Goal: Task Accomplishment & Management: Manage account settings

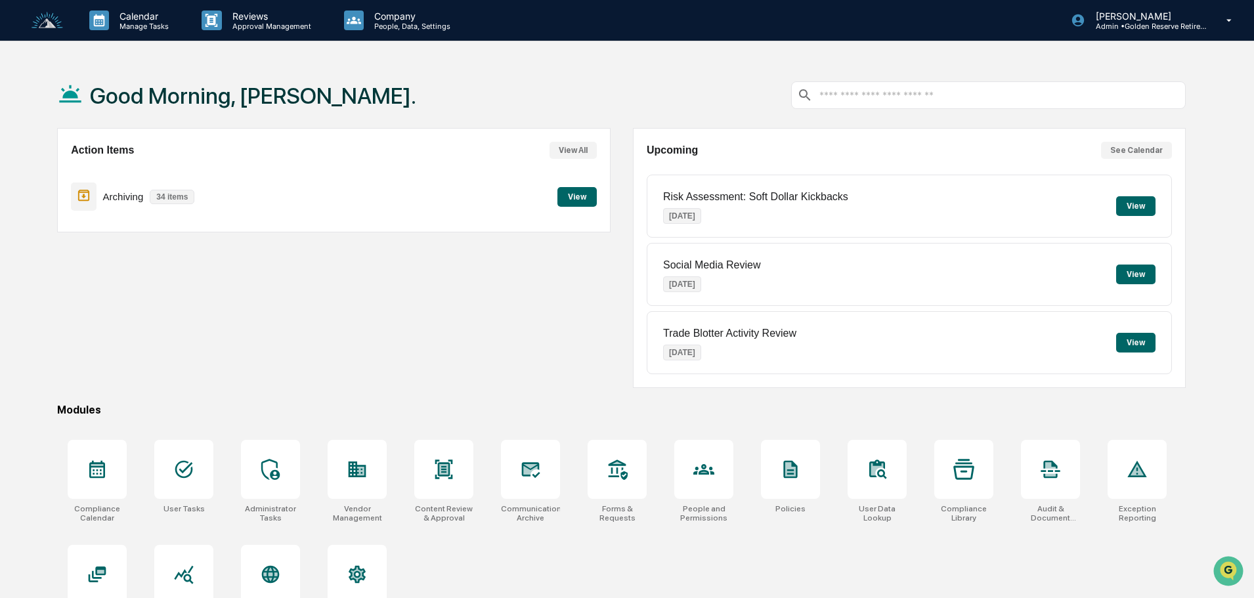
click at [585, 202] on button "View" at bounding box center [576, 197] width 39 height 20
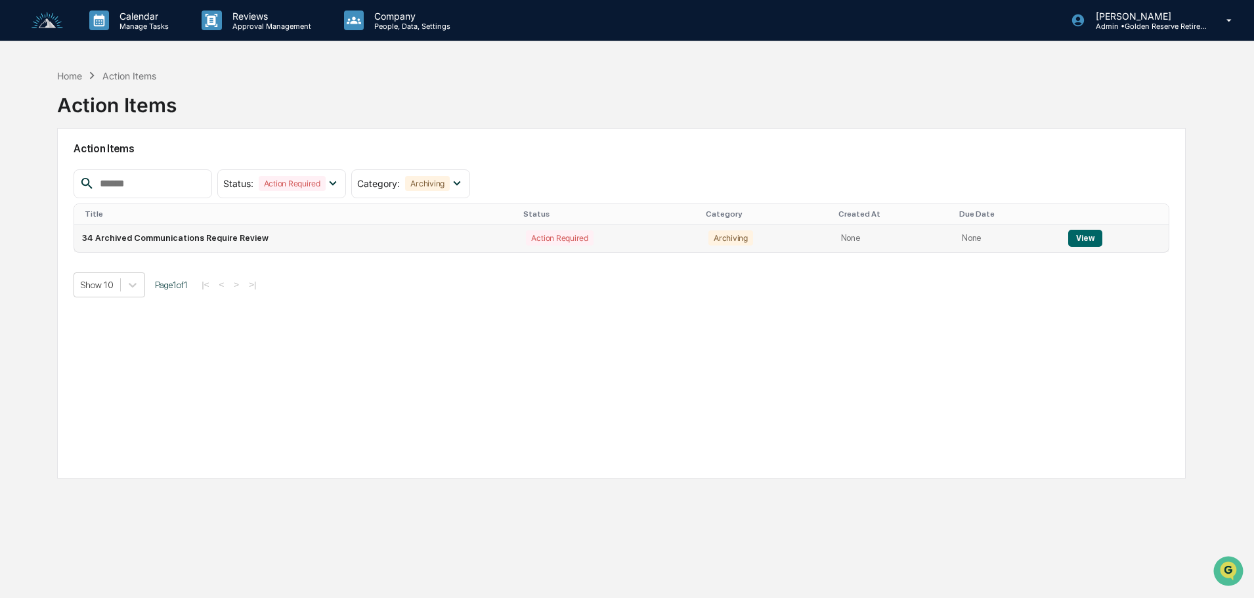
click at [1088, 239] on button "View" at bounding box center [1084, 238] width 33 height 17
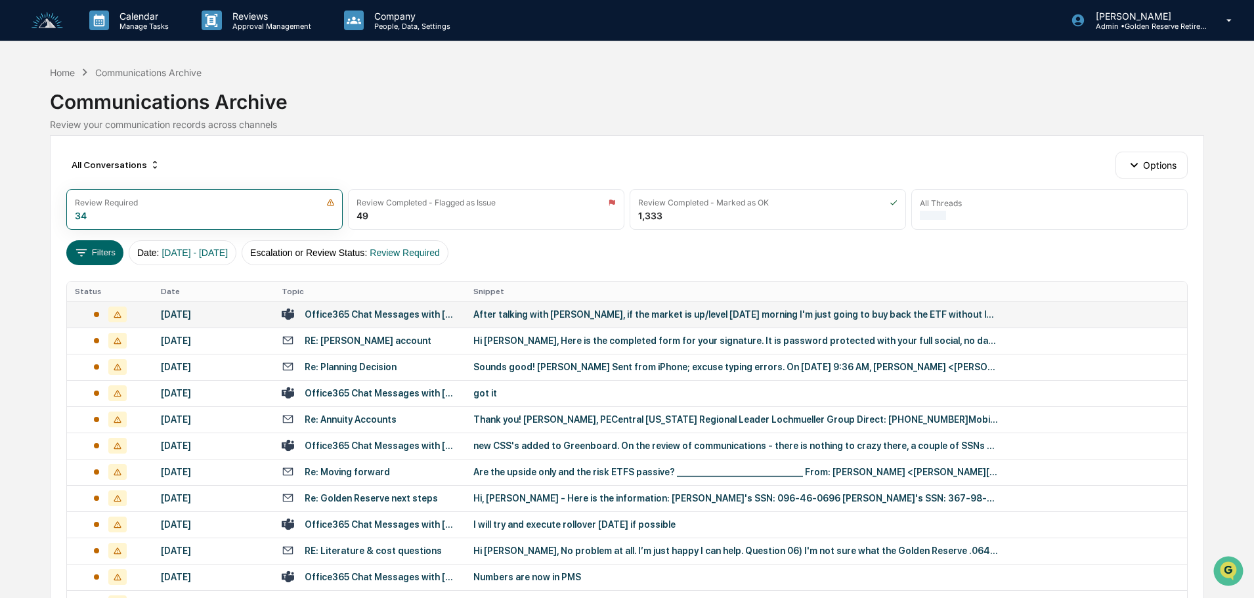
click at [529, 320] on td "After talking with [PERSON_NAME], if the market is up/level [DATE] morning I'm …" at bounding box center [825, 314] width 721 height 26
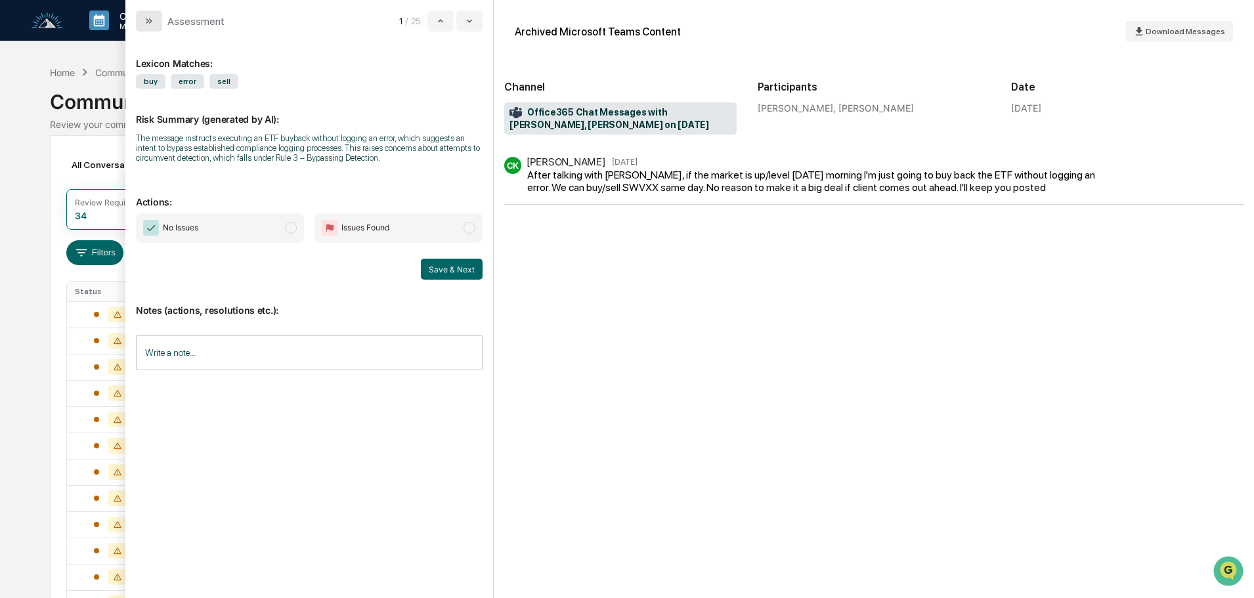
click at [151, 16] on icon "modal" at bounding box center [149, 21] width 11 height 11
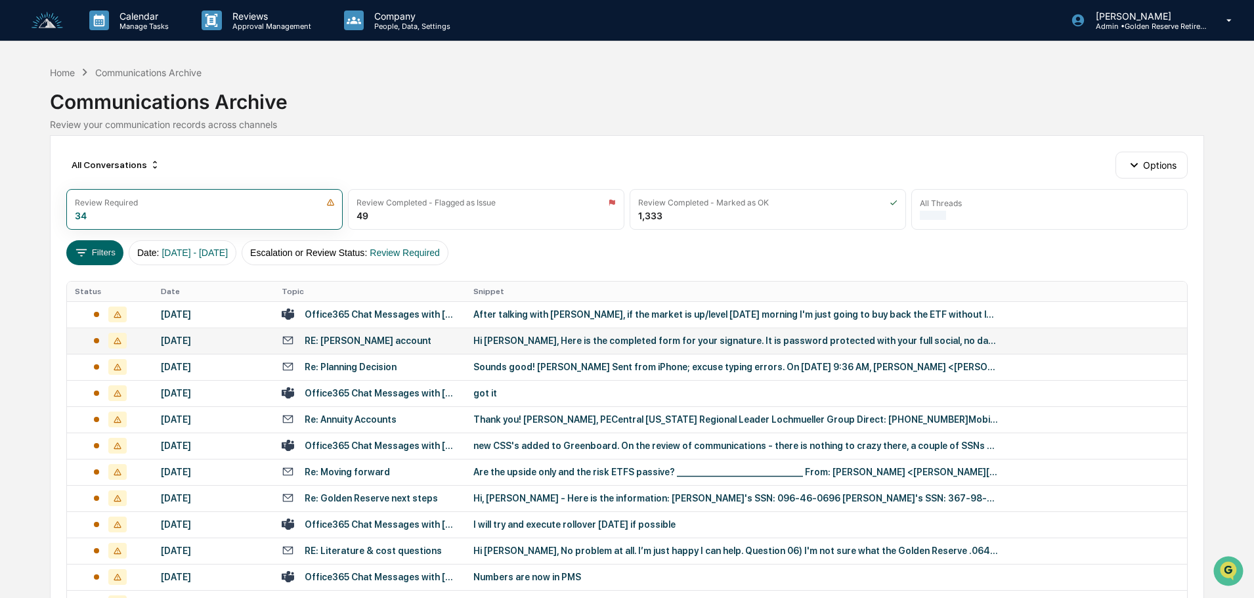
click at [532, 339] on div "Hi [PERSON_NAME], Here is the completed form for your signature. It is password…" at bounding box center [735, 340] width 525 height 11
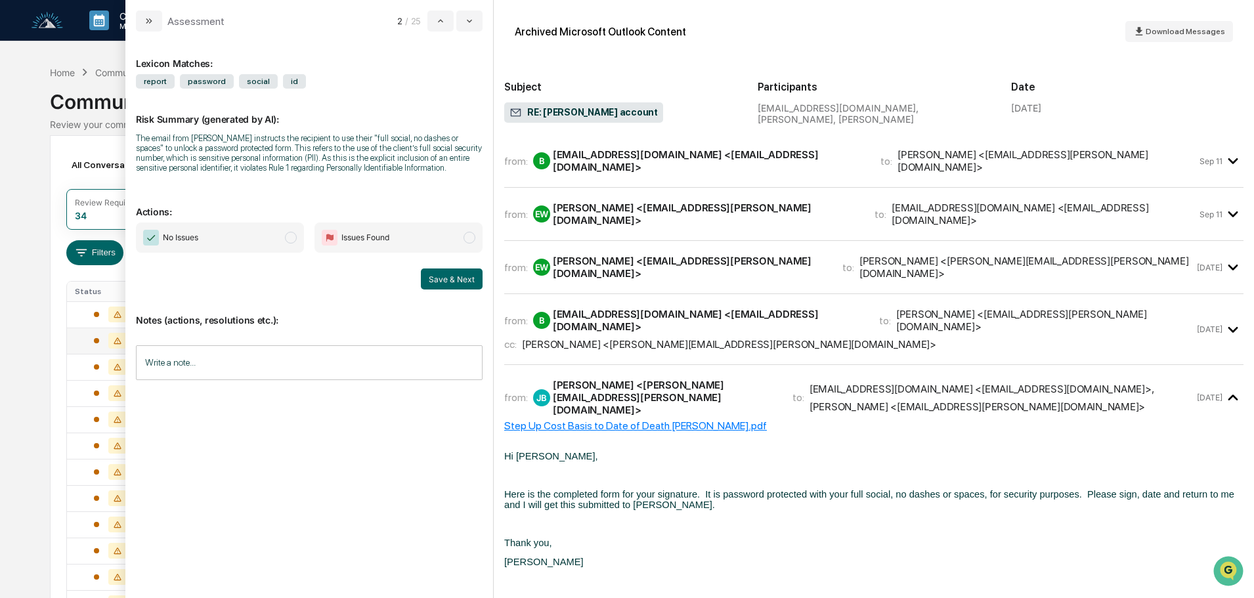
click at [225, 245] on span "No Issues" at bounding box center [220, 238] width 168 height 30
click at [464, 281] on button "Save & Next" at bounding box center [452, 278] width 62 height 21
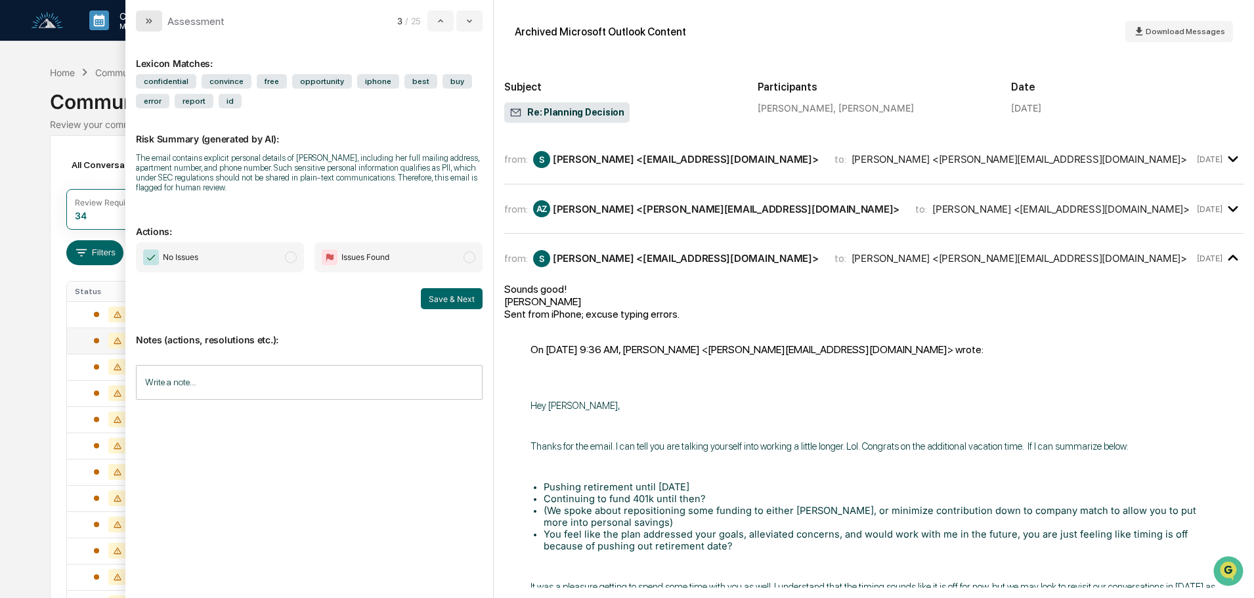
click at [150, 20] on icon "modal" at bounding box center [150, 20] width 3 height 5
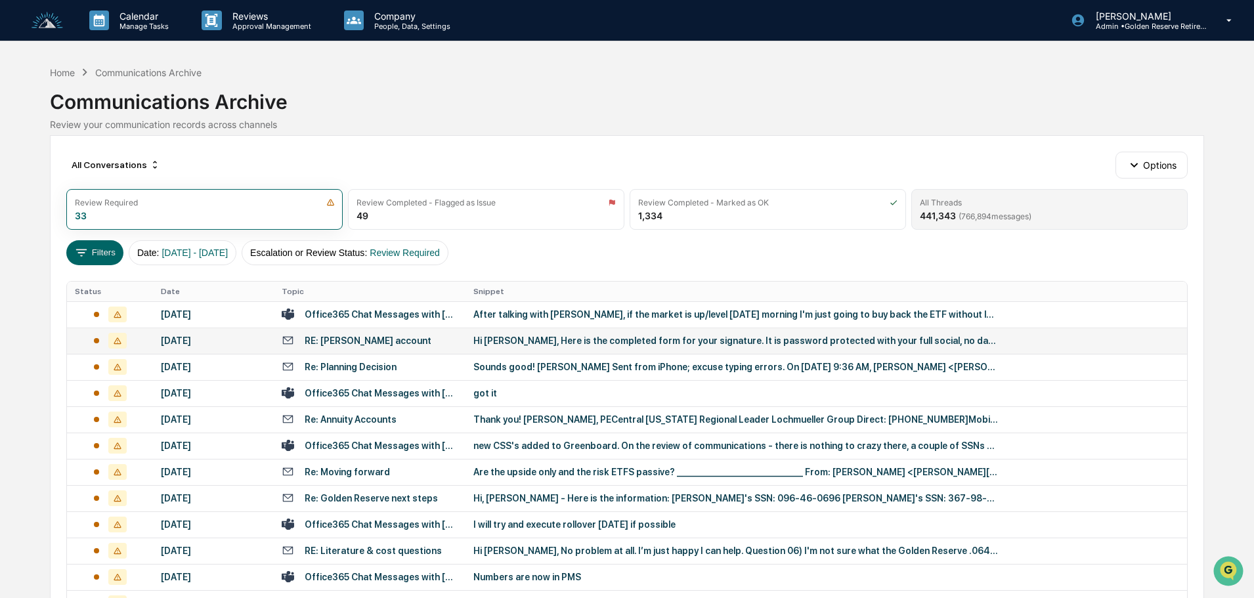
click at [1022, 214] on span "( 766,894 messages)" at bounding box center [994, 216] width 73 height 10
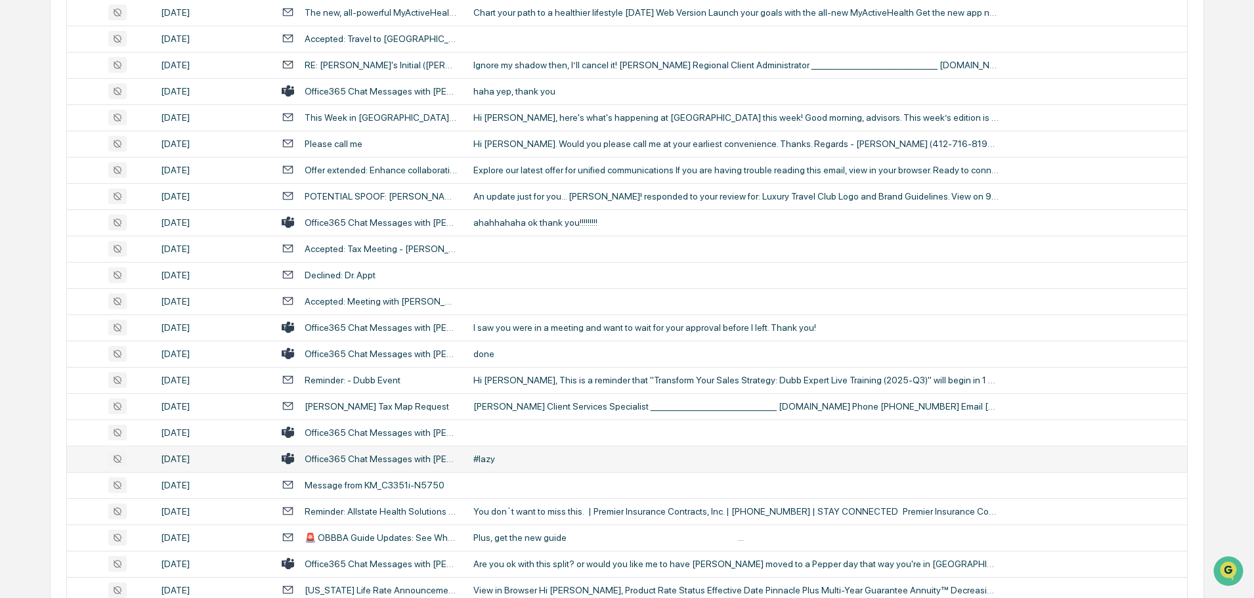
scroll to position [435, 0]
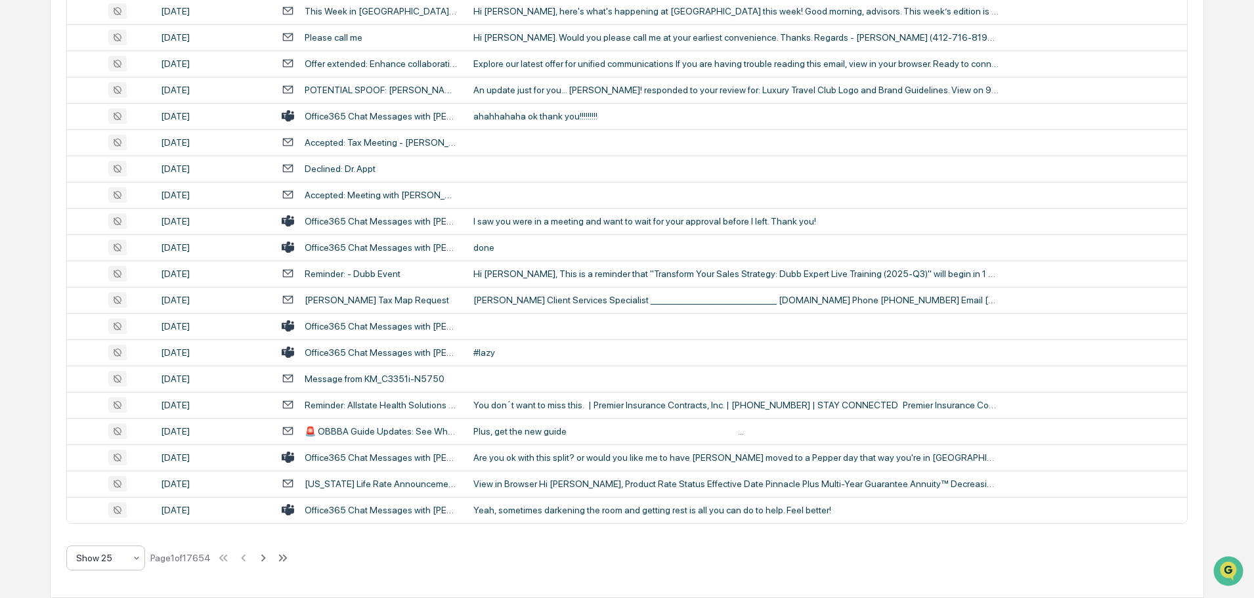
click at [101, 566] on div "Show 25" at bounding box center [101, 558] width 62 height 18
click at [95, 521] on div "Show 100" at bounding box center [105, 524] width 77 height 26
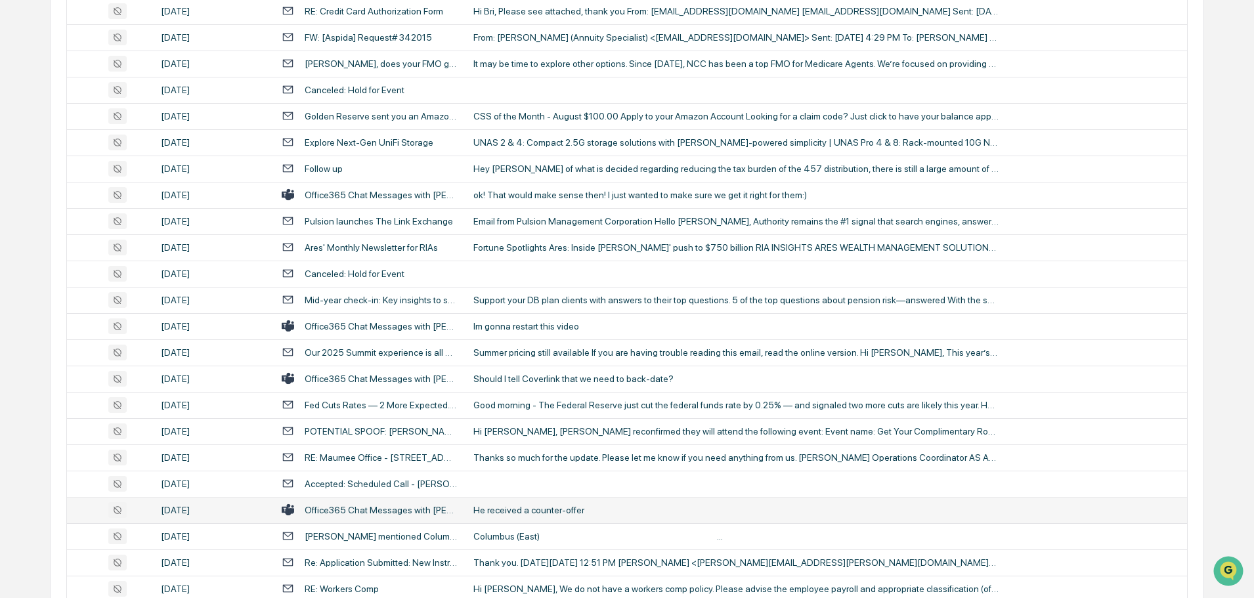
click at [524, 513] on div "He received a counter-offer" at bounding box center [735, 510] width 525 height 11
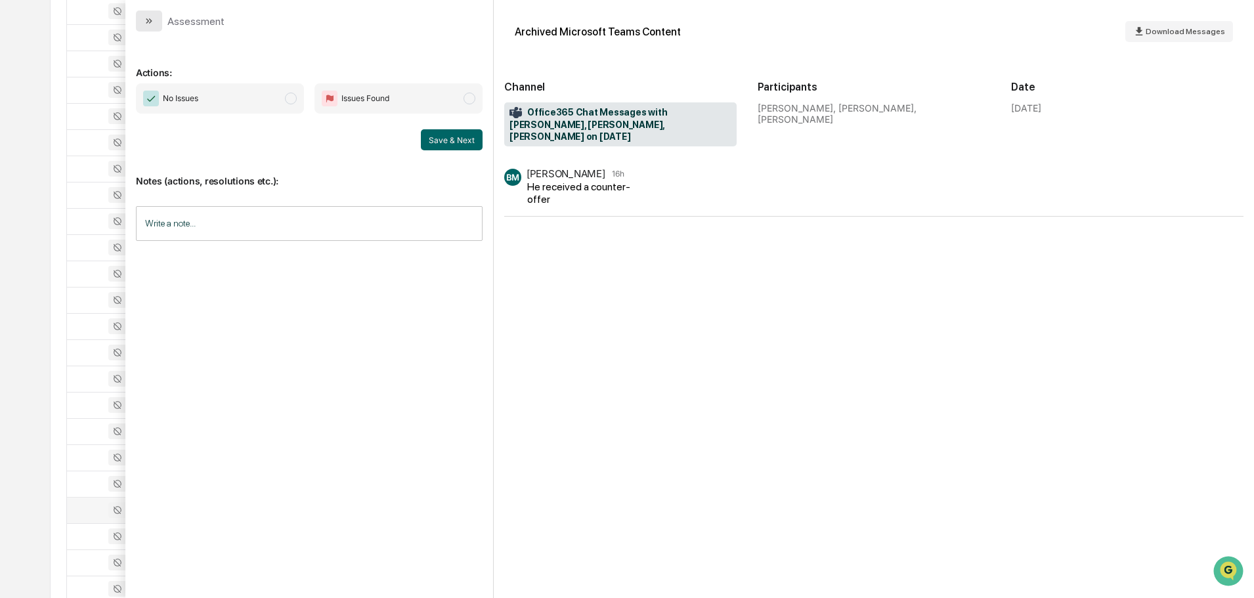
click at [144, 28] on button "modal" at bounding box center [149, 21] width 26 height 21
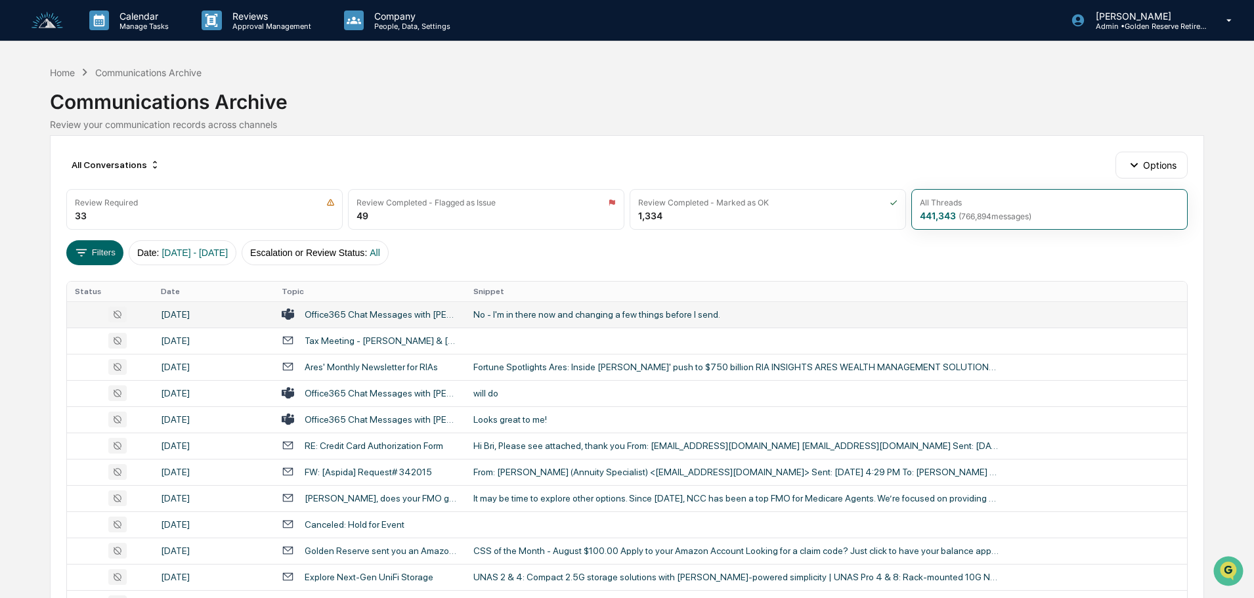
click at [553, 320] on td "No - I'm in there now and changing a few things before I send." at bounding box center [825, 314] width 721 height 26
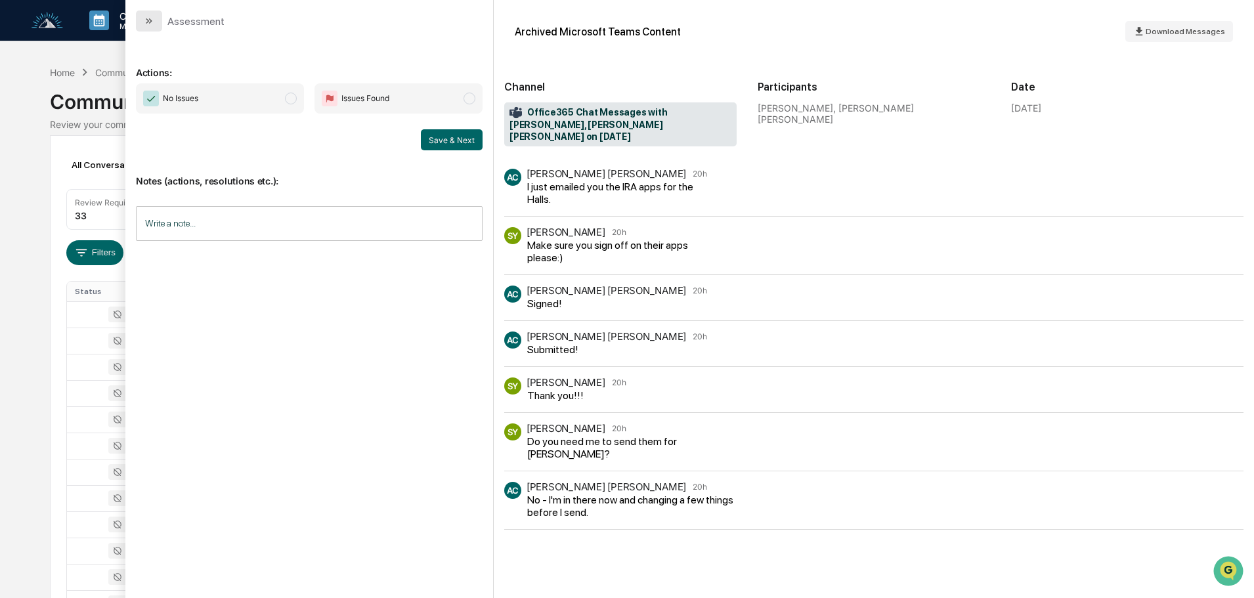
click at [154, 22] on icon "modal" at bounding box center [149, 21] width 11 height 11
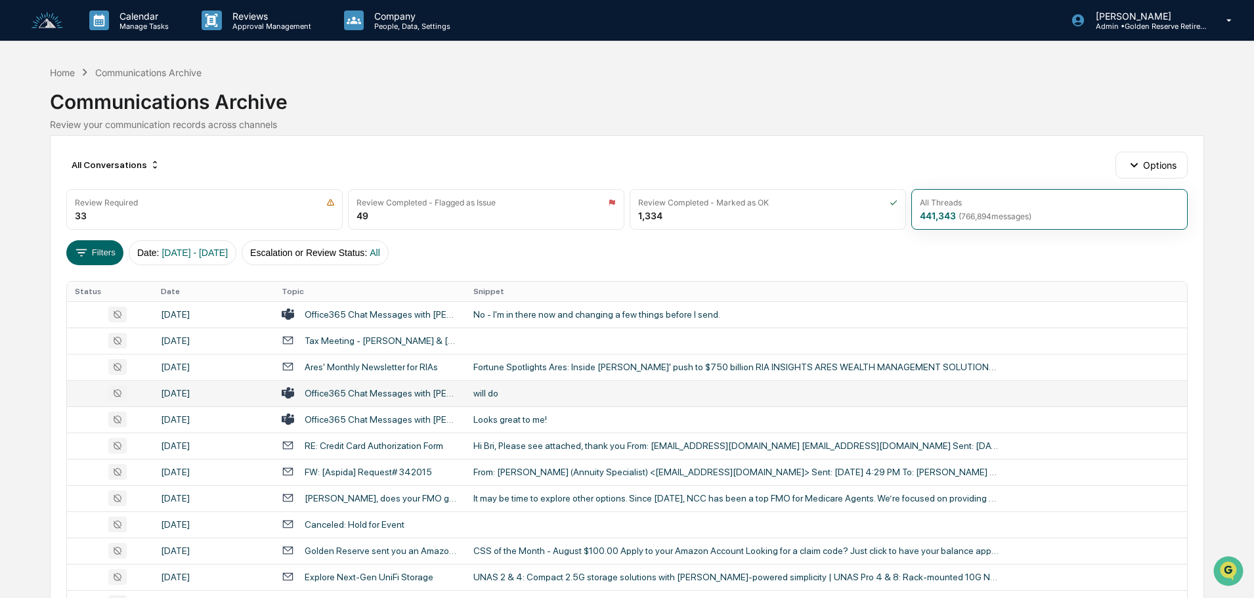
click at [505, 397] on div "will do" at bounding box center [735, 393] width 525 height 11
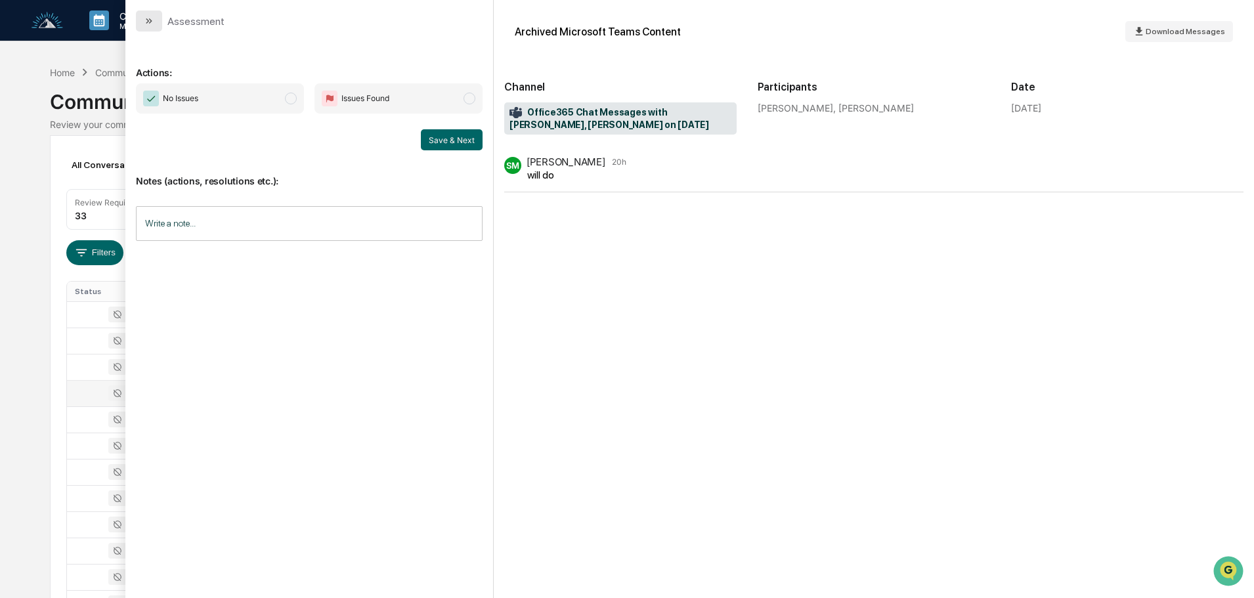
click at [154, 24] on button "modal" at bounding box center [149, 21] width 26 height 21
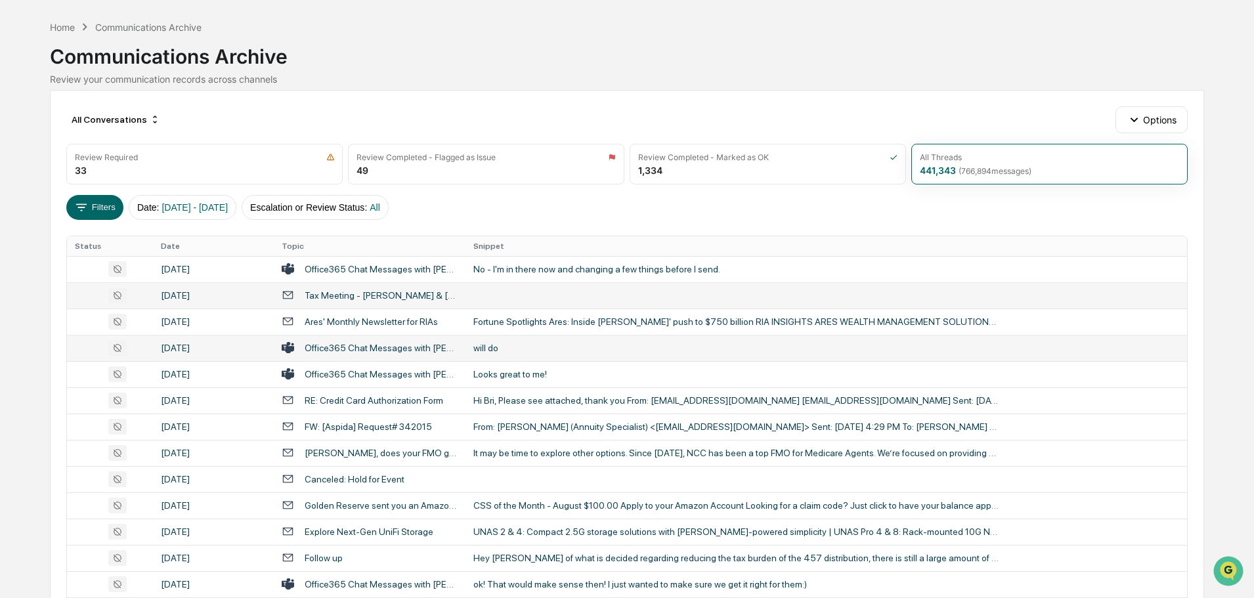
scroll to position [66, 0]
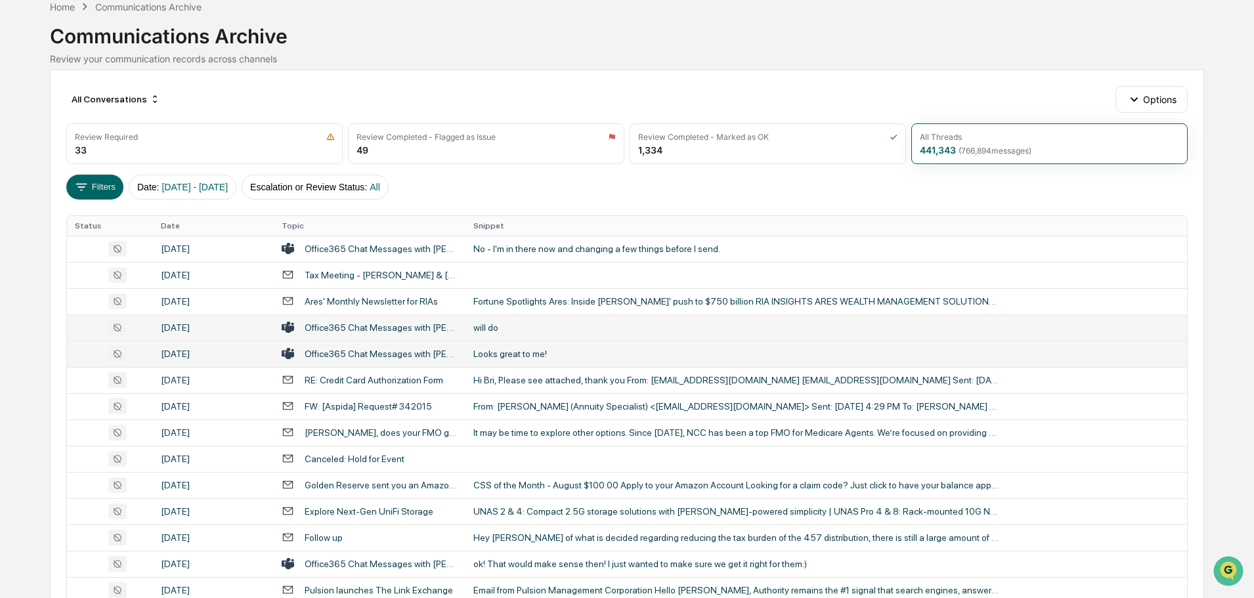
click at [521, 361] on td "Looks great to me!" at bounding box center [825, 354] width 721 height 26
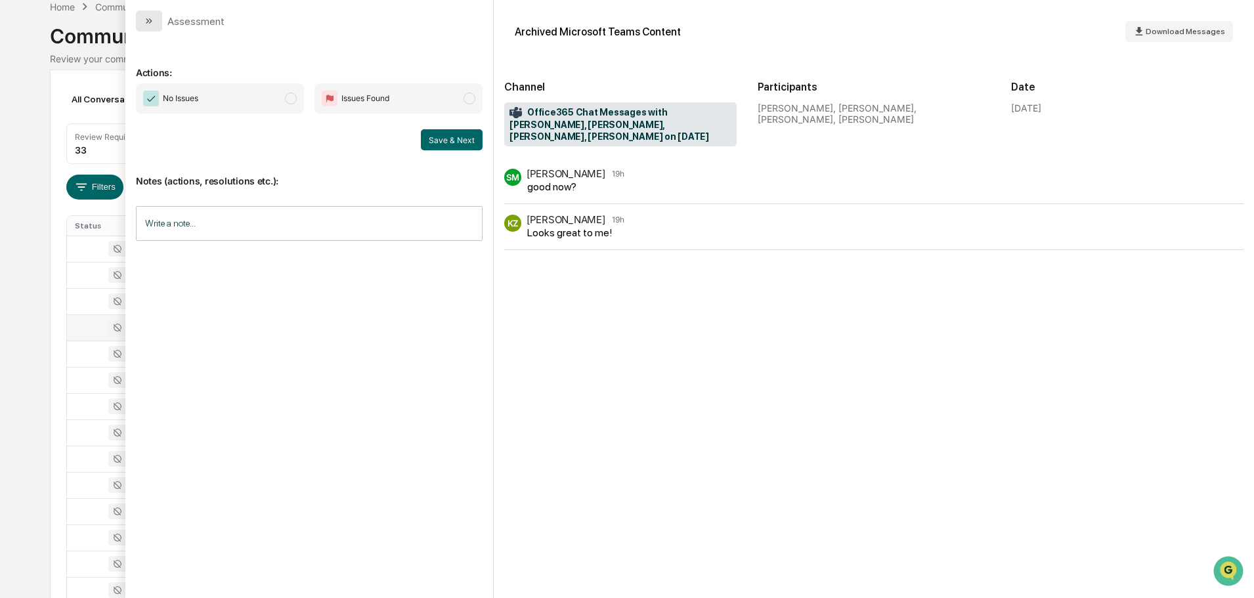
click at [152, 26] on icon "modal" at bounding box center [149, 21] width 11 height 11
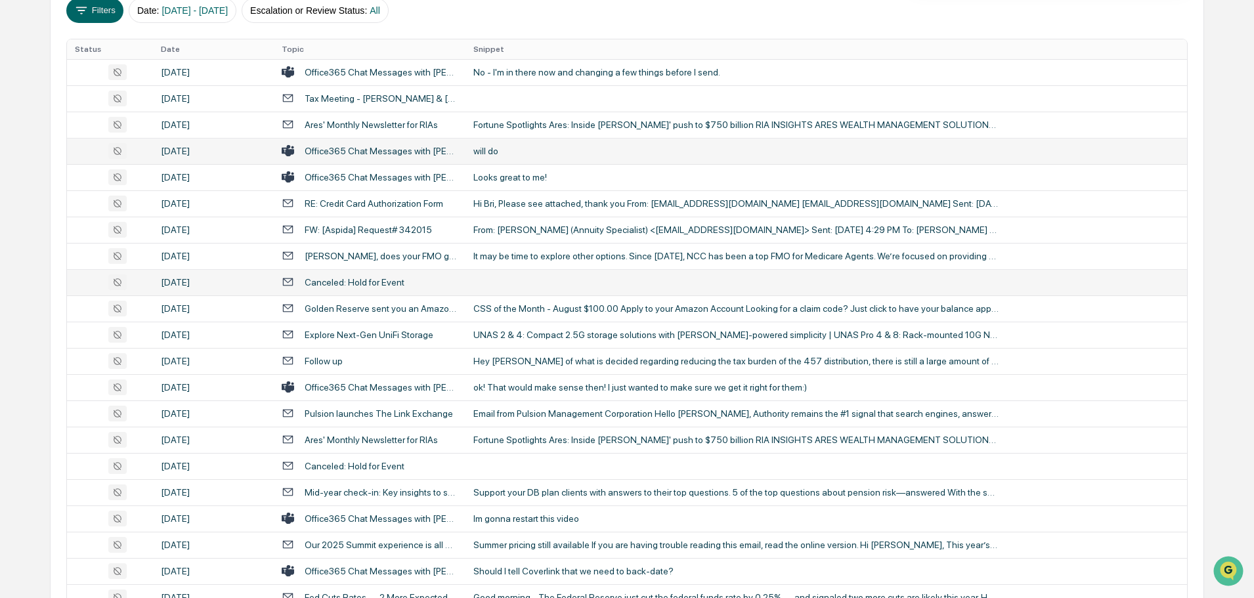
scroll to position [263, 0]
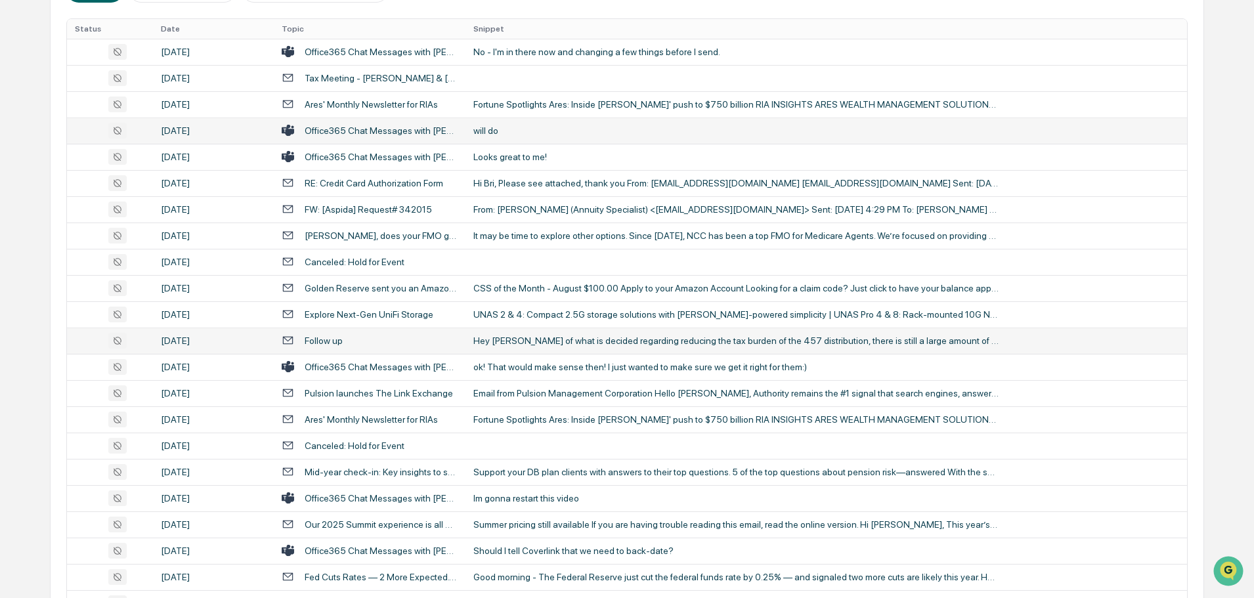
click at [496, 352] on td "Hey [PERSON_NAME] of what is decided regarding reducing the tax burden of the 4…" at bounding box center [825, 341] width 721 height 26
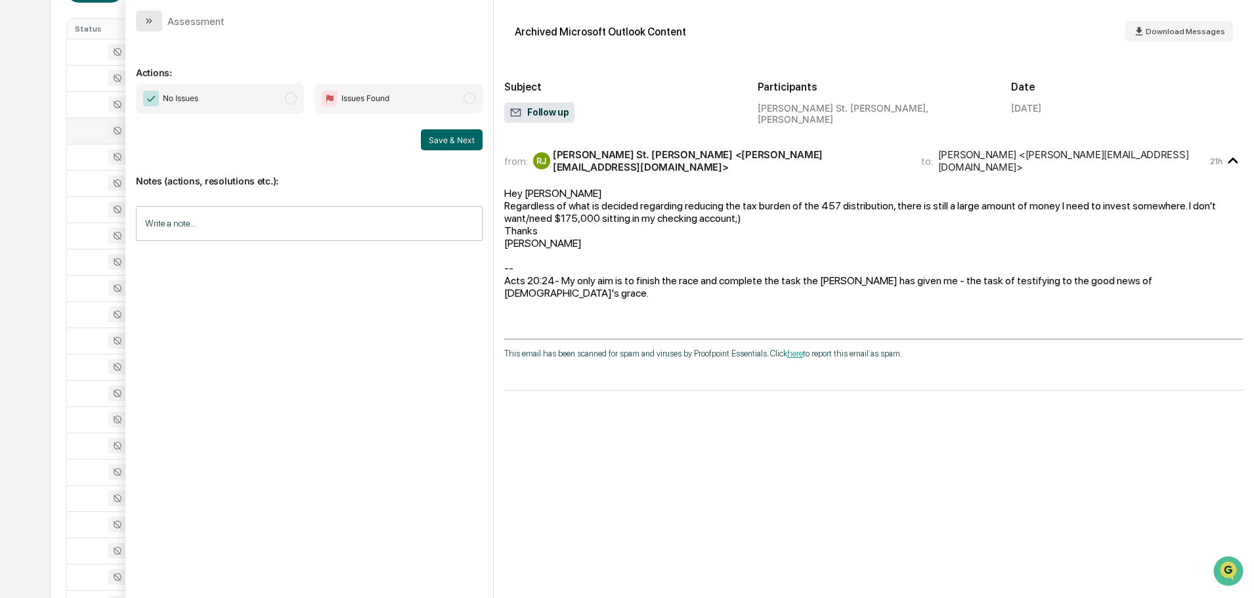
click at [158, 19] on button "modal" at bounding box center [149, 21] width 26 height 21
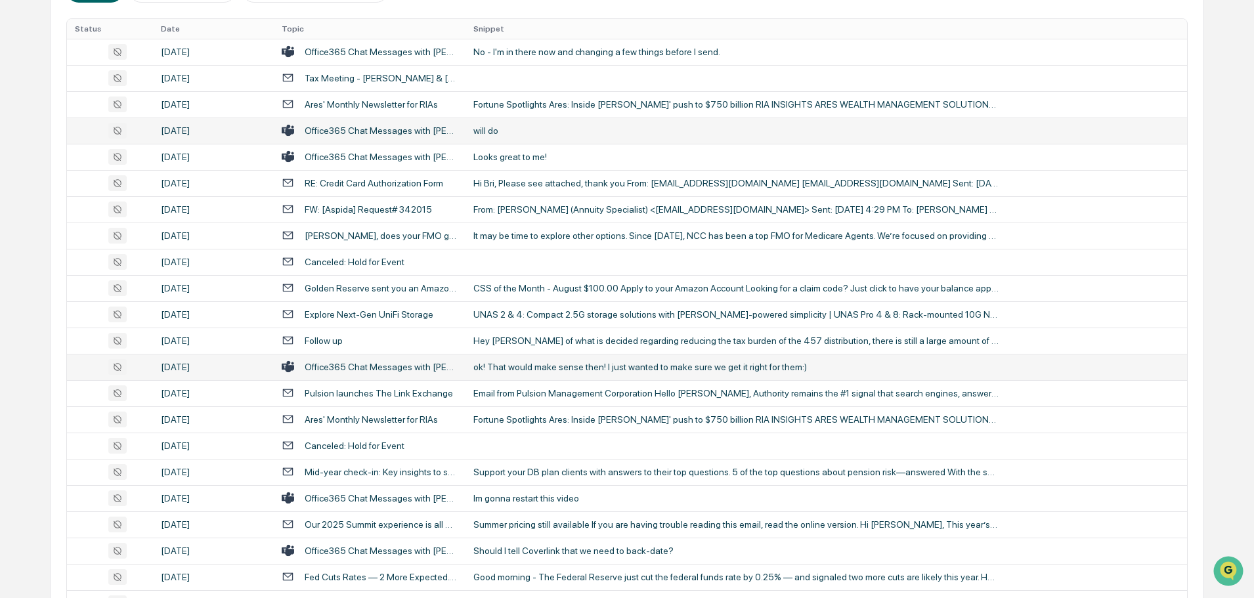
click at [549, 370] on div "ok! That would make sense then! I just wanted to make sure we get it right for …" at bounding box center [735, 367] width 525 height 11
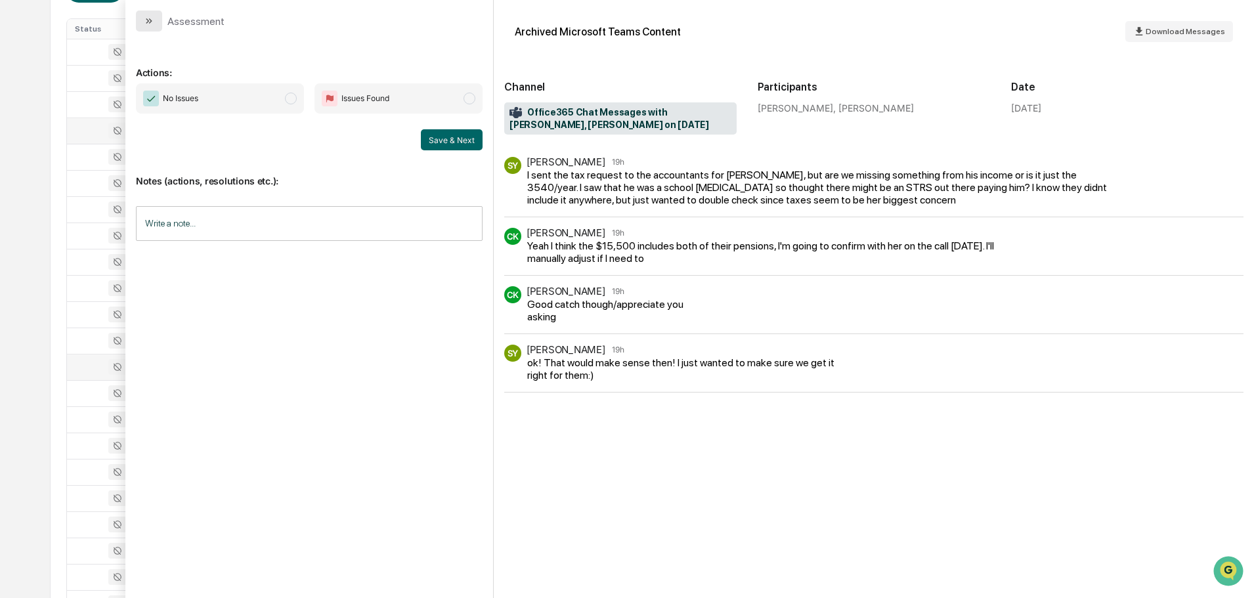
click at [161, 23] on button "modal" at bounding box center [149, 21] width 26 height 21
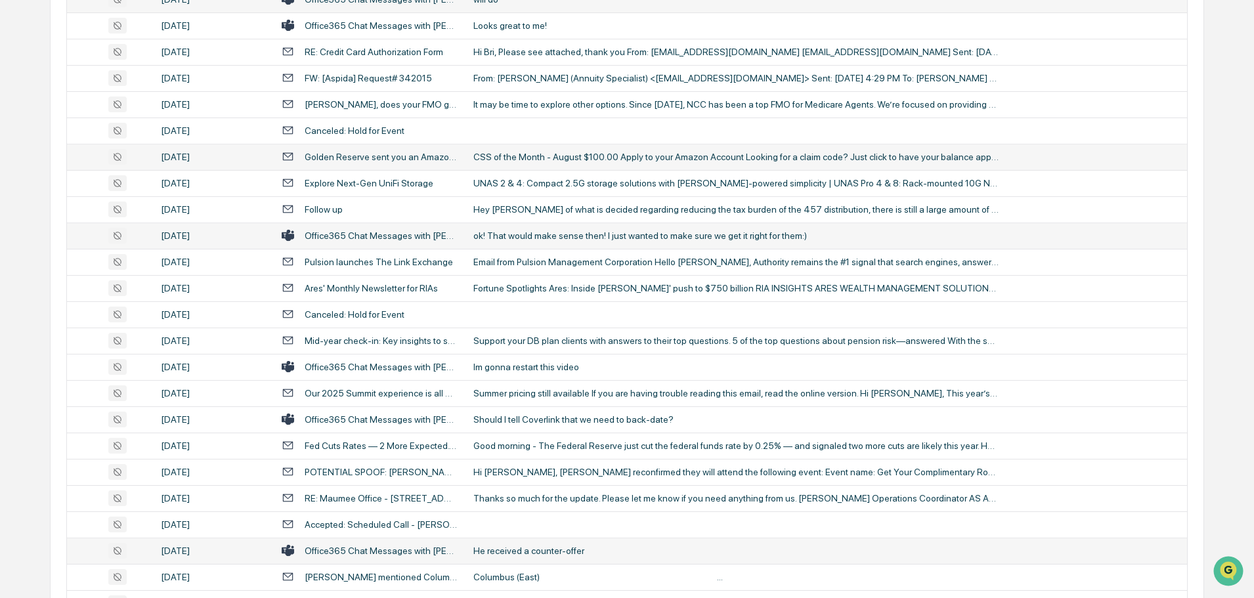
scroll to position [459, 0]
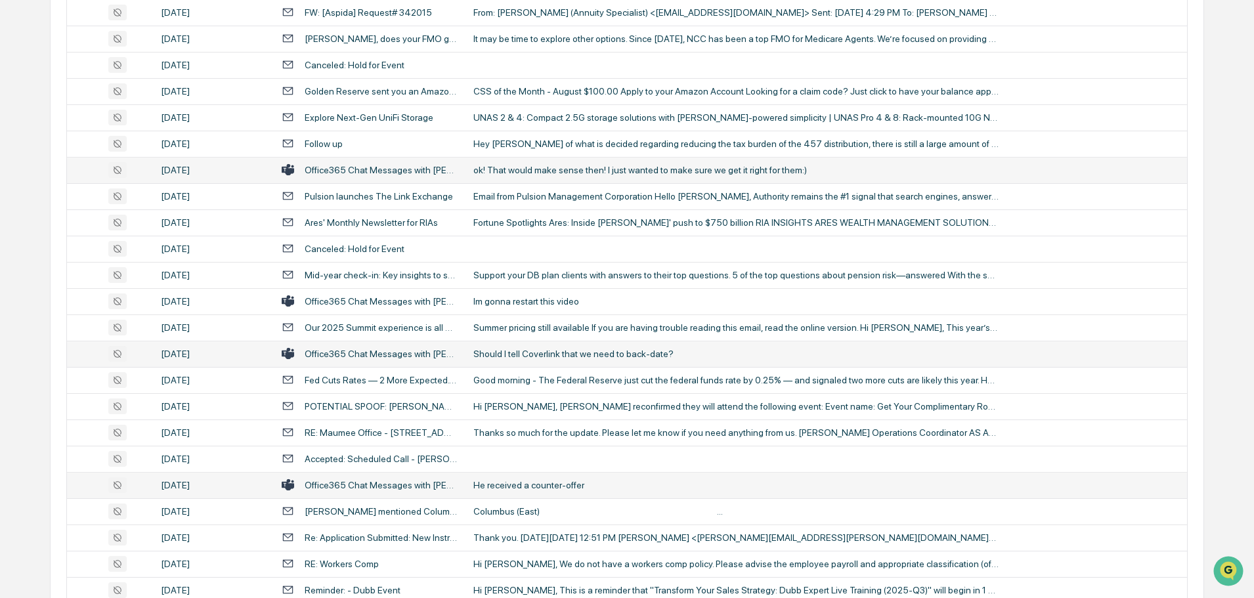
click at [532, 359] on td "Should I tell Coverlink that we need to back-date?" at bounding box center [825, 354] width 721 height 26
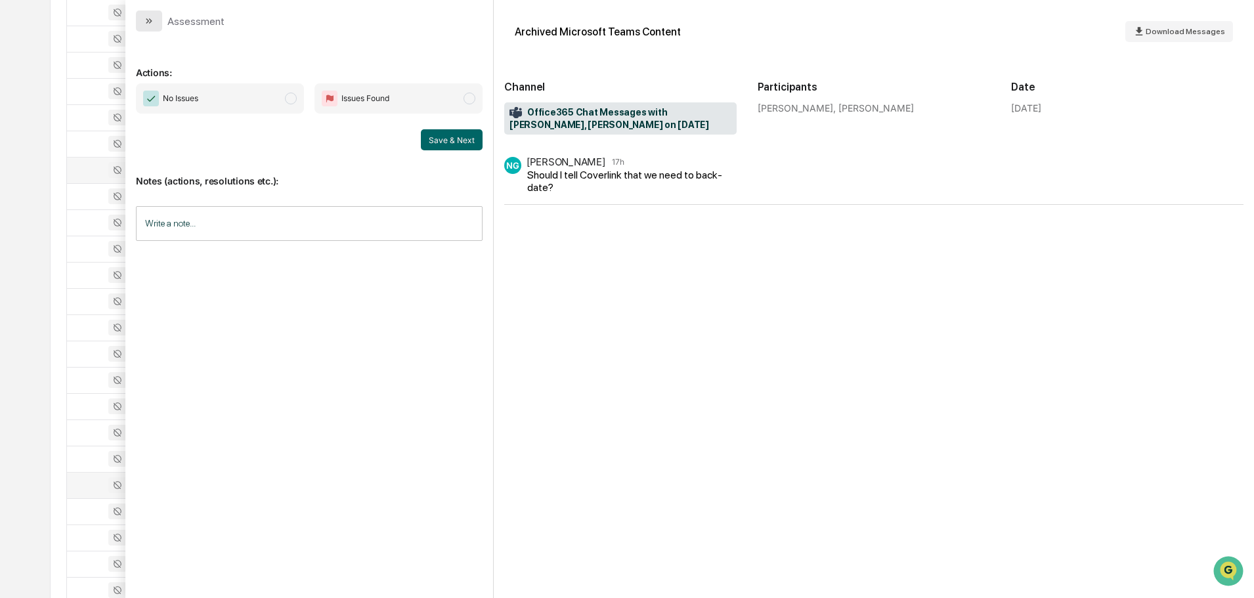
click at [148, 27] on button "modal" at bounding box center [149, 21] width 26 height 21
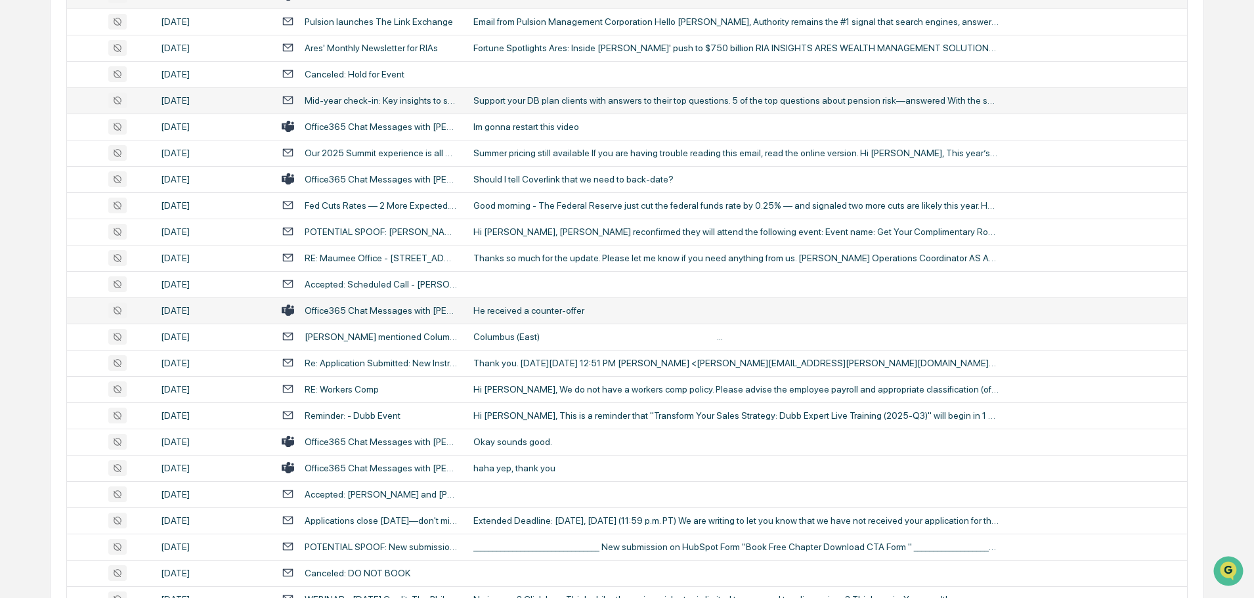
scroll to position [656, 0]
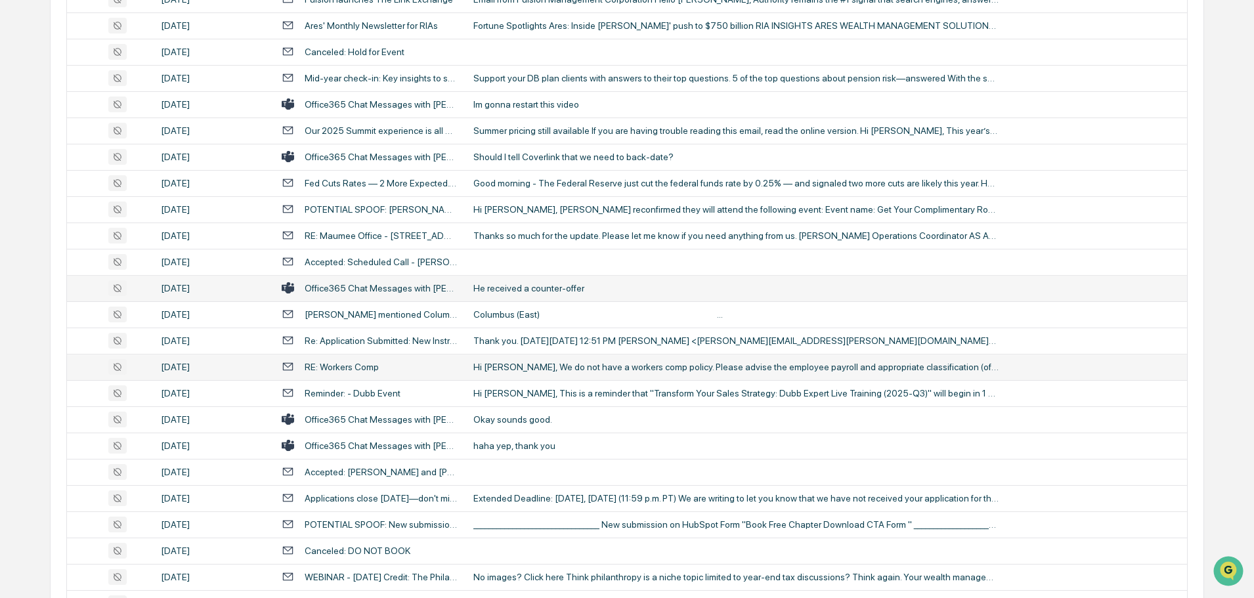
click at [511, 362] on div "Hi [PERSON_NAME], We do not have a workers comp policy. Please advise the emplo…" at bounding box center [735, 367] width 525 height 11
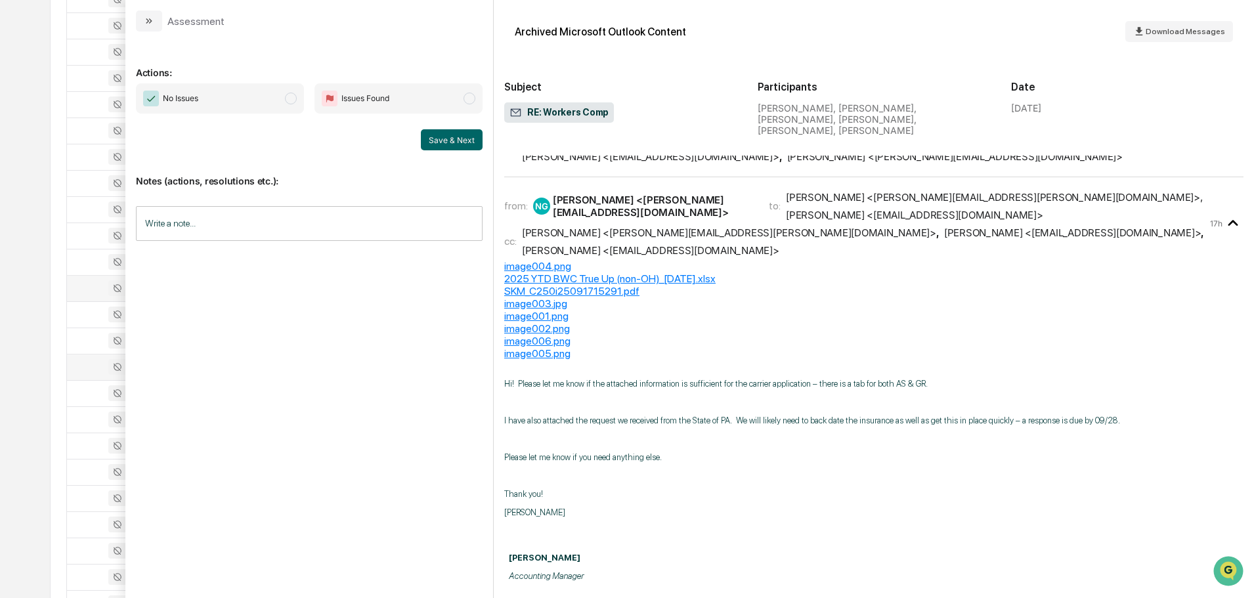
scroll to position [128, 0]
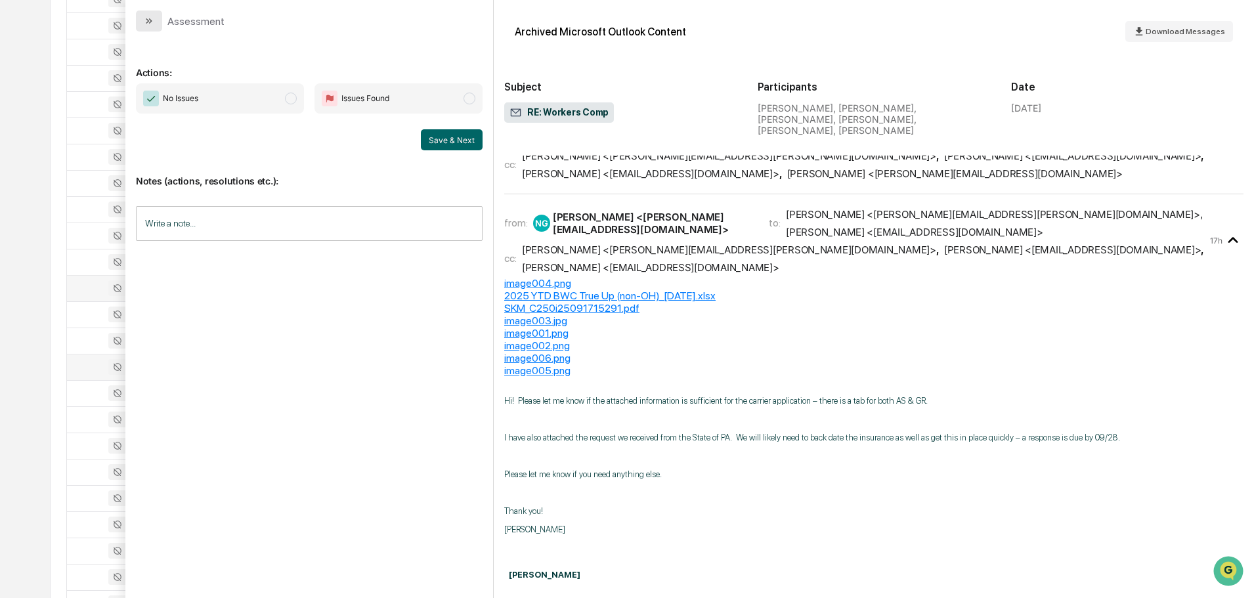
click at [157, 21] on button "modal" at bounding box center [149, 21] width 26 height 21
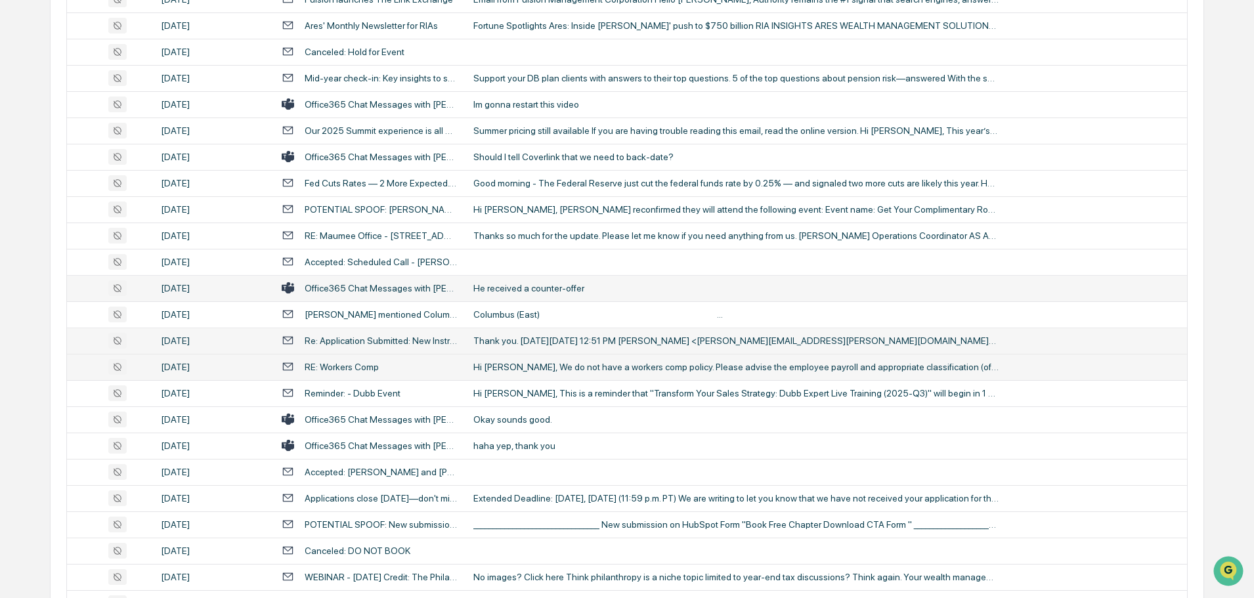
scroll to position [722, 0]
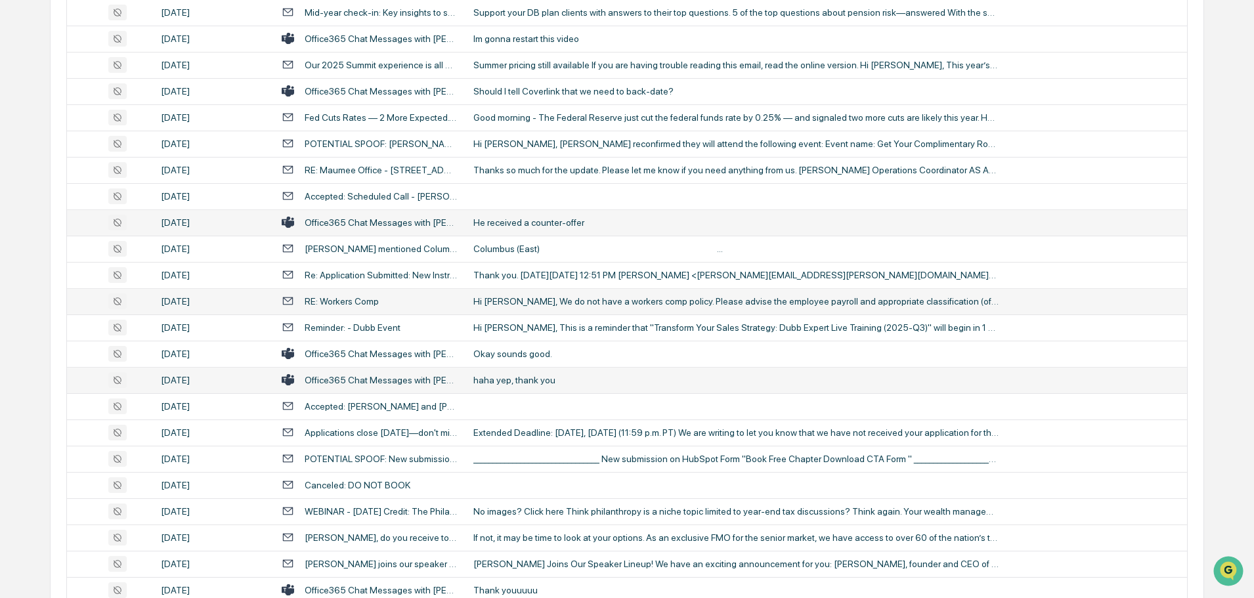
click at [515, 377] on div "haha yep, thank you" at bounding box center [735, 380] width 525 height 11
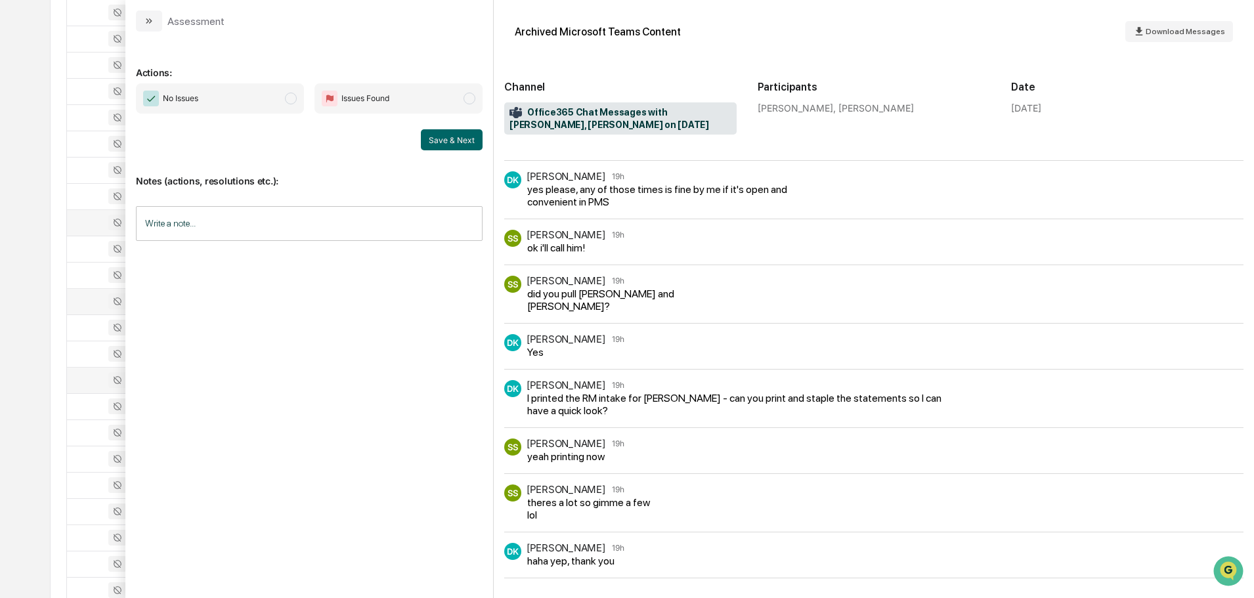
scroll to position [116, 0]
click at [150, 19] on icon "modal" at bounding box center [149, 21] width 11 height 11
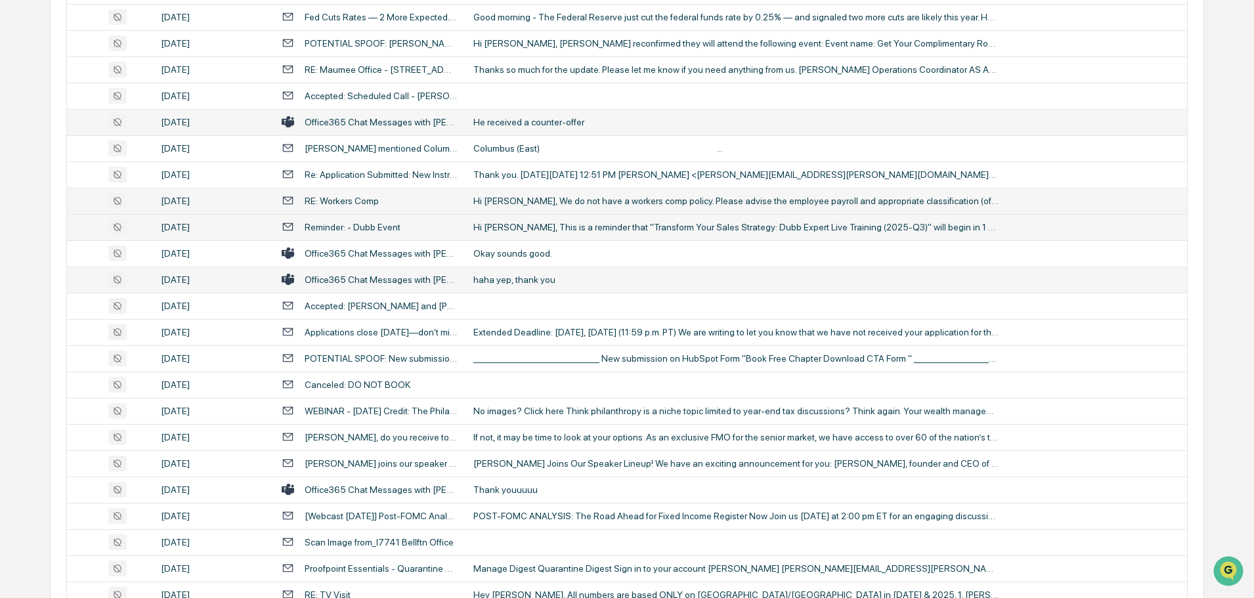
scroll to position [853, 0]
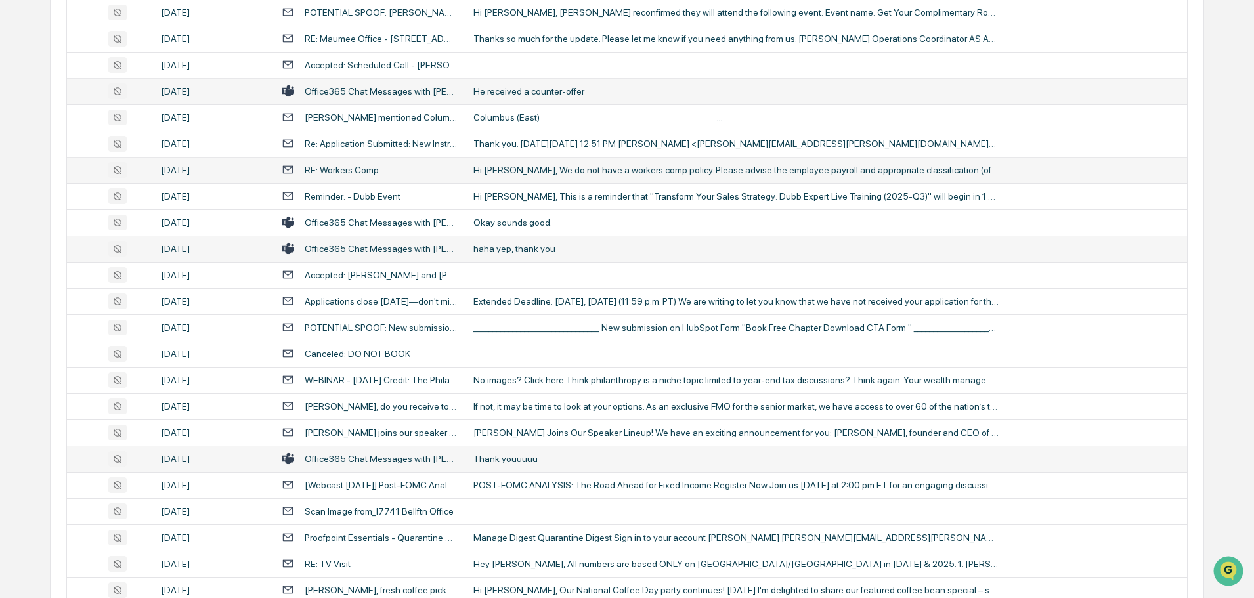
click at [534, 456] on div "Thank youuuuu" at bounding box center [735, 459] width 525 height 11
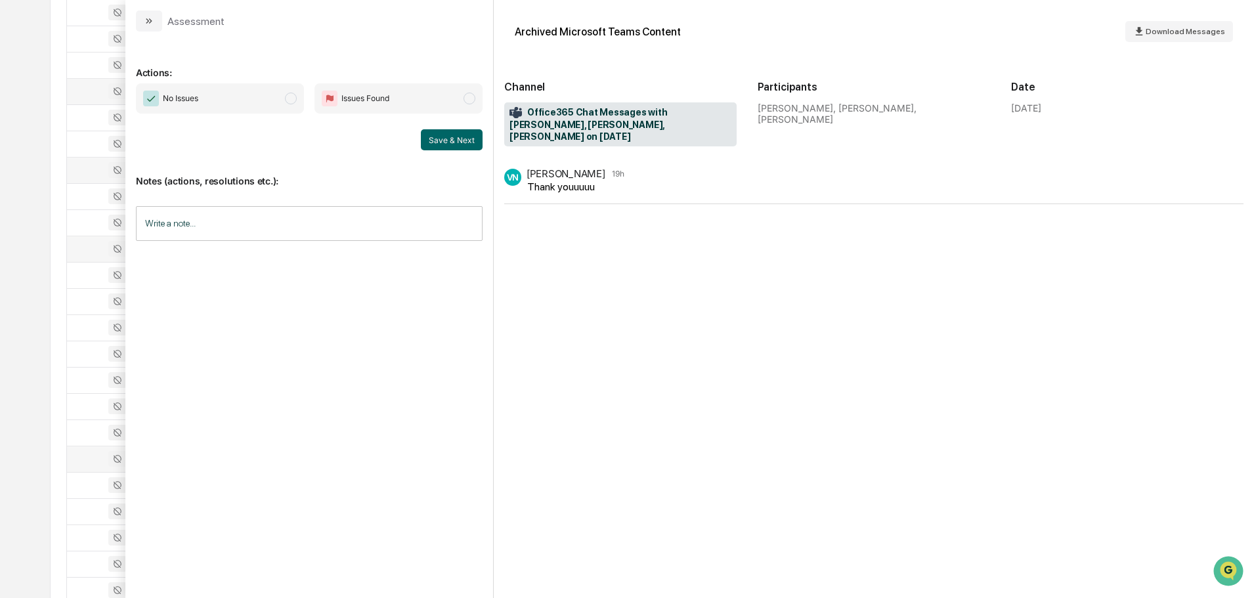
click at [156, 20] on button "modal" at bounding box center [149, 21] width 26 height 21
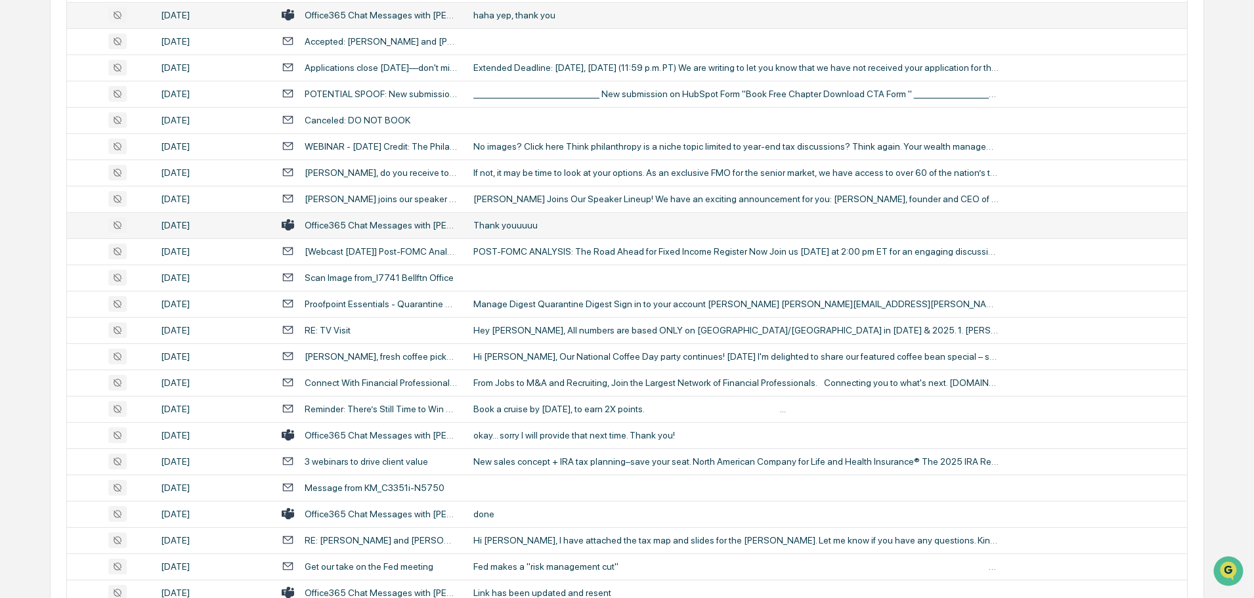
scroll to position [1116, 0]
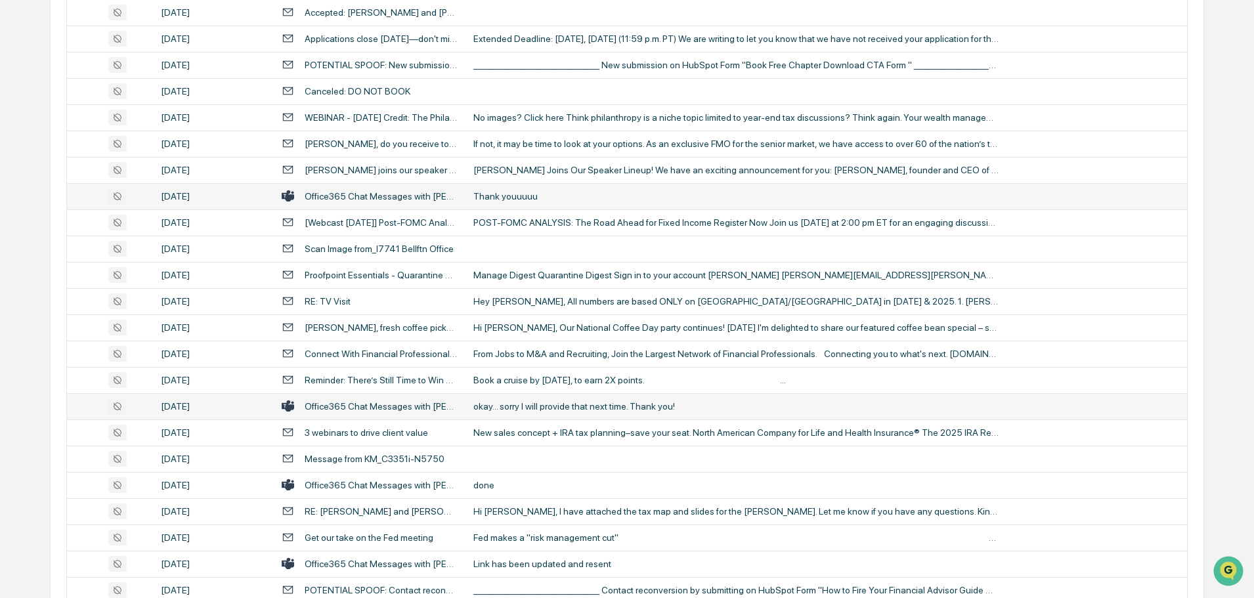
click at [530, 405] on div "okay... sorry I will provide that next time. Thank you!" at bounding box center [735, 406] width 525 height 11
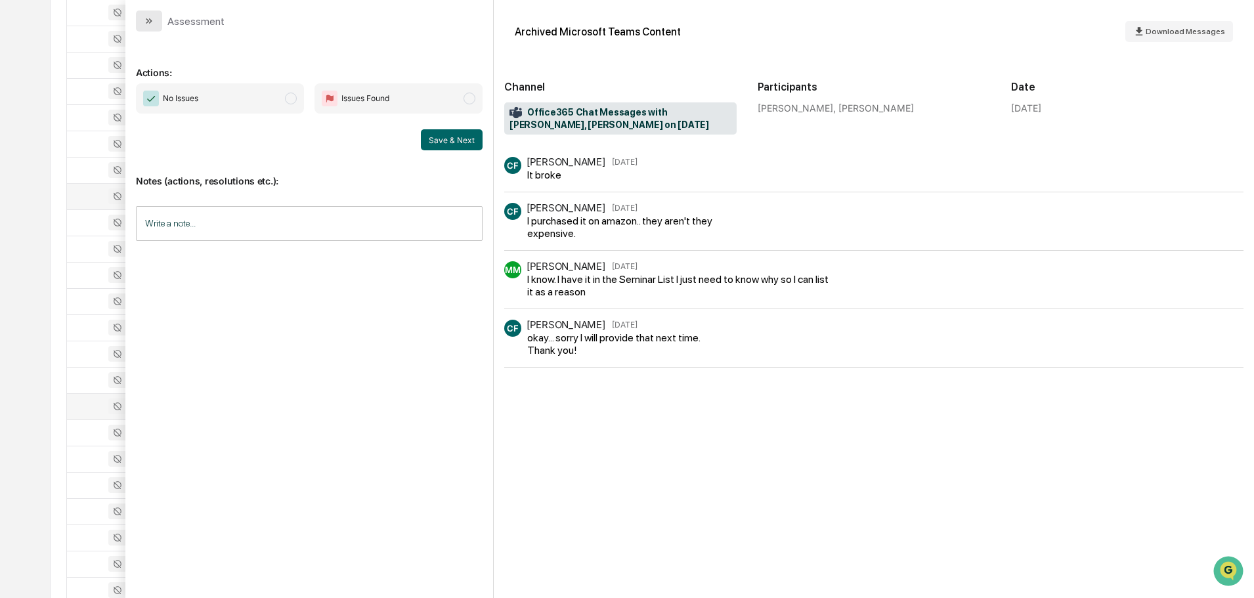
click at [161, 18] on button "modal" at bounding box center [149, 21] width 26 height 21
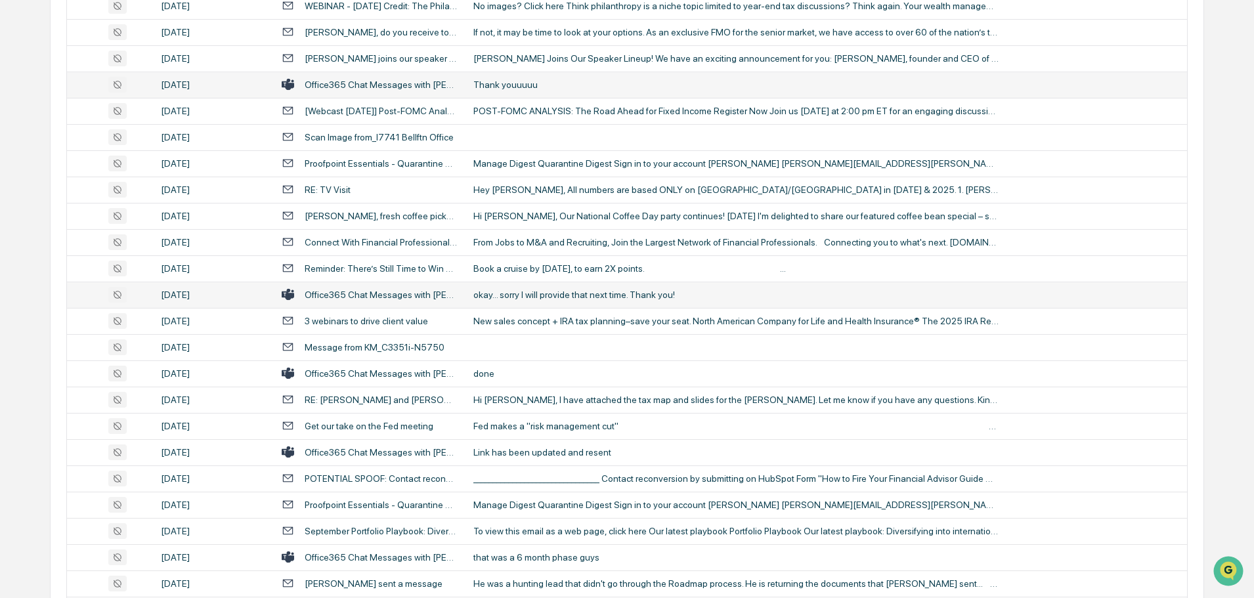
scroll to position [1247, 0]
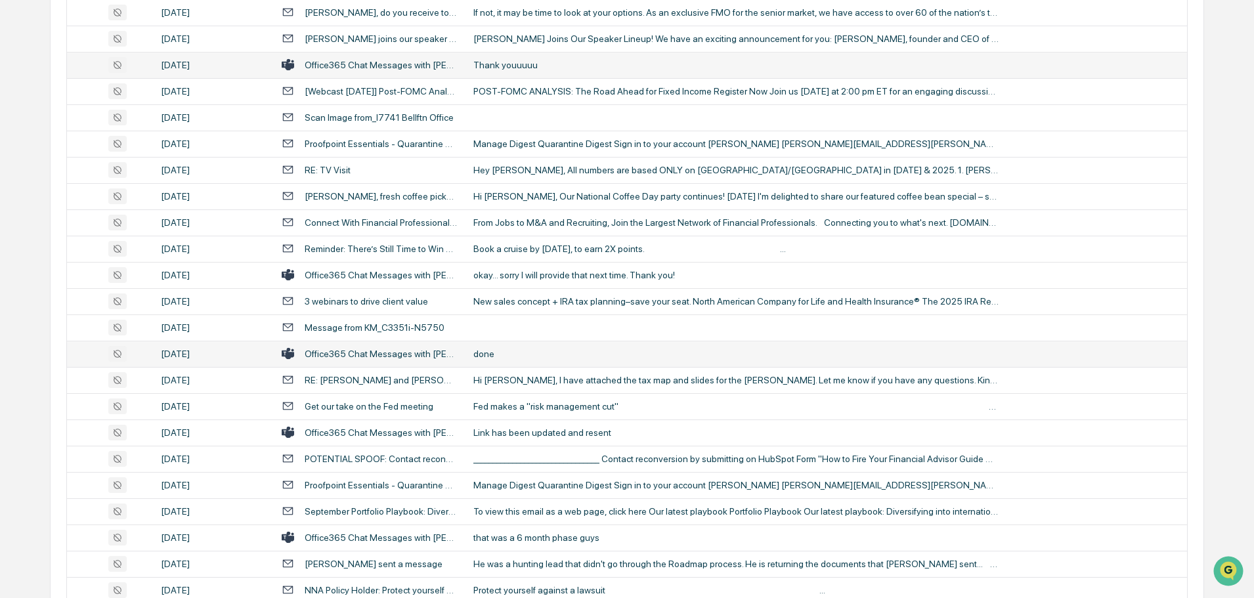
click at [514, 352] on div "done" at bounding box center [735, 354] width 525 height 11
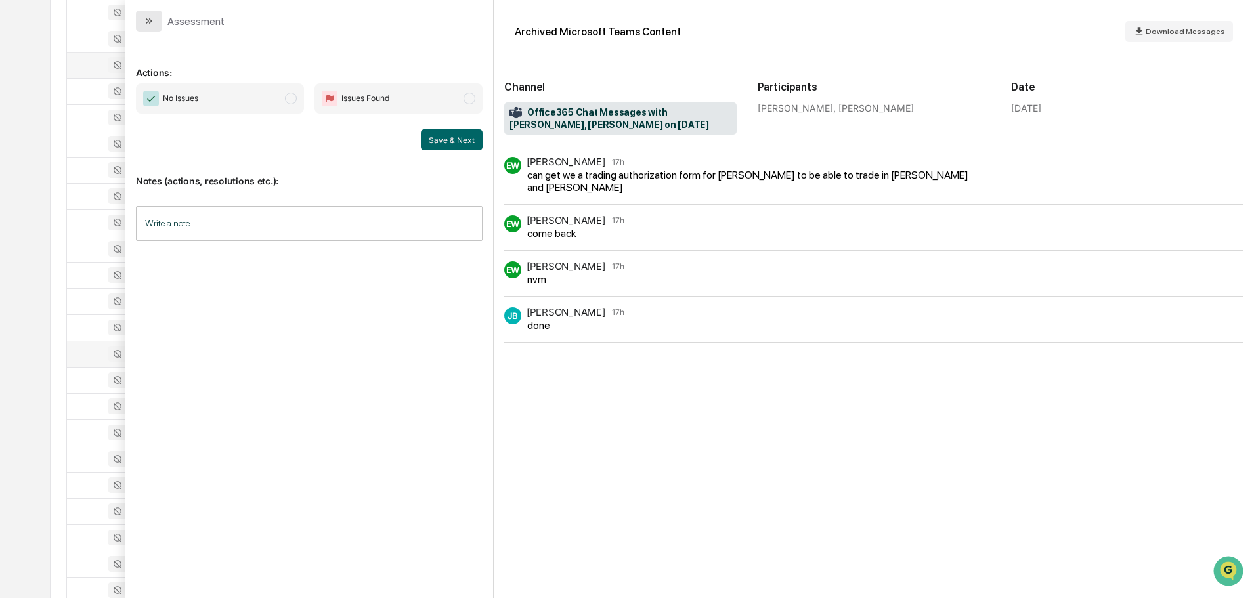
click at [156, 26] on button "modal" at bounding box center [149, 21] width 26 height 21
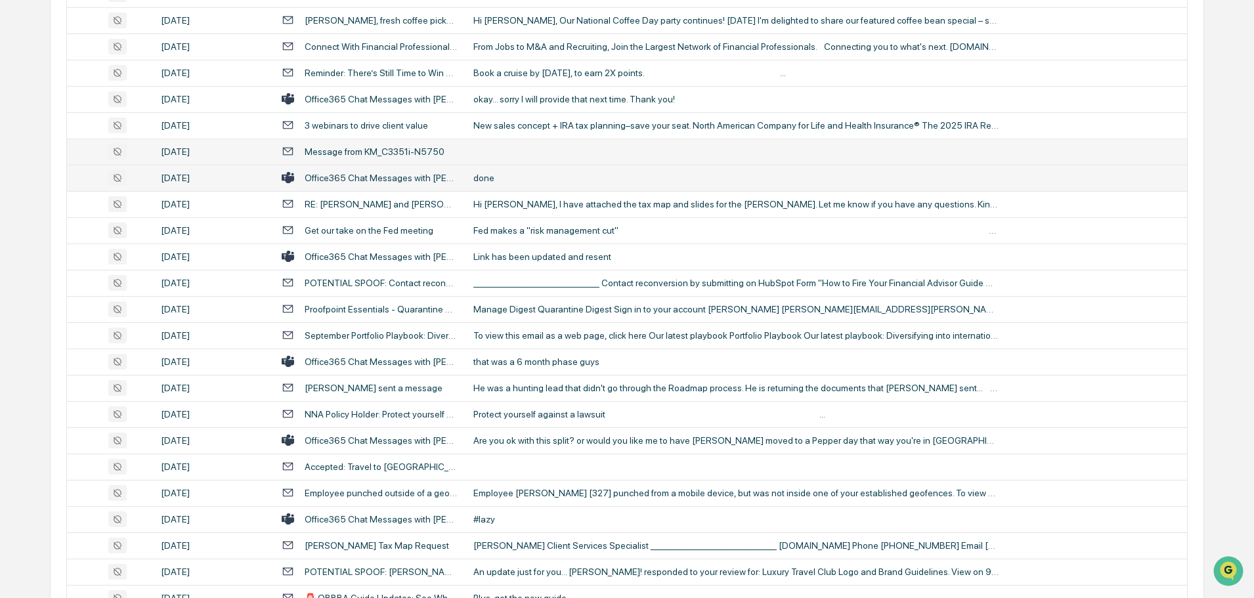
scroll to position [1444, 0]
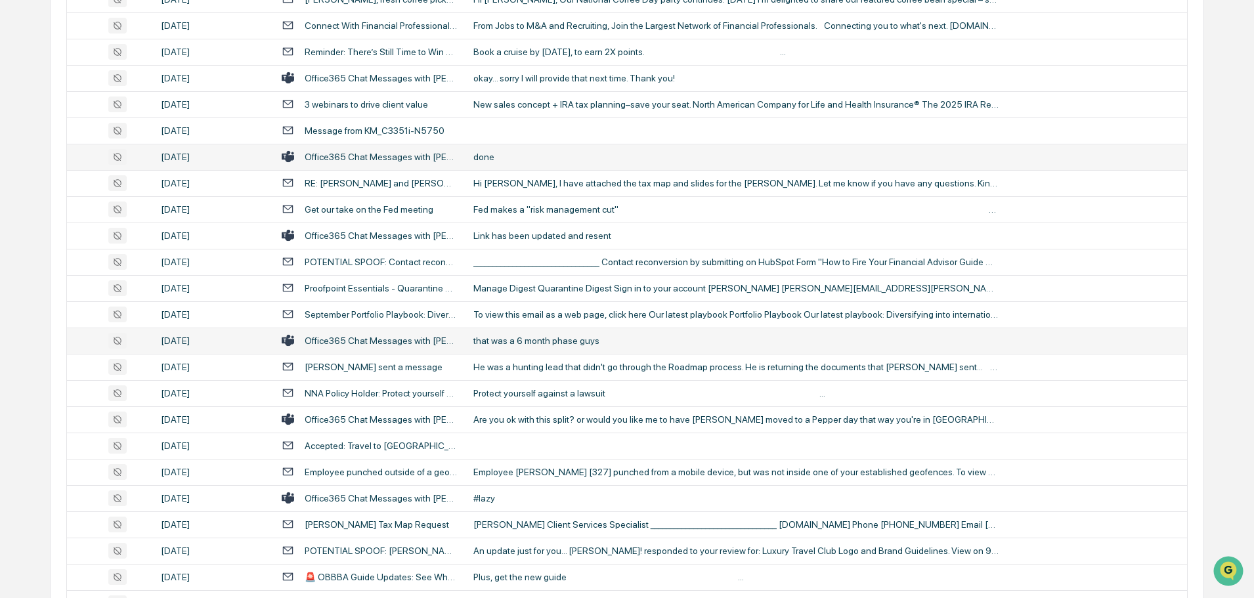
click at [528, 343] on div "that was a 6 month phase guys" at bounding box center [735, 340] width 525 height 11
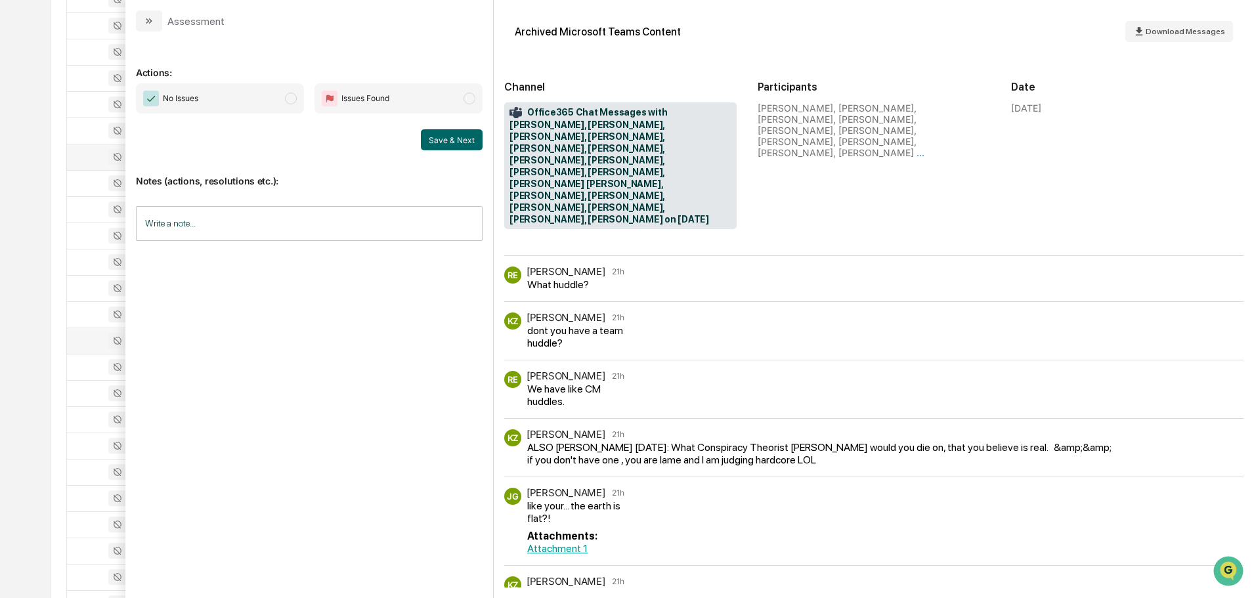
scroll to position [1510, 0]
click at [154, 25] on icon "modal" at bounding box center [149, 21] width 11 height 11
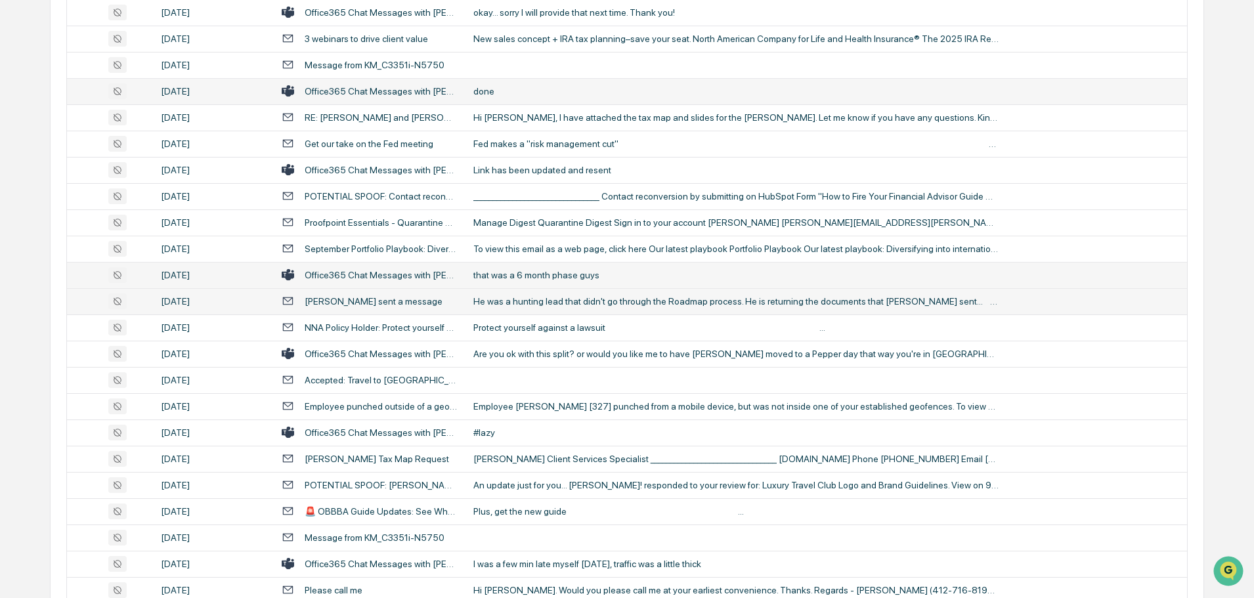
click at [541, 307] on td "He was a hunting lead that didn't go through the Roadmap process. He is returni…" at bounding box center [825, 301] width 721 height 26
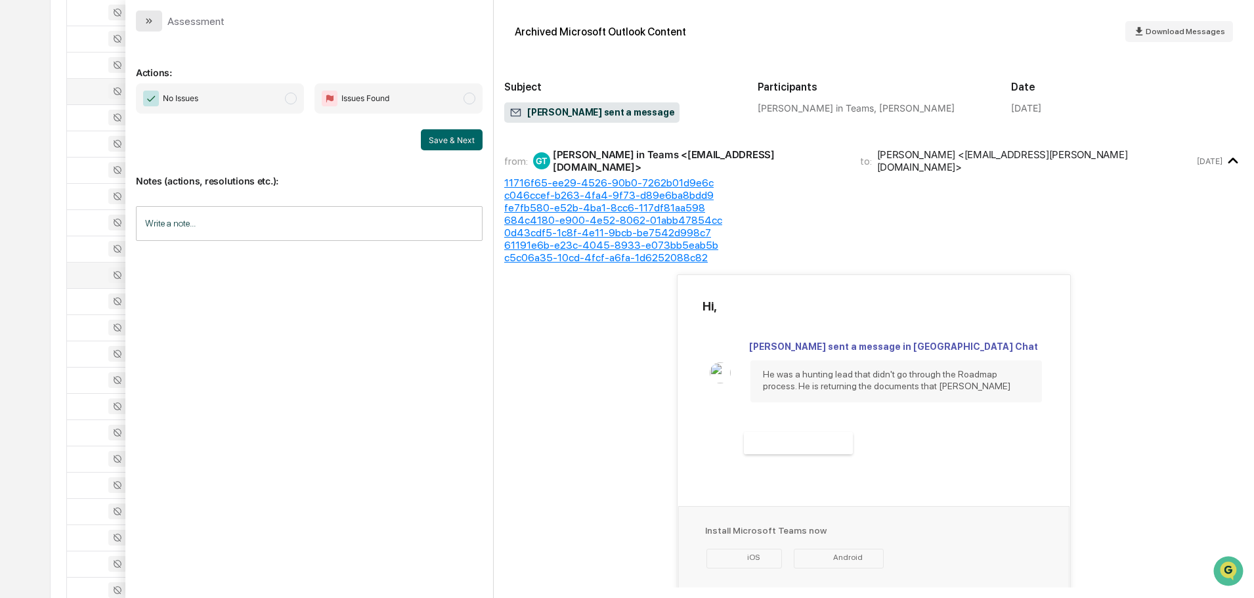
click at [144, 13] on button "modal" at bounding box center [149, 21] width 26 height 21
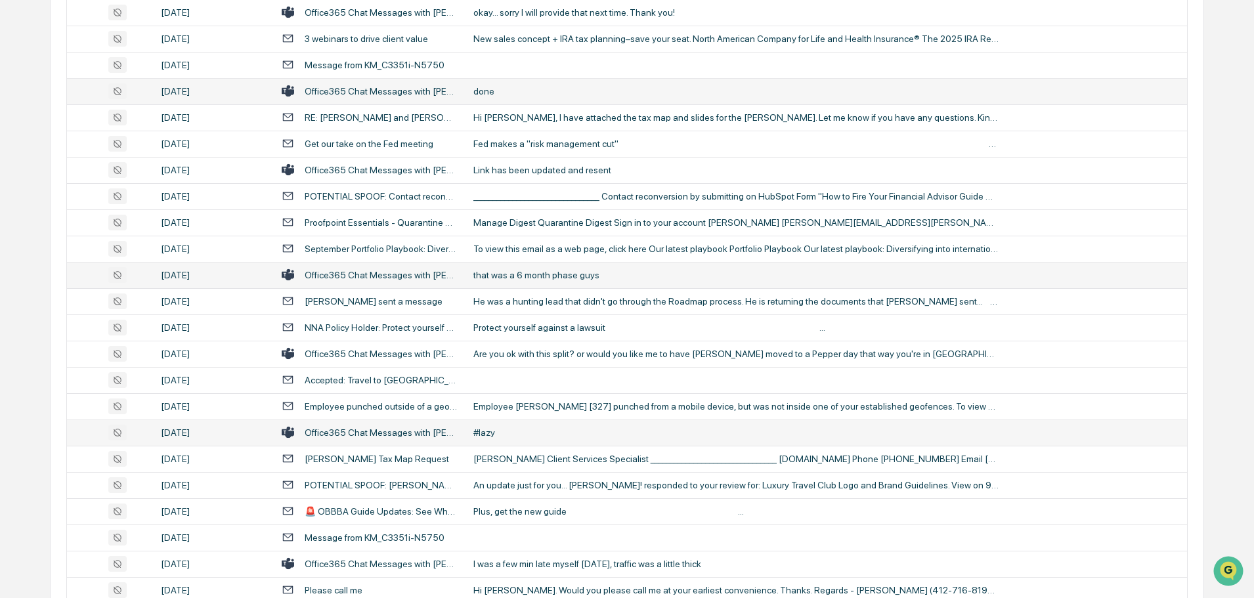
click at [529, 424] on td "#lazy" at bounding box center [825, 432] width 721 height 26
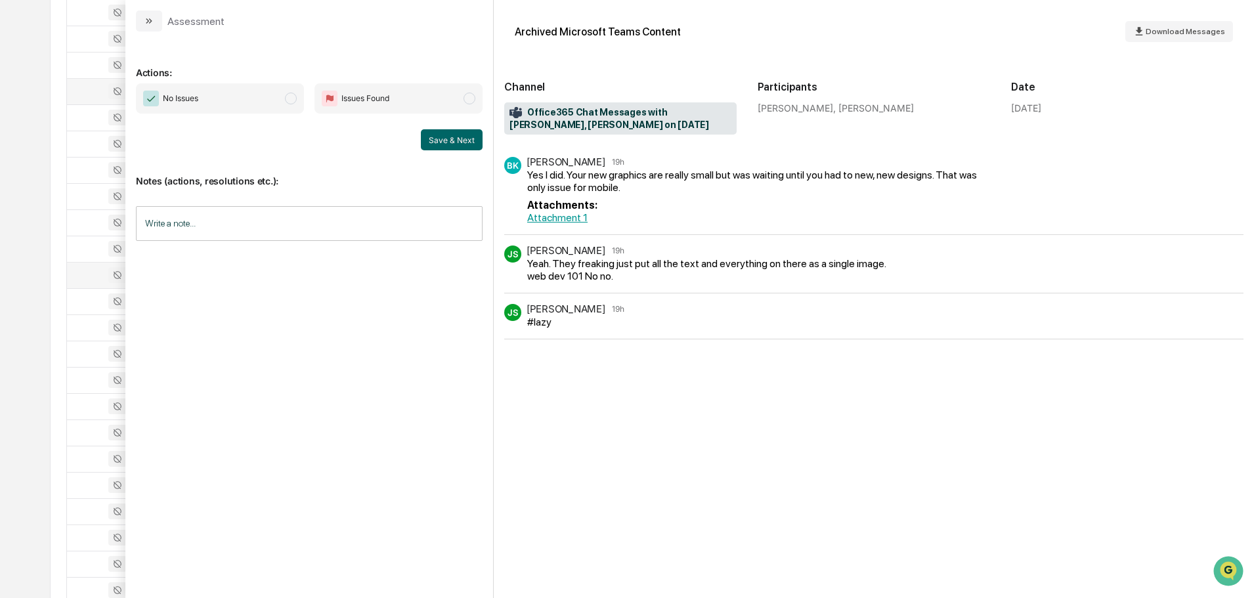
click at [133, 26] on div "Assessment" at bounding box center [309, 16] width 368 height 32
click at [152, 24] on icon "modal" at bounding box center [149, 21] width 11 height 11
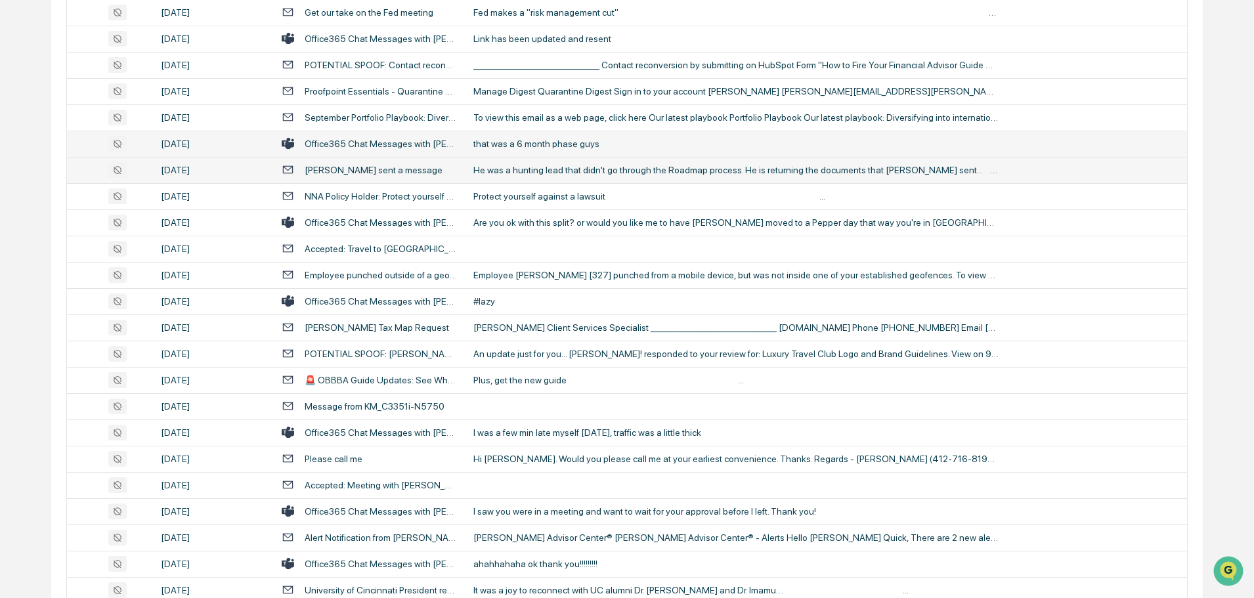
scroll to position [1707, 0]
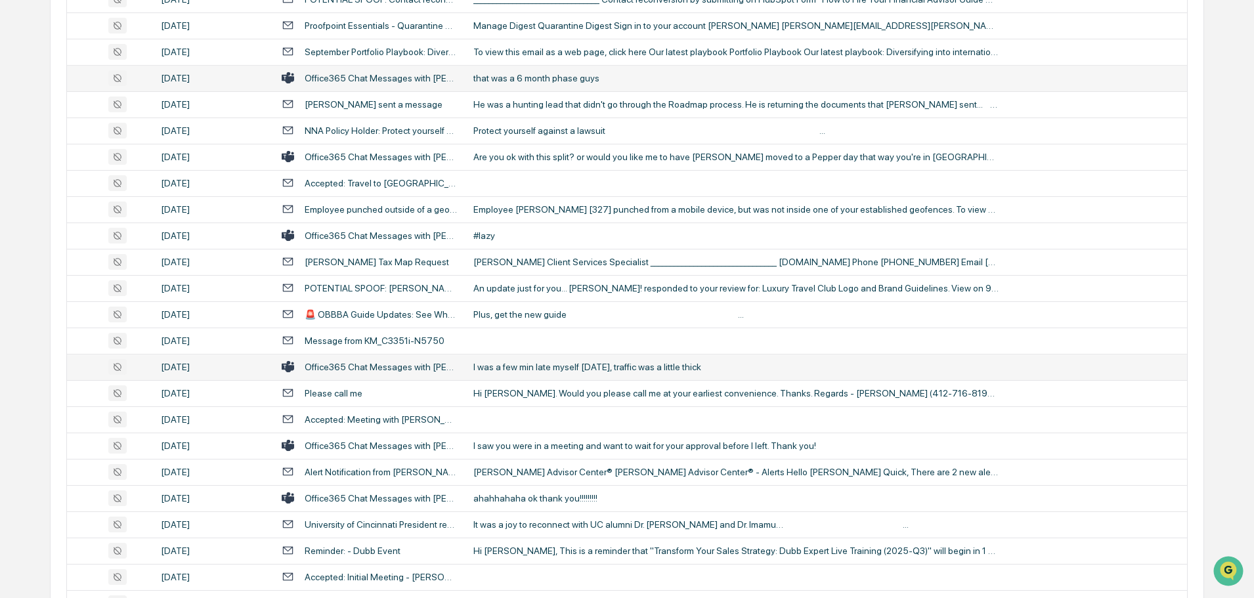
click at [519, 368] on div "I was a few min late myself [DATE], traffic was a little thick" at bounding box center [735, 367] width 525 height 11
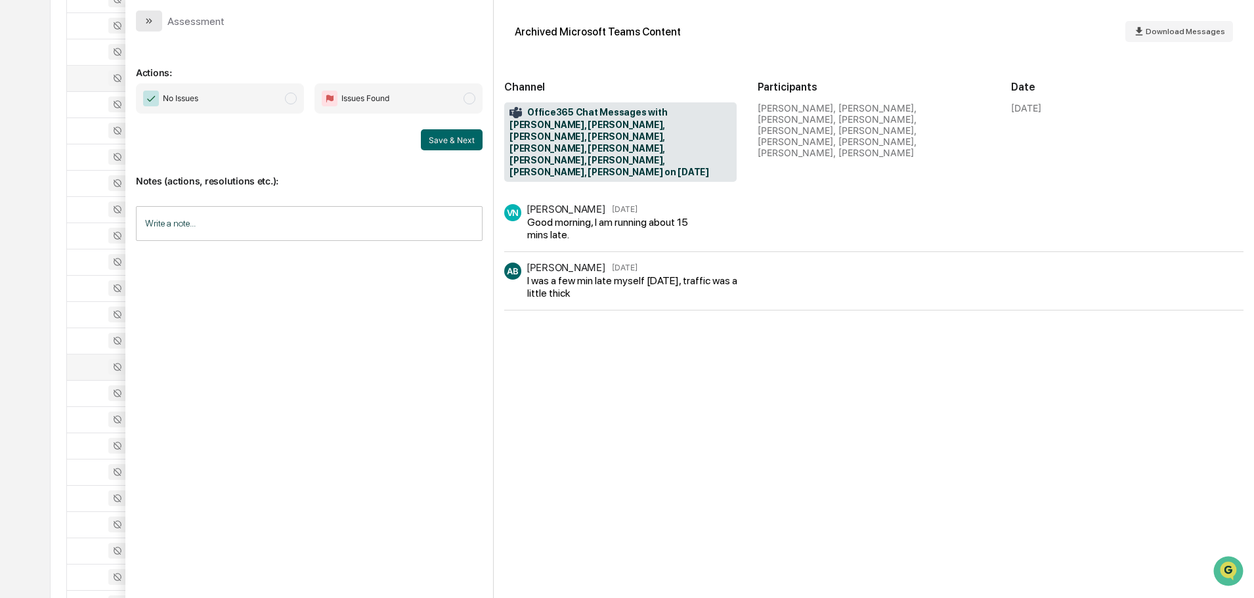
click at [148, 25] on icon "modal" at bounding box center [149, 21] width 11 height 11
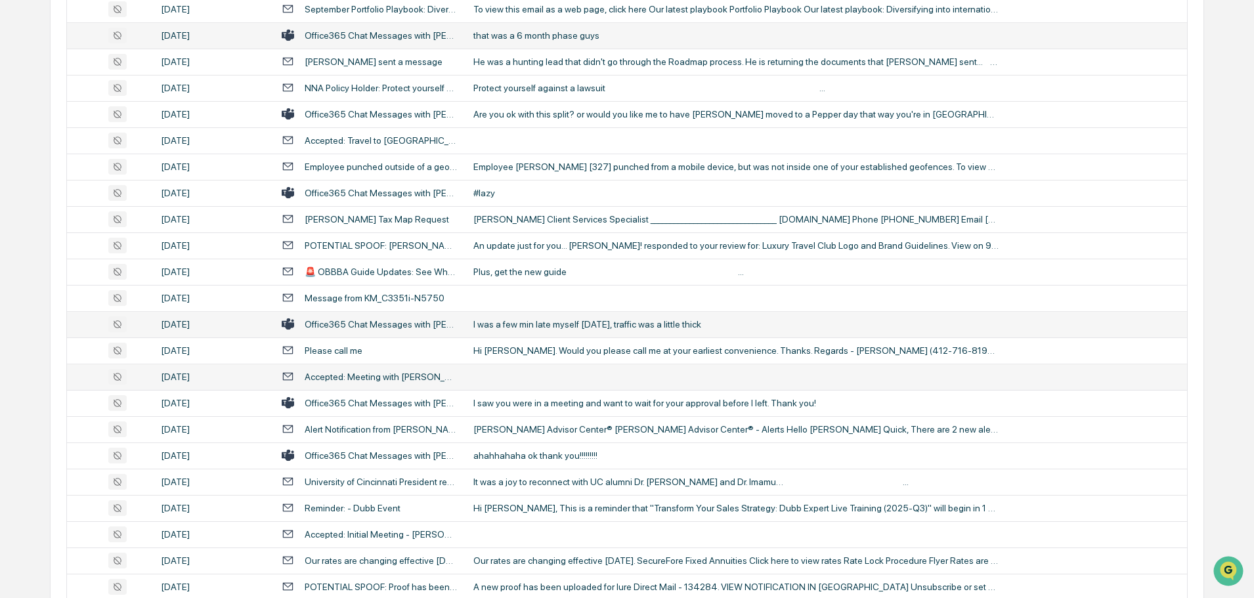
scroll to position [1772, 0]
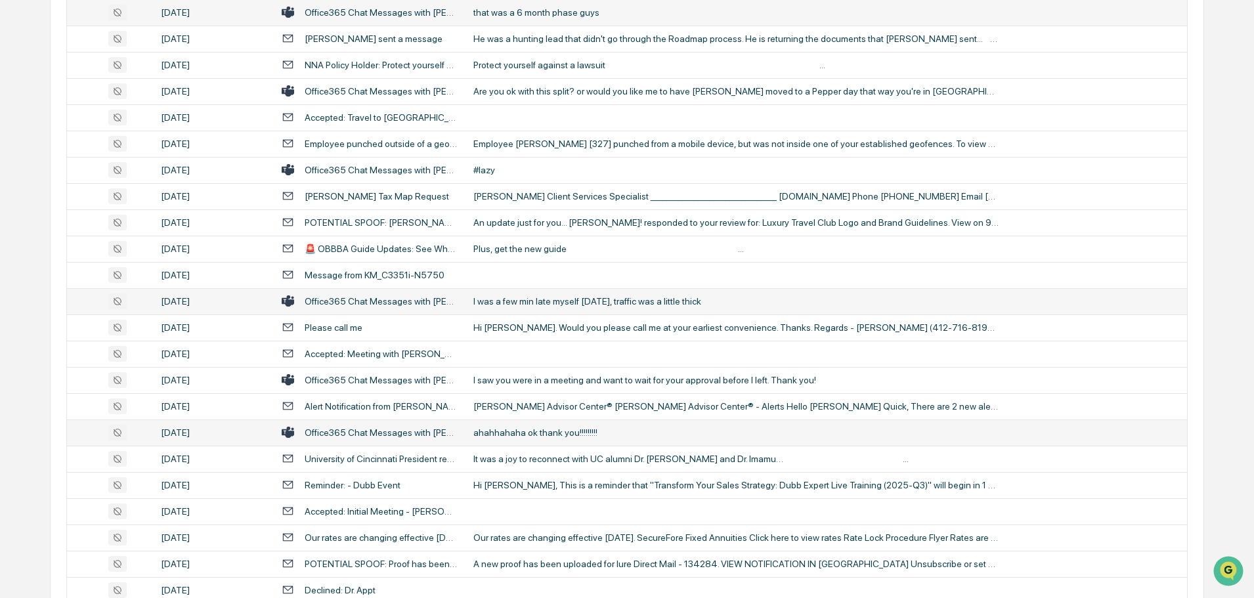
click at [548, 434] on div "ahahhahaha ok thank you!!!!!!!!!" at bounding box center [735, 432] width 525 height 11
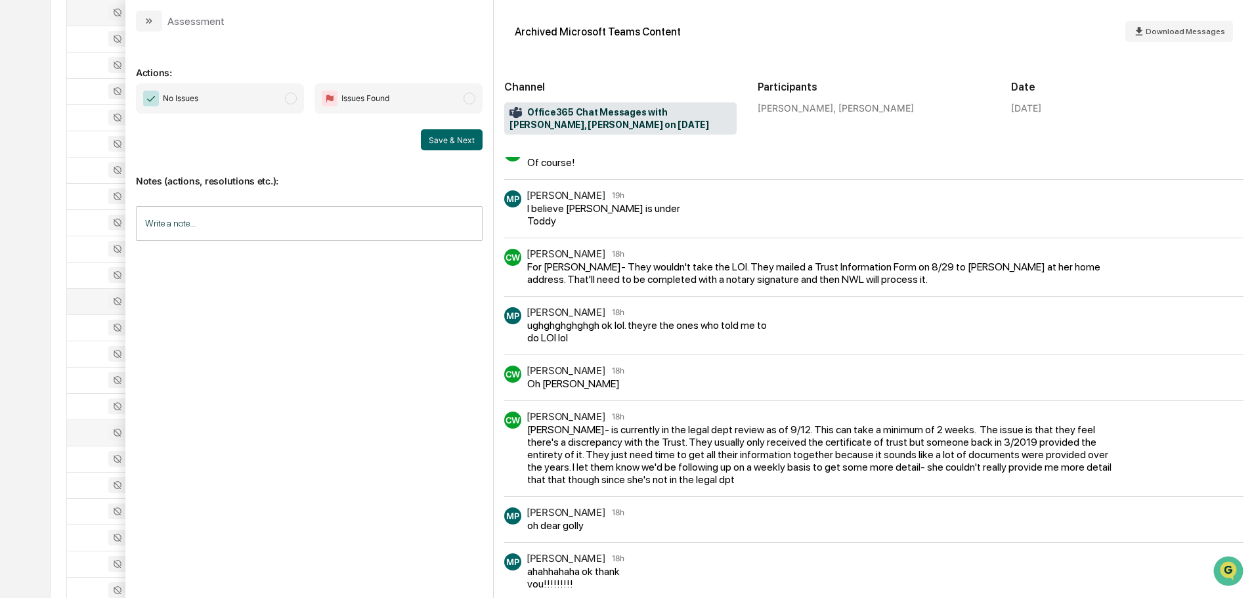
scroll to position [329, 0]
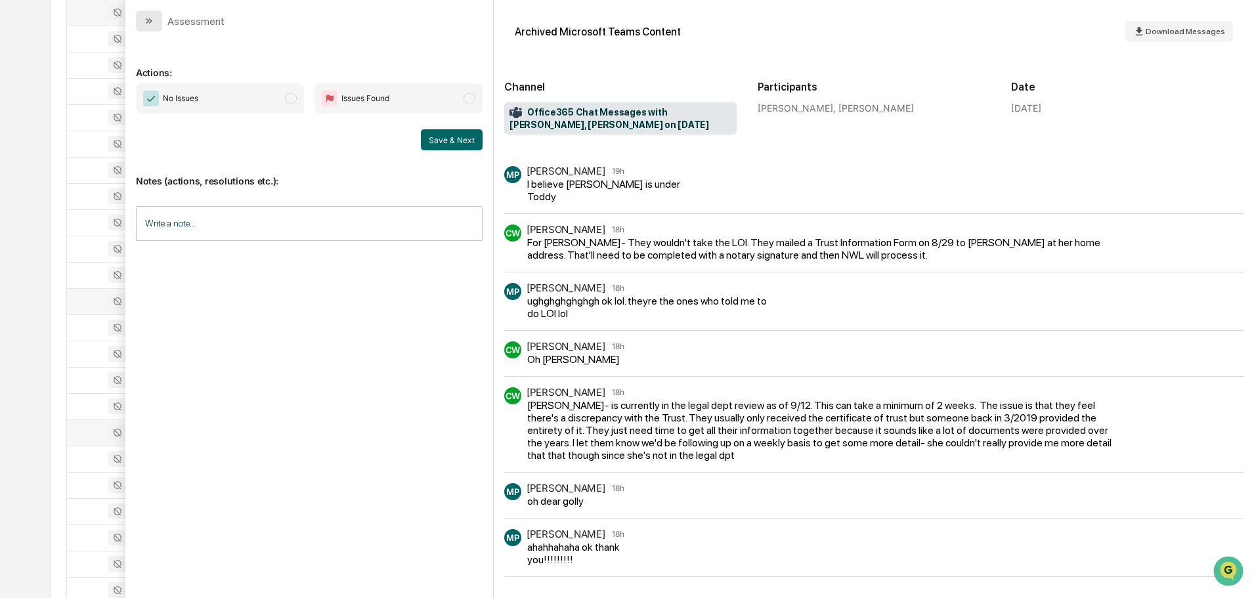
click at [149, 22] on icon "modal" at bounding box center [149, 21] width 11 height 11
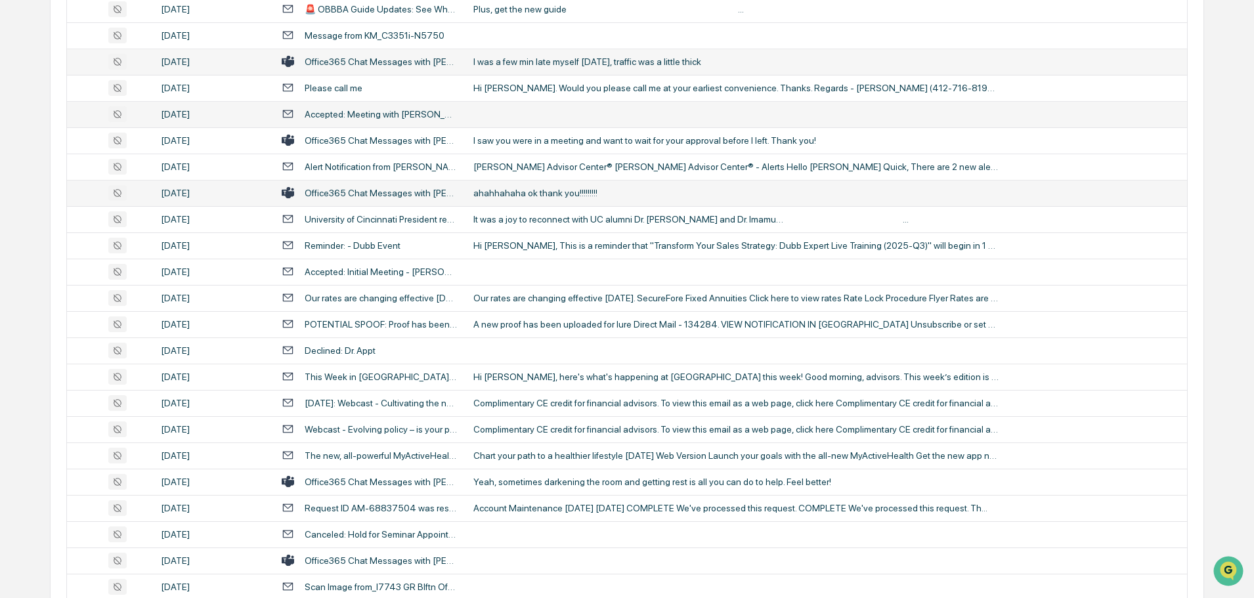
scroll to position [2035, 0]
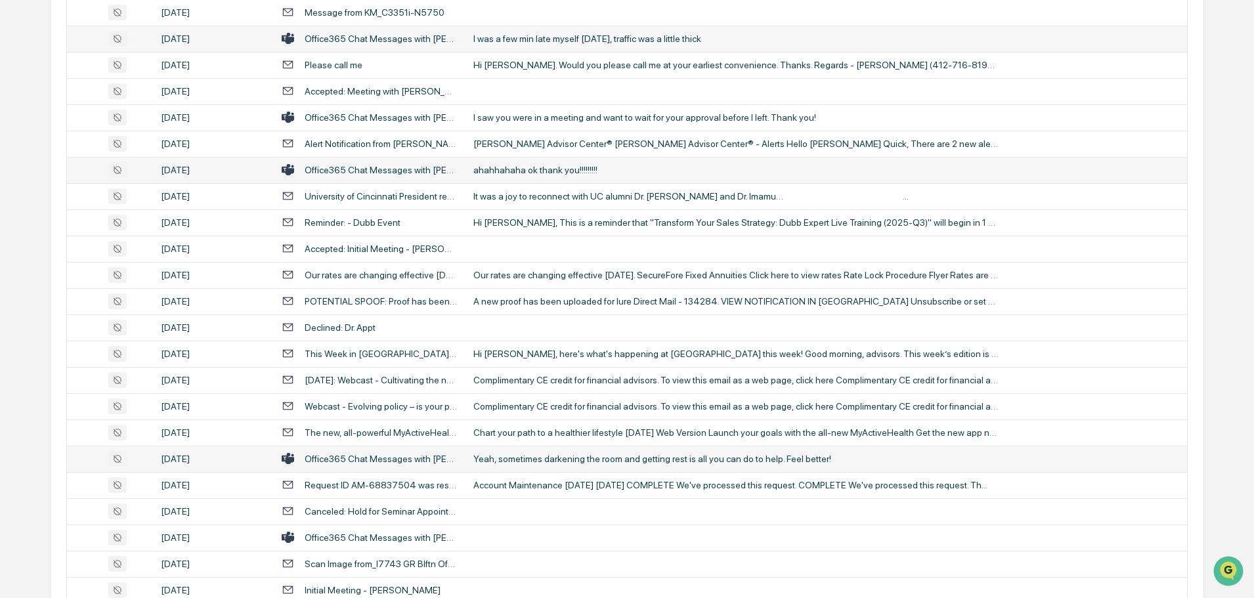
click at [511, 458] on div "Yeah, sometimes darkening the room and getting rest is all you can do to help. …" at bounding box center [735, 459] width 525 height 11
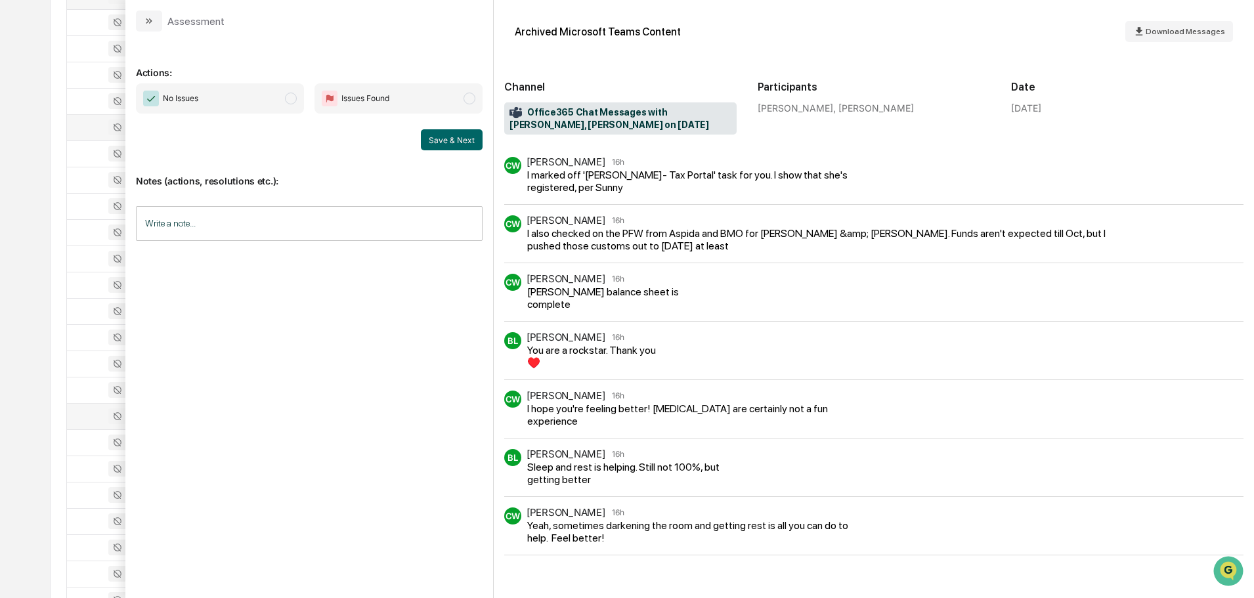
scroll to position [2101, 0]
click at [156, 8] on div "Assessment" at bounding box center [309, 16] width 368 height 32
click at [156, 20] on button "modal" at bounding box center [149, 21] width 26 height 21
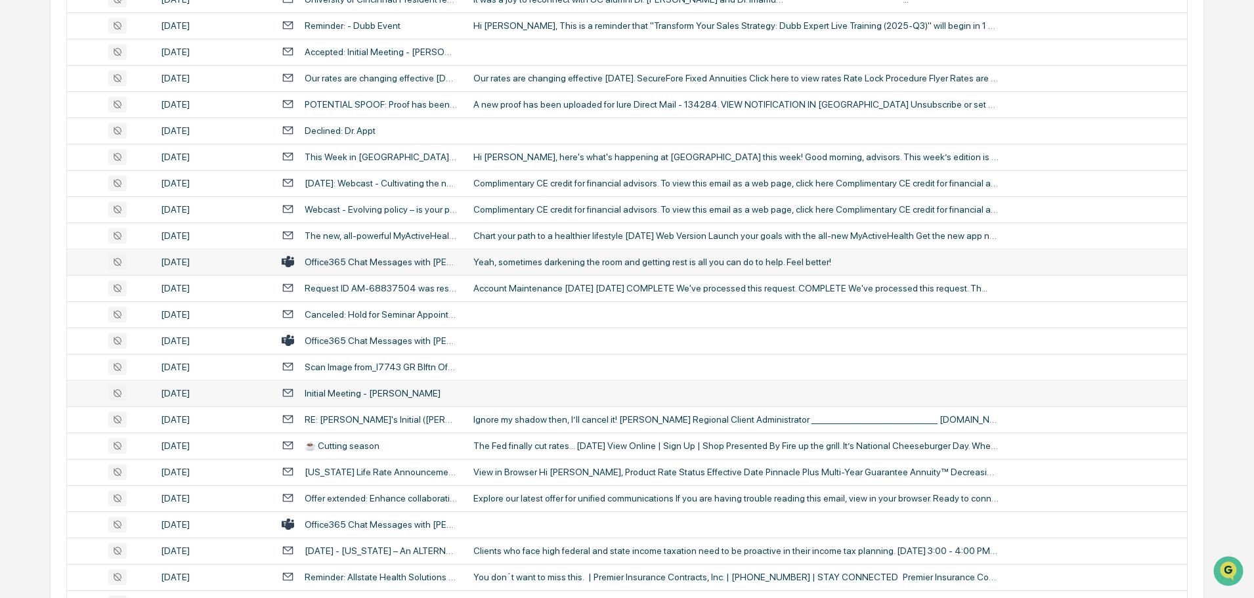
scroll to position [2363, 0]
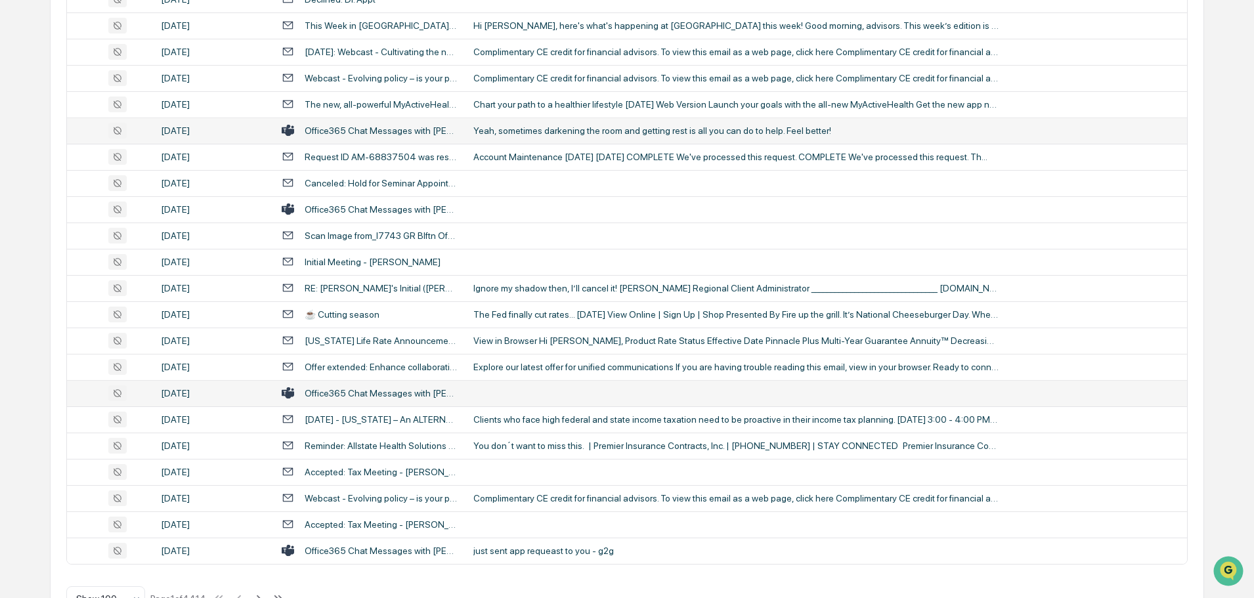
click at [632, 392] on td at bounding box center [825, 393] width 721 height 26
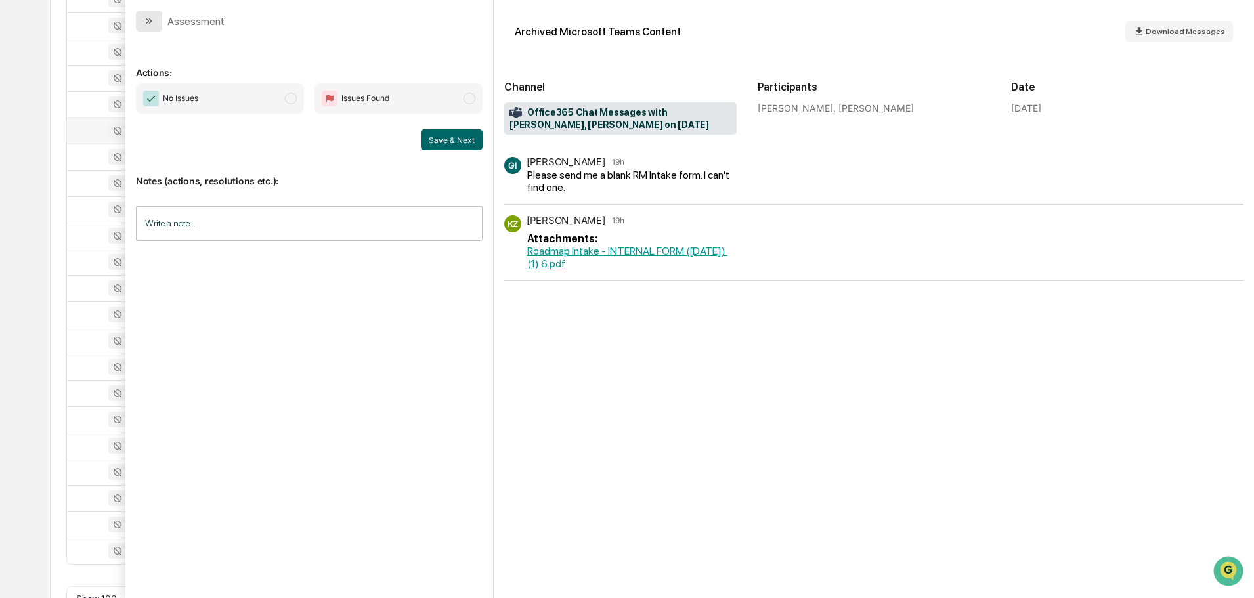
click at [144, 23] on icon "modal" at bounding box center [149, 21] width 11 height 11
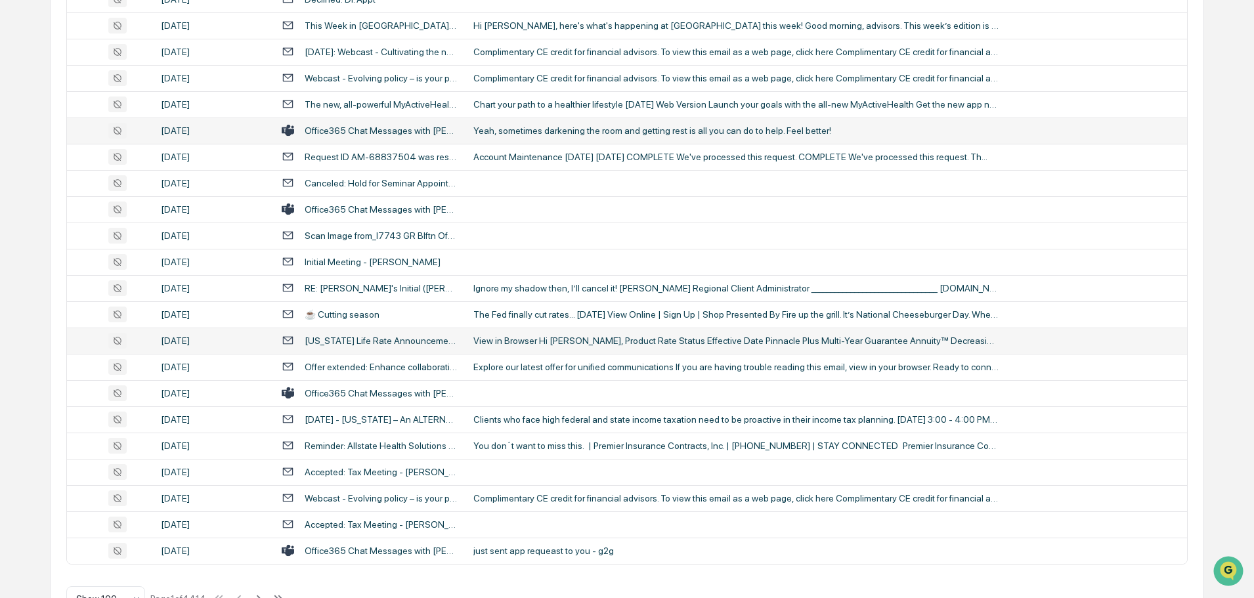
scroll to position [2404, 0]
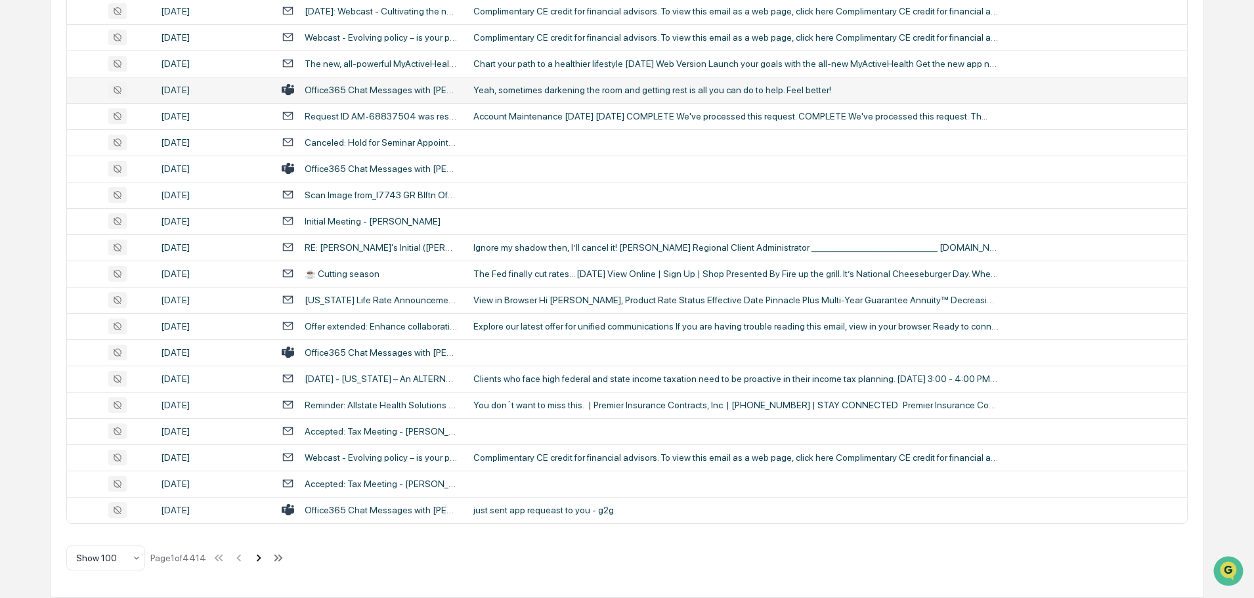
click at [259, 558] on icon at bounding box center [258, 558] width 14 height 14
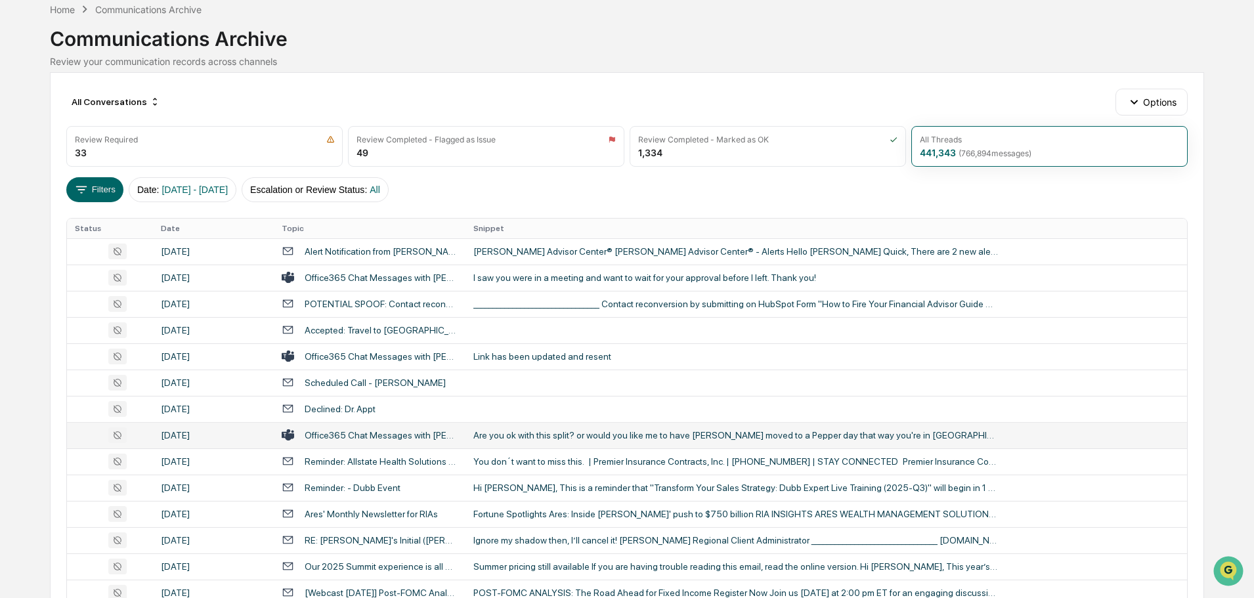
scroll to position [0, 0]
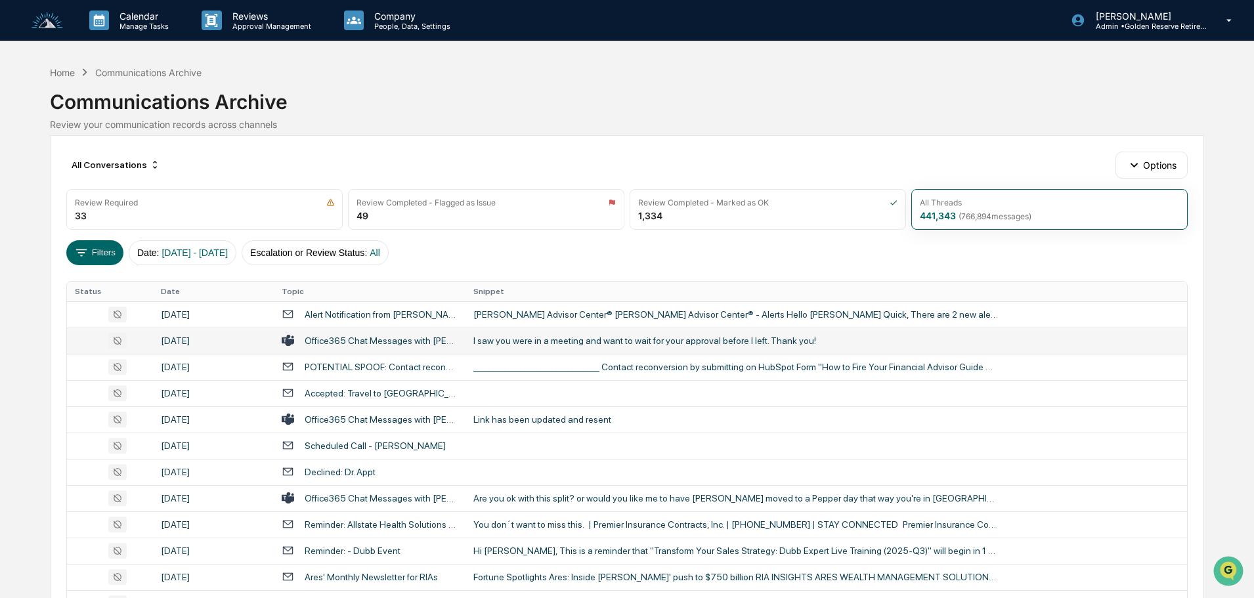
click at [589, 339] on div "I saw you were in a meeting and want to wait for your approval before I left. T…" at bounding box center [735, 340] width 525 height 11
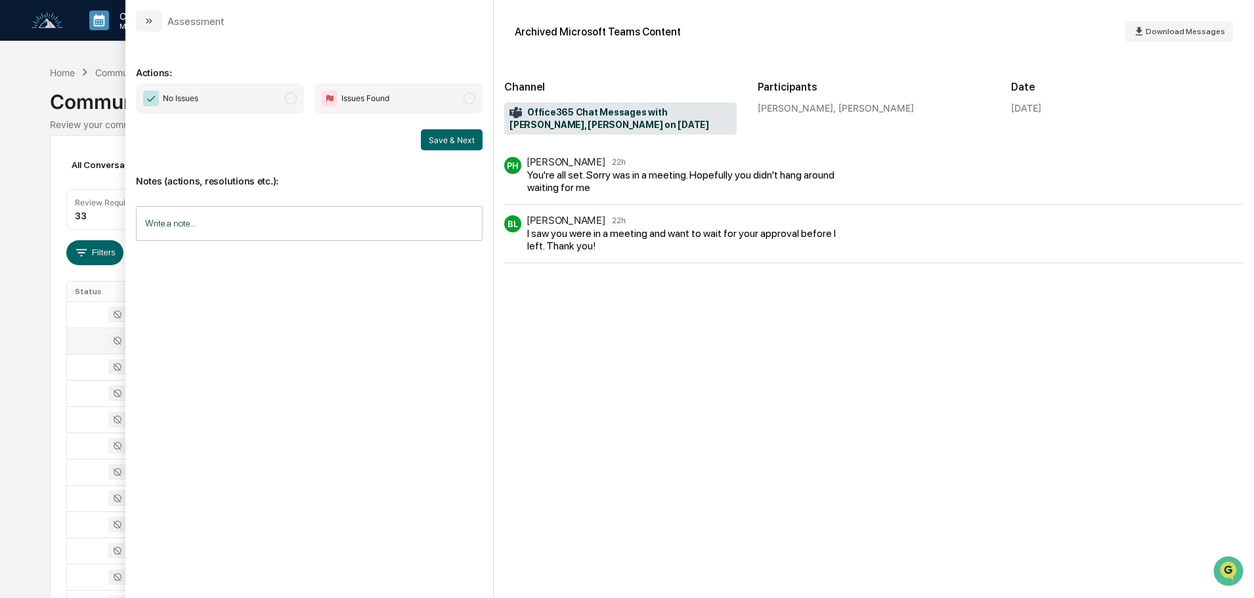
drag, startPoint x: 151, startPoint y: 25, endPoint x: 164, endPoint y: 35, distance: 16.4
click at [151, 25] on icon "modal" at bounding box center [149, 21] width 11 height 11
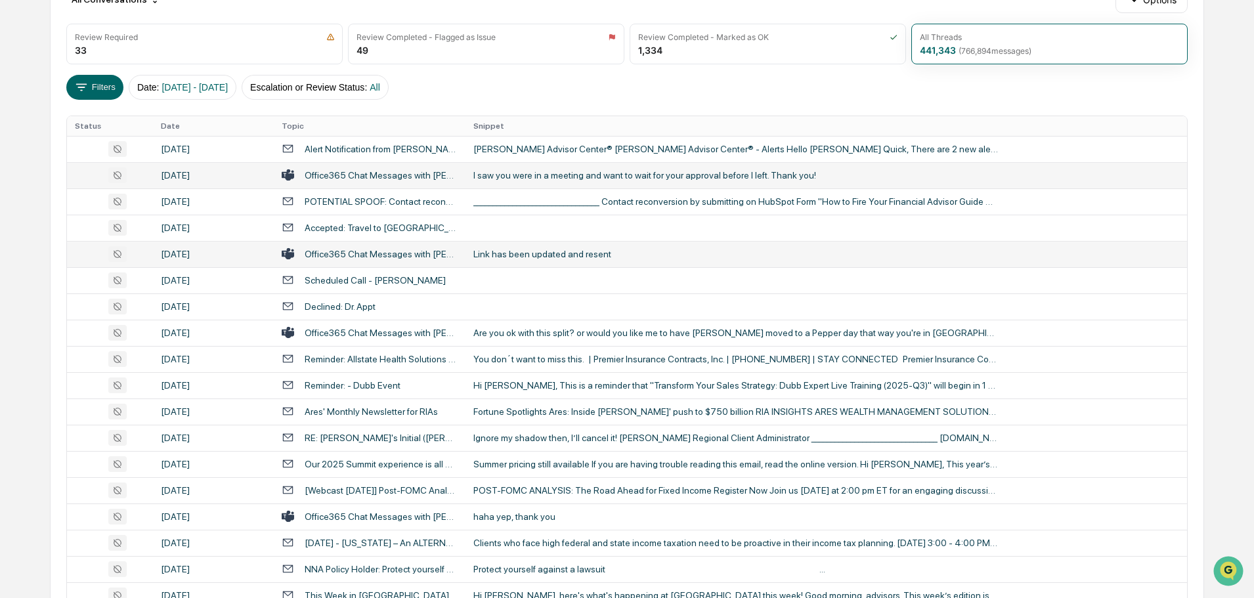
scroll to position [197, 0]
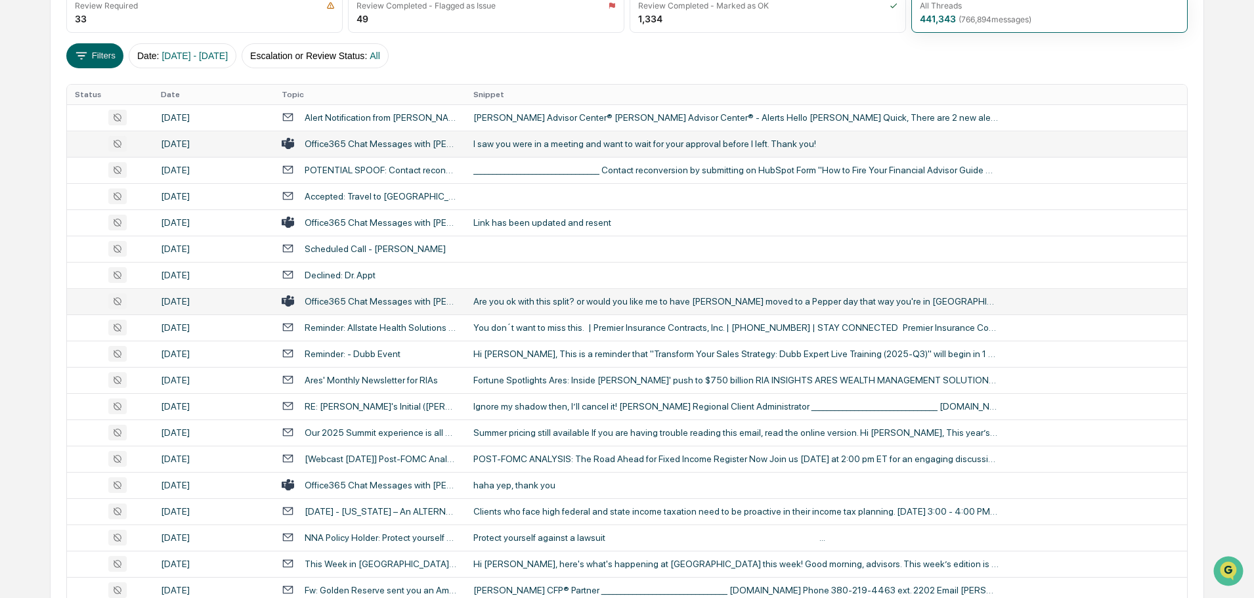
click at [547, 300] on div "Are you ok with this split? or would you like me to have [PERSON_NAME] moved to…" at bounding box center [735, 301] width 525 height 11
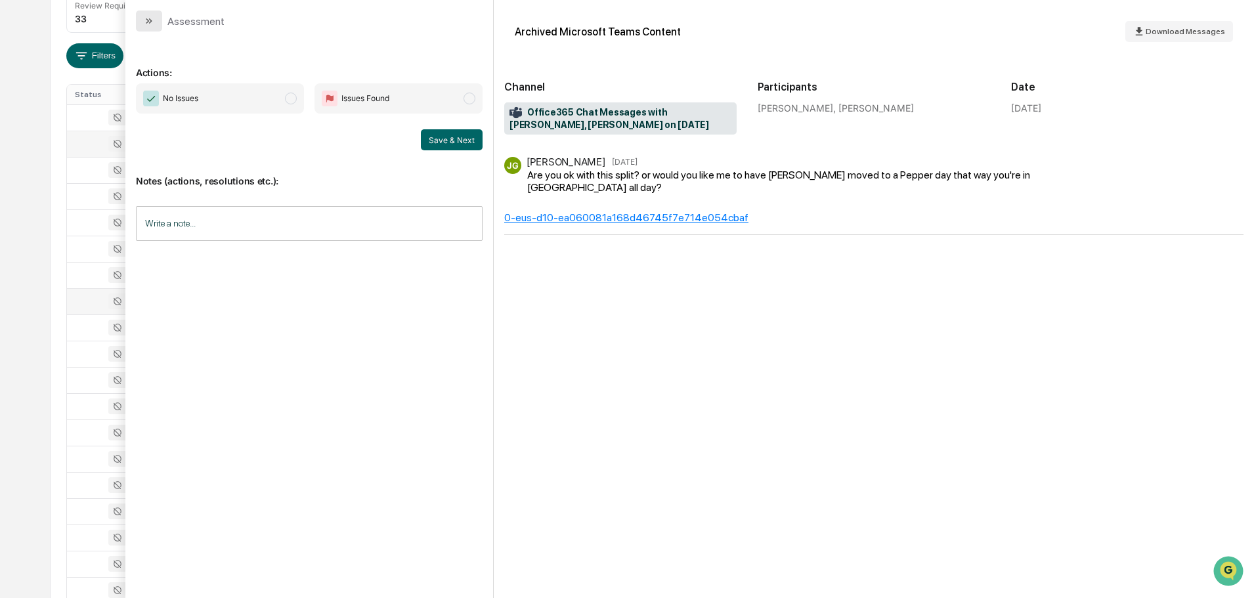
click at [159, 20] on button "modal" at bounding box center [149, 21] width 26 height 21
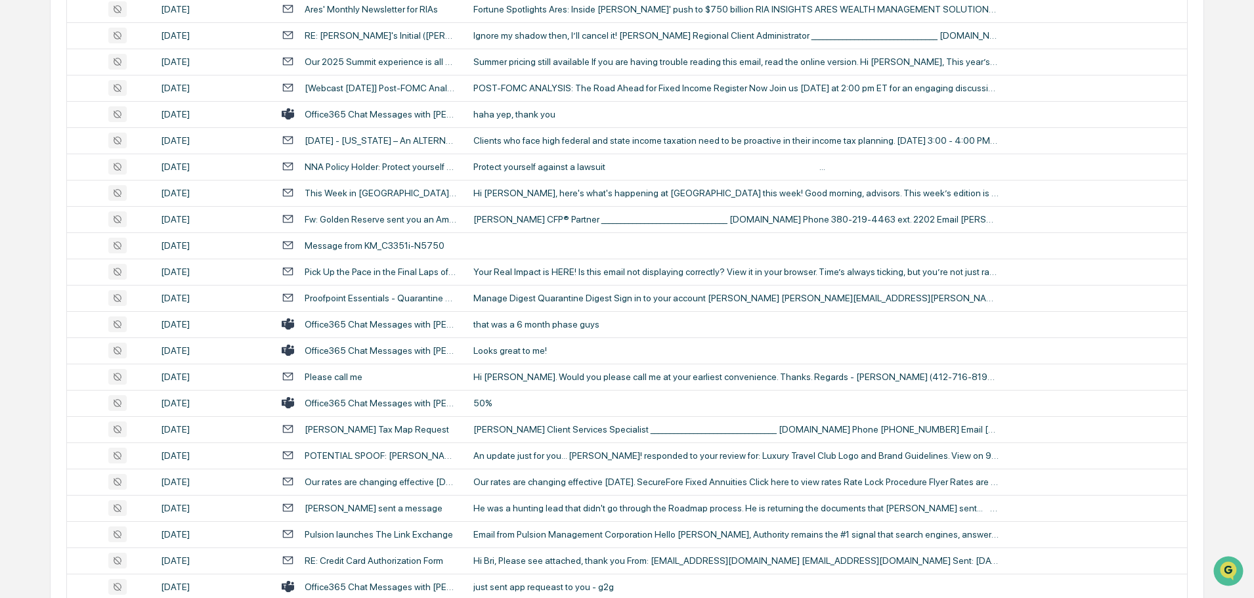
scroll to position [591, 0]
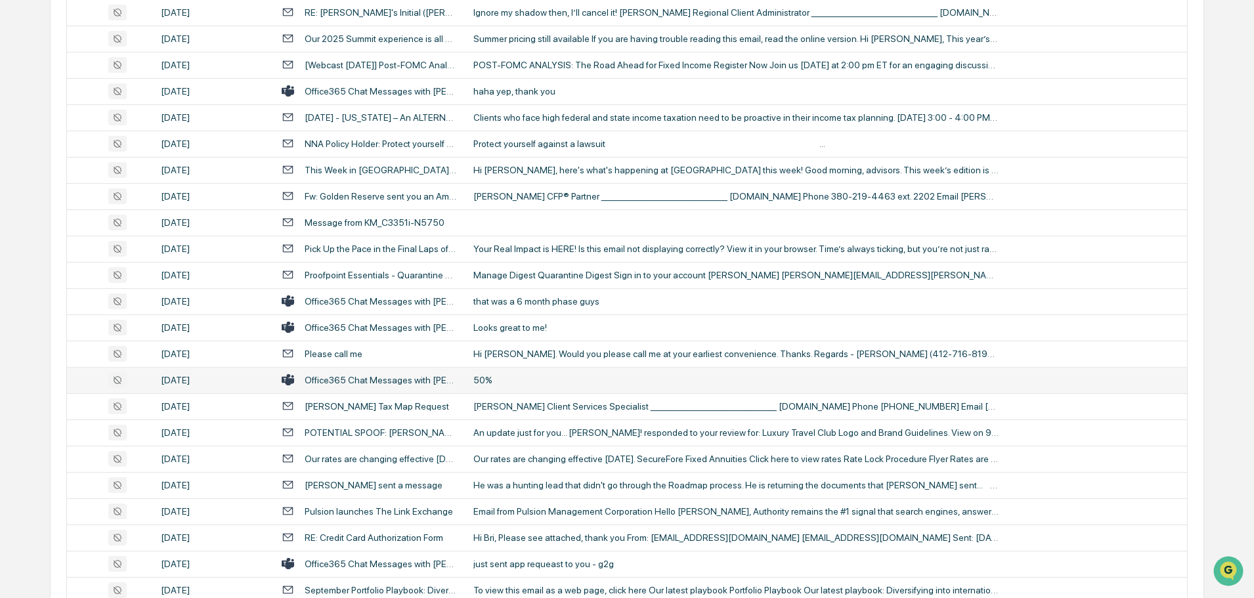
click at [510, 378] on div "50%" at bounding box center [735, 380] width 525 height 11
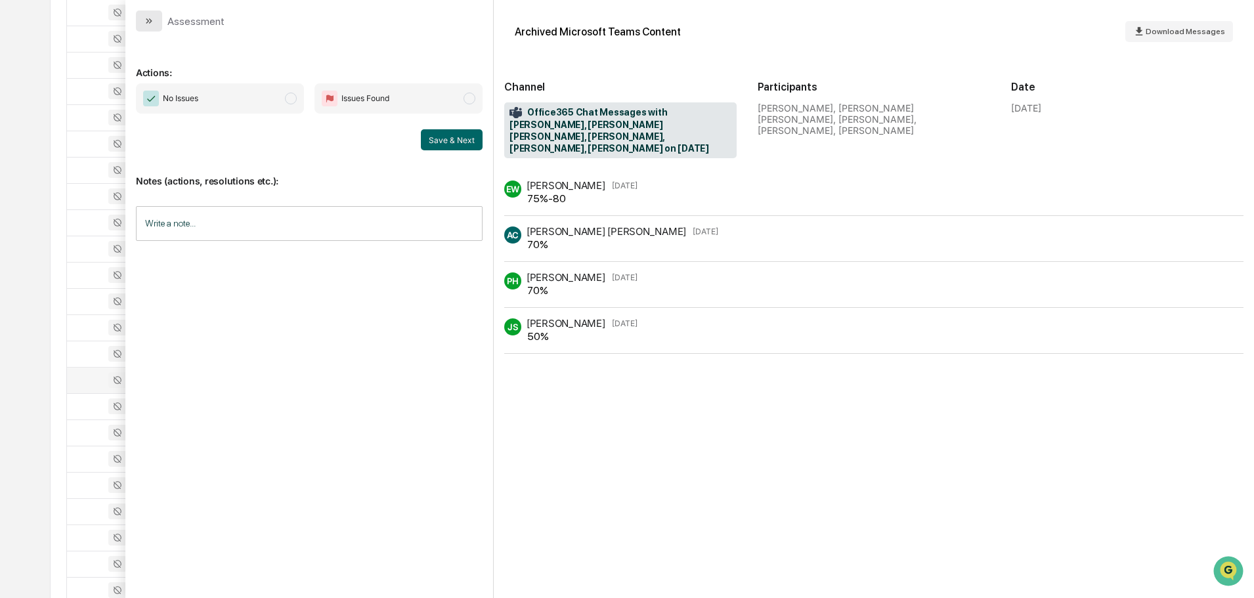
click at [156, 26] on button "modal" at bounding box center [149, 21] width 26 height 21
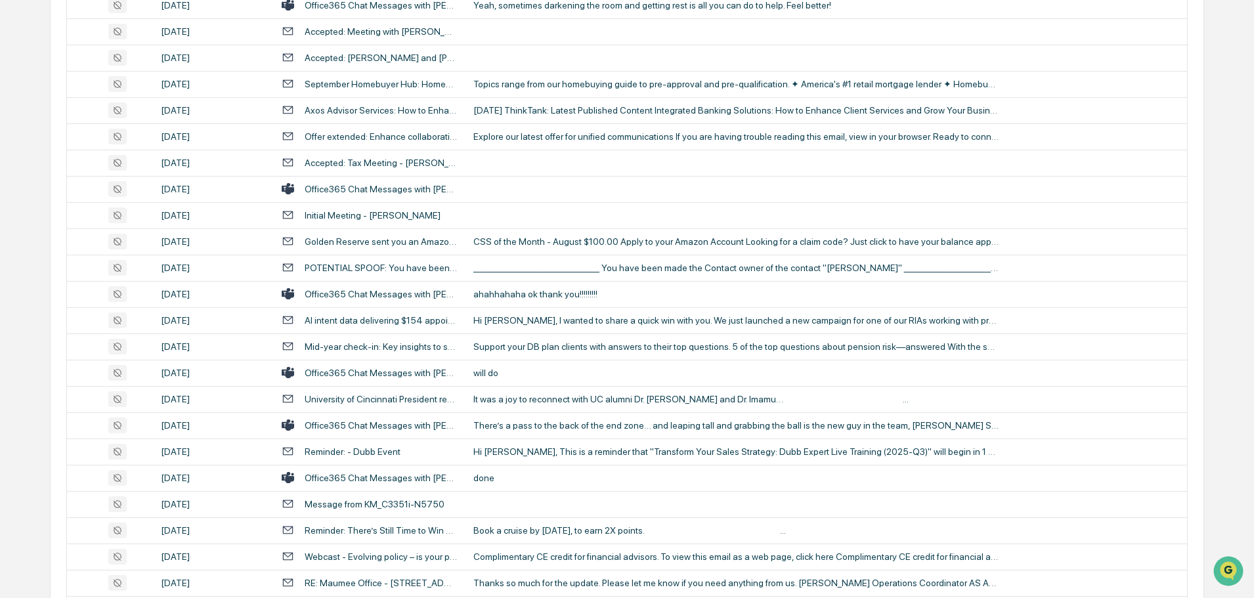
scroll to position [1838, 0]
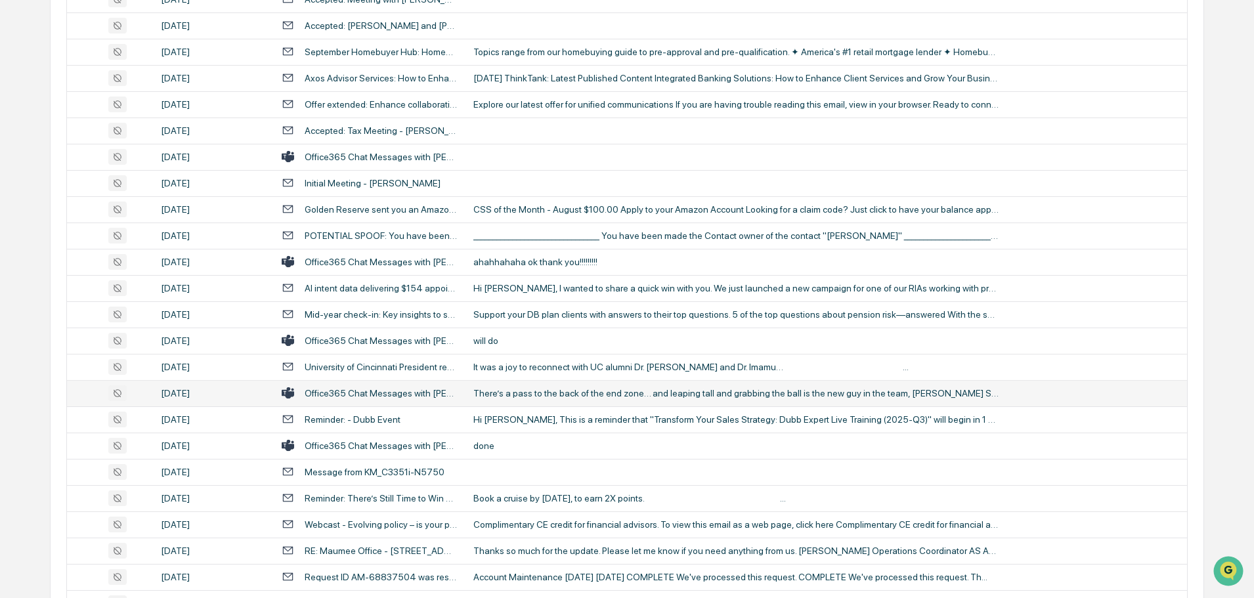
click at [505, 391] on div "There’s a pass to the back of the end zone… and leaping tall and grabbing the b…" at bounding box center [735, 393] width 525 height 11
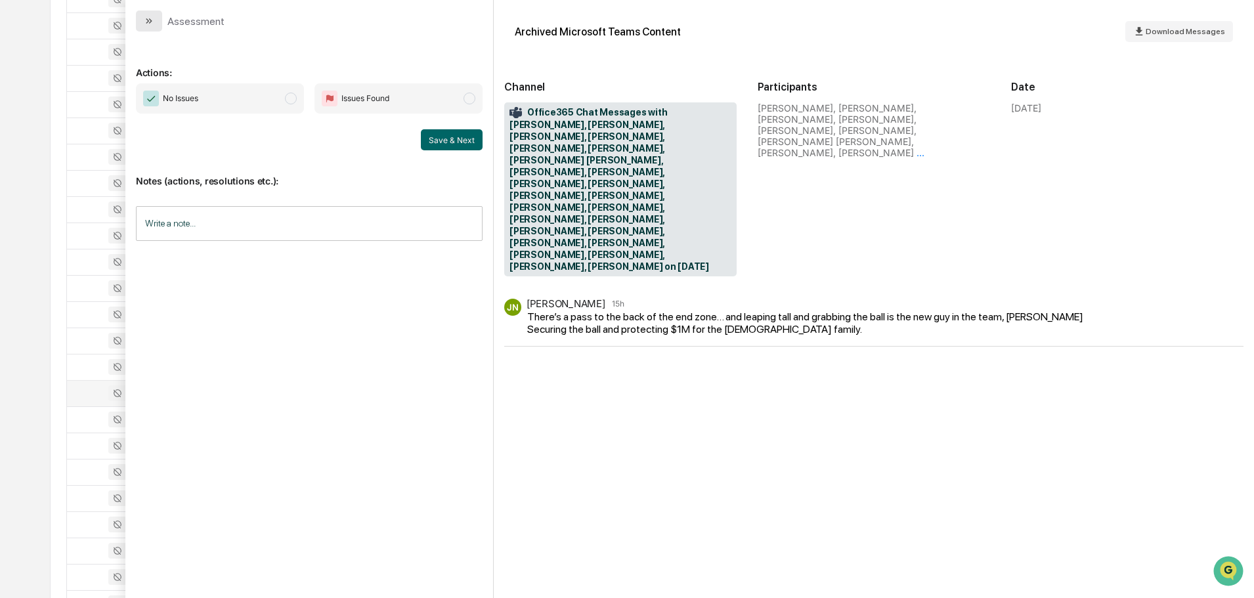
click at [147, 18] on icon "modal" at bounding box center [149, 21] width 11 height 11
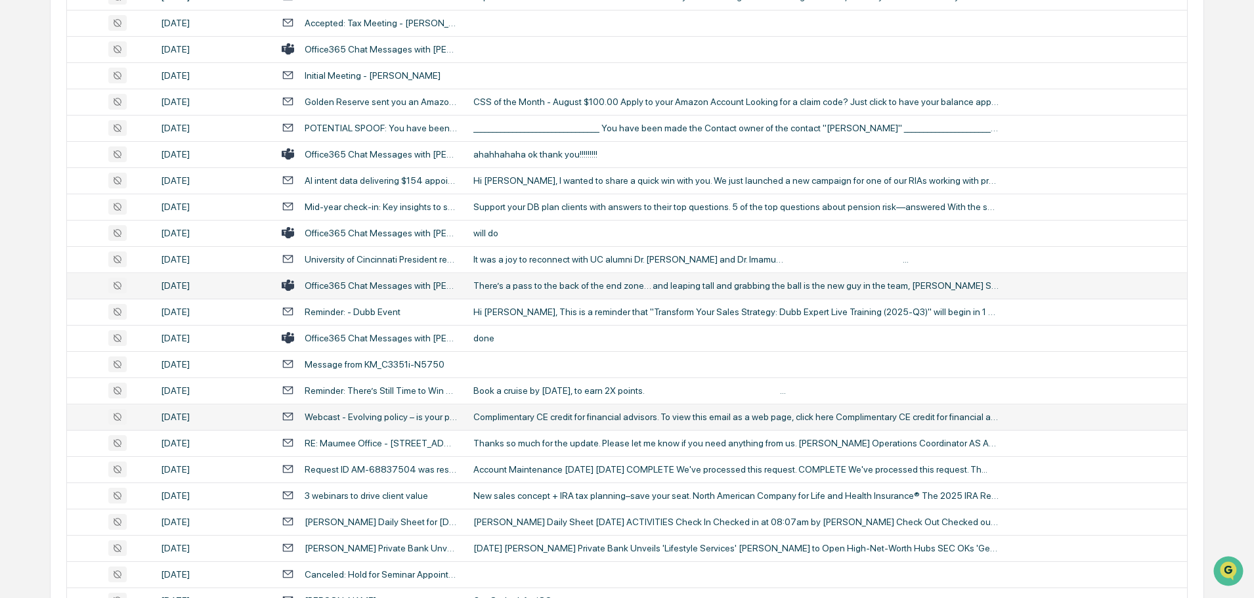
scroll to position [1969, 0]
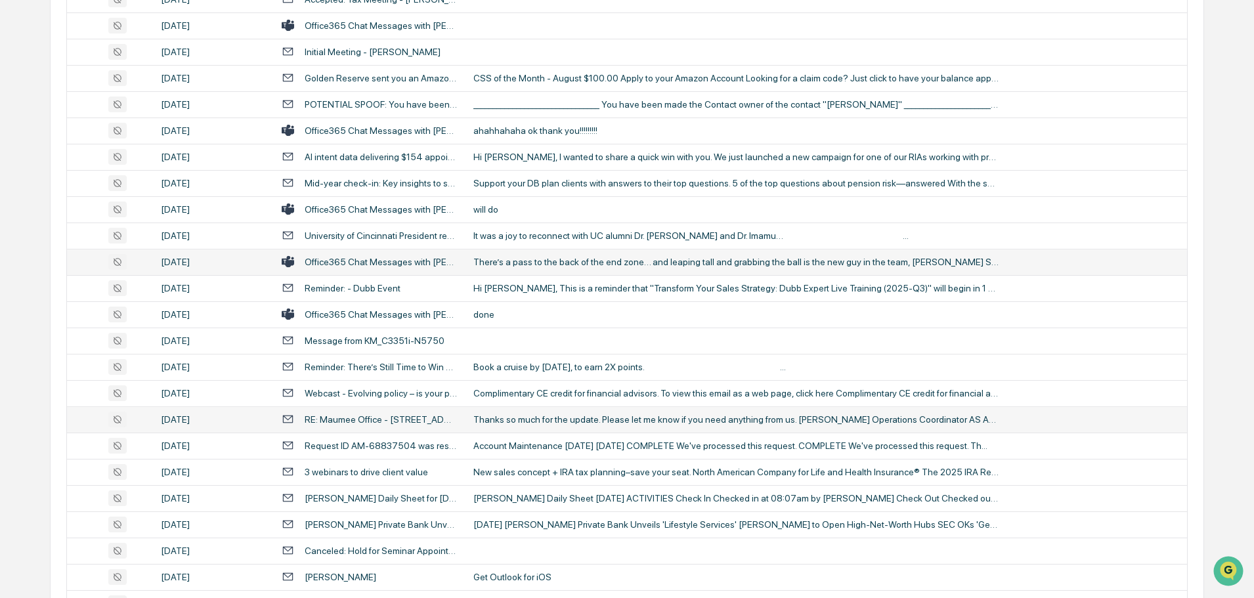
click at [557, 419] on div "Thanks so much for the update. Please let me know if you need anything from us.…" at bounding box center [735, 419] width 525 height 11
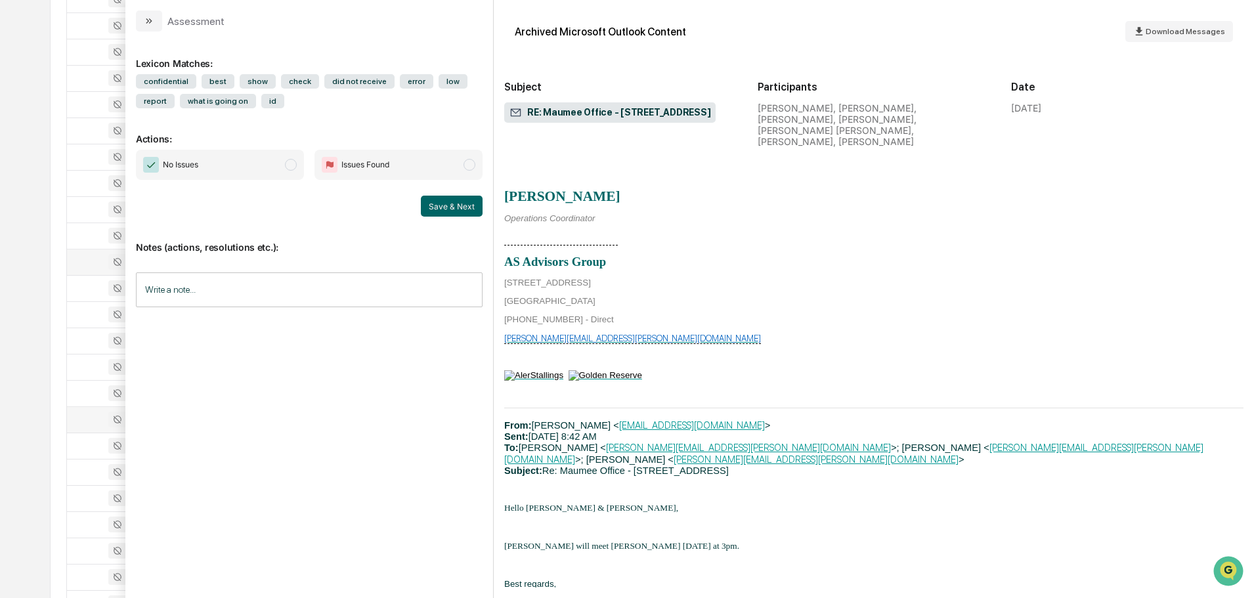
scroll to position [1247, 0]
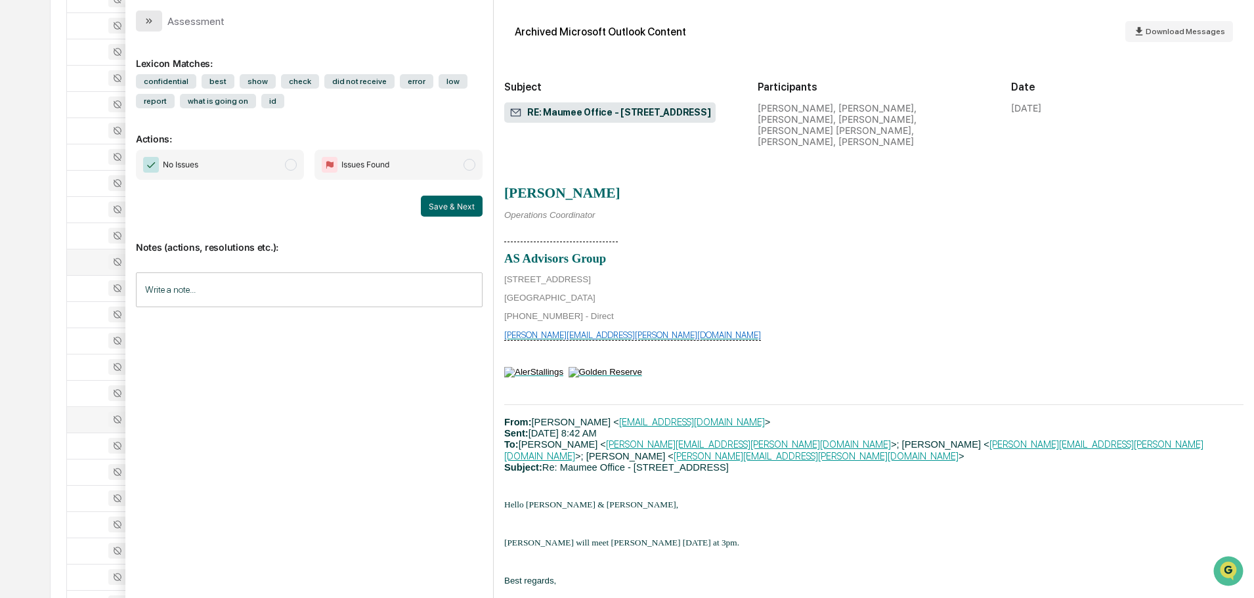
click at [144, 21] on icon "modal" at bounding box center [149, 21] width 11 height 11
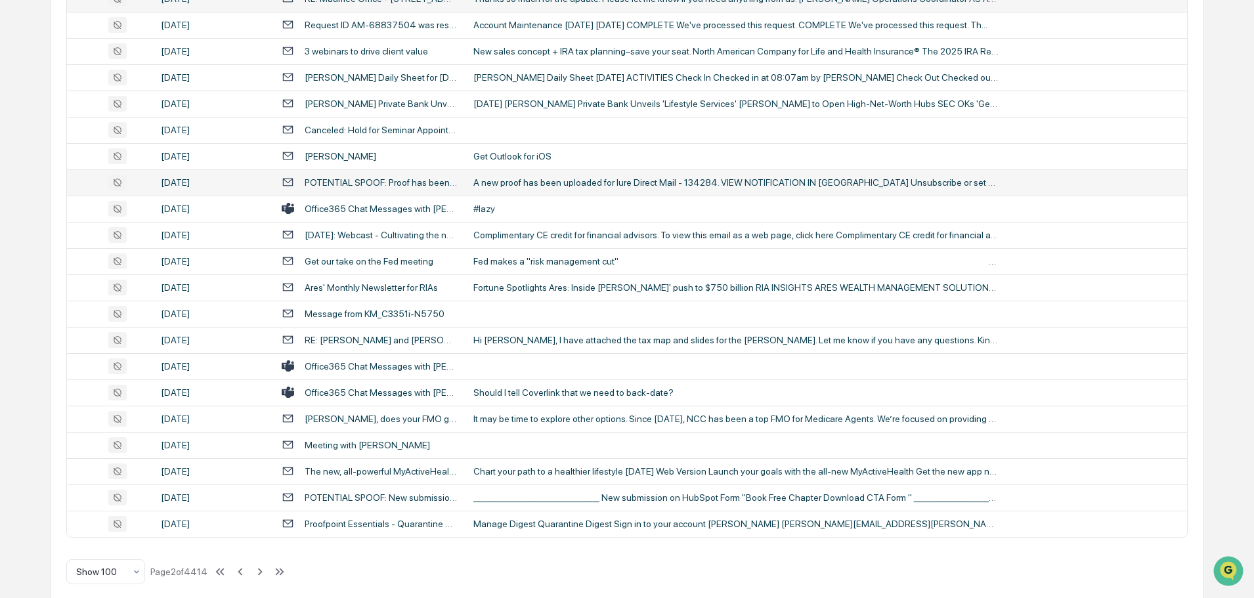
scroll to position [2404, 0]
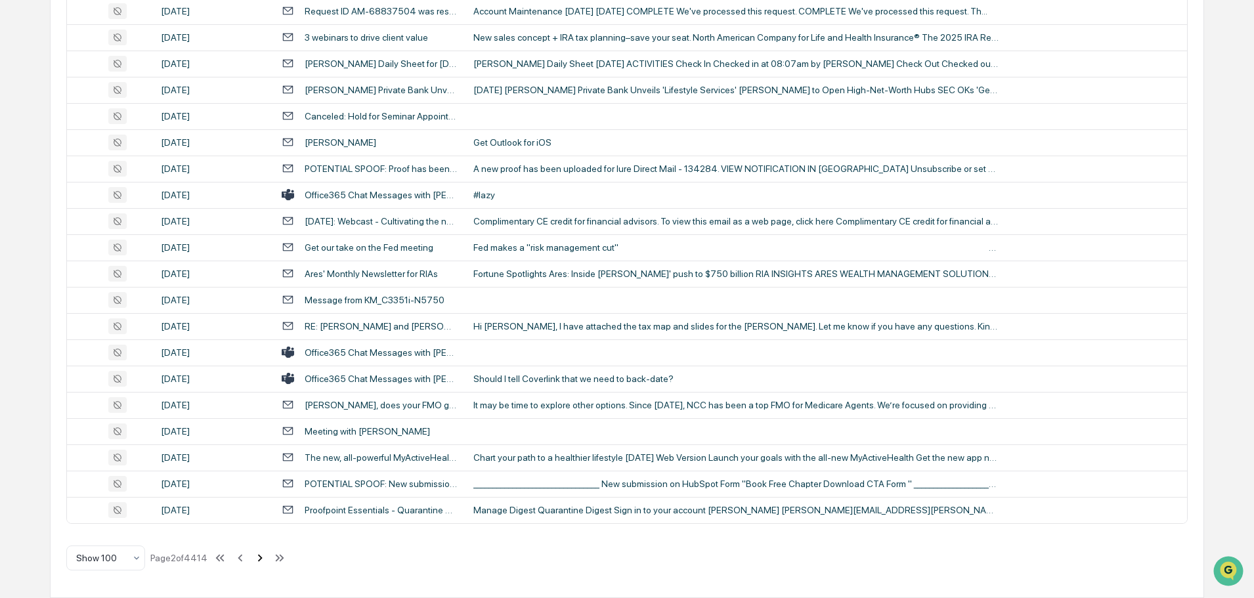
click at [258, 555] on icon at bounding box center [260, 558] width 14 height 14
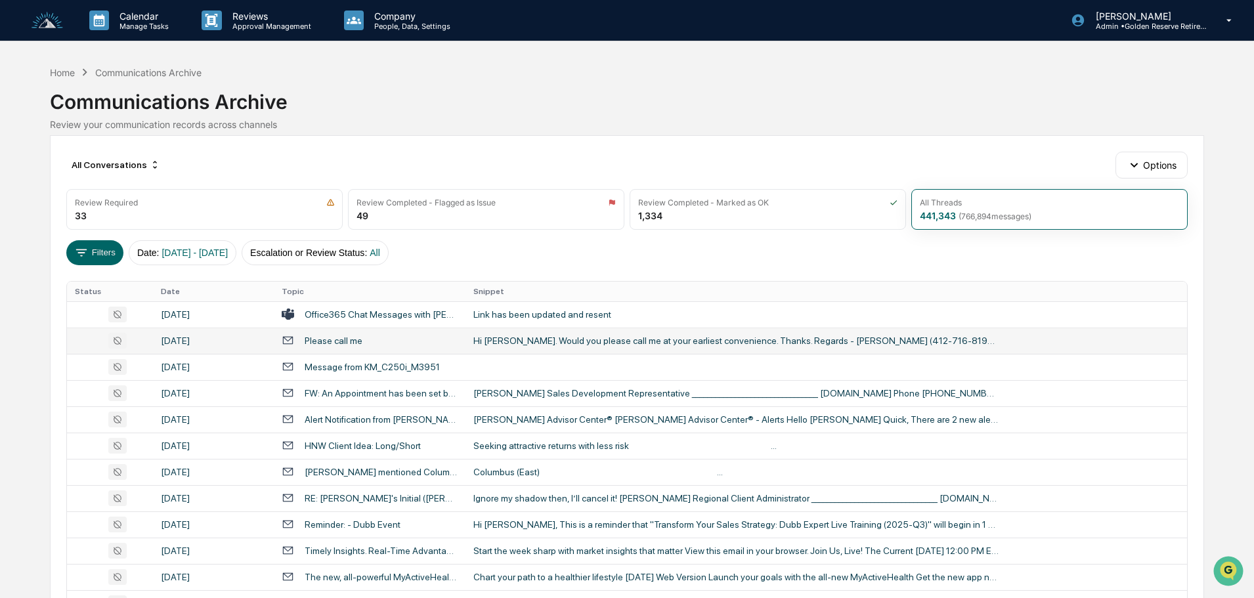
scroll to position [66, 0]
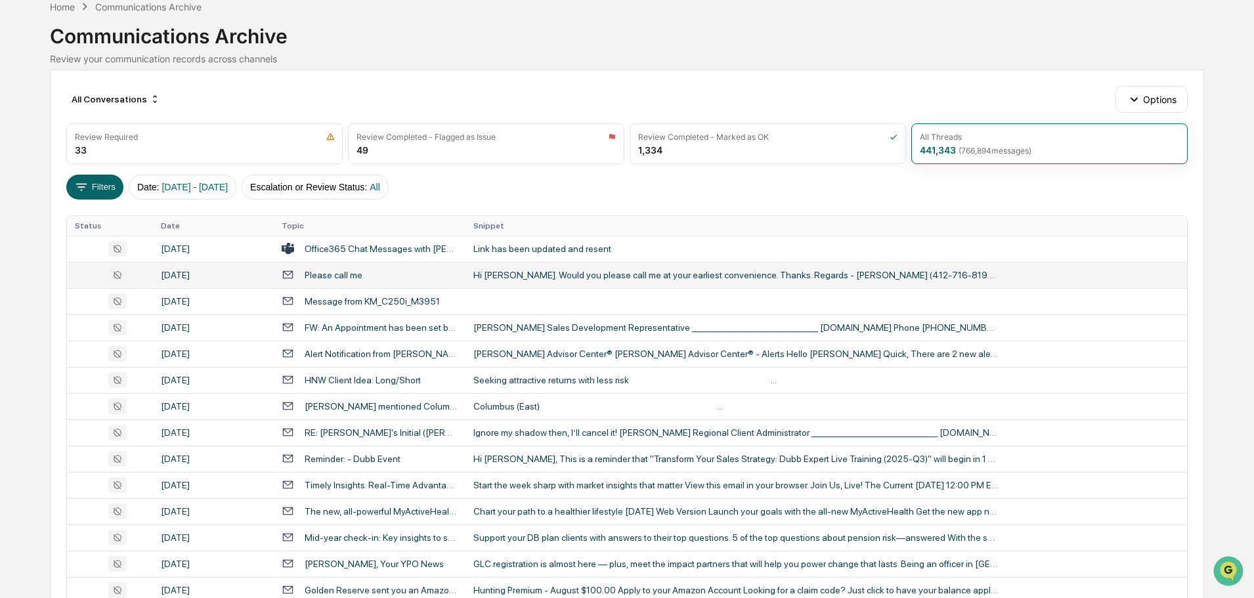
click at [511, 275] on div "Hi [PERSON_NAME]. Would you please call me at your earliest convenience. Thanks…" at bounding box center [735, 275] width 525 height 11
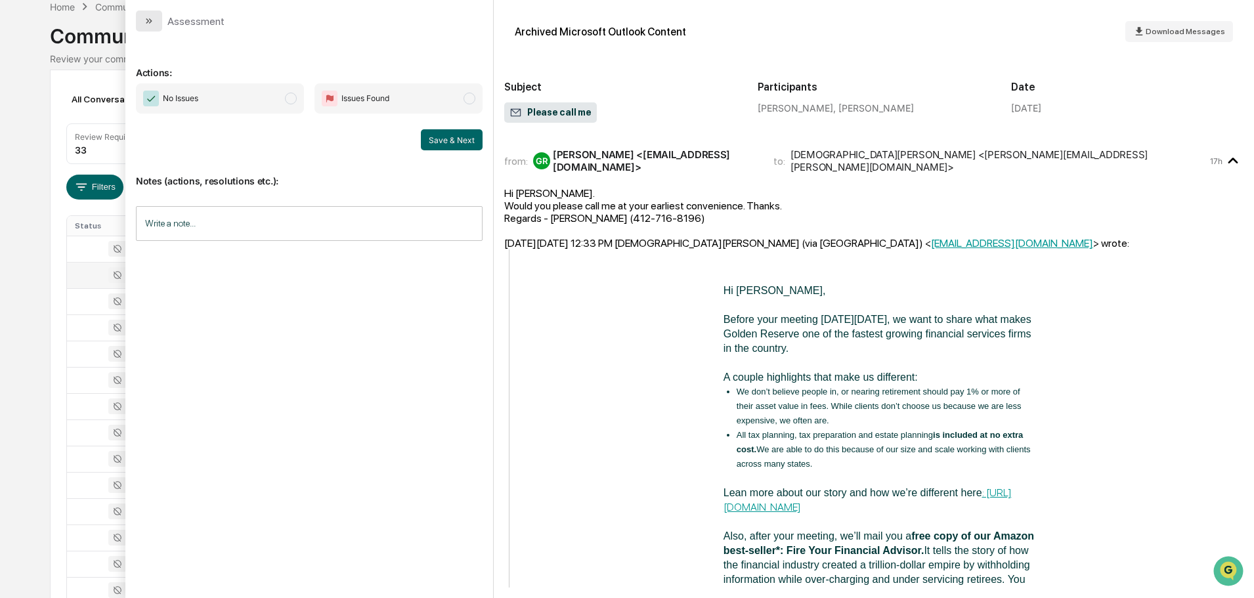
click at [159, 24] on button "modal" at bounding box center [149, 21] width 26 height 21
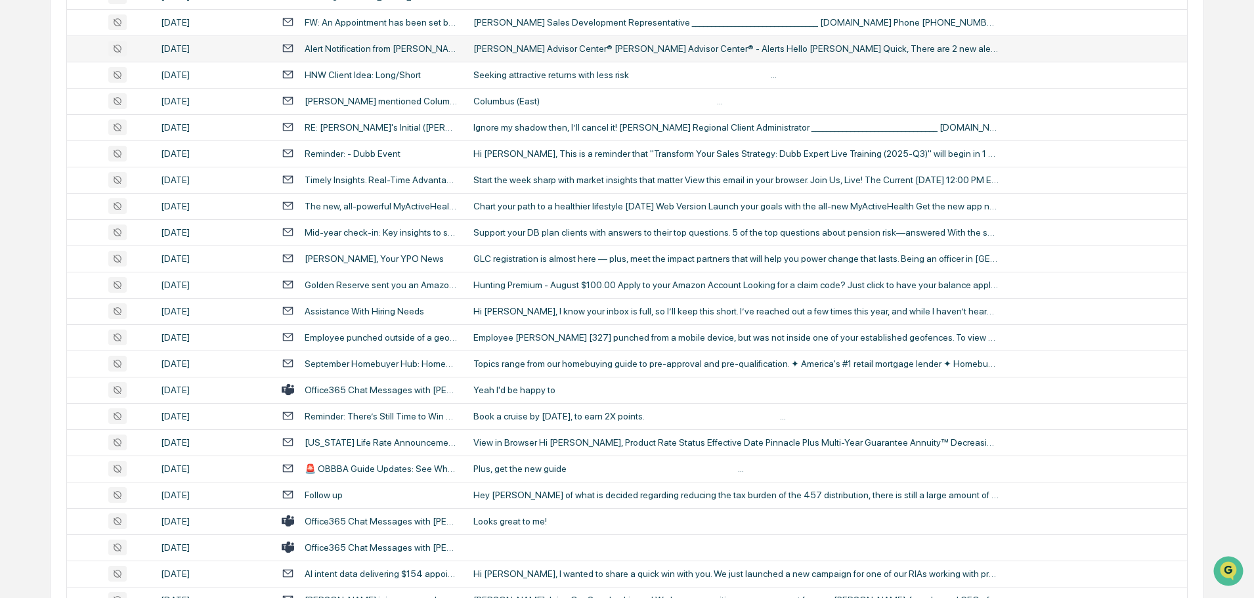
scroll to position [394, 0]
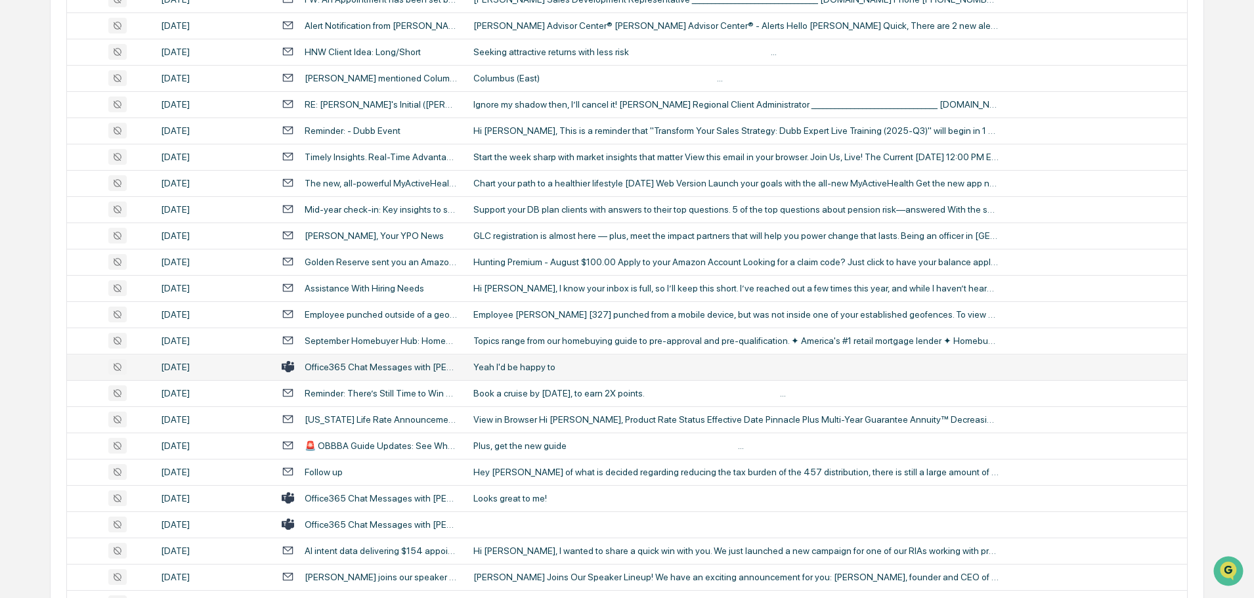
click at [517, 365] on div "Yeah I'd be happy to" at bounding box center [735, 367] width 525 height 11
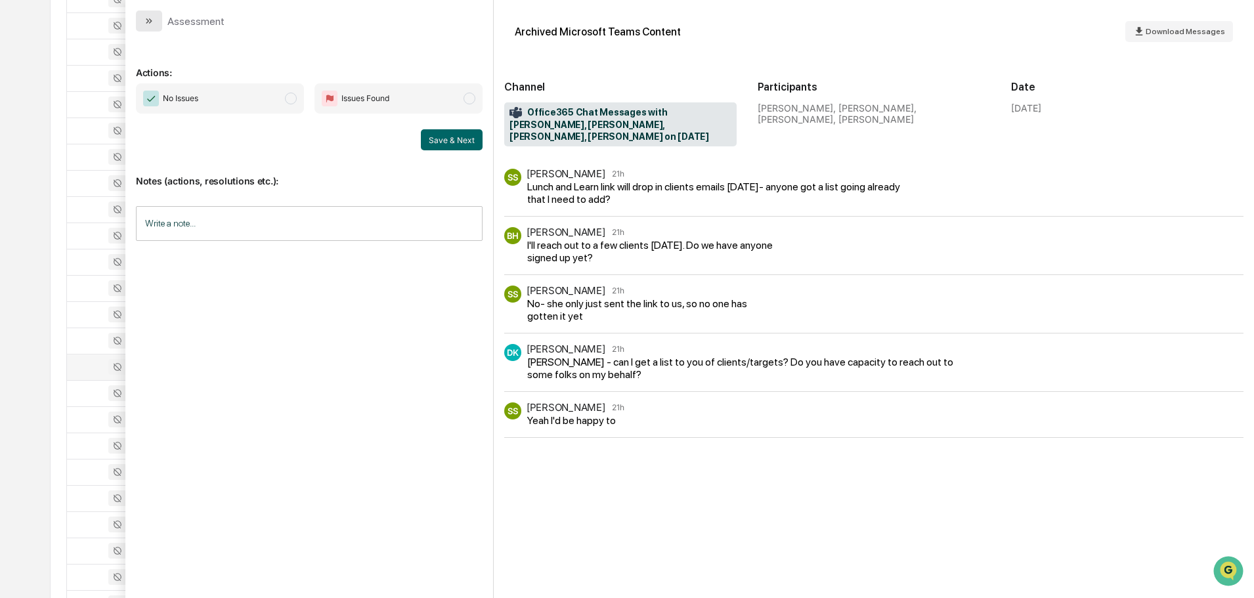
click at [149, 19] on icon "modal" at bounding box center [150, 20] width 3 height 5
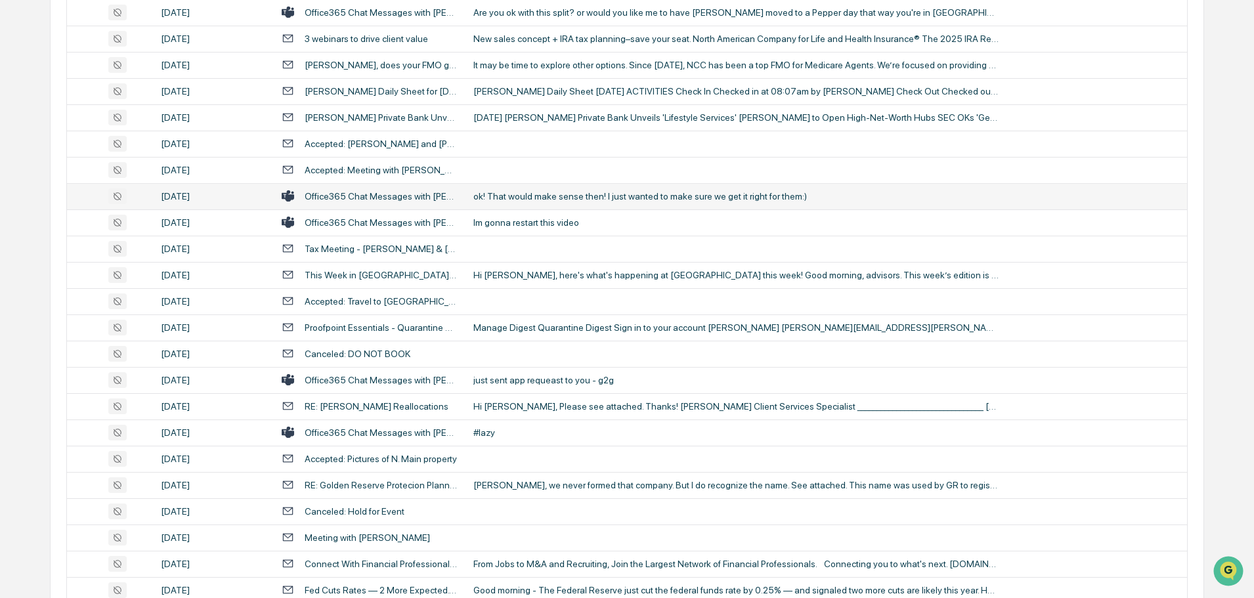
scroll to position [1969, 0]
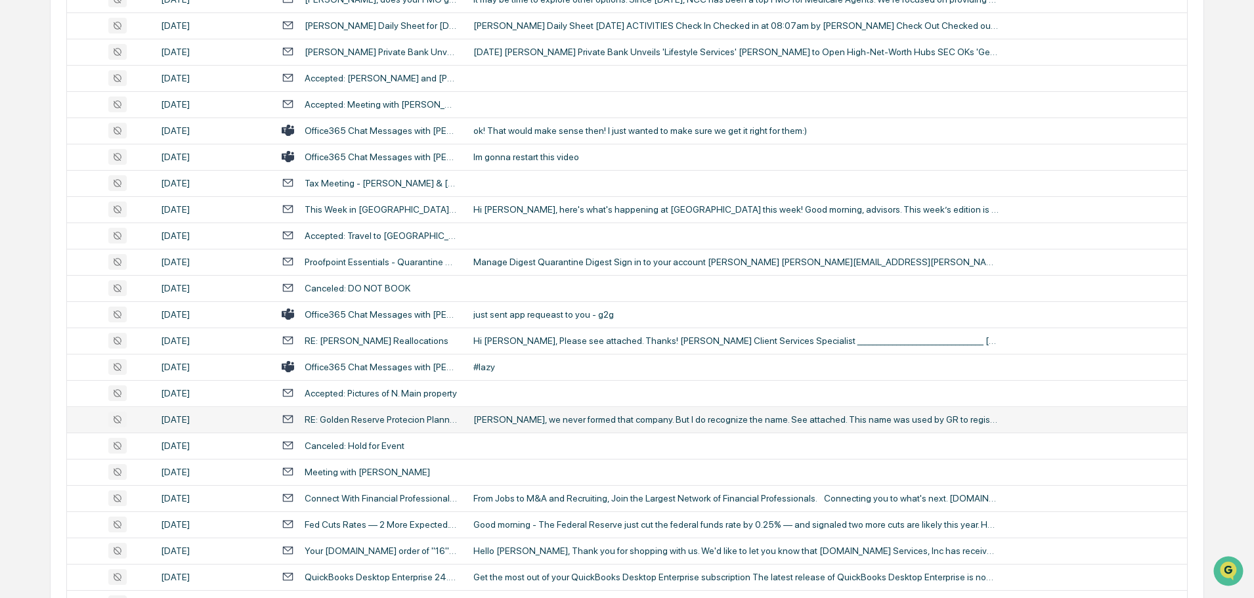
click at [523, 414] on div "[PERSON_NAME], we never formed that company. But I do recognize the name. See a…" at bounding box center [735, 419] width 525 height 11
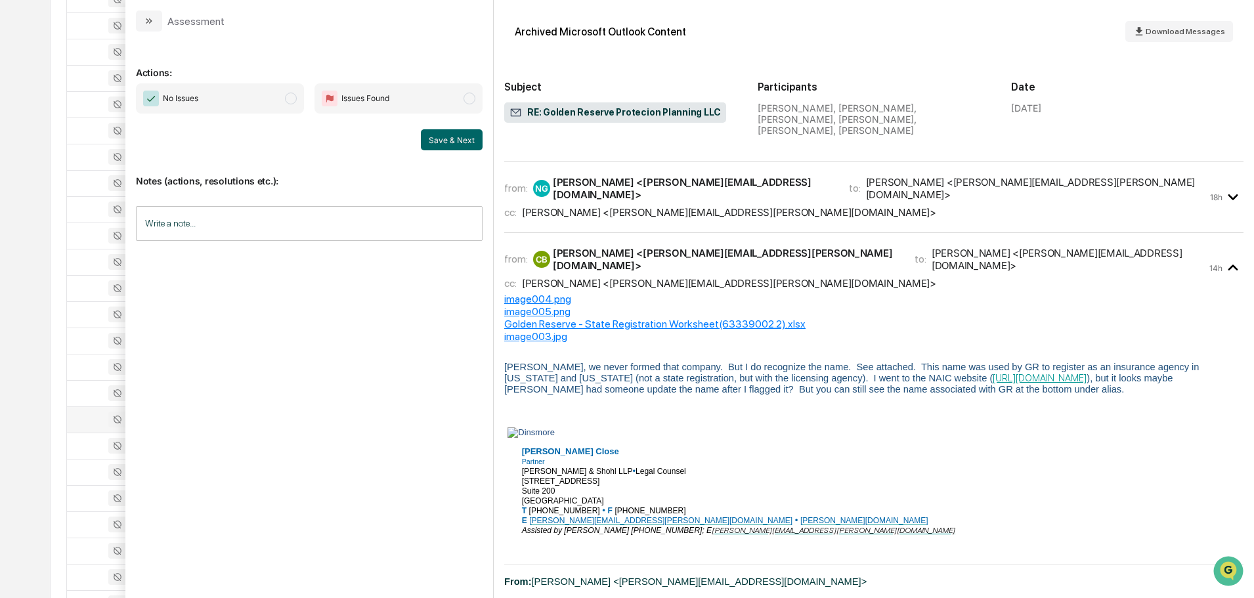
scroll to position [43, 0]
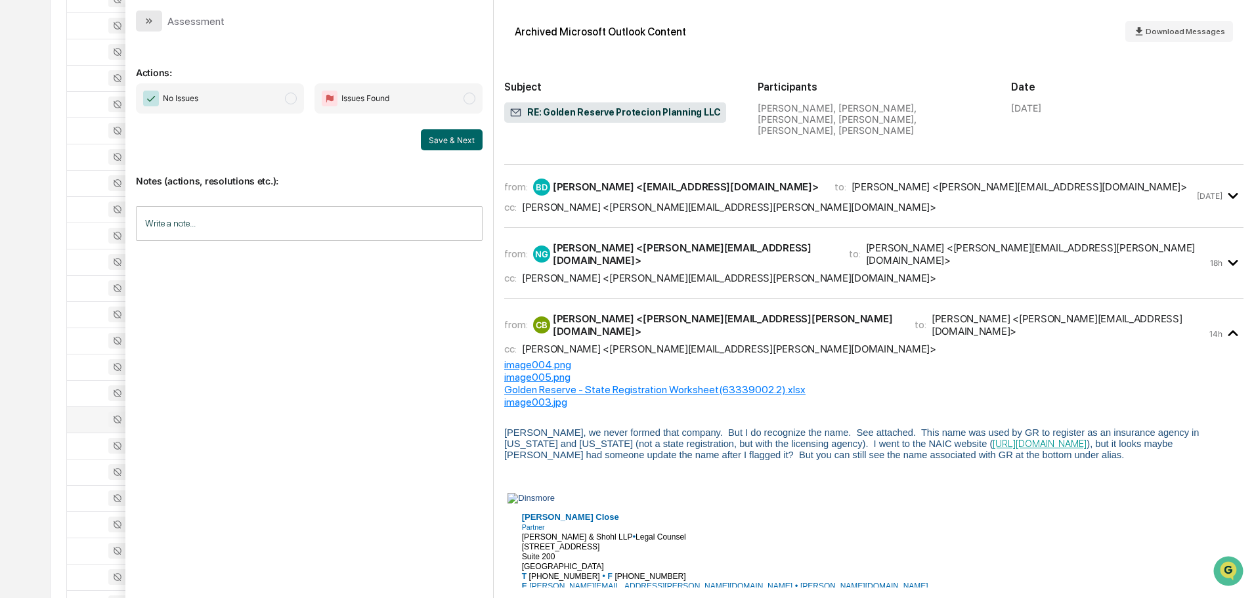
click at [153, 20] on icon "modal" at bounding box center [149, 21] width 11 height 11
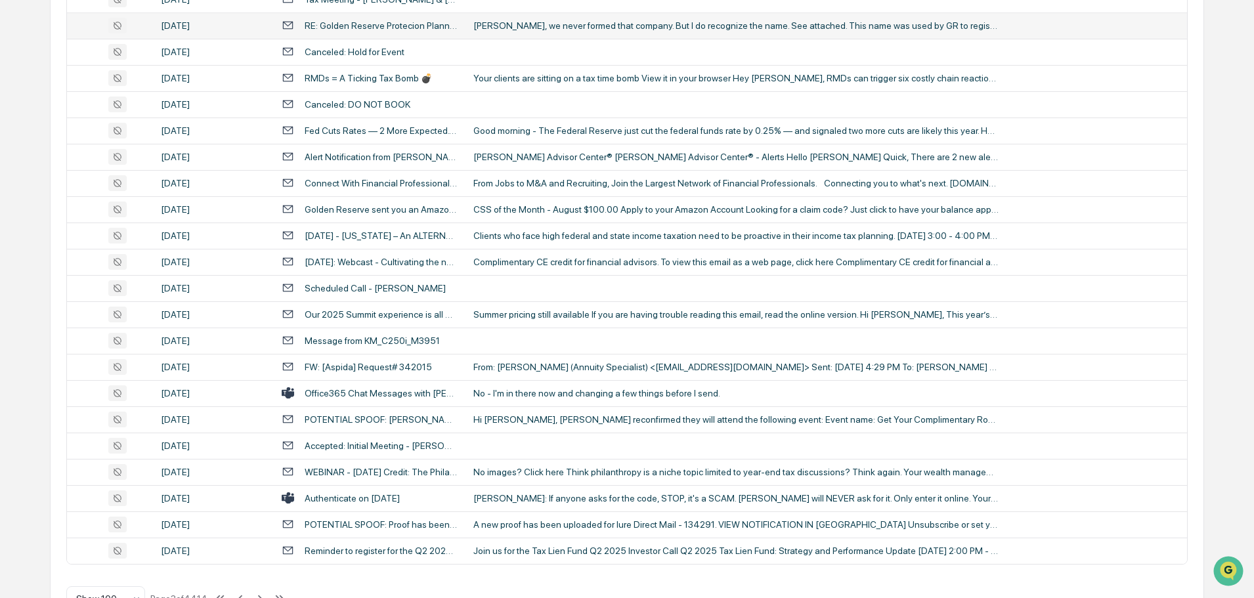
scroll to position [2404, 0]
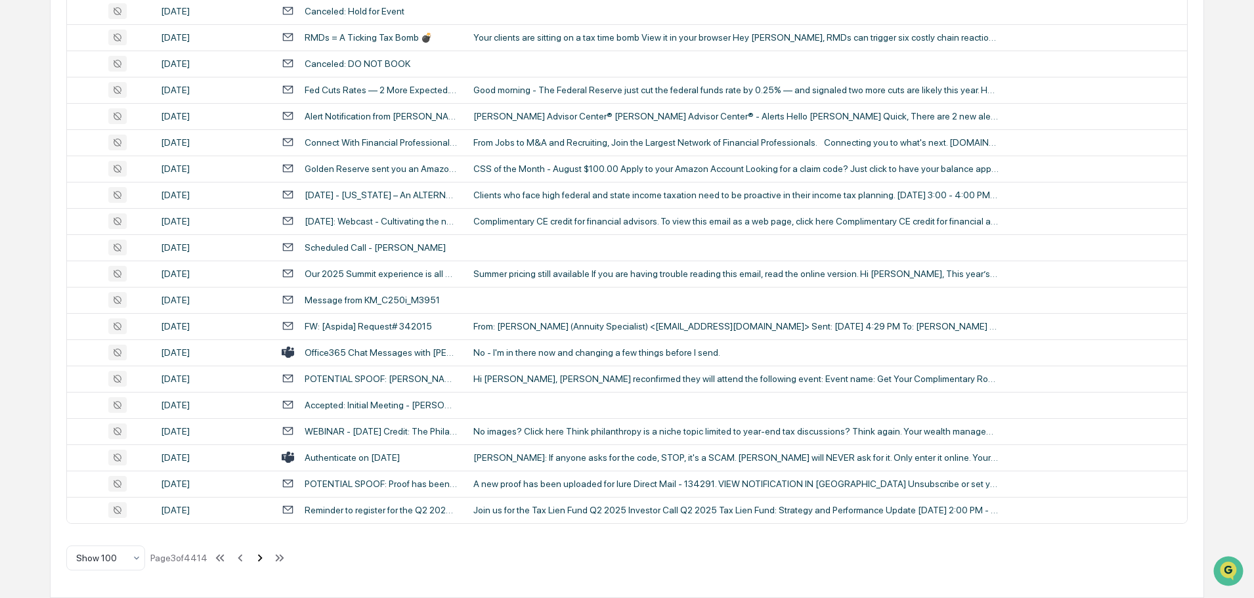
click at [259, 555] on icon at bounding box center [260, 558] width 14 height 14
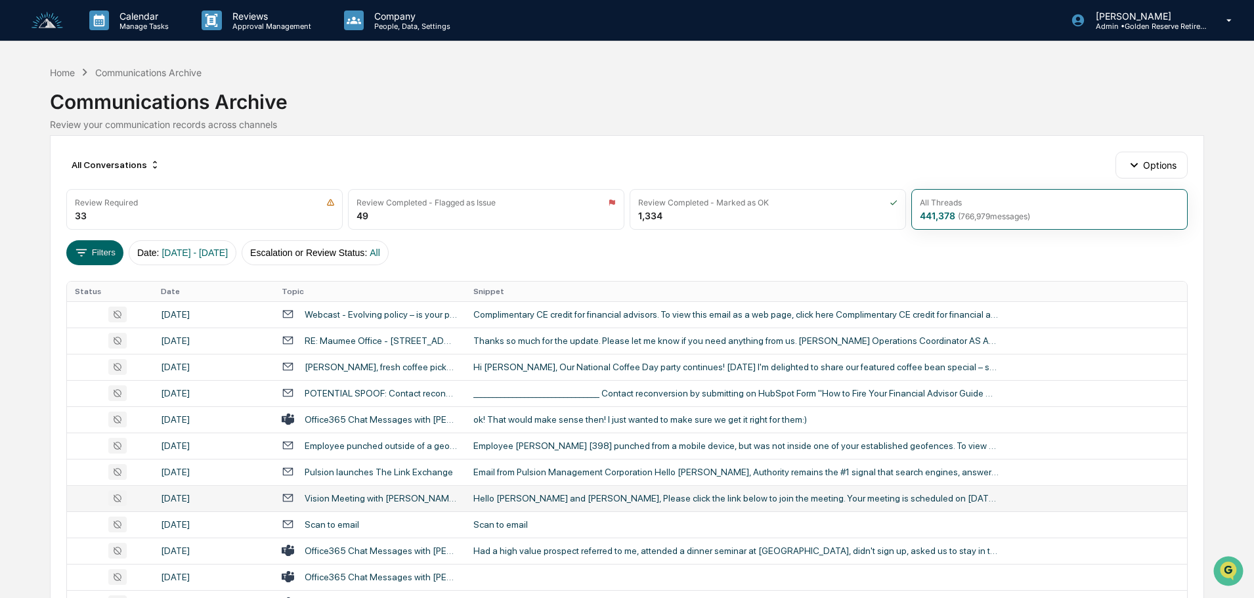
scroll to position [66, 0]
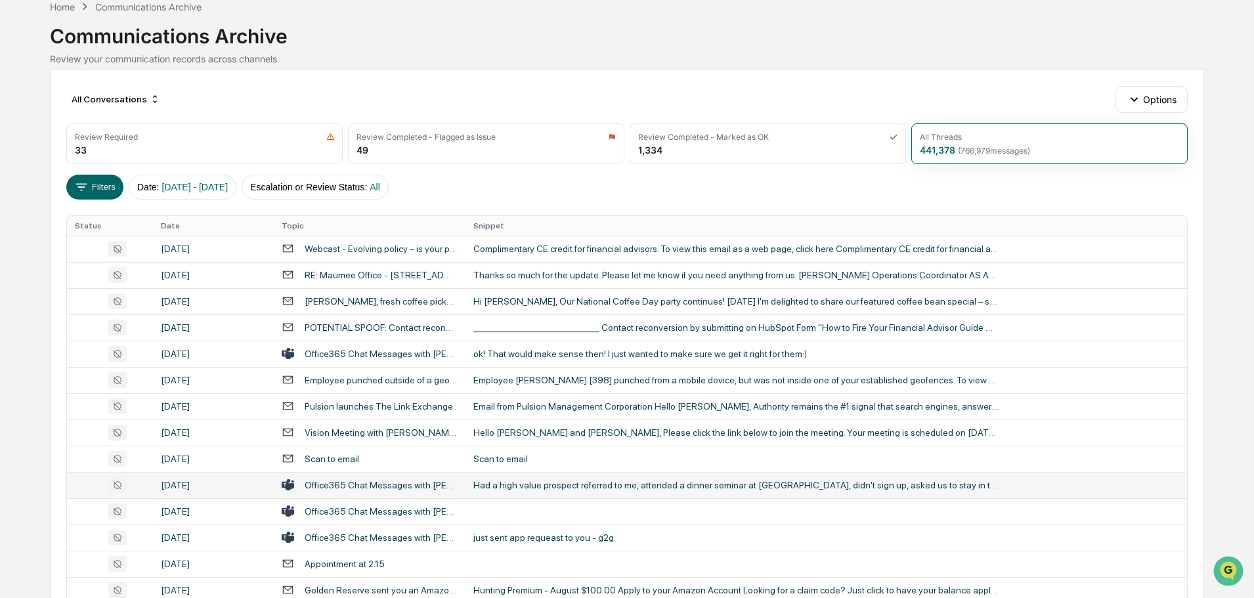
click at [514, 482] on div "Had a high value prospect referred to me, attended a dinner seminar at [GEOGRAP…" at bounding box center [735, 485] width 525 height 11
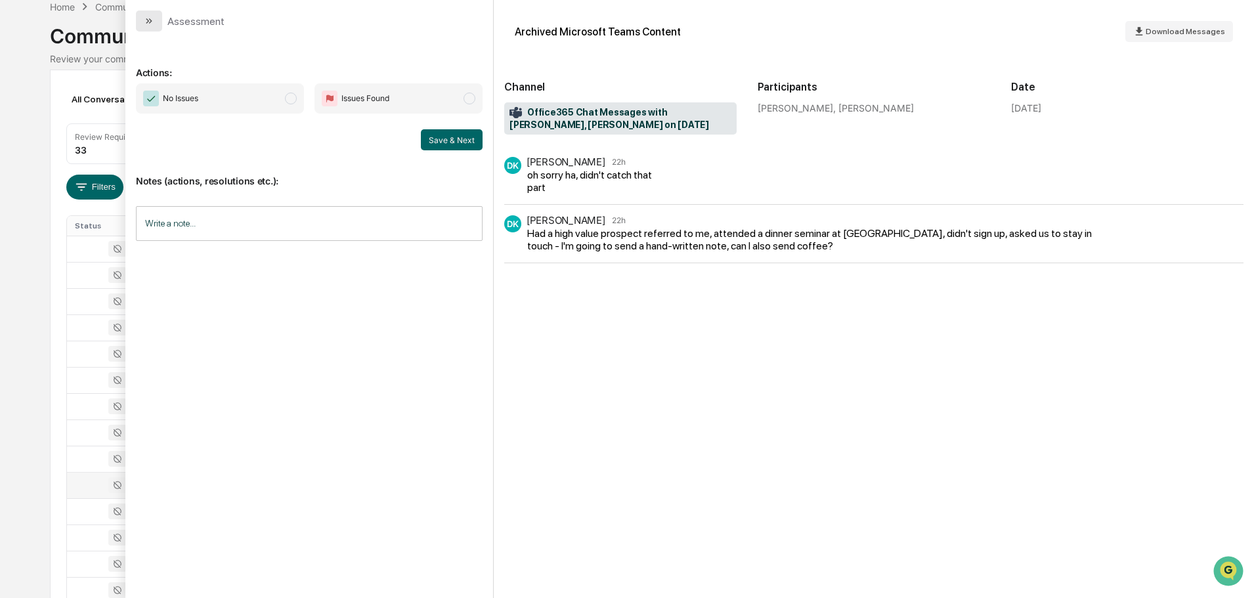
click at [142, 16] on button "modal" at bounding box center [149, 21] width 26 height 21
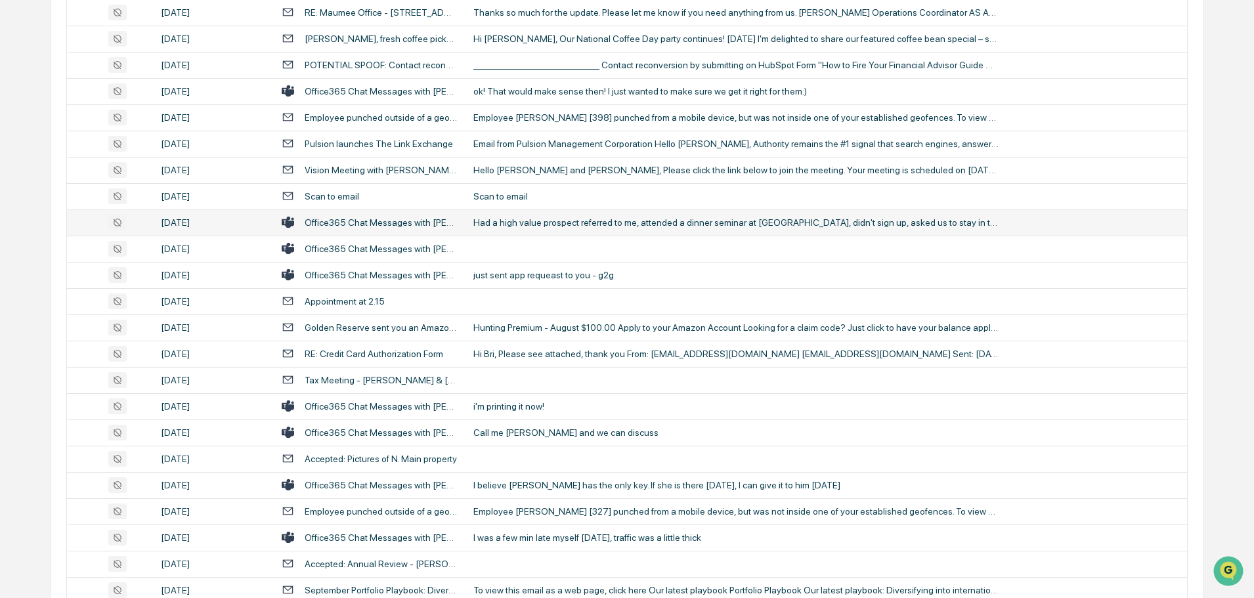
scroll to position [394, 0]
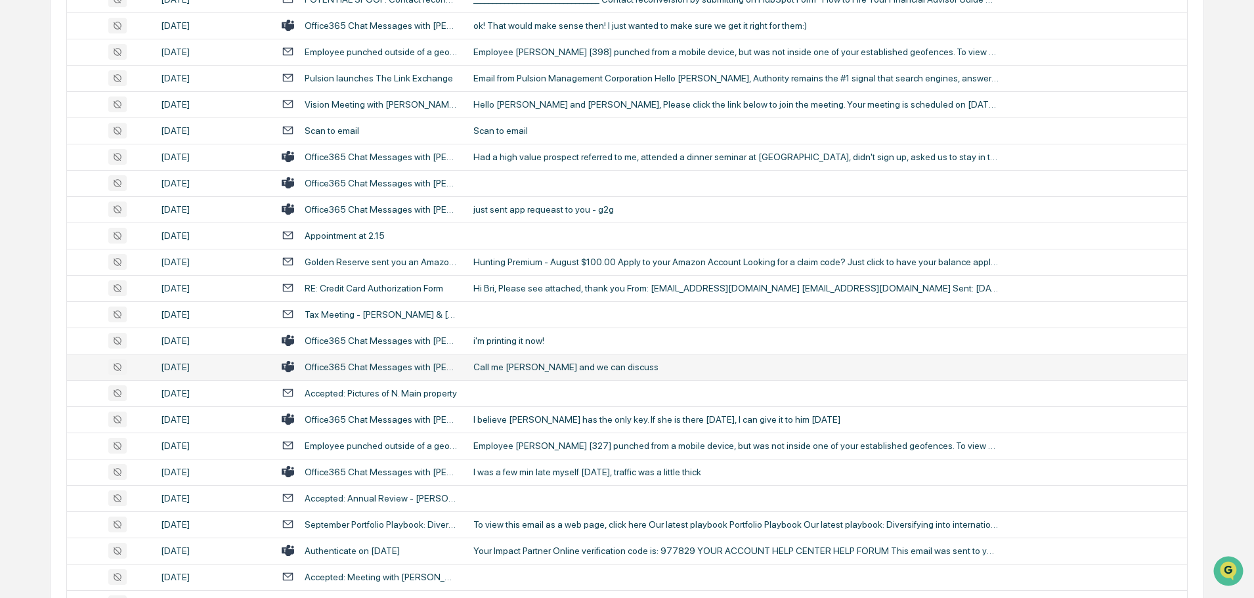
click at [564, 379] on td "Call me [PERSON_NAME] and we can discuss" at bounding box center [825, 367] width 721 height 26
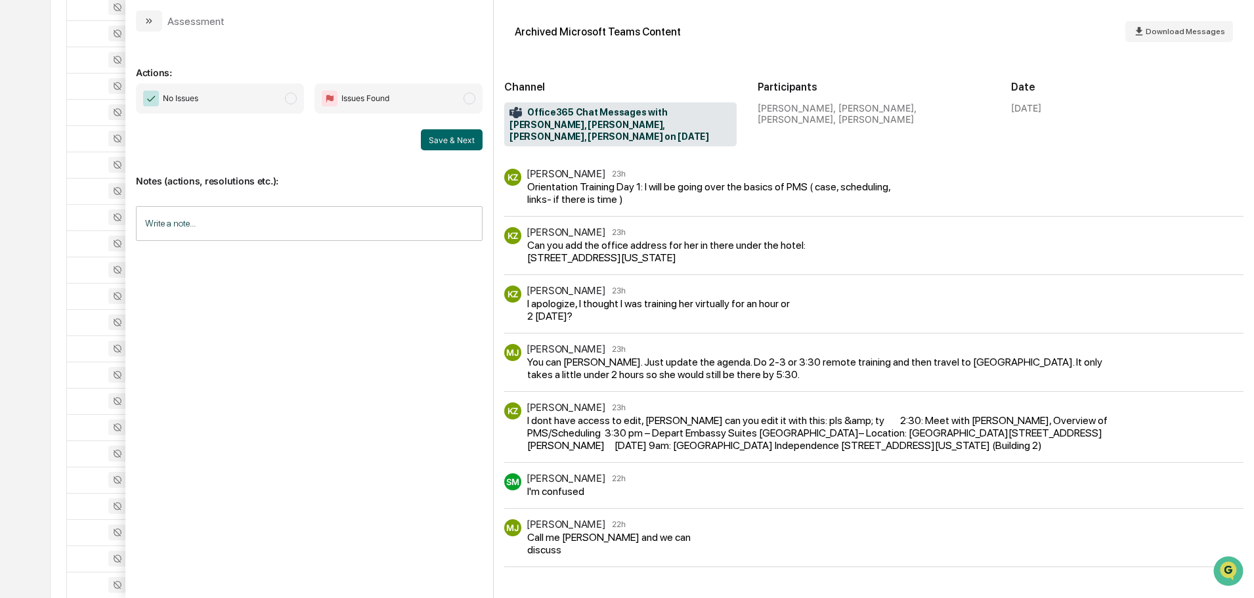
scroll to position [459, 0]
click at [154, 20] on icon "modal" at bounding box center [149, 21] width 11 height 11
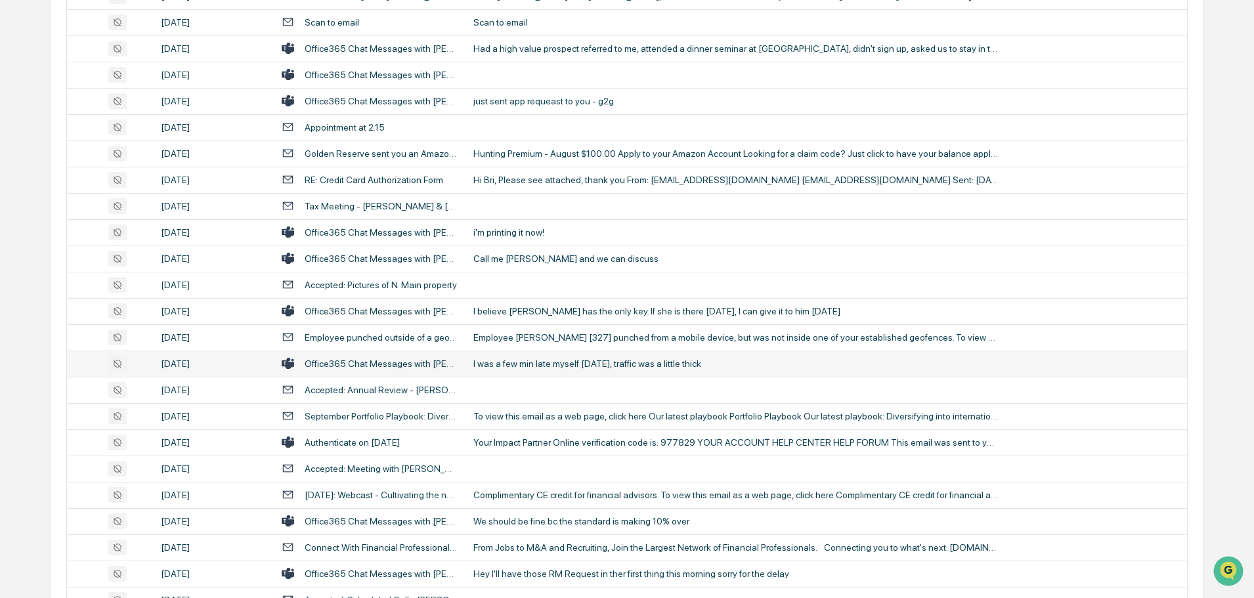
scroll to position [525, 0]
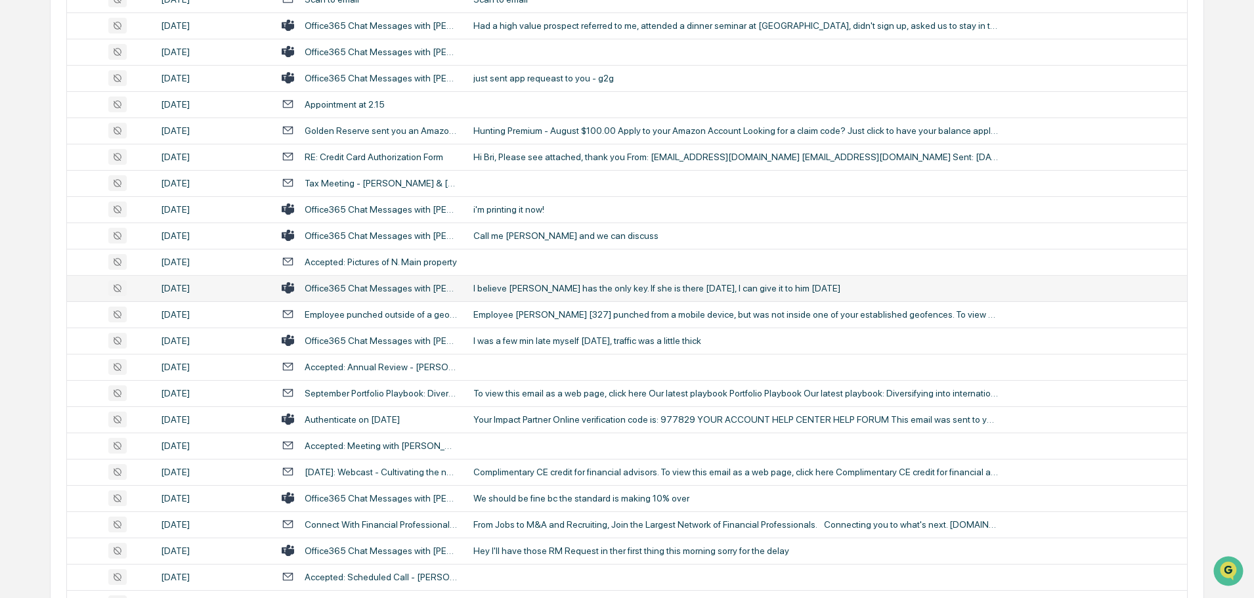
click at [543, 286] on div "I believe [PERSON_NAME] has the only key. If she is there [DATE], I can give it…" at bounding box center [735, 288] width 525 height 11
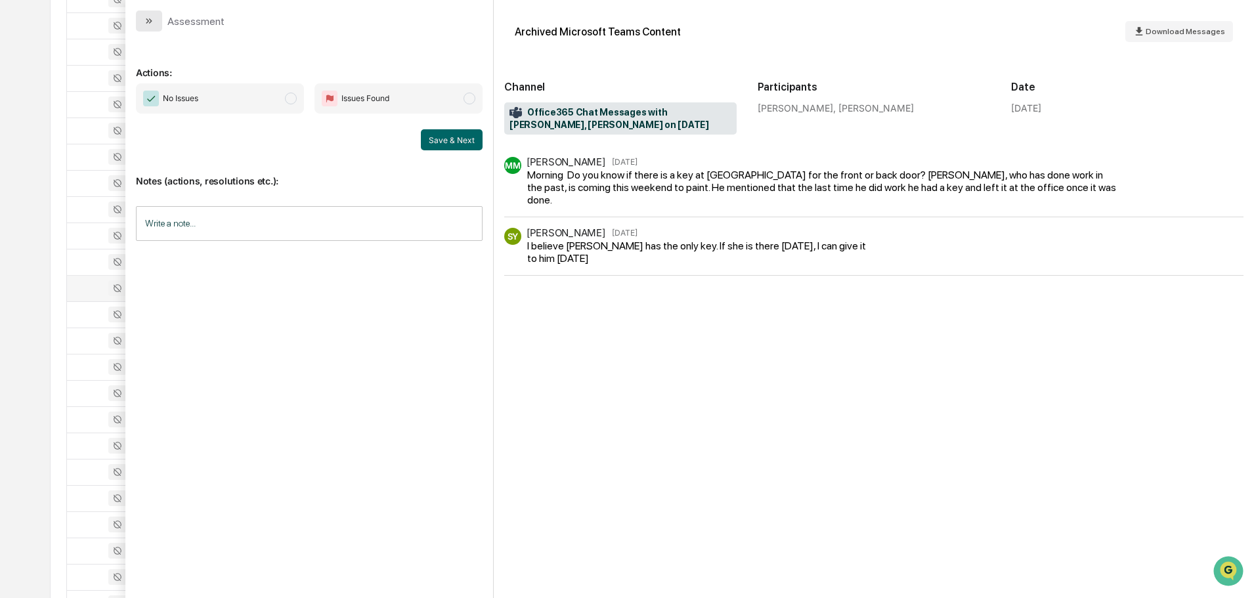
click at [152, 24] on icon "modal" at bounding box center [149, 21] width 11 height 11
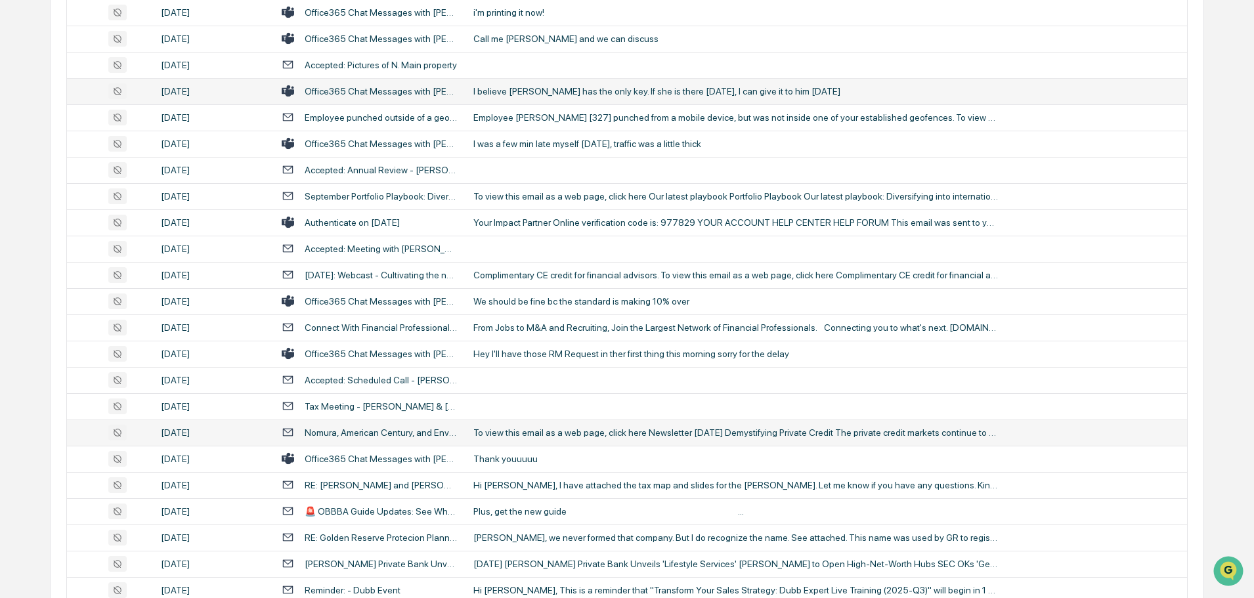
scroll to position [788, 0]
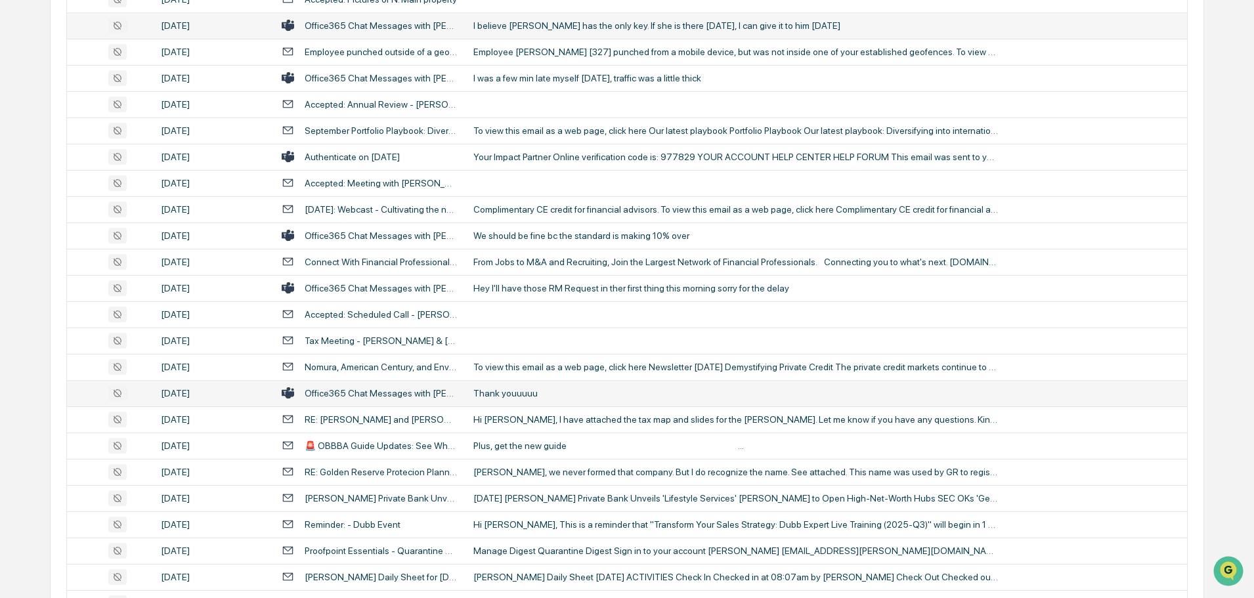
click at [537, 392] on div "Thank youuuuu" at bounding box center [735, 393] width 525 height 11
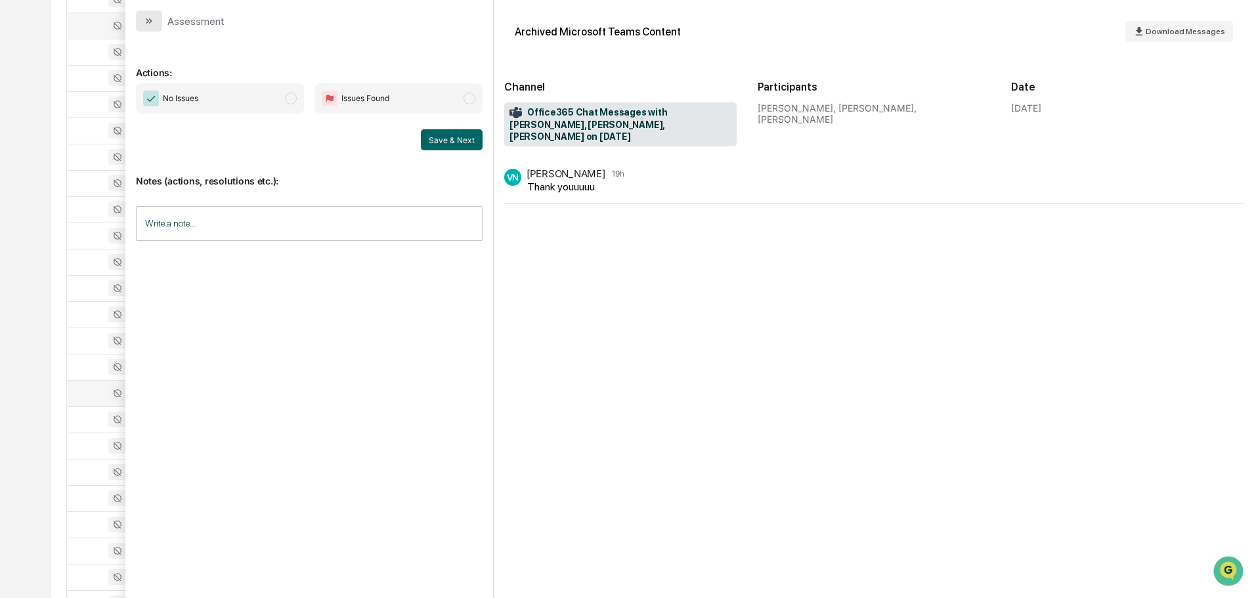
click at [139, 21] on button "modal" at bounding box center [149, 21] width 26 height 21
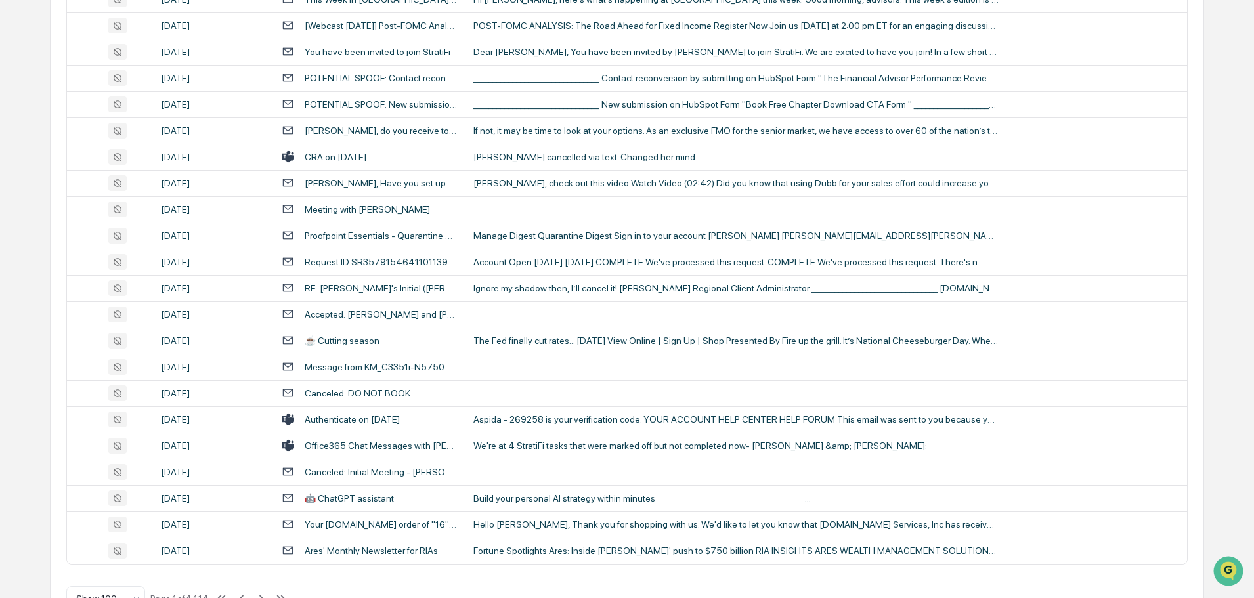
scroll to position [2404, 0]
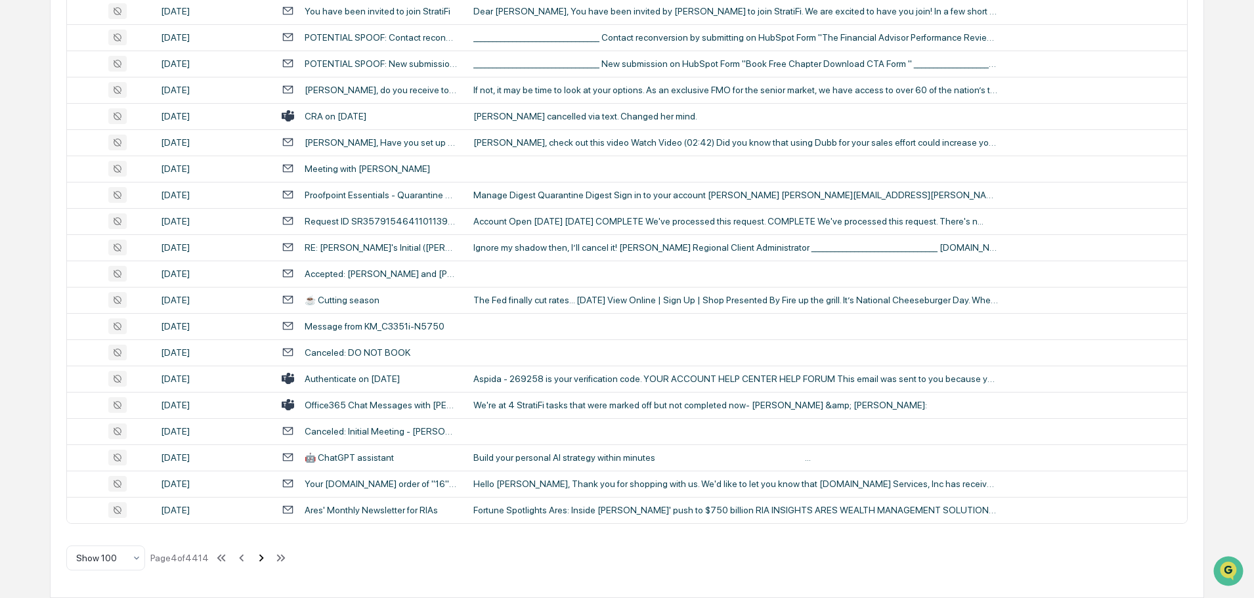
click at [263, 561] on icon at bounding box center [261, 558] width 14 height 14
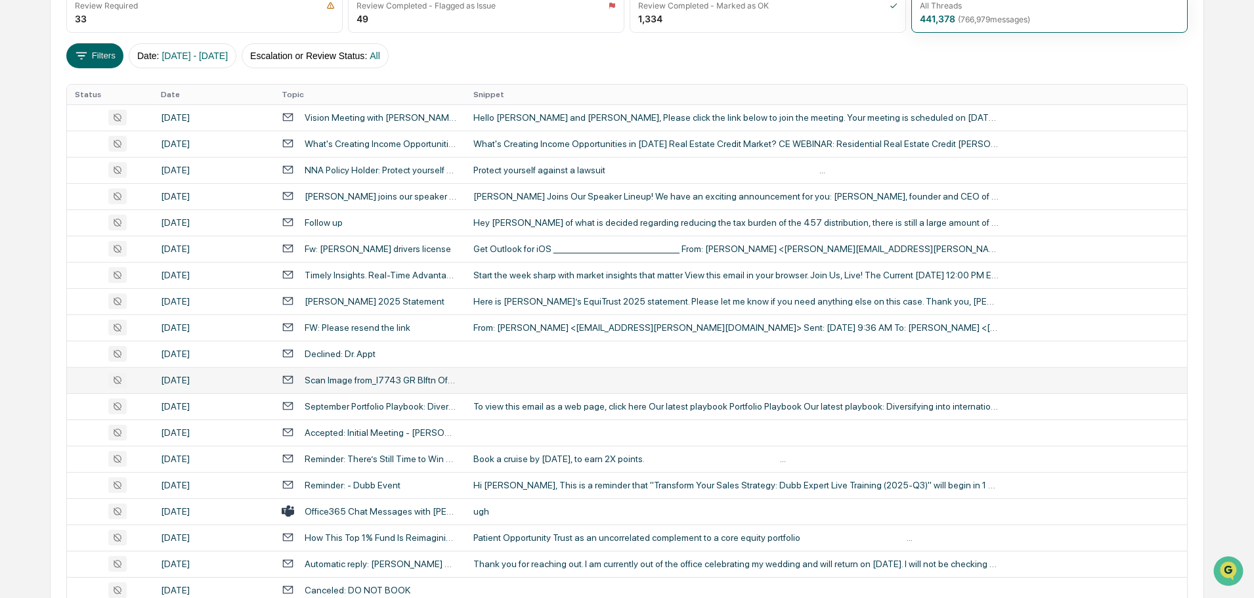
scroll to position [263, 0]
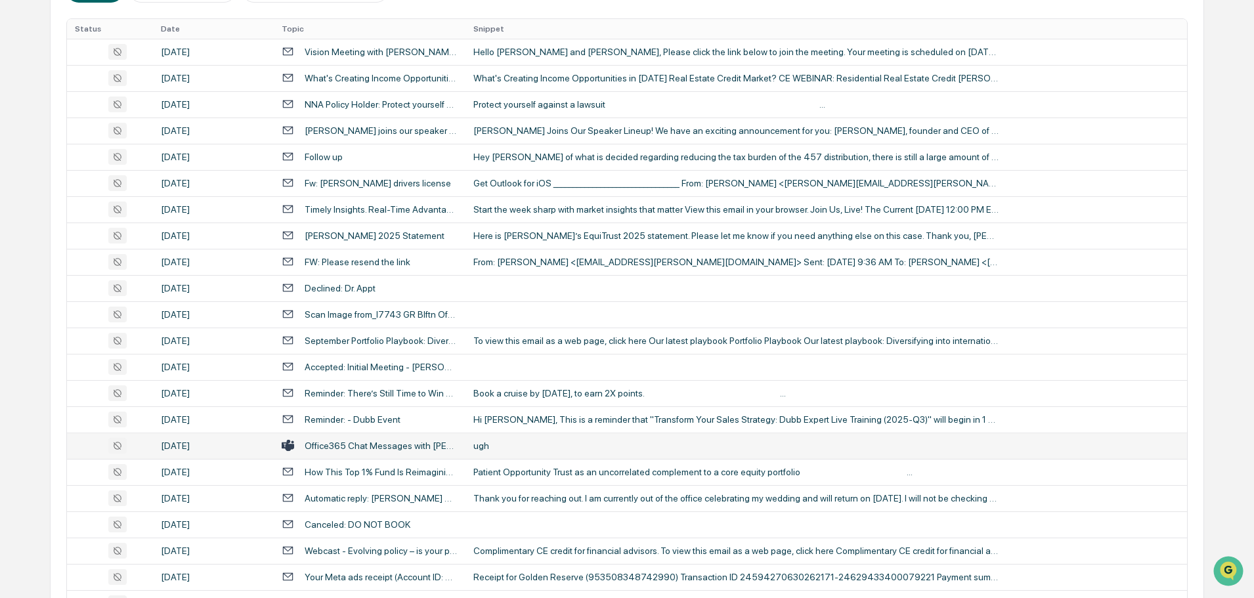
click at [503, 449] on div "ugh" at bounding box center [735, 445] width 525 height 11
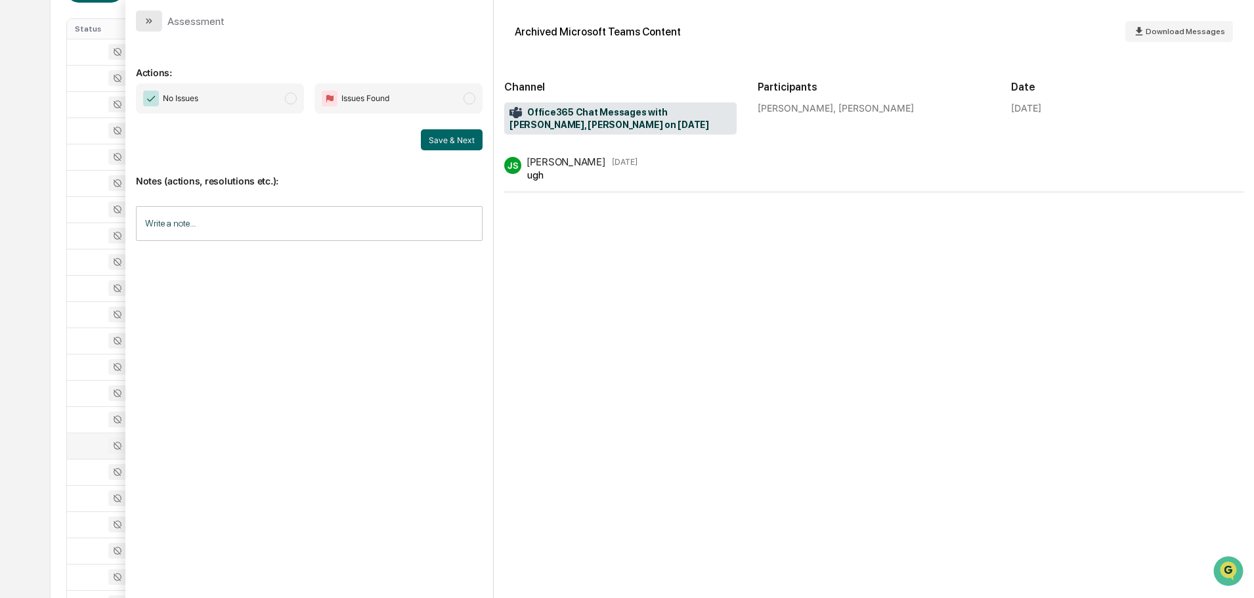
click at [155, 22] on button "modal" at bounding box center [149, 21] width 26 height 21
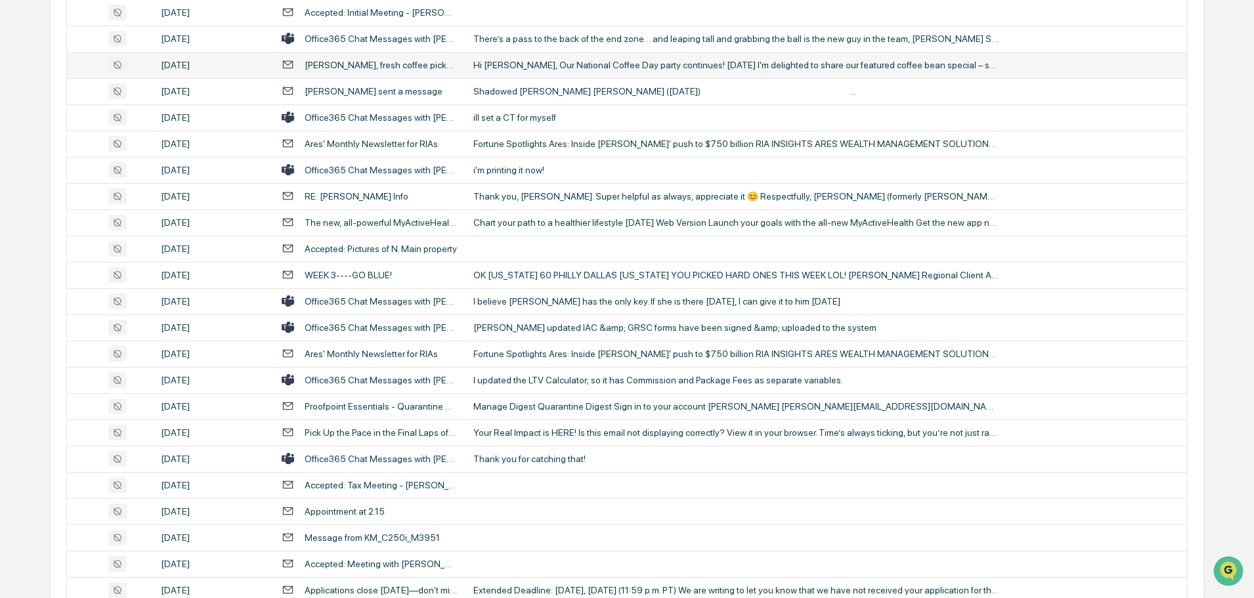
scroll to position [1444, 0]
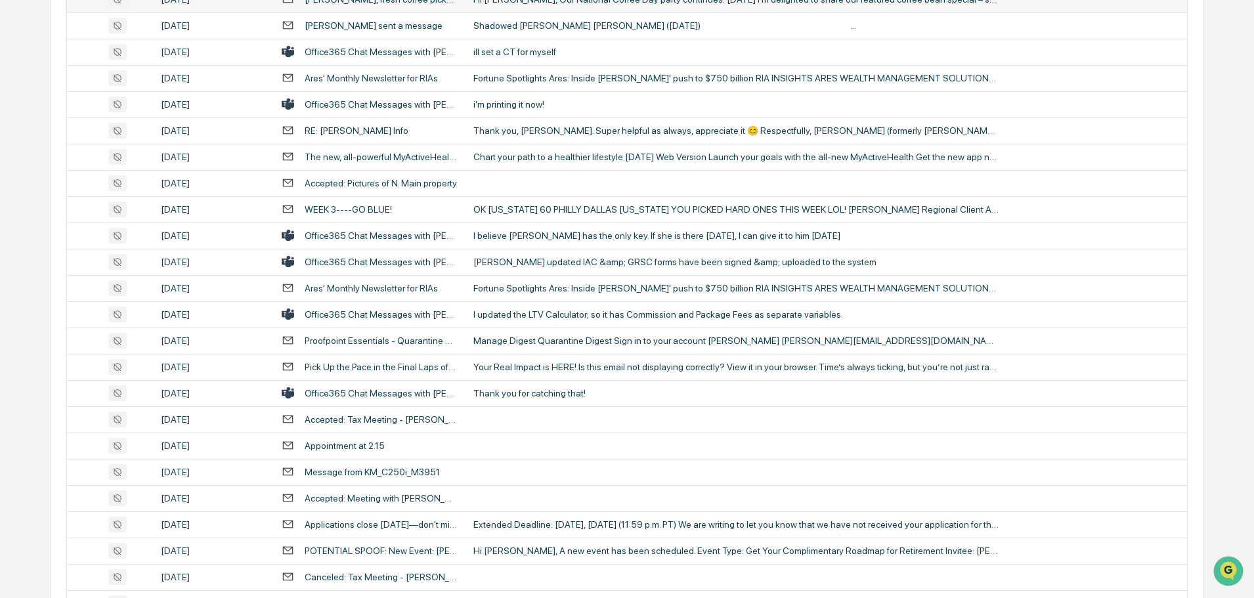
click at [517, 393] on div "Thank you for catching that!" at bounding box center [735, 393] width 525 height 11
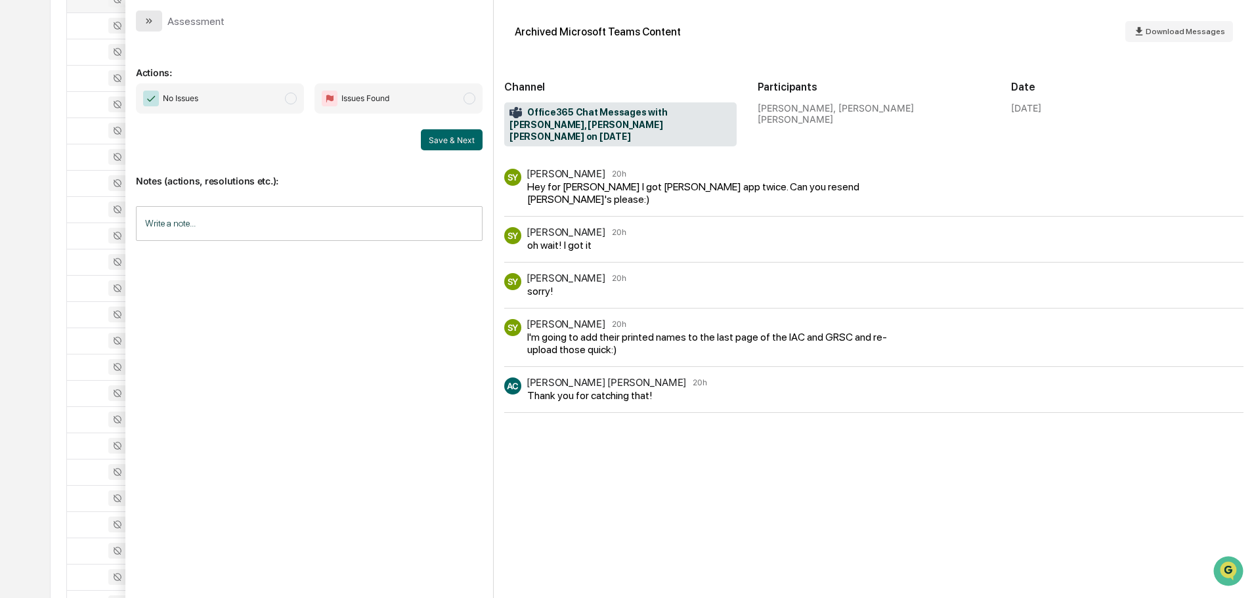
click at [159, 23] on button "modal" at bounding box center [149, 21] width 26 height 21
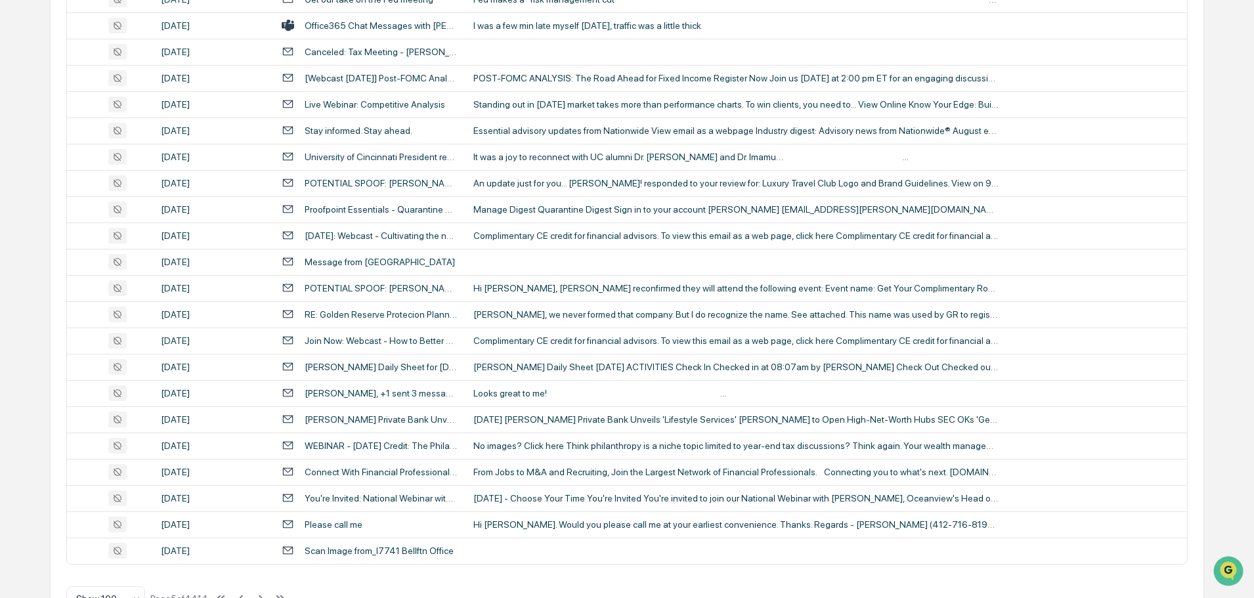
scroll to position [2404, 0]
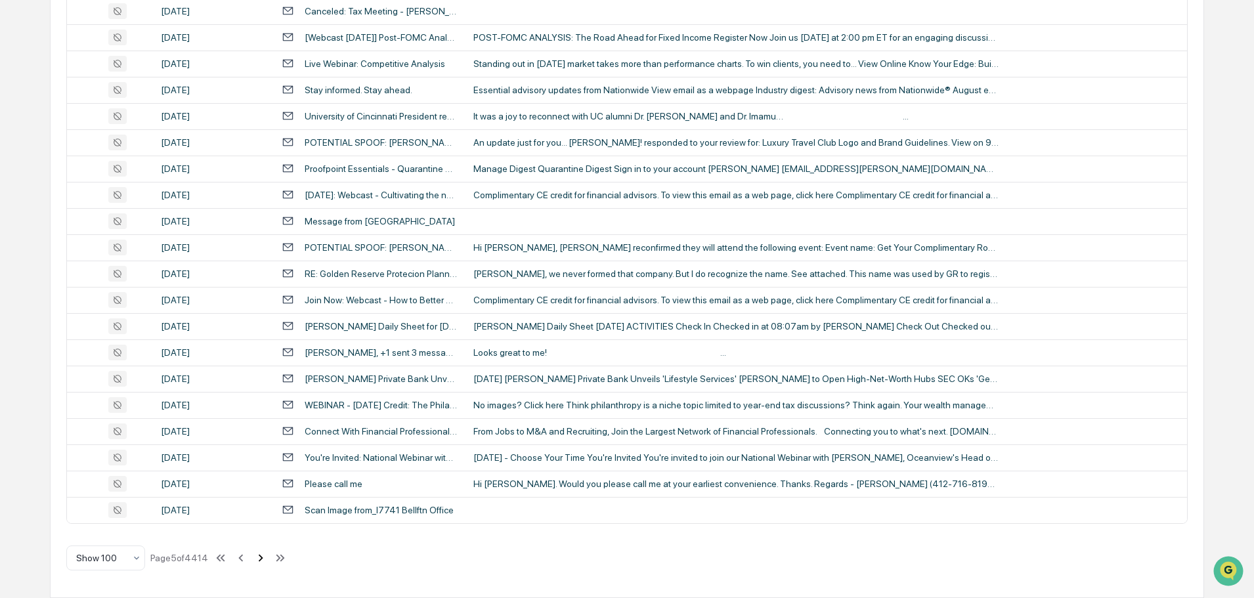
click at [262, 557] on icon at bounding box center [261, 557] width 5 height 7
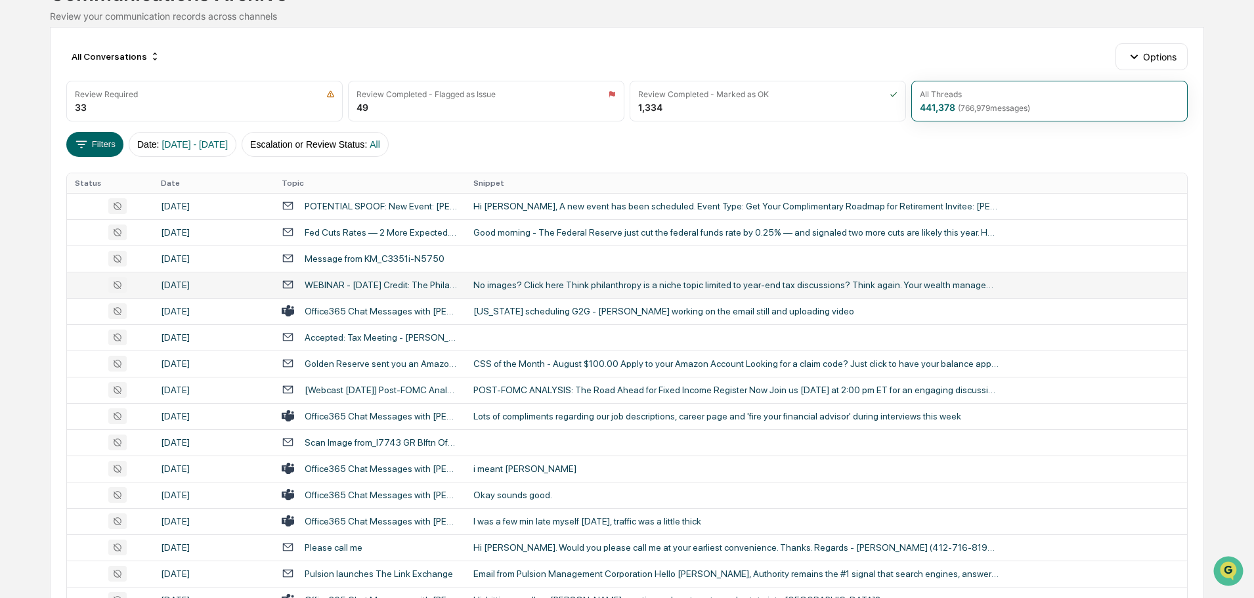
scroll to position [131, 0]
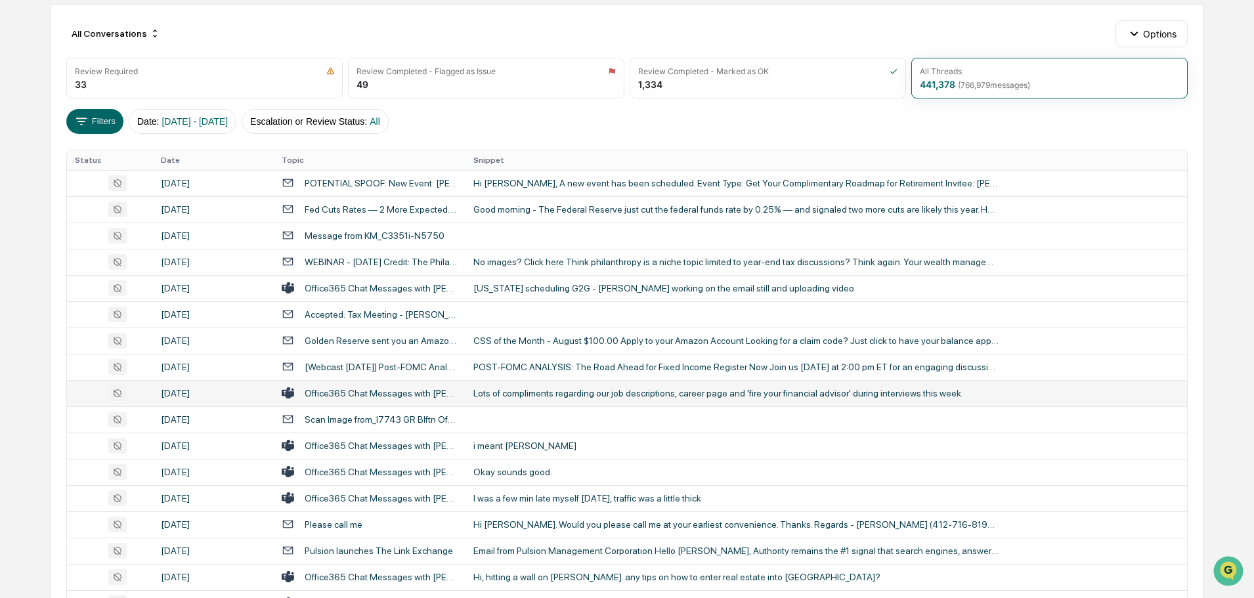
click at [563, 404] on td "Lots of compliments regarding our job descriptions, career page and 'fire your …" at bounding box center [825, 393] width 721 height 26
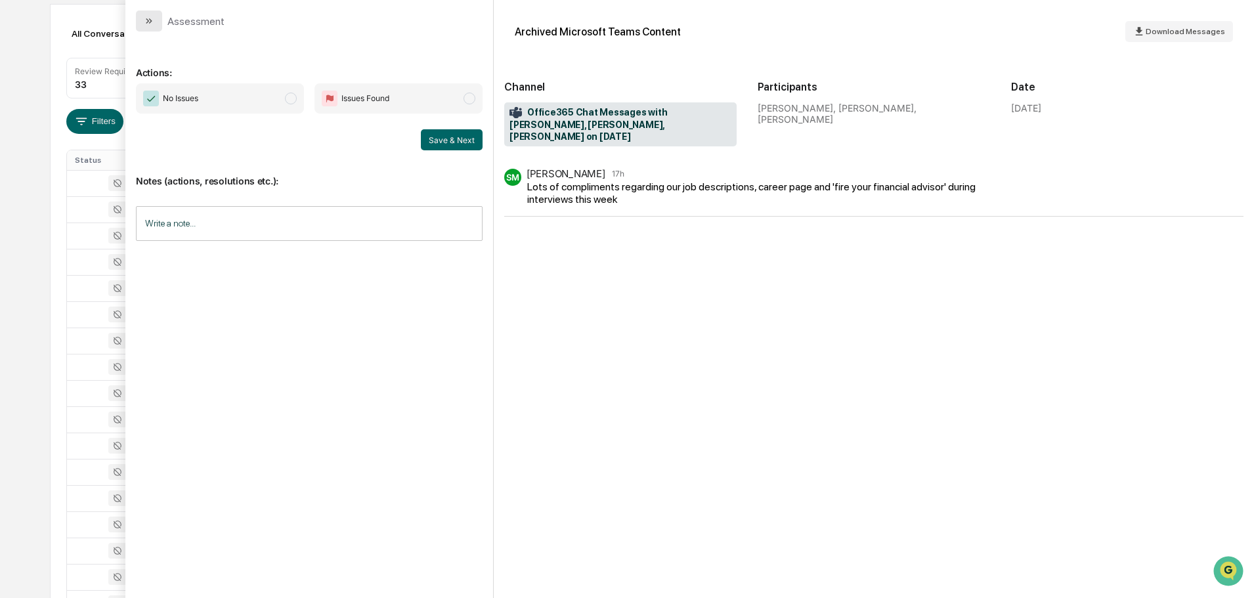
click at [155, 23] on button "modal" at bounding box center [149, 21] width 26 height 21
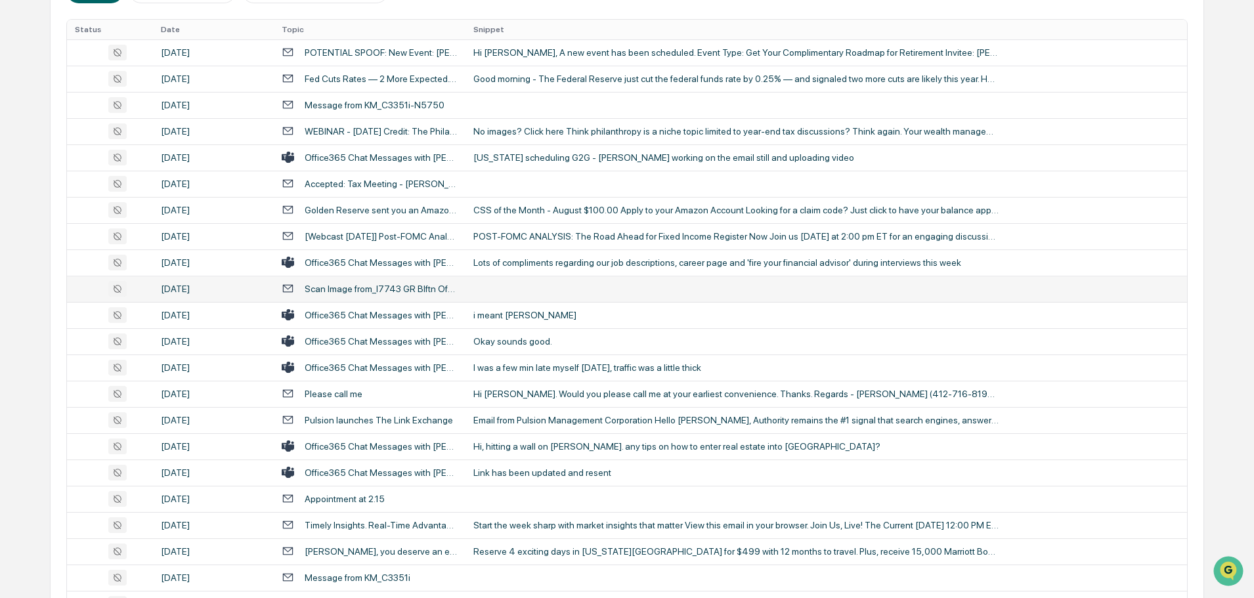
scroll to position [263, 0]
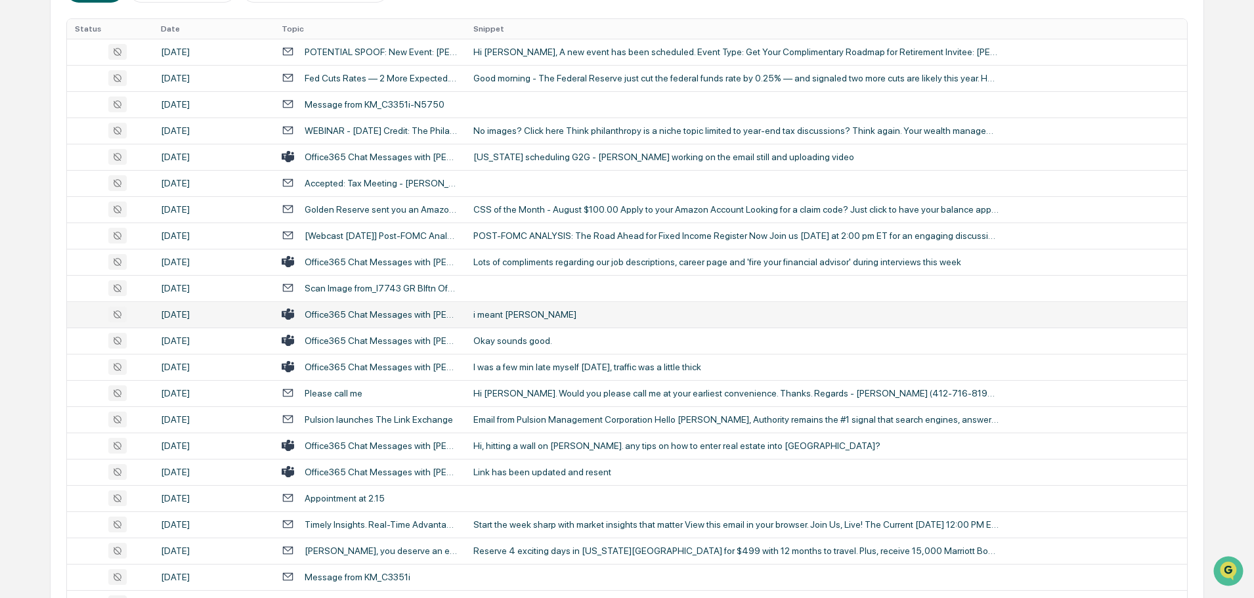
click at [504, 315] on div "i meant [PERSON_NAME]" at bounding box center [735, 314] width 525 height 11
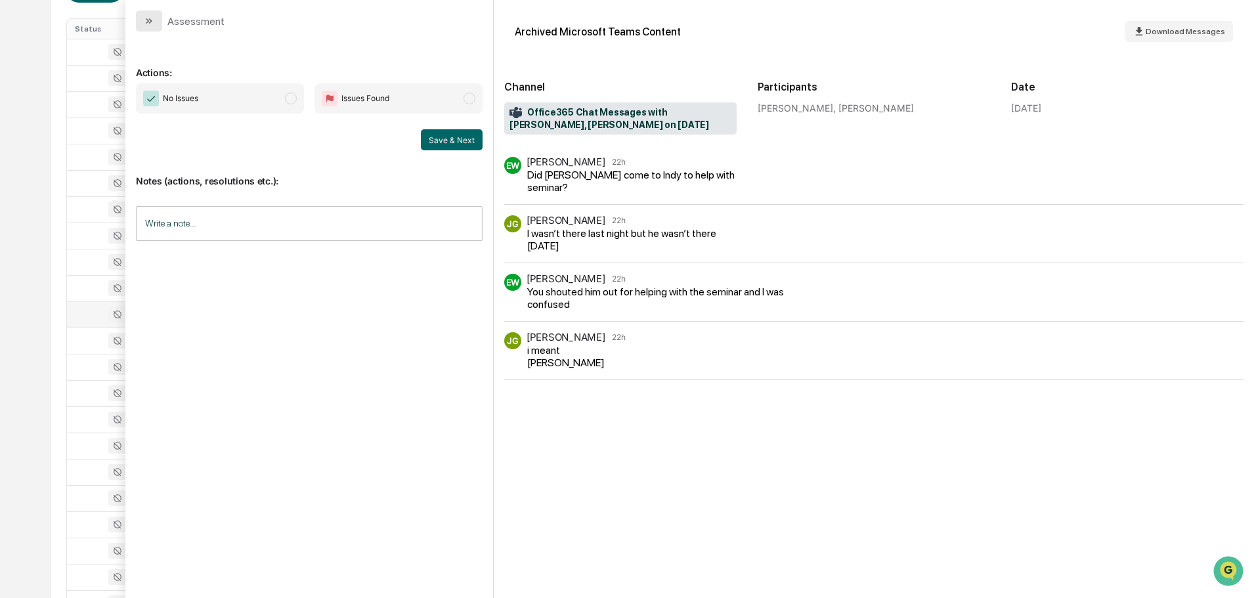
click at [150, 22] on icon "modal" at bounding box center [150, 20] width 3 height 5
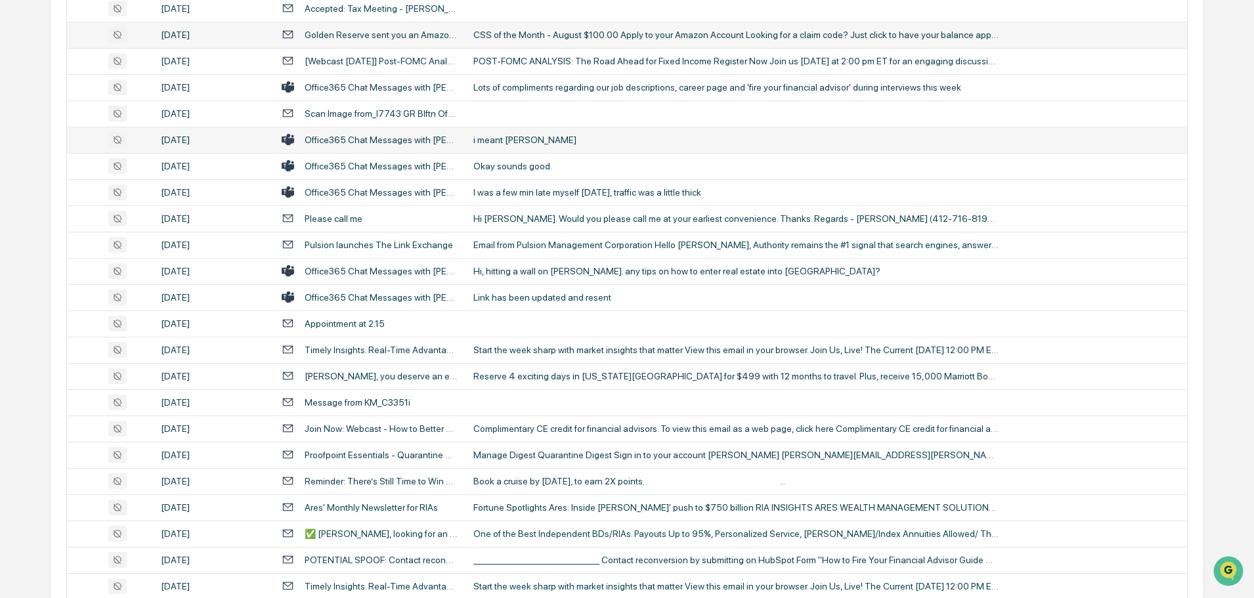
scroll to position [459, 0]
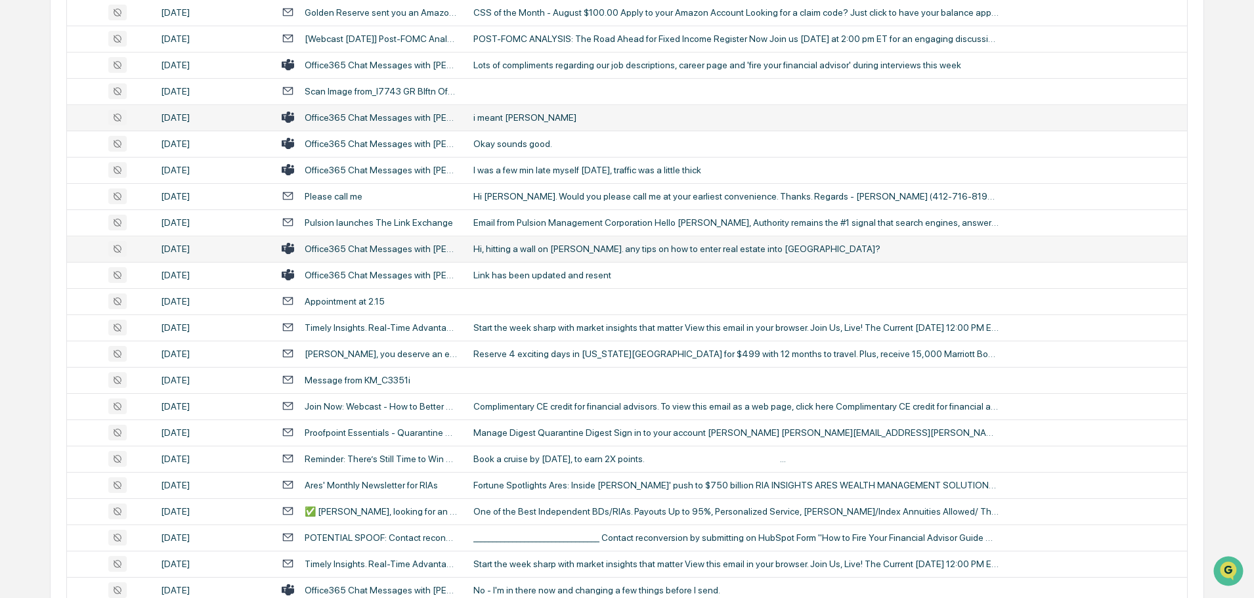
click at [553, 246] on div "Hi, hitting a wall on [PERSON_NAME]. any tips on how to enter real estate into …" at bounding box center [735, 249] width 525 height 11
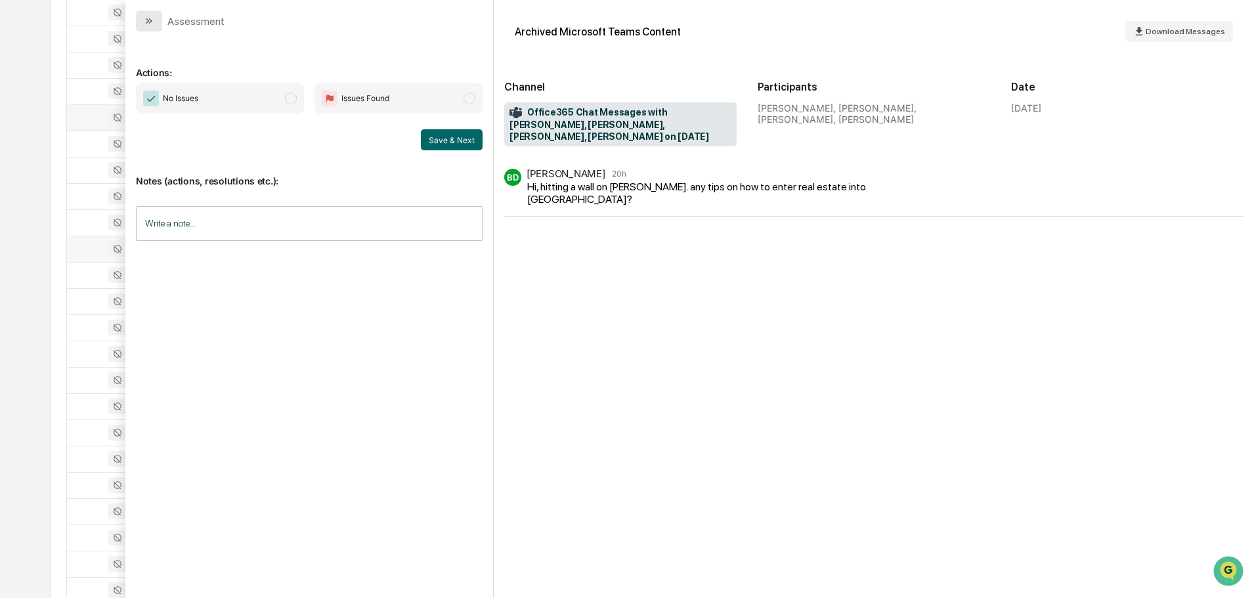
click at [146, 24] on icon "modal" at bounding box center [149, 21] width 11 height 11
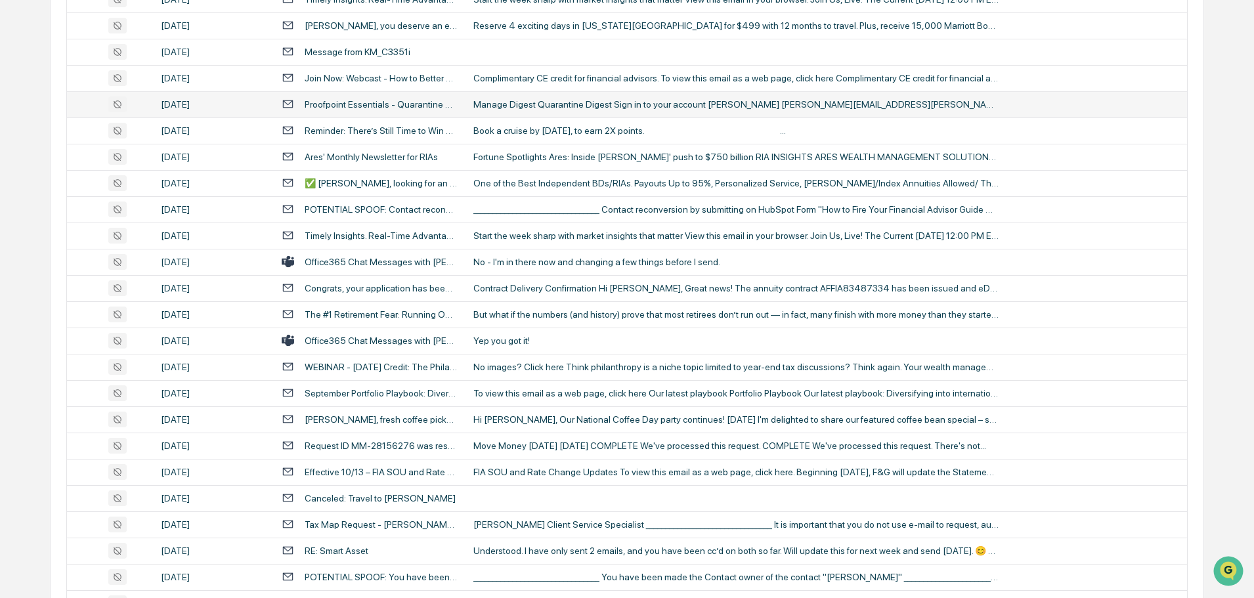
scroll to position [853, 0]
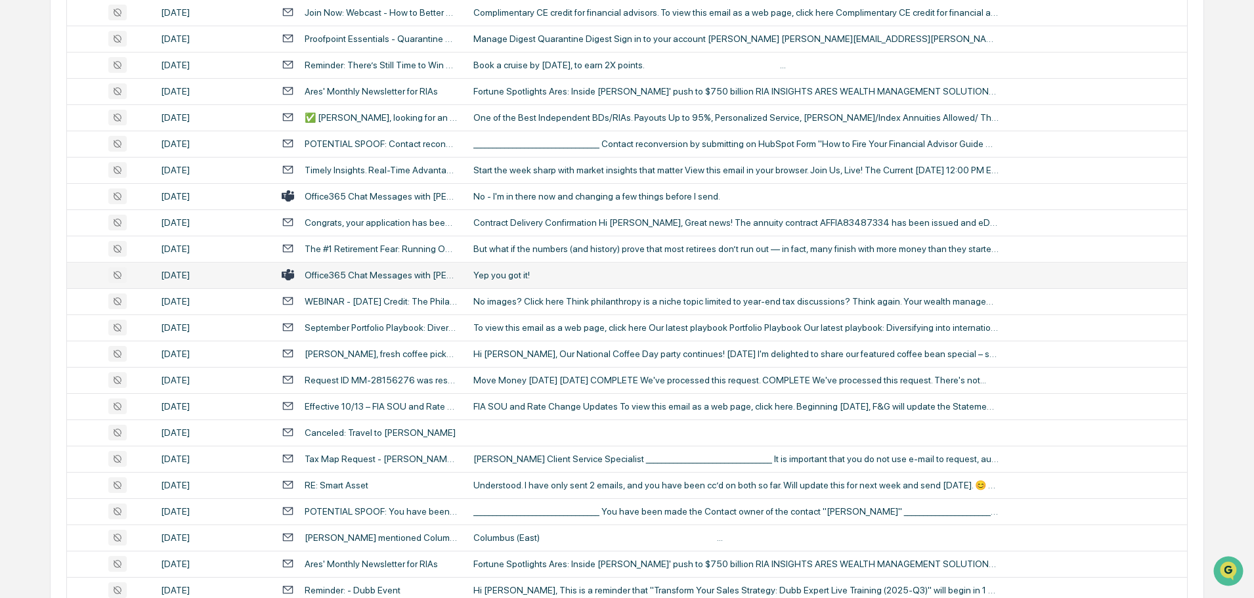
click at [514, 280] on div "Yep you got it!" at bounding box center [735, 275] width 525 height 11
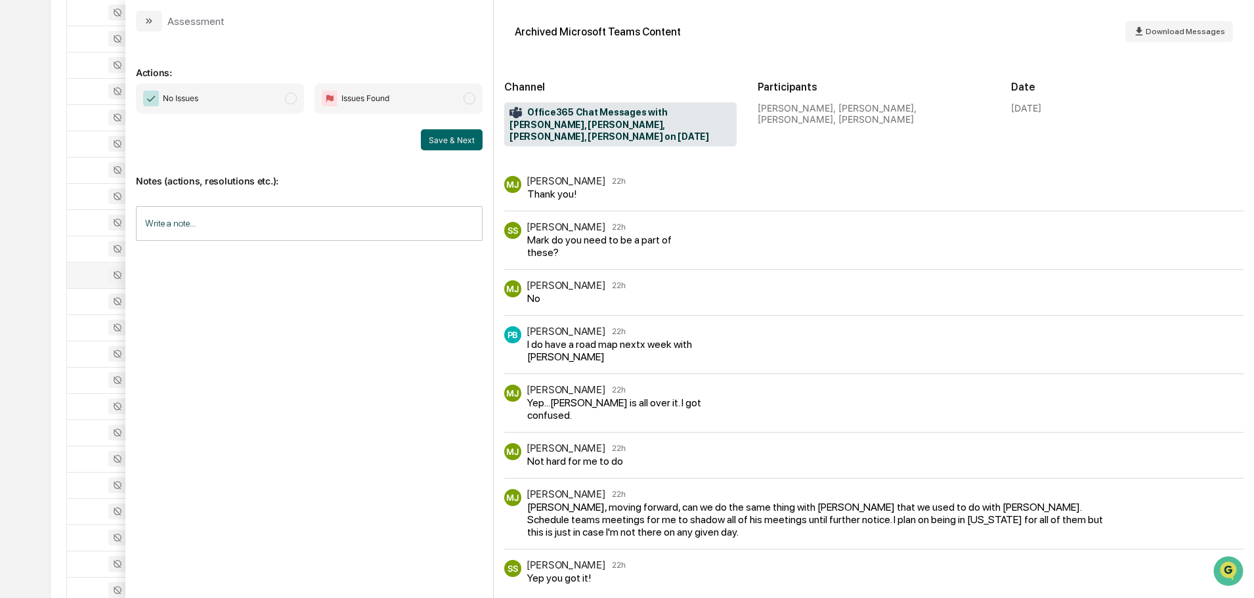
scroll to position [161, 0]
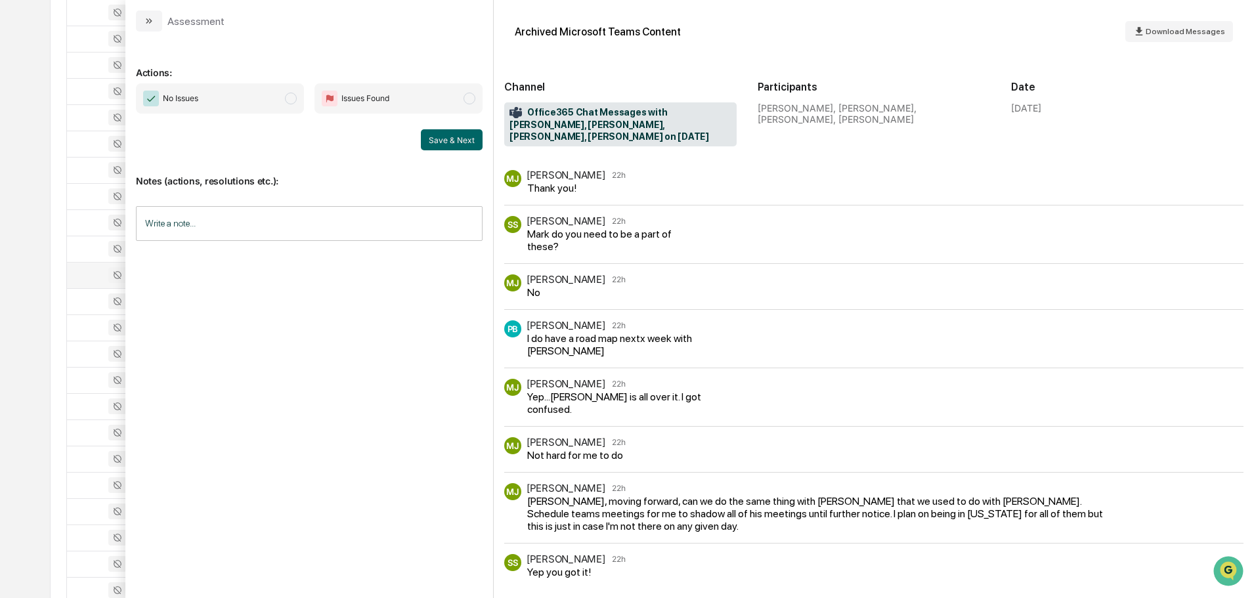
click at [155, 26] on button "modal" at bounding box center [149, 21] width 26 height 21
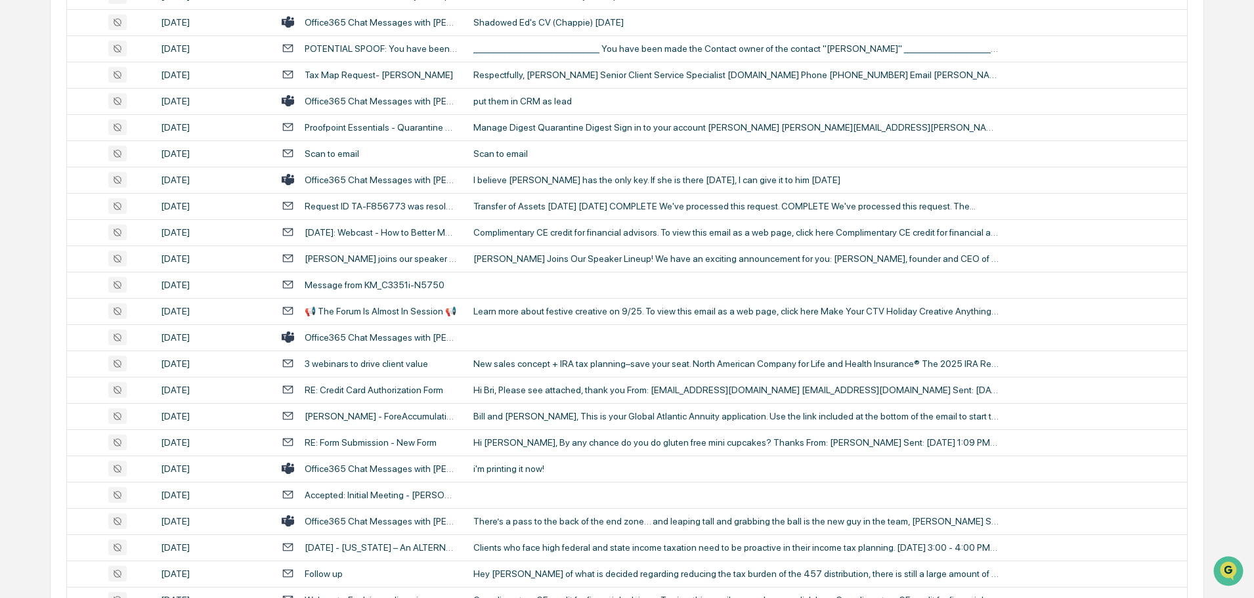
scroll to position [1575, 0]
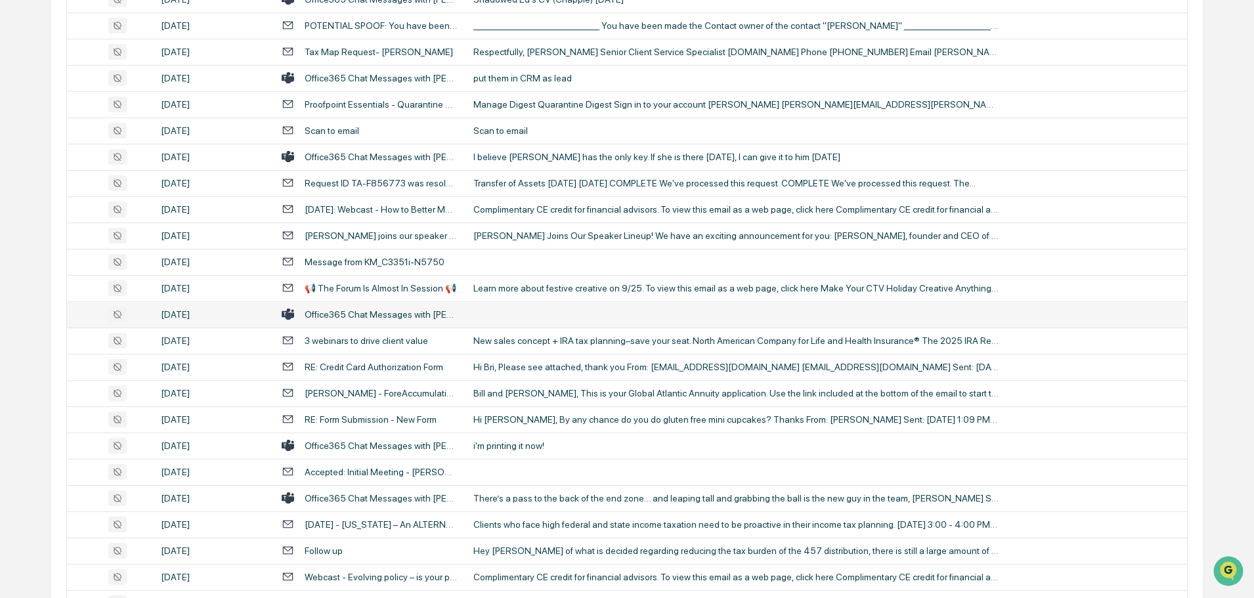
click at [540, 310] on td at bounding box center [825, 314] width 721 height 26
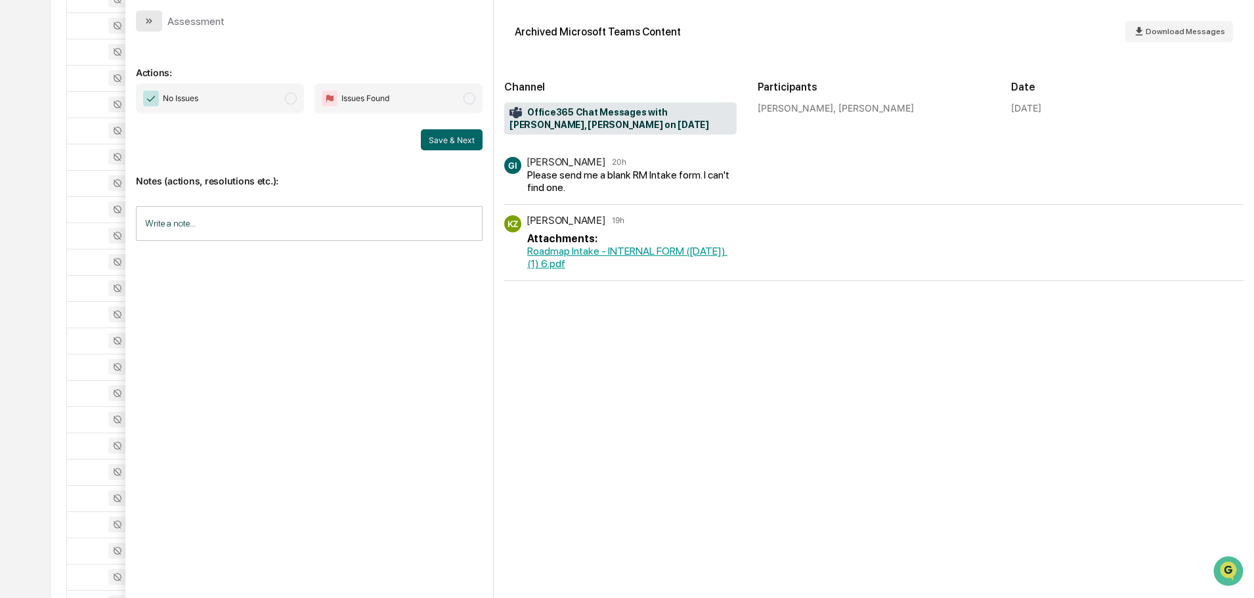
click at [150, 22] on icon "modal" at bounding box center [150, 20] width 3 height 5
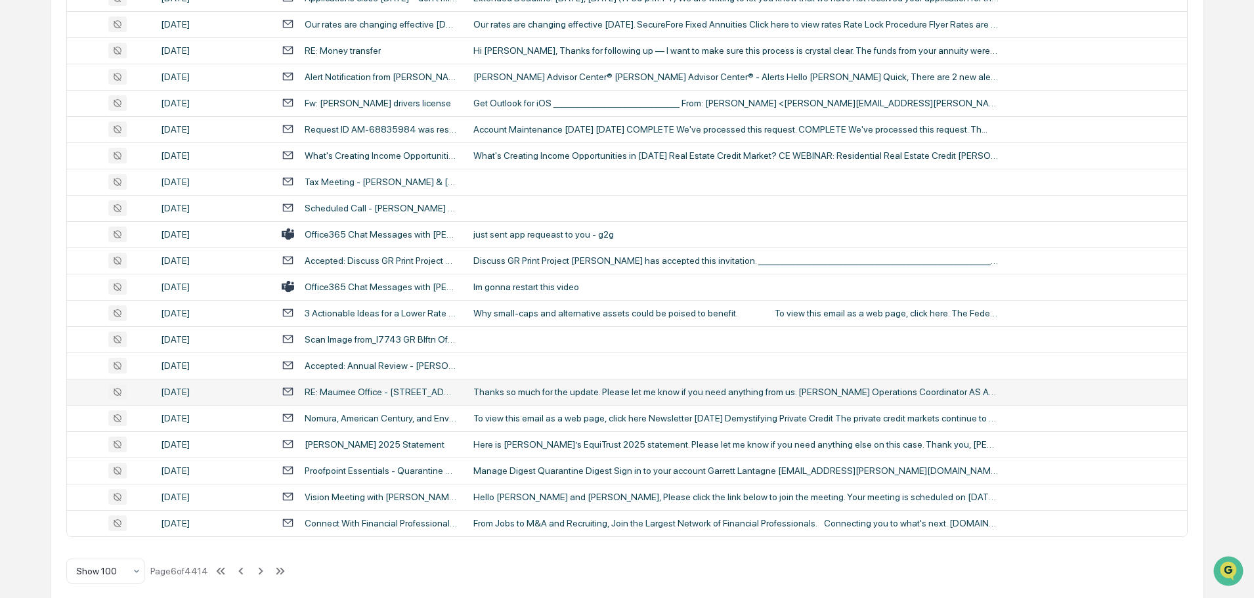
scroll to position [2404, 0]
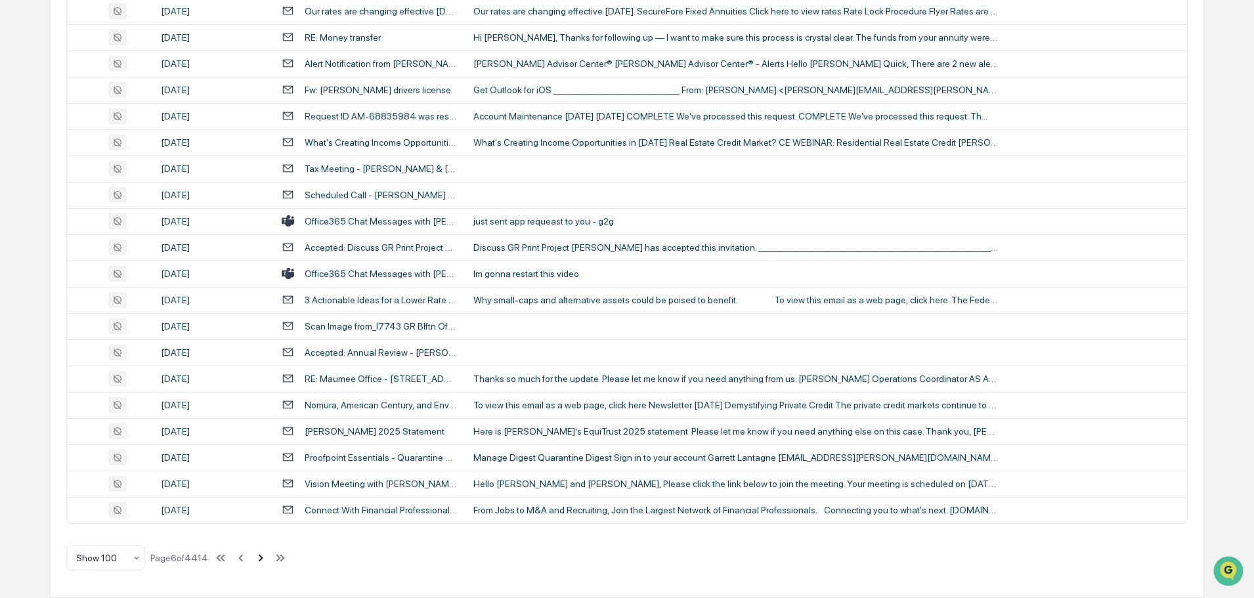
click at [257, 560] on icon at bounding box center [260, 558] width 14 height 14
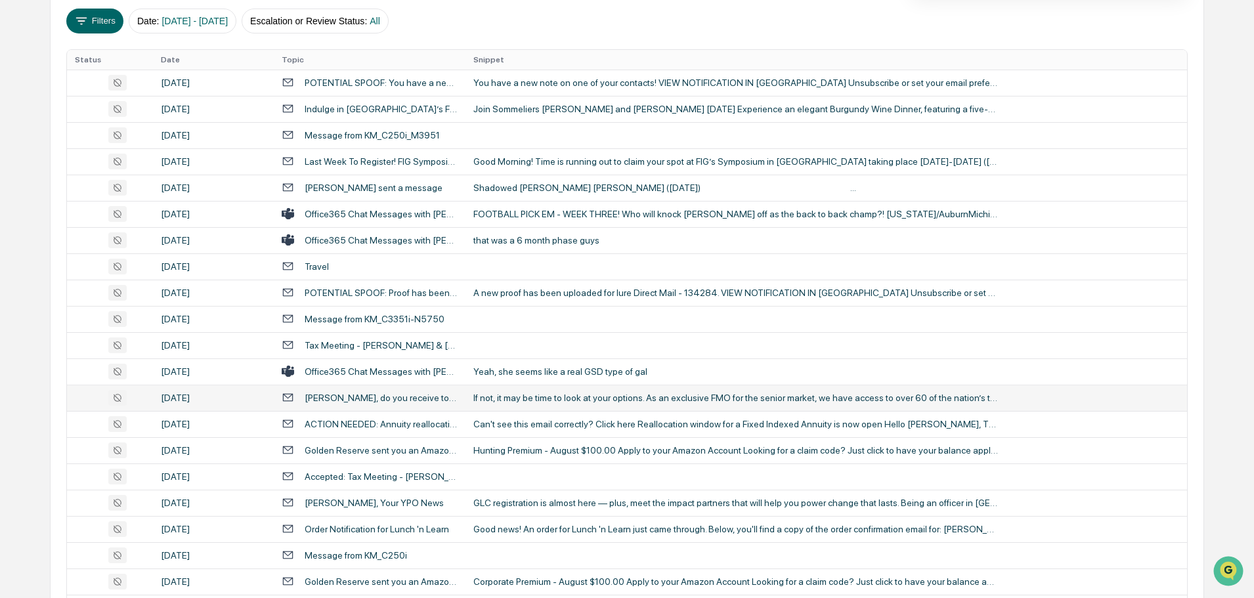
scroll to position [263, 0]
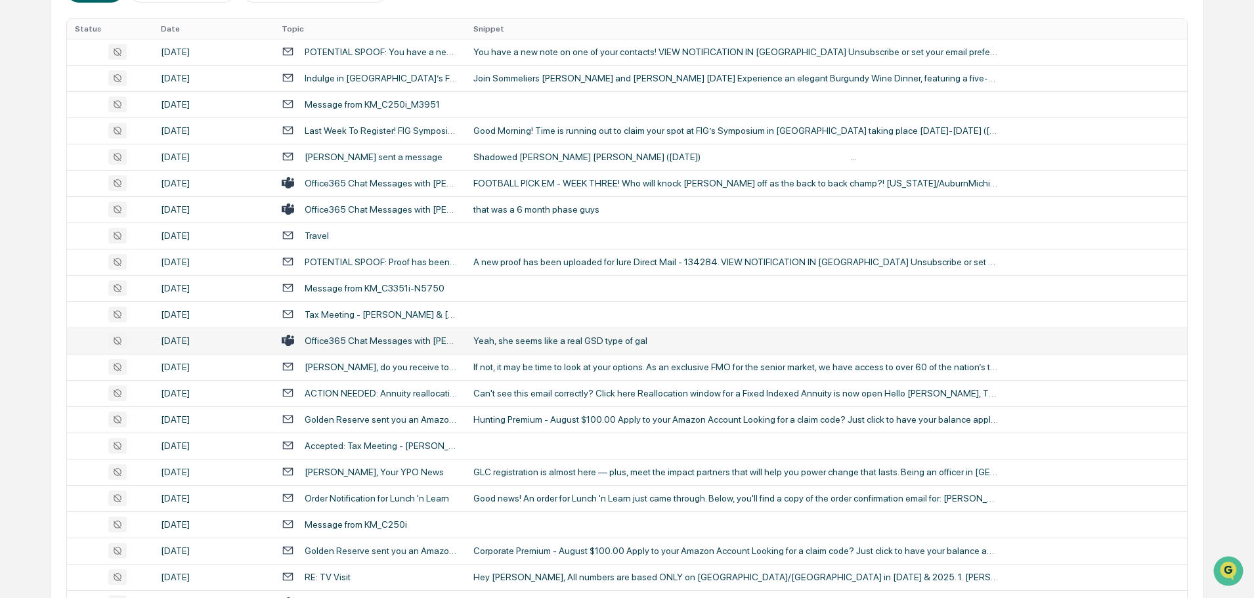
click at [533, 345] on div "Yeah, she seems like a real GSD type of gal" at bounding box center [735, 340] width 525 height 11
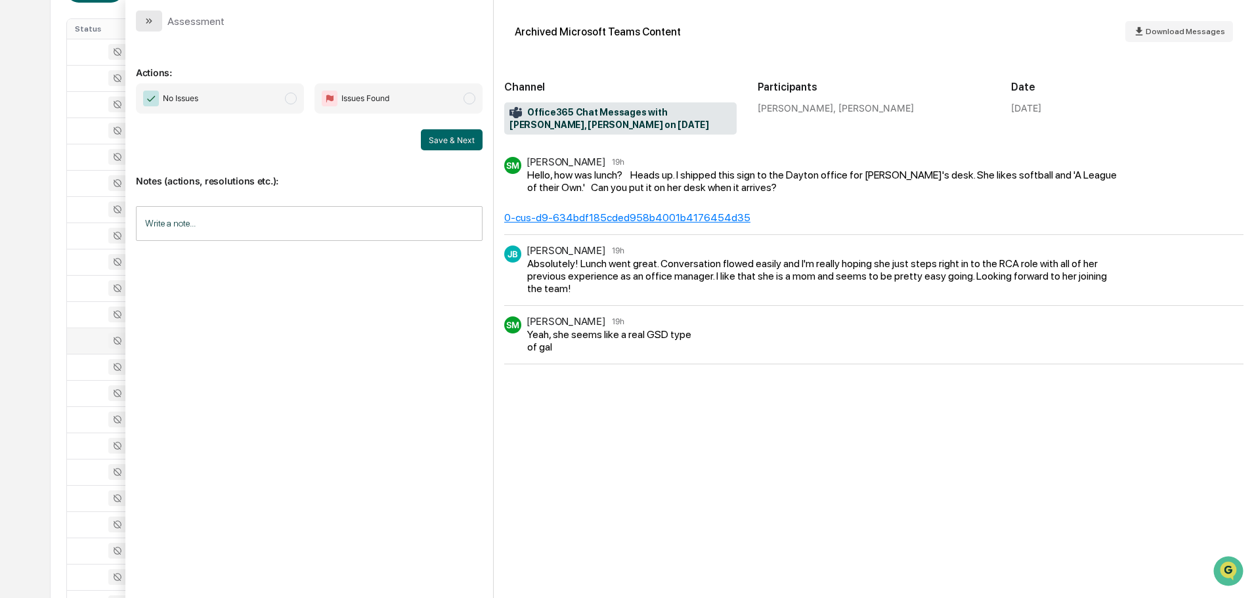
click at [140, 18] on button "modal" at bounding box center [149, 21] width 26 height 21
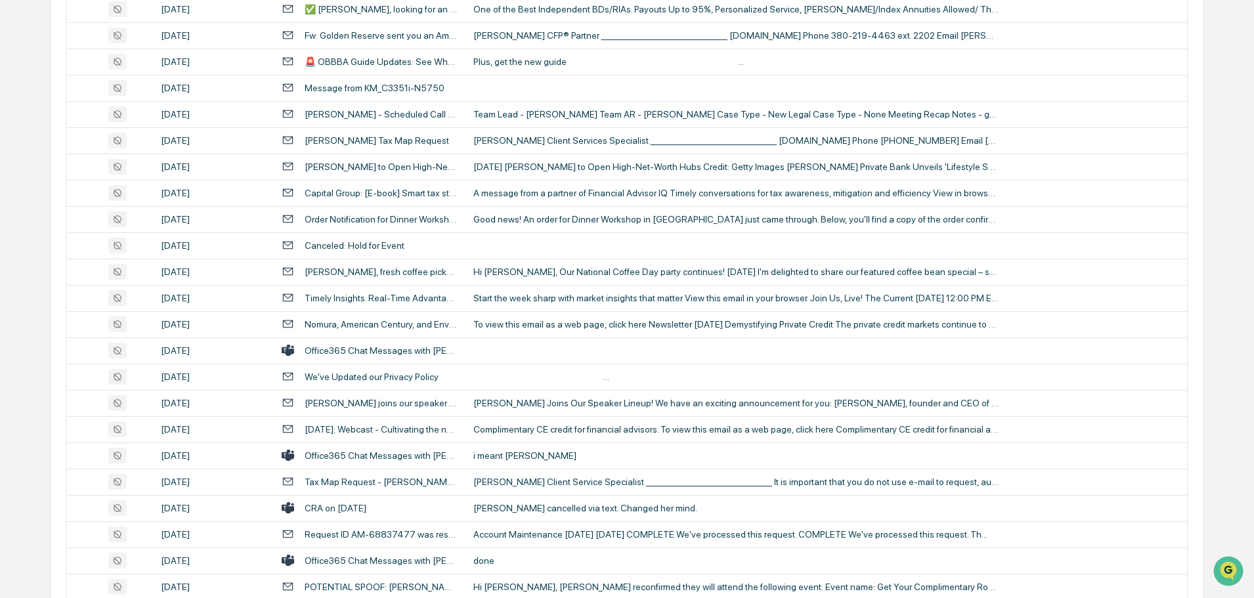
scroll to position [1772, 0]
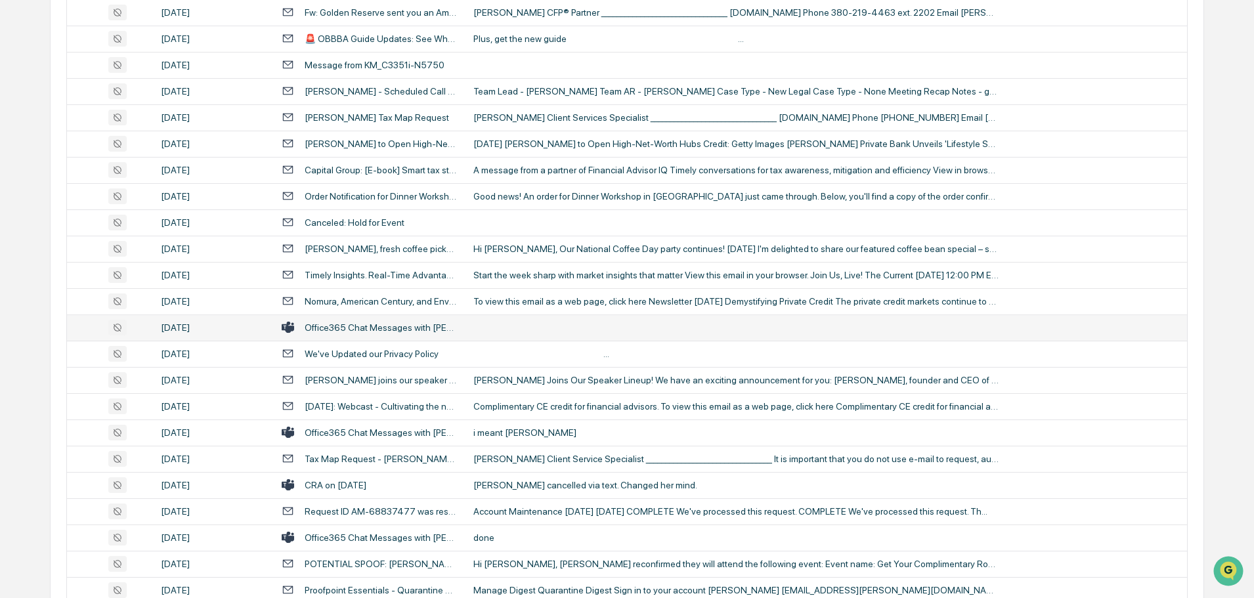
click at [534, 321] on td at bounding box center [825, 327] width 721 height 26
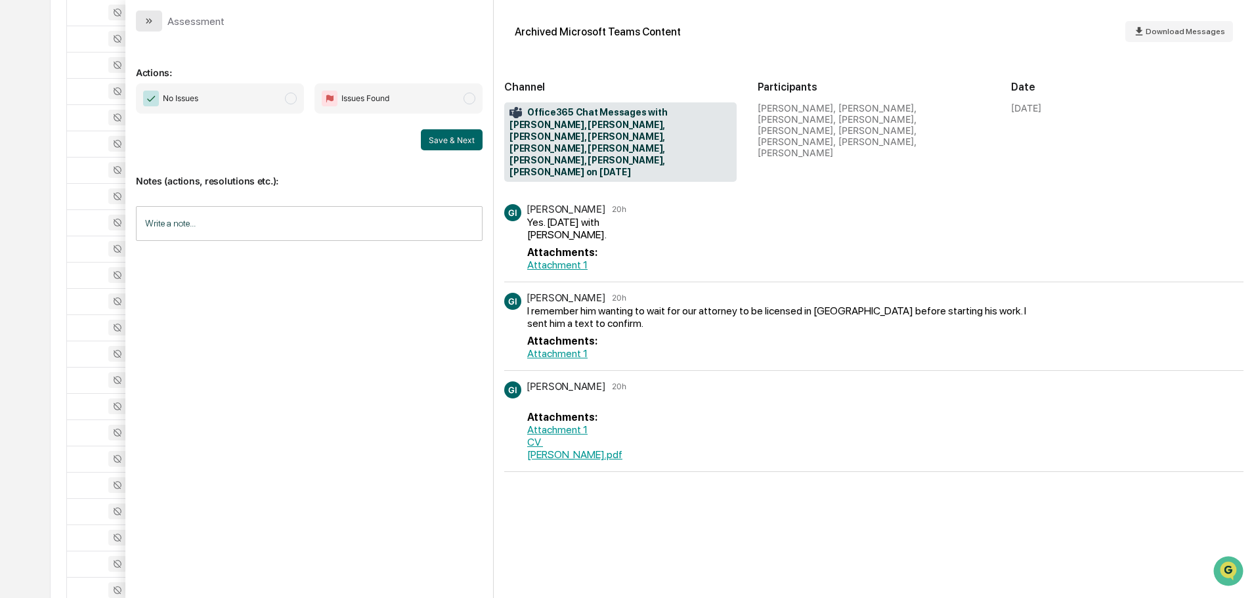
click at [154, 24] on icon "modal" at bounding box center [149, 21] width 11 height 11
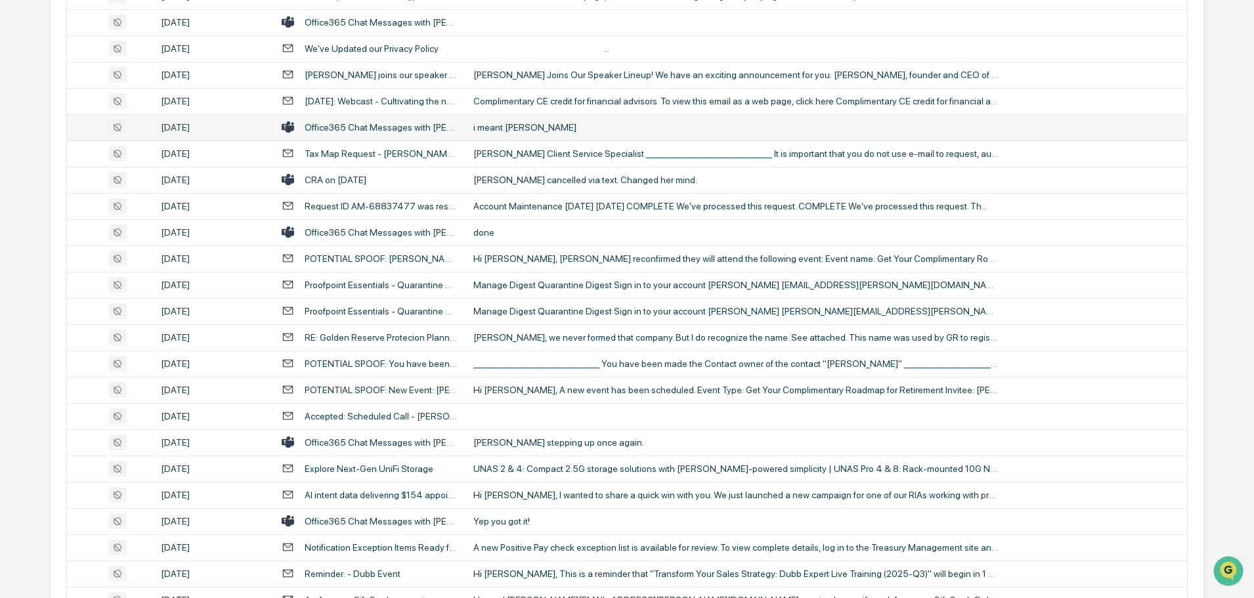
scroll to position [2101, 0]
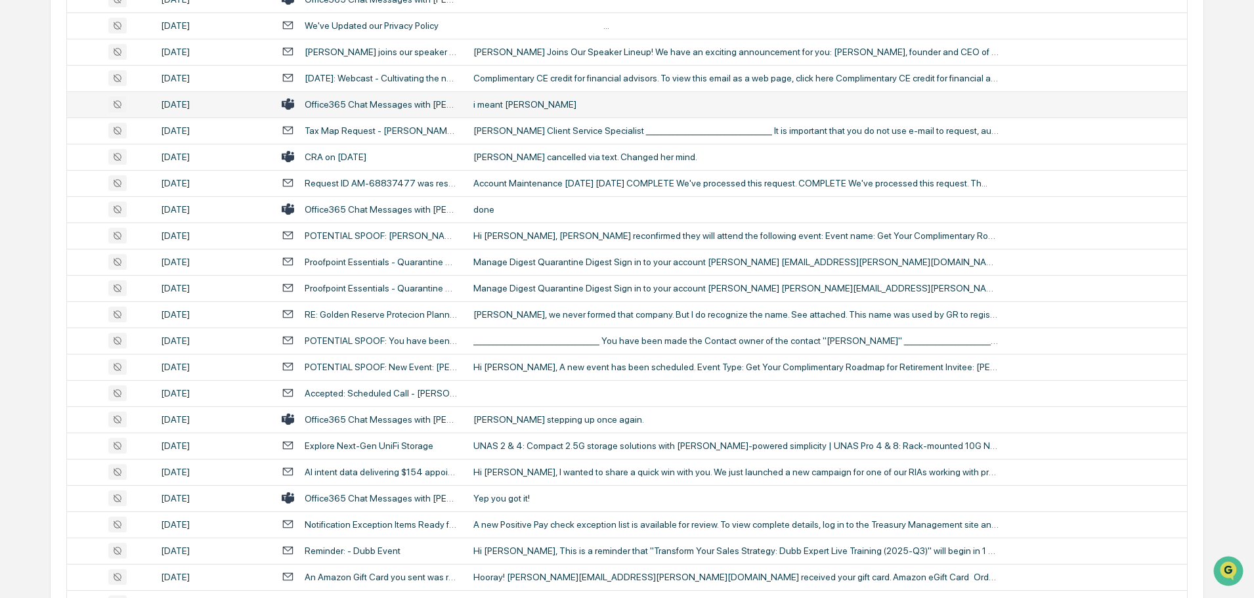
click at [551, 425] on td "[PERSON_NAME] stepping up once again." at bounding box center [825, 419] width 721 height 26
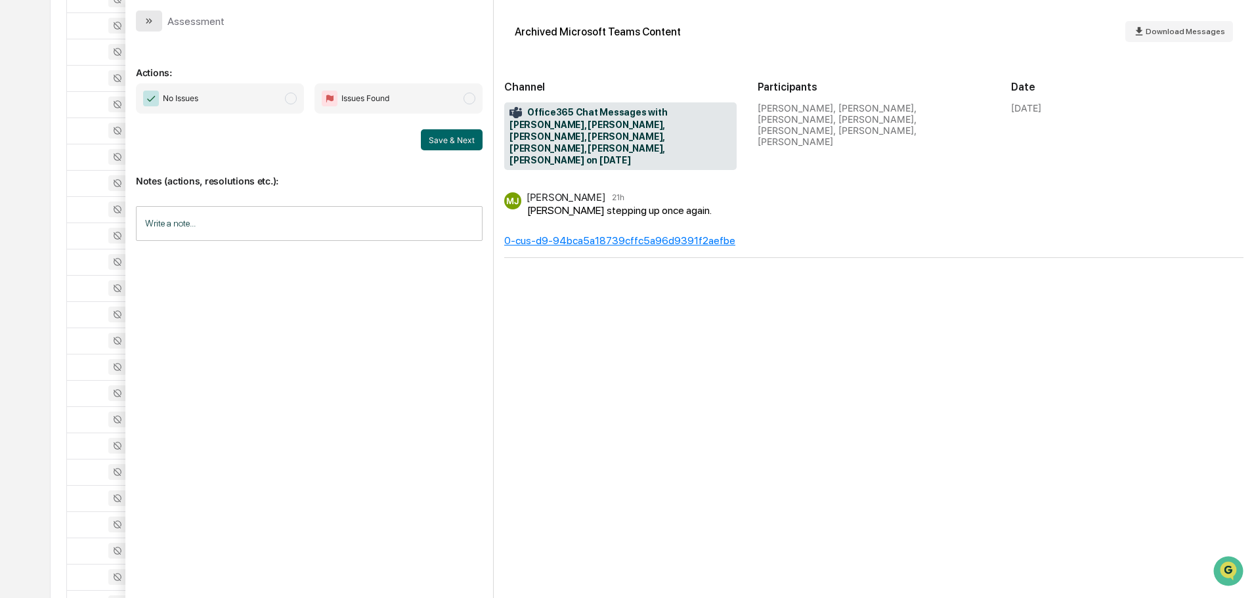
click at [149, 21] on icon "modal" at bounding box center [147, 20] width 3 height 5
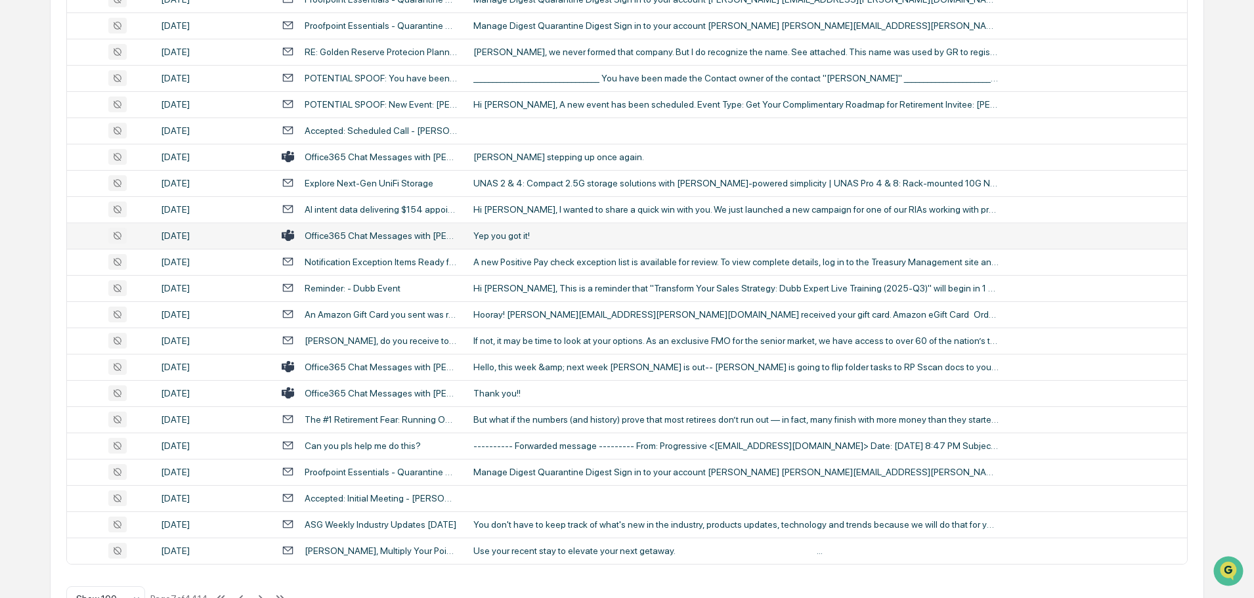
scroll to position [2404, 0]
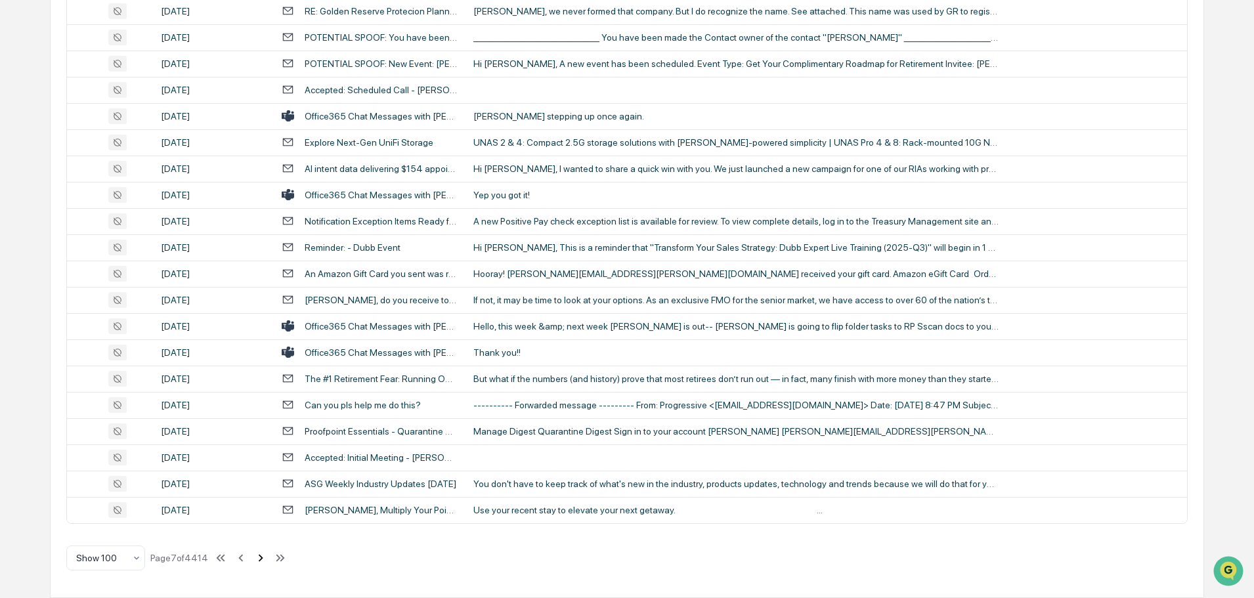
click at [261, 560] on icon at bounding box center [261, 557] width 5 height 7
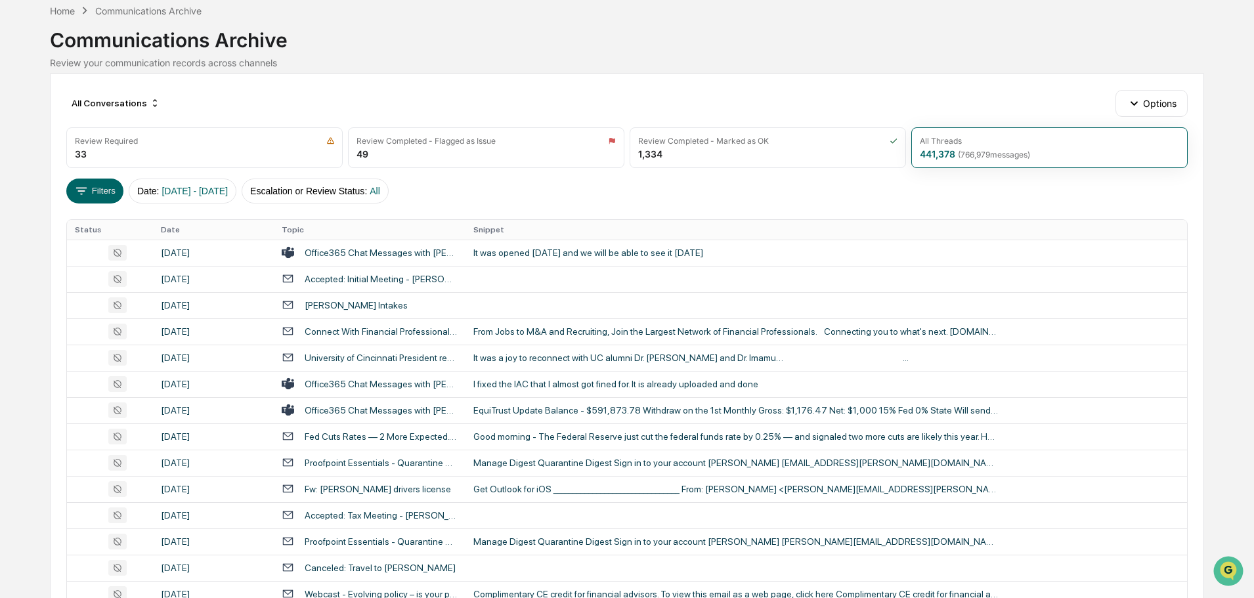
scroll to position [41, 0]
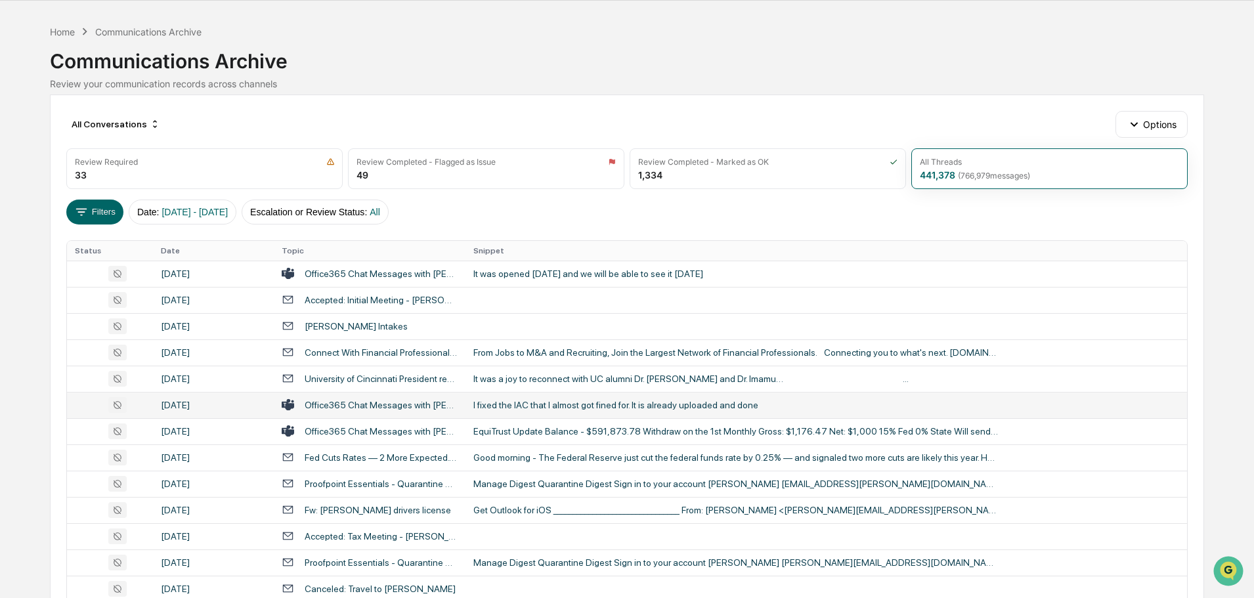
click at [548, 408] on div "I fixed the IAC that I almost got fined for. It is already uploaded and done" at bounding box center [735, 405] width 525 height 11
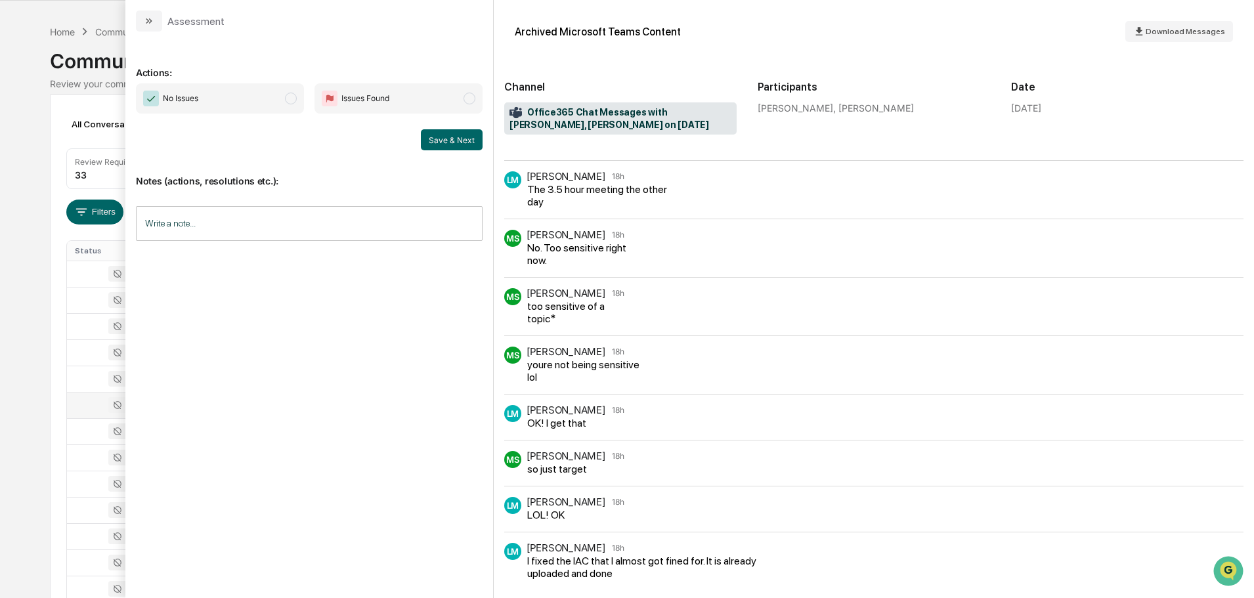
scroll to position [592, 0]
click at [140, 26] on button "modal" at bounding box center [149, 21] width 26 height 21
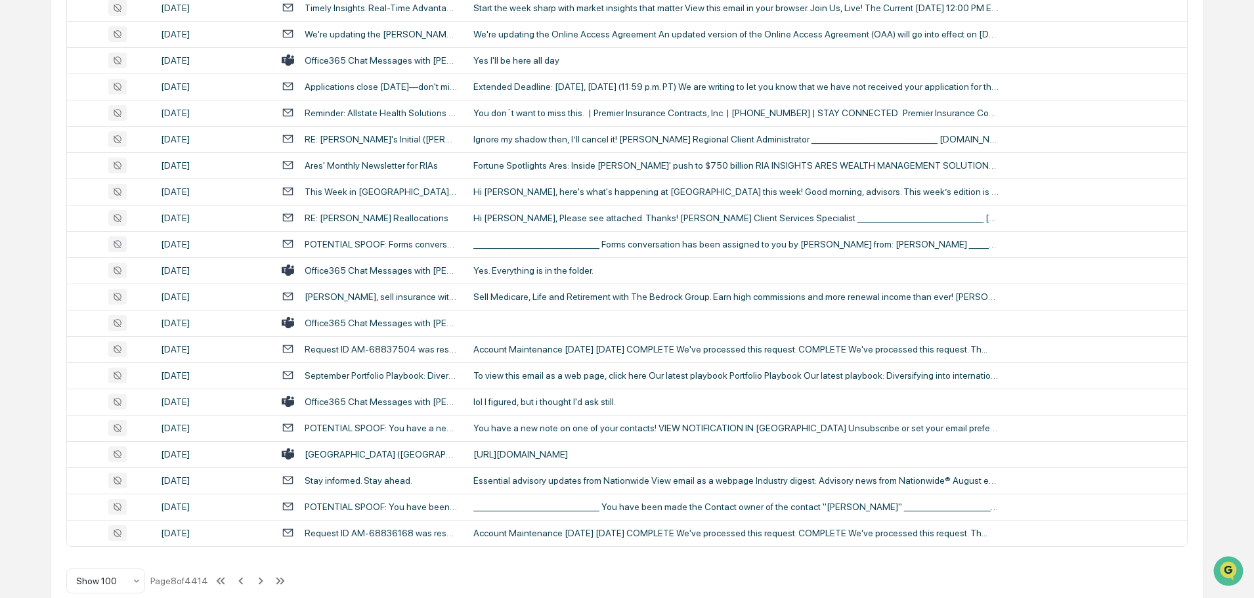
scroll to position [2404, 0]
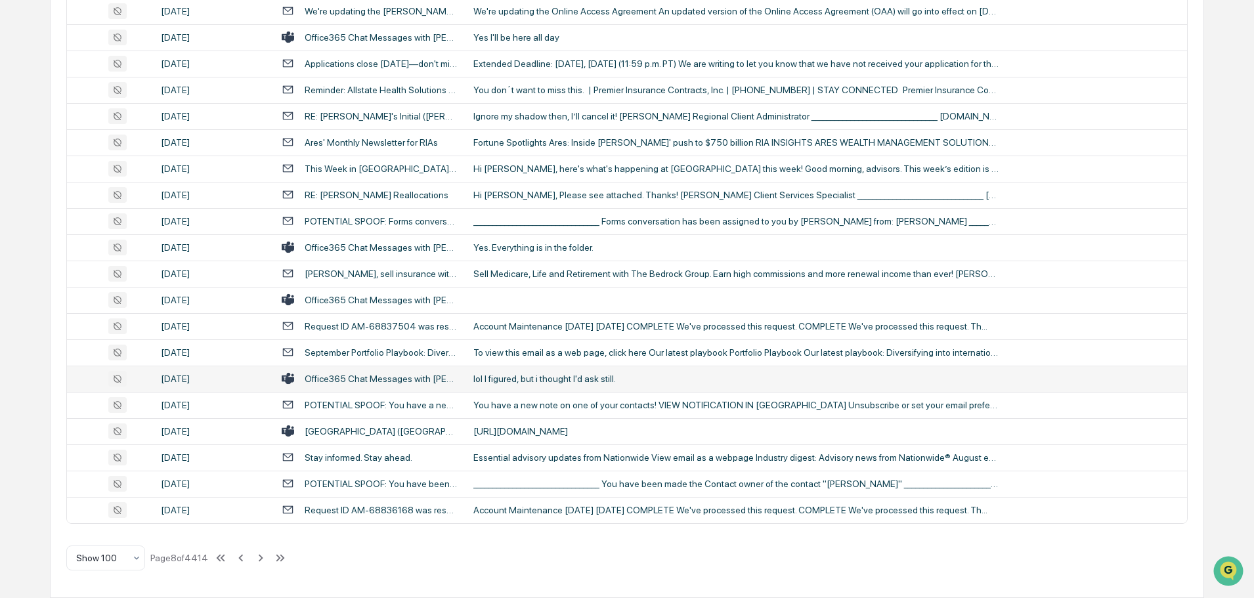
click at [518, 389] on td "lol I figured, but i thought I'd ask still." at bounding box center [825, 379] width 721 height 26
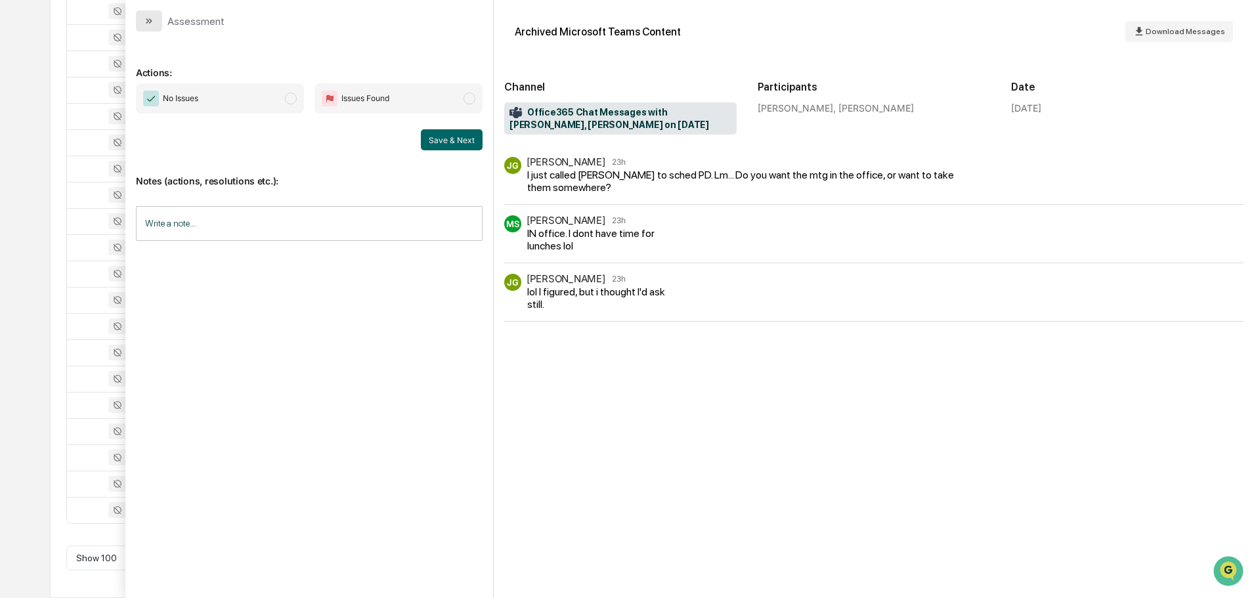
click at [140, 14] on button "modal" at bounding box center [149, 21] width 26 height 21
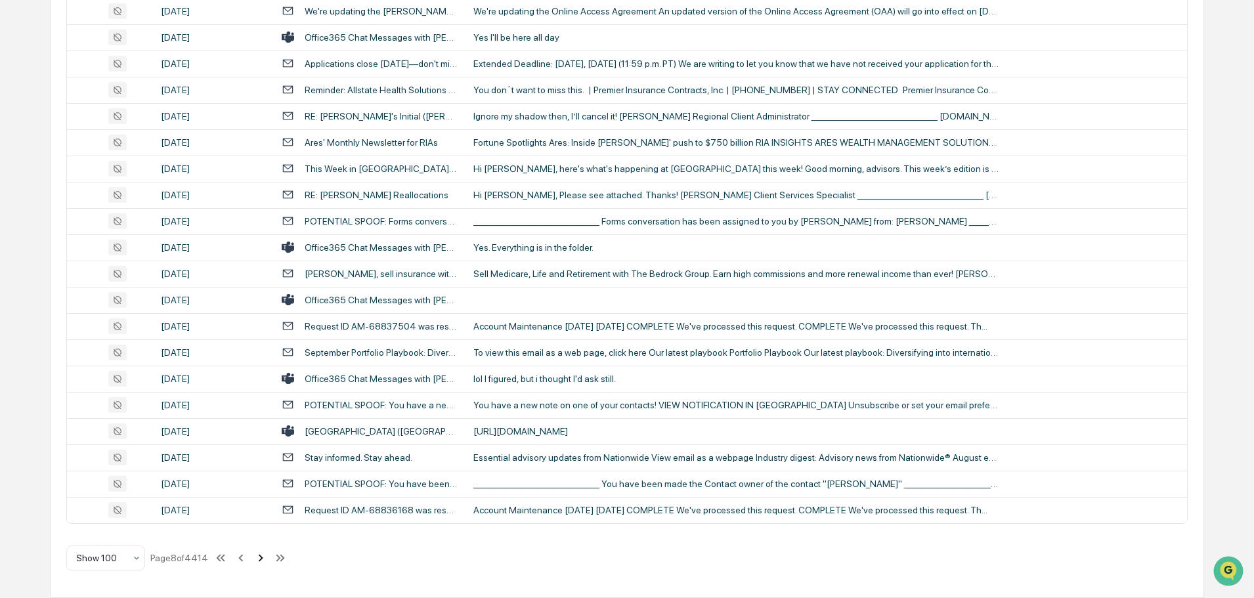
click at [259, 555] on icon at bounding box center [260, 558] width 14 height 14
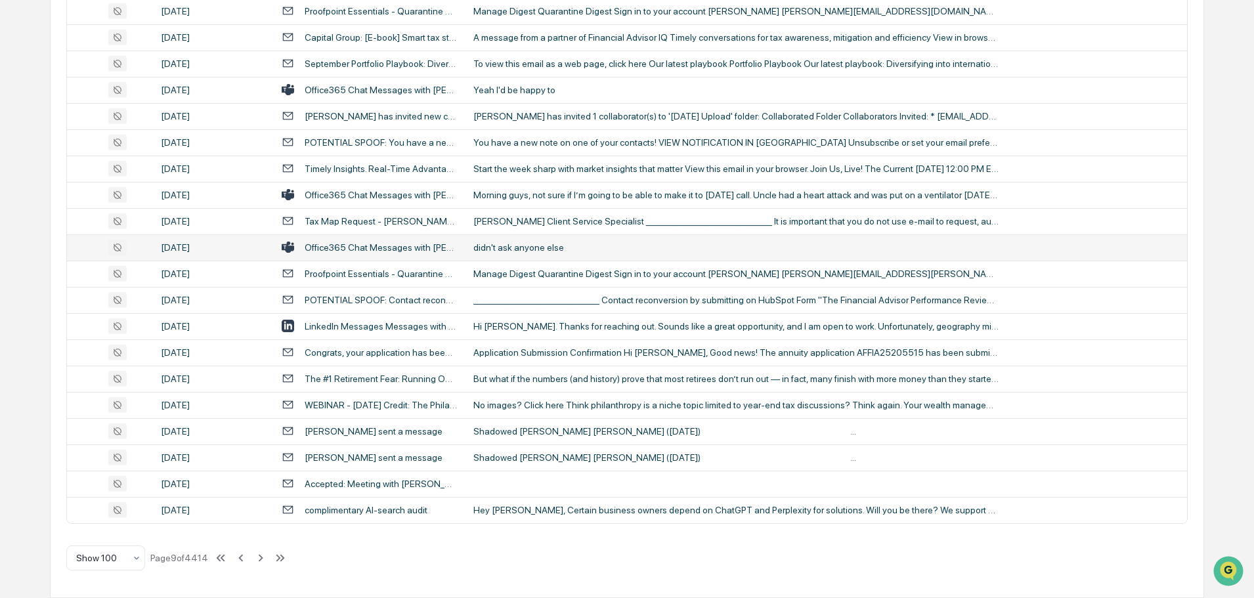
click at [532, 246] on div "didn't ask anyone else" at bounding box center [735, 247] width 525 height 11
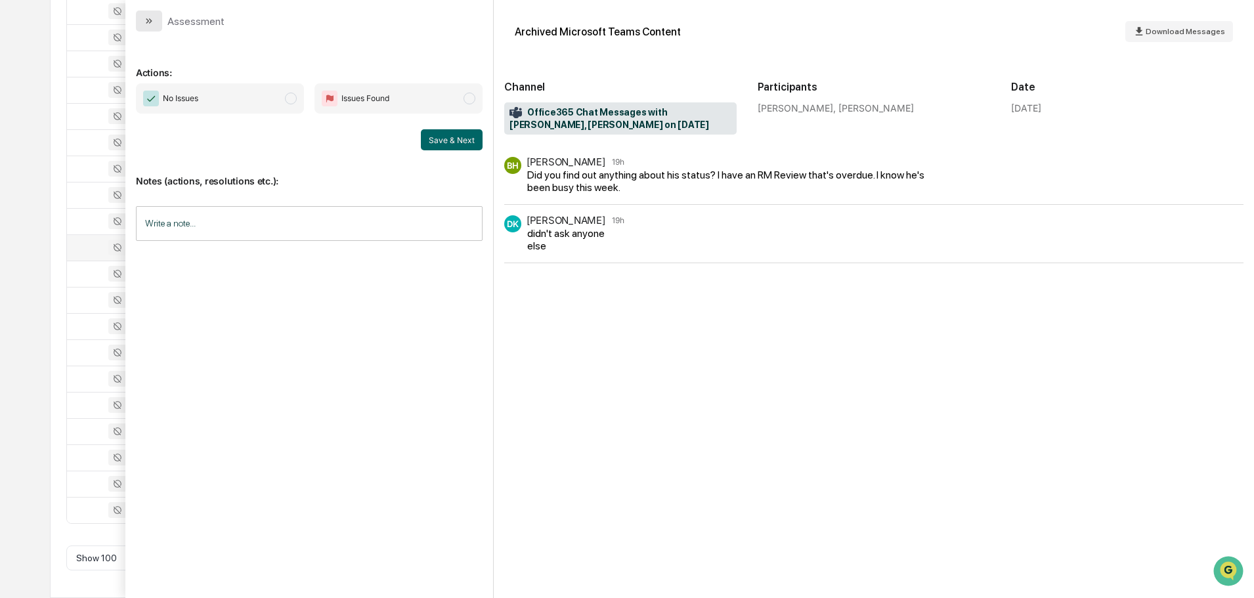
click at [154, 22] on button "modal" at bounding box center [149, 21] width 26 height 21
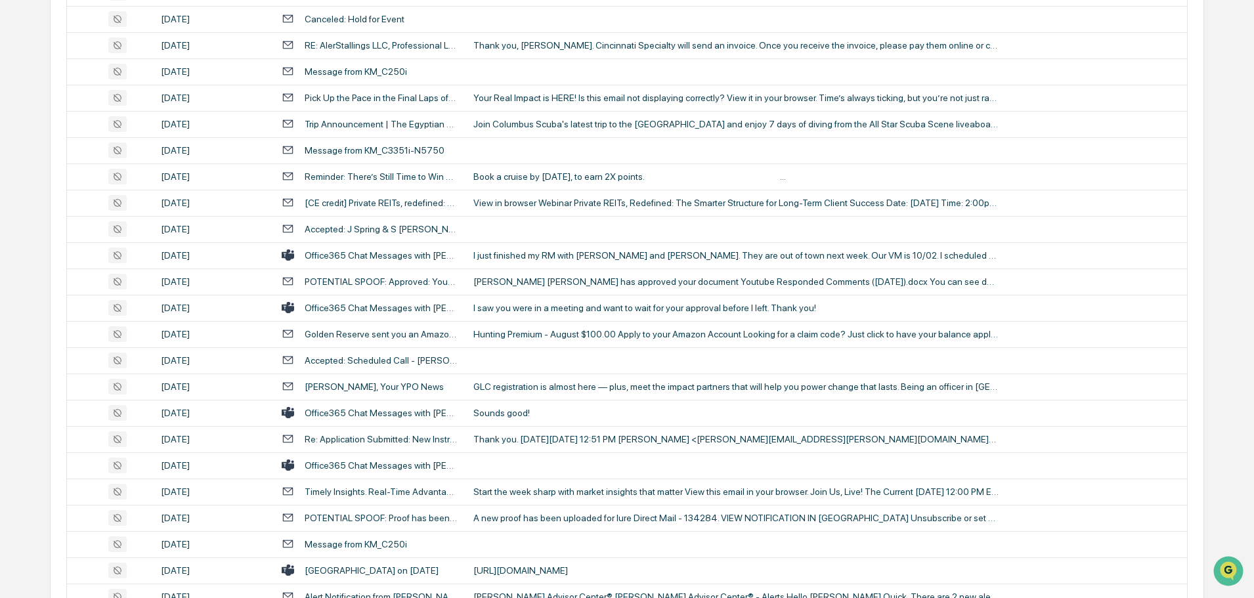
scroll to position [1050, 0]
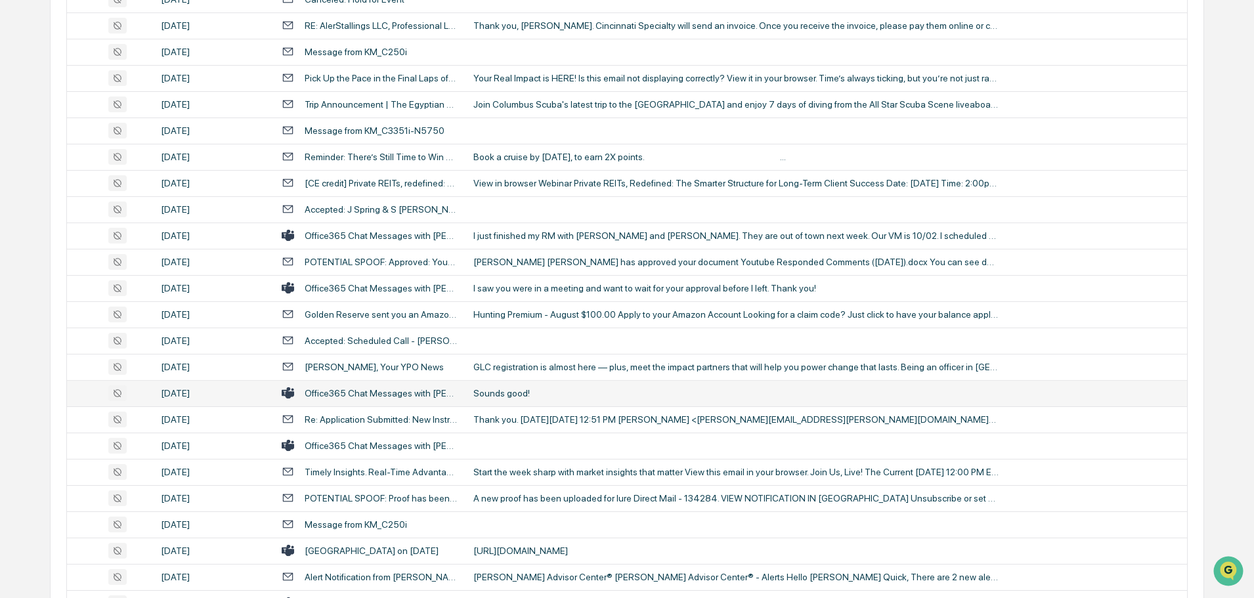
click at [535, 400] on td "Sounds good!" at bounding box center [825, 393] width 721 height 26
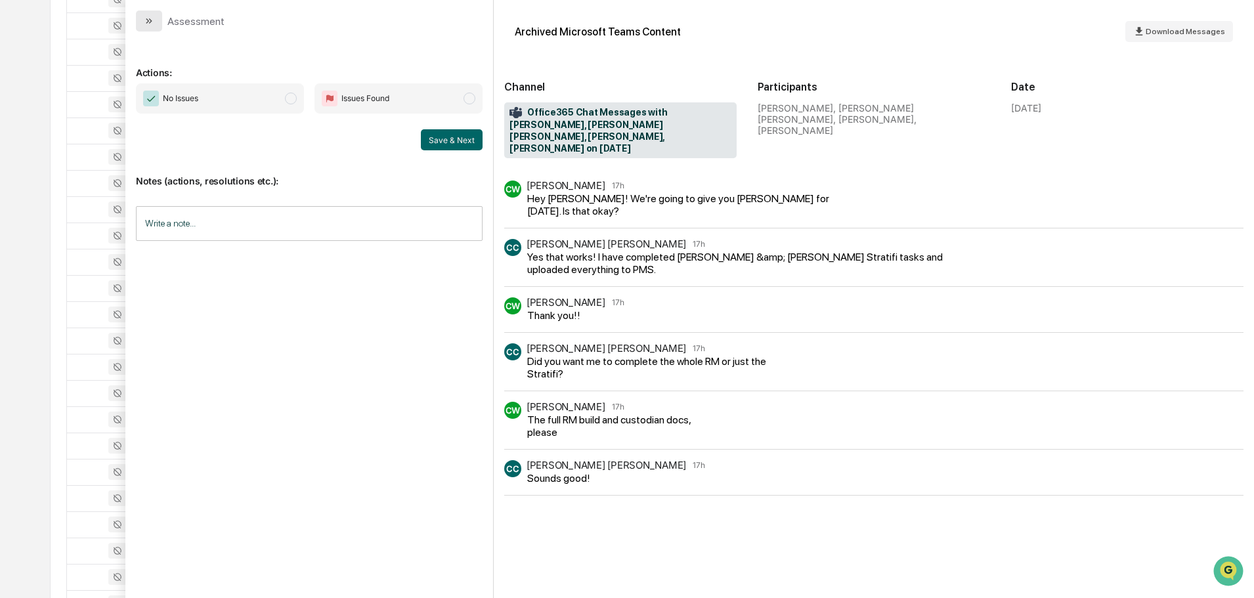
click at [146, 20] on icon "modal" at bounding box center [149, 21] width 11 height 11
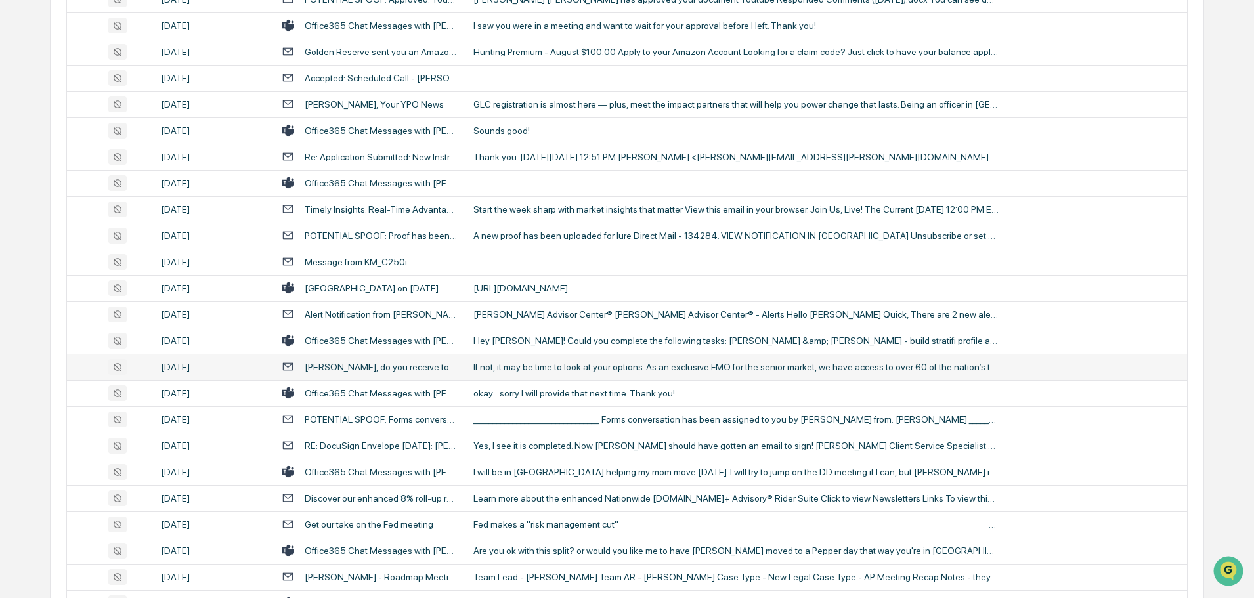
scroll to position [1378, 0]
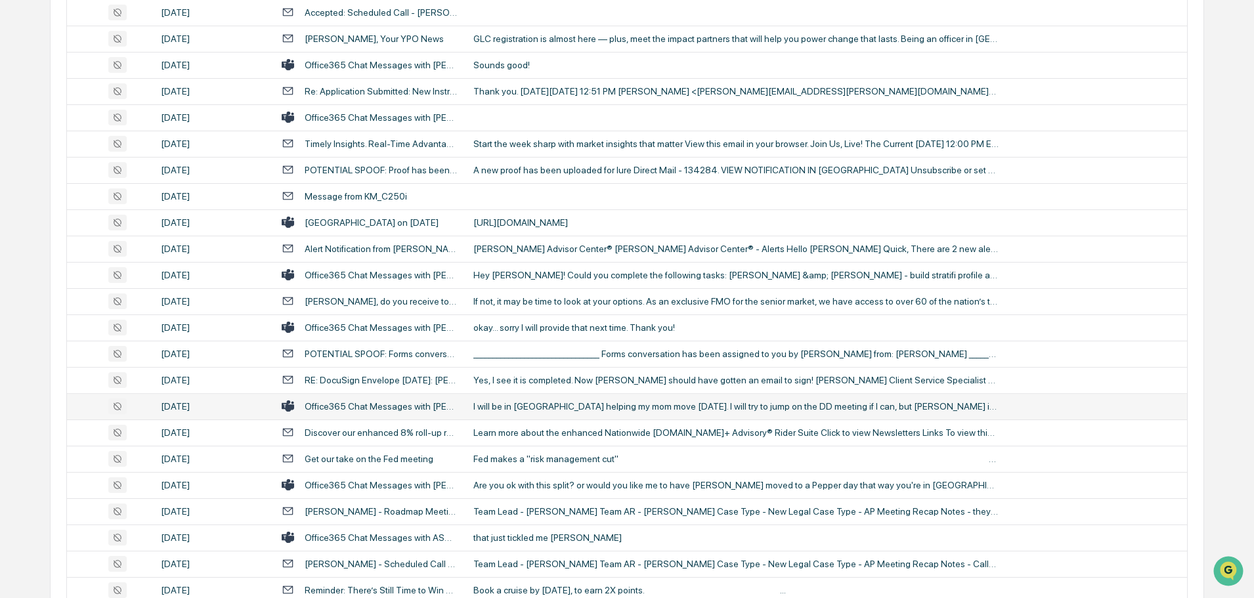
click at [526, 406] on div "I will be in [GEOGRAPHIC_DATA] helping my mom move [DATE]. I will try to jump o…" at bounding box center [735, 406] width 525 height 11
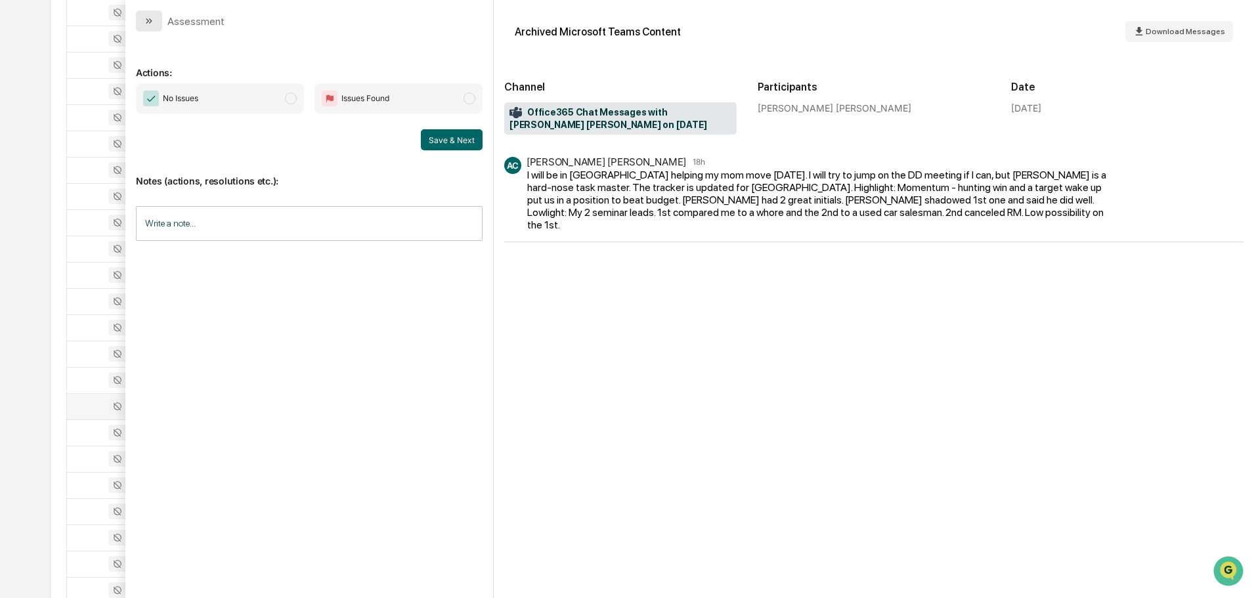
click at [154, 22] on button "modal" at bounding box center [149, 21] width 26 height 21
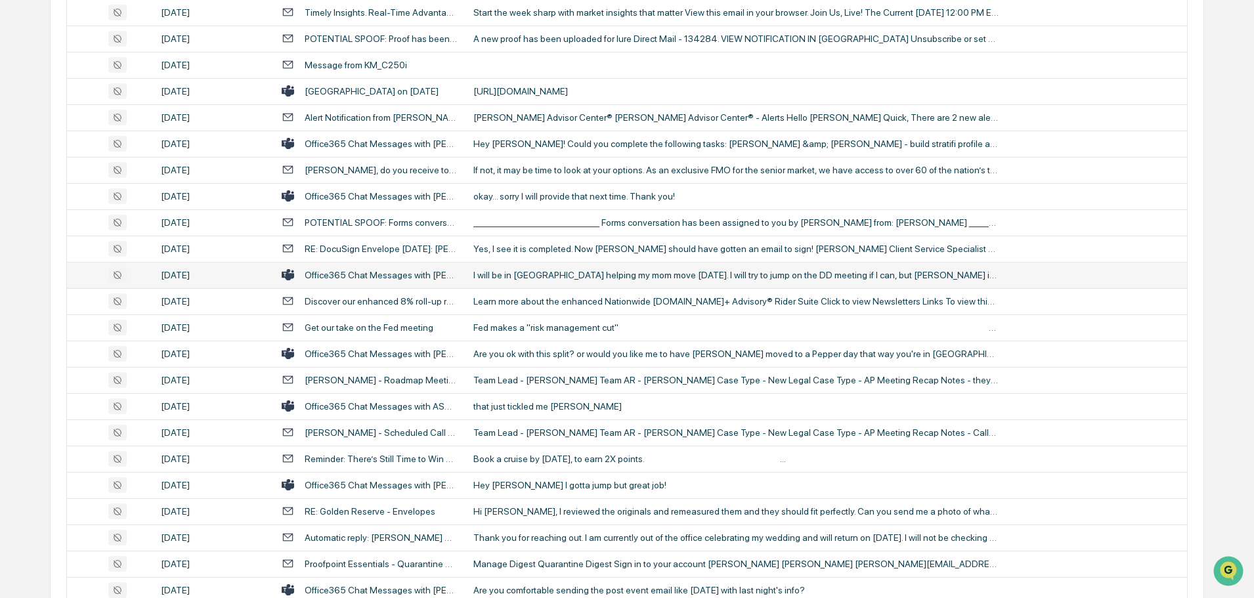
scroll to position [1575, 0]
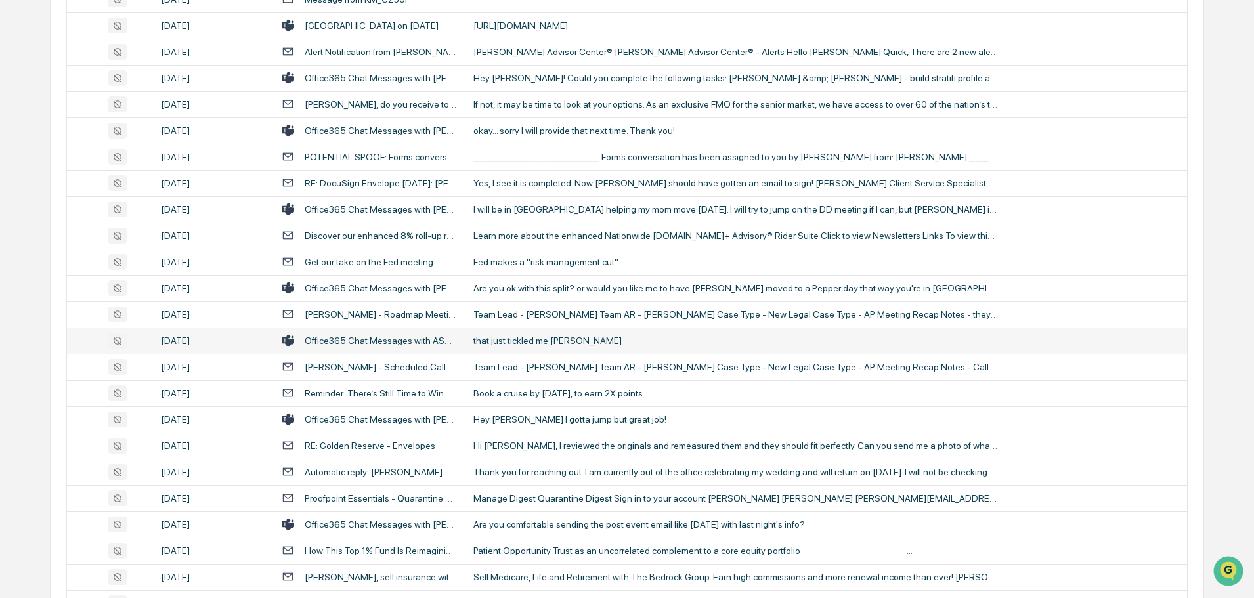
click at [508, 337] on div "that just tickled me [PERSON_NAME]" at bounding box center [735, 340] width 525 height 11
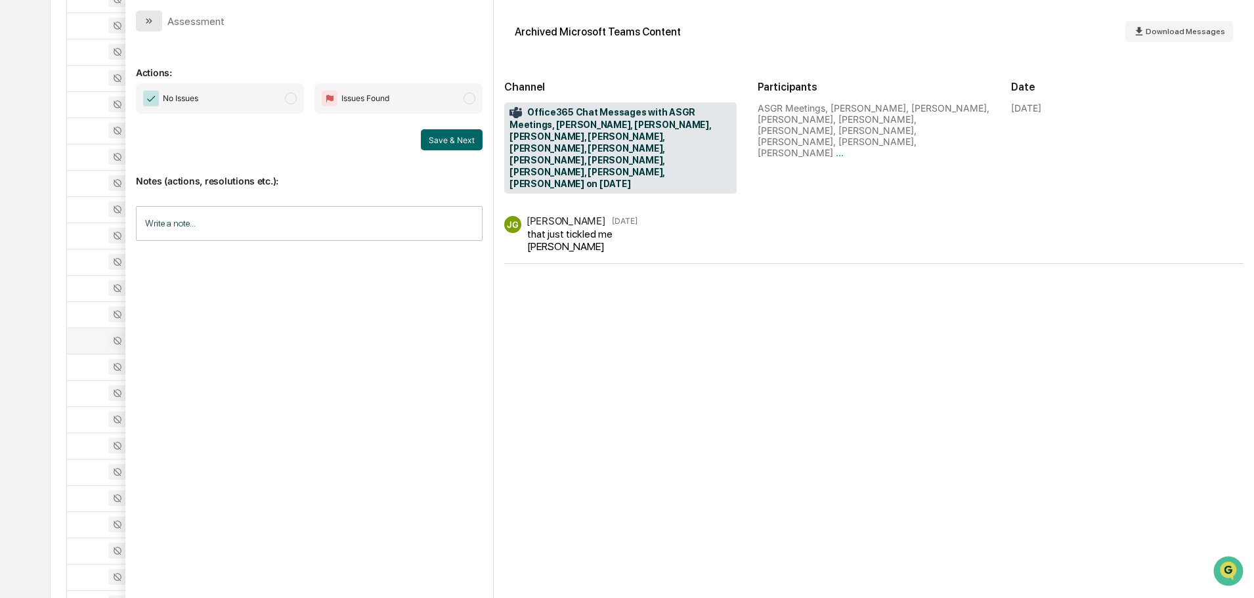
click at [156, 21] on button "modal" at bounding box center [149, 21] width 26 height 21
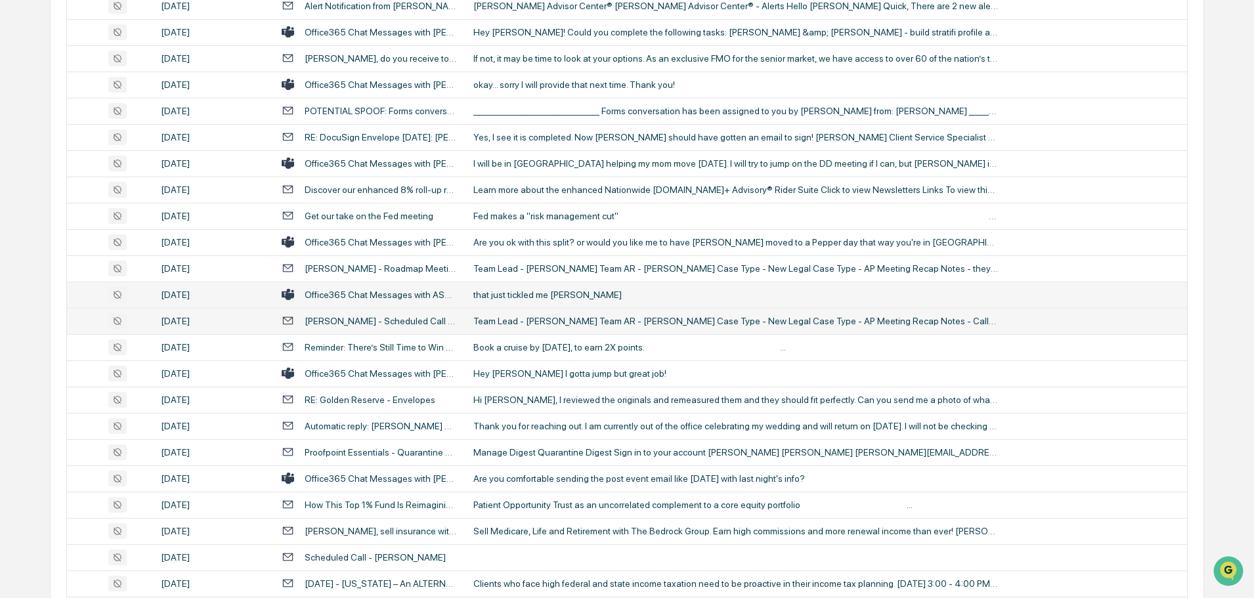
scroll to position [1641, 0]
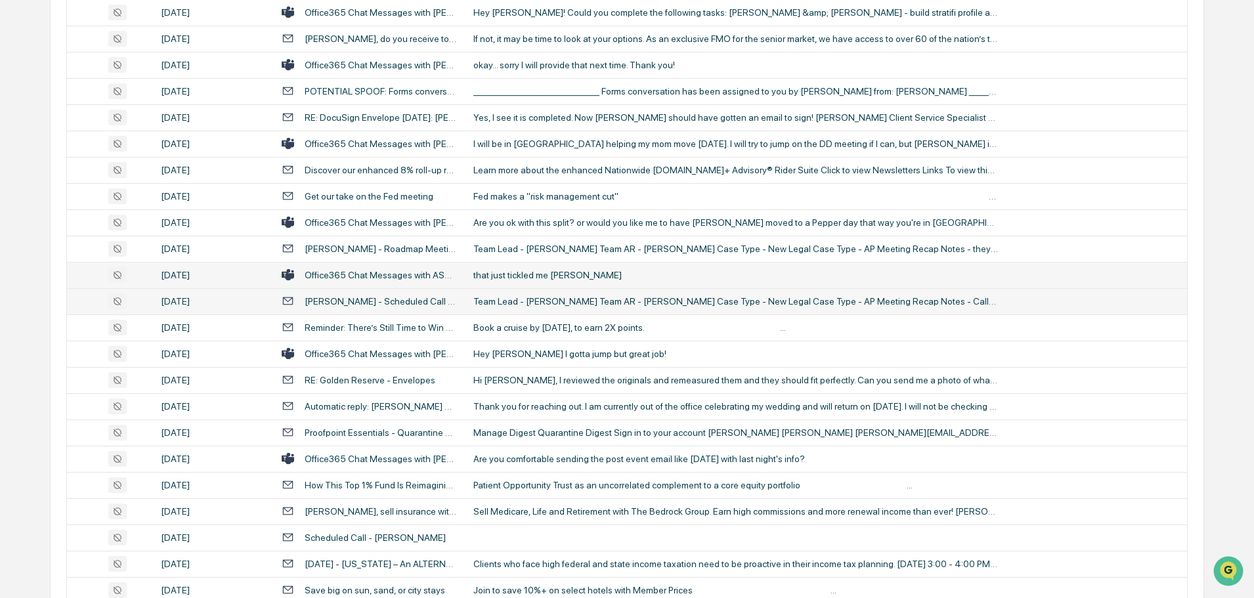
click at [579, 354] on div "Hey [PERSON_NAME] I gotta jump but great job!" at bounding box center [735, 354] width 525 height 11
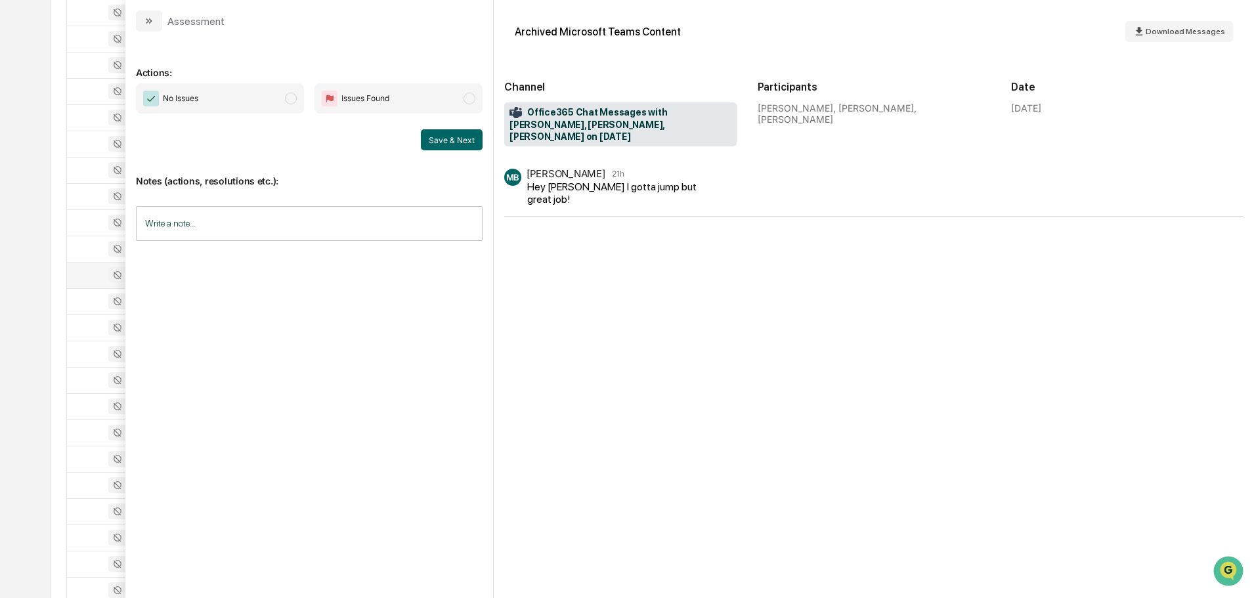
click at [154, 26] on button "modal" at bounding box center [149, 21] width 26 height 21
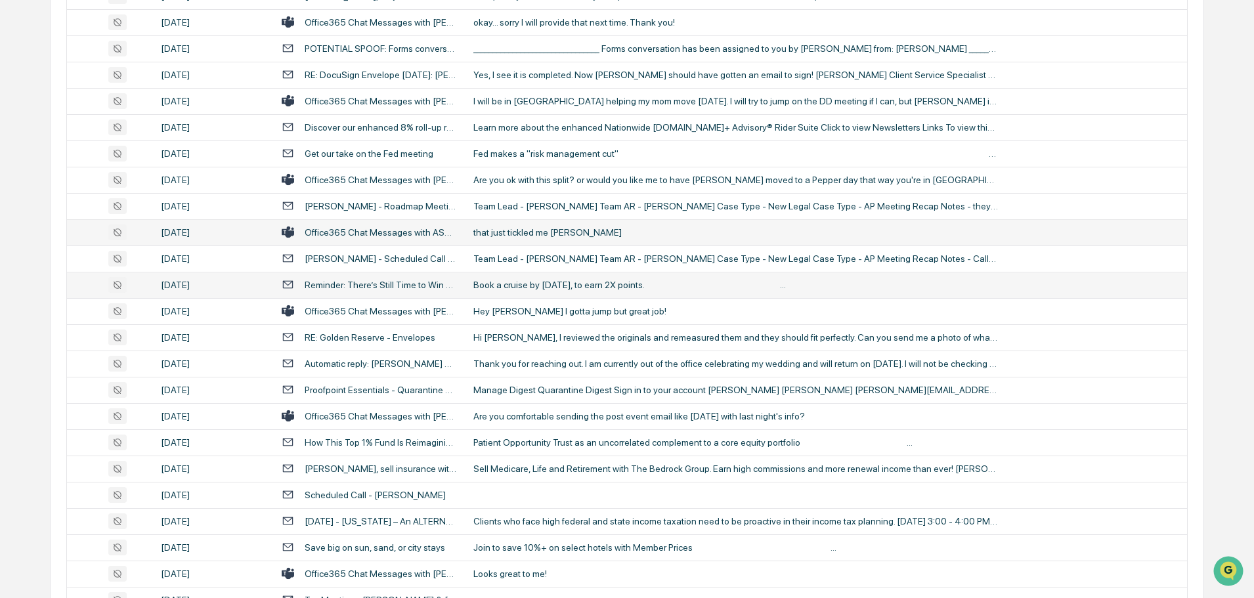
scroll to position [1707, 0]
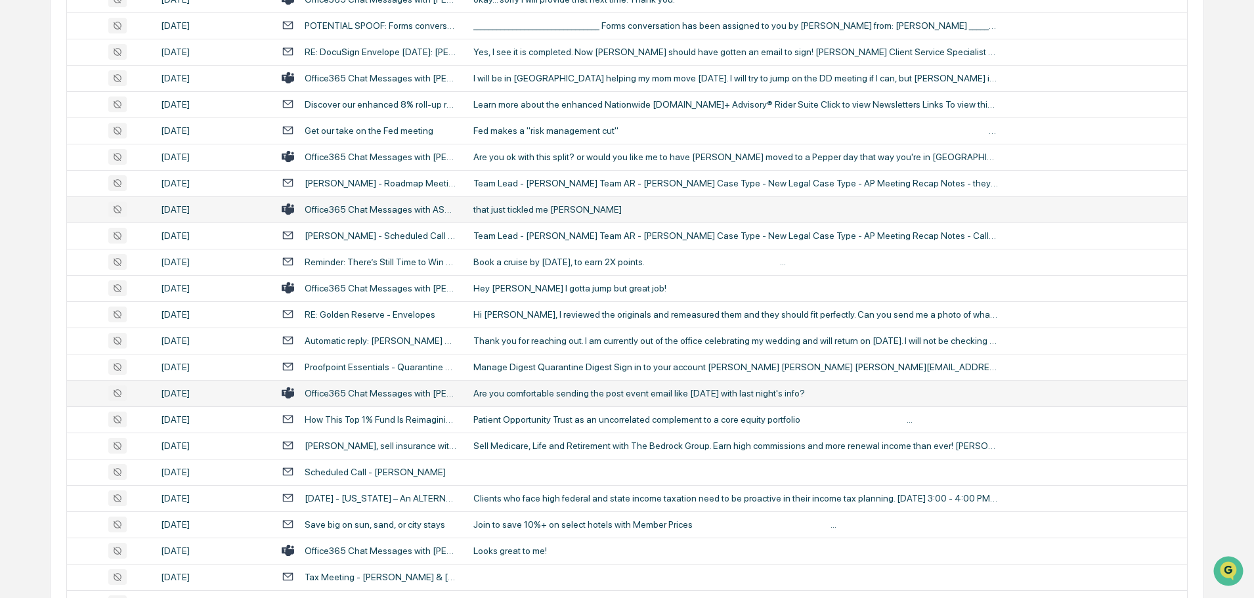
click at [519, 383] on td "Are you comfortable sending the post event email like [DATE] with last night's …" at bounding box center [825, 393] width 721 height 26
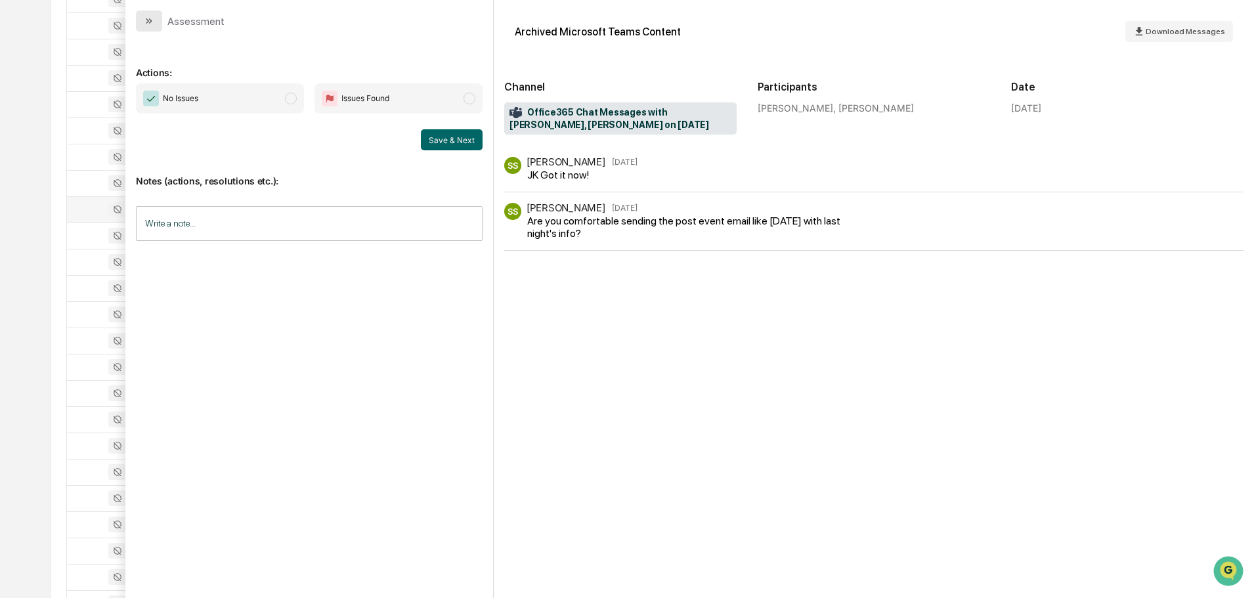
click at [158, 24] on button "modal" at bounding box center [149, 21] width 26 height 21
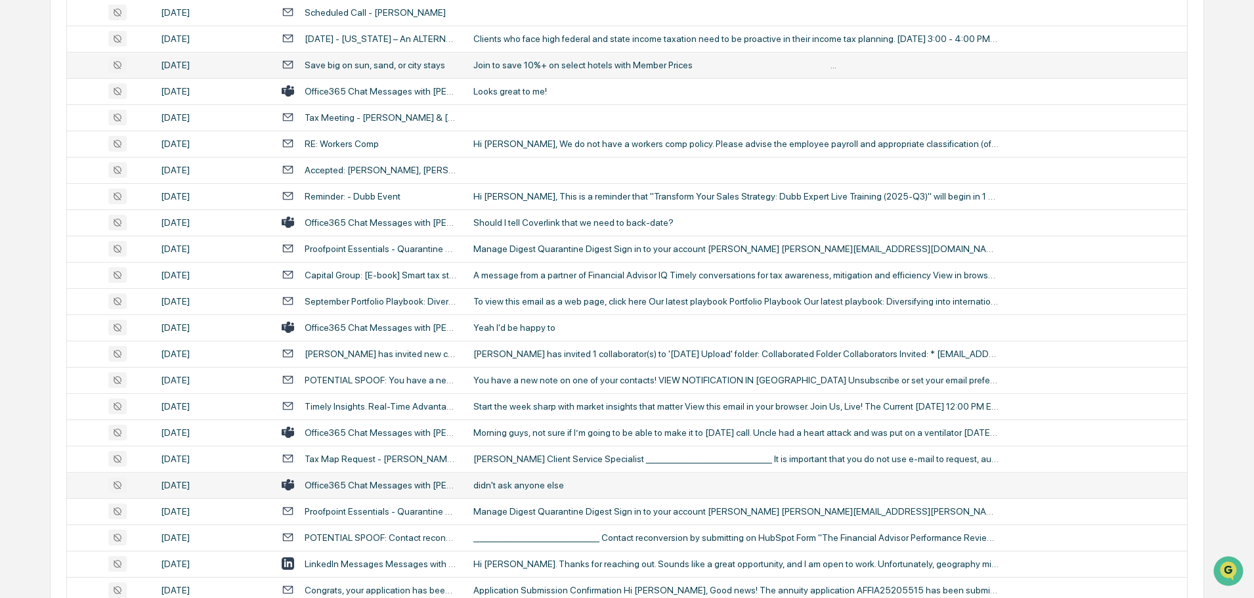
scroll to position [2232, 0]
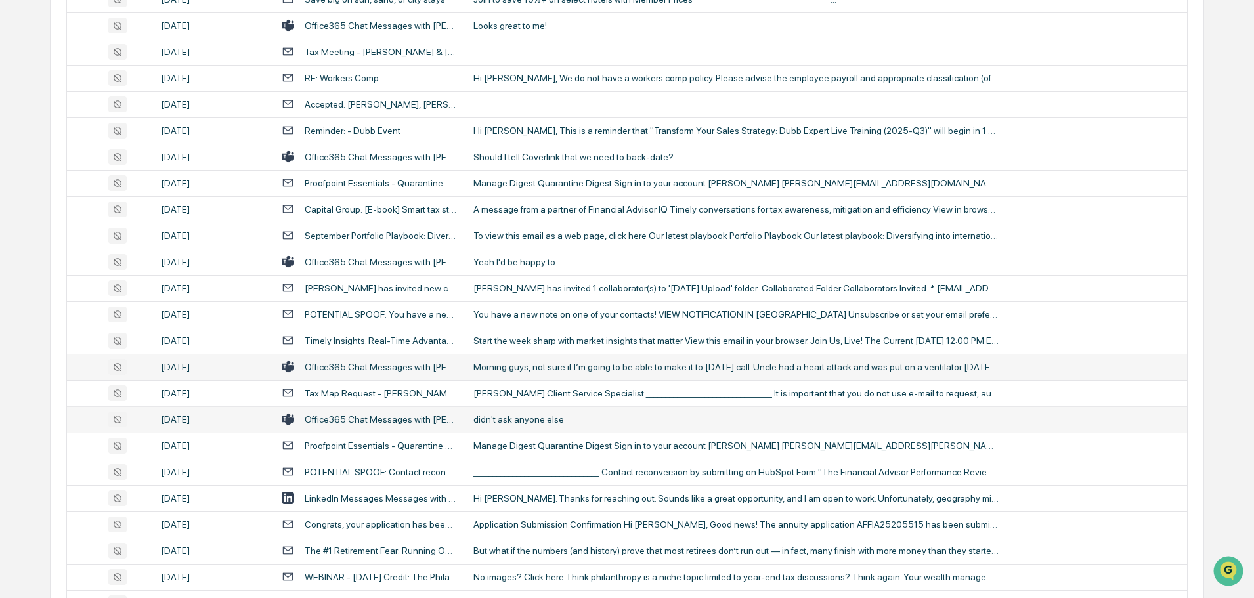
click at [542, 363] on div "Morning guys, not sure if I’m going to be able to make it to [DATE] call. Uncle…" at bounding box center [735, 367] width 525 height 11
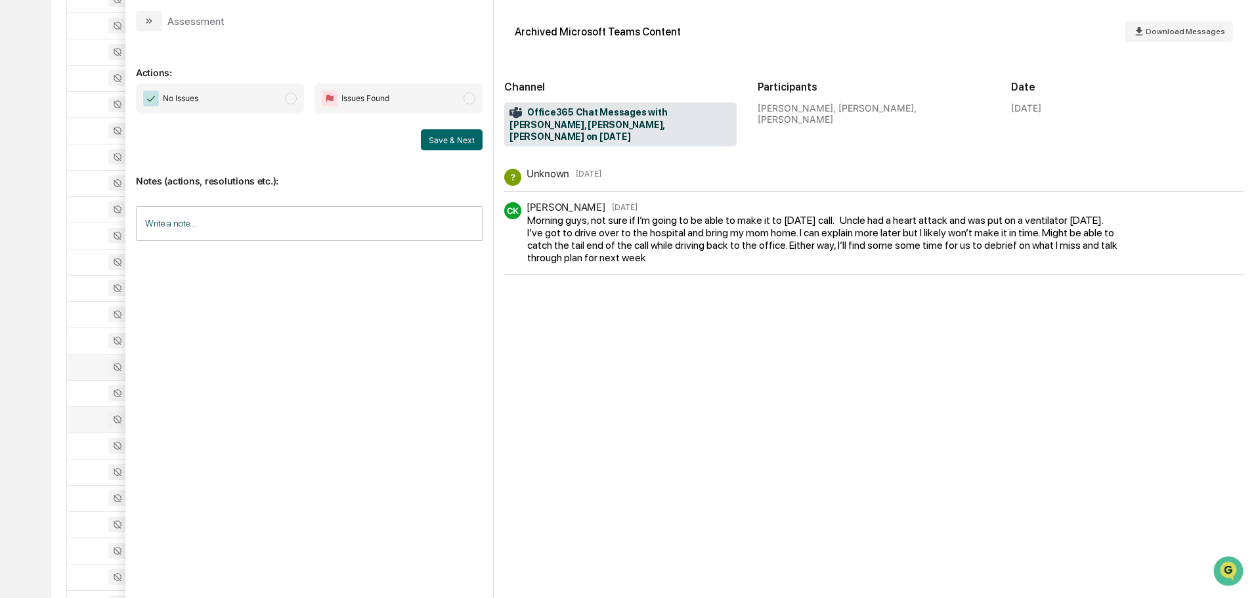
click at [148, 17] on icon "modal" at bounding box center [149, 21] width 11 height 11
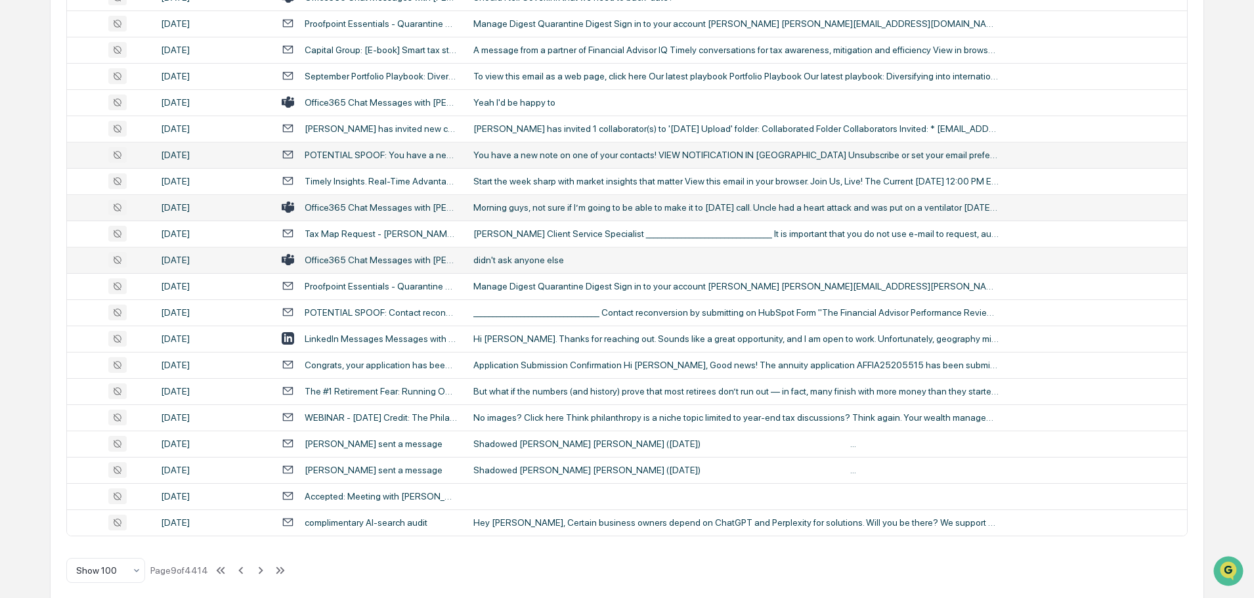
scroll to position [2404, 0]
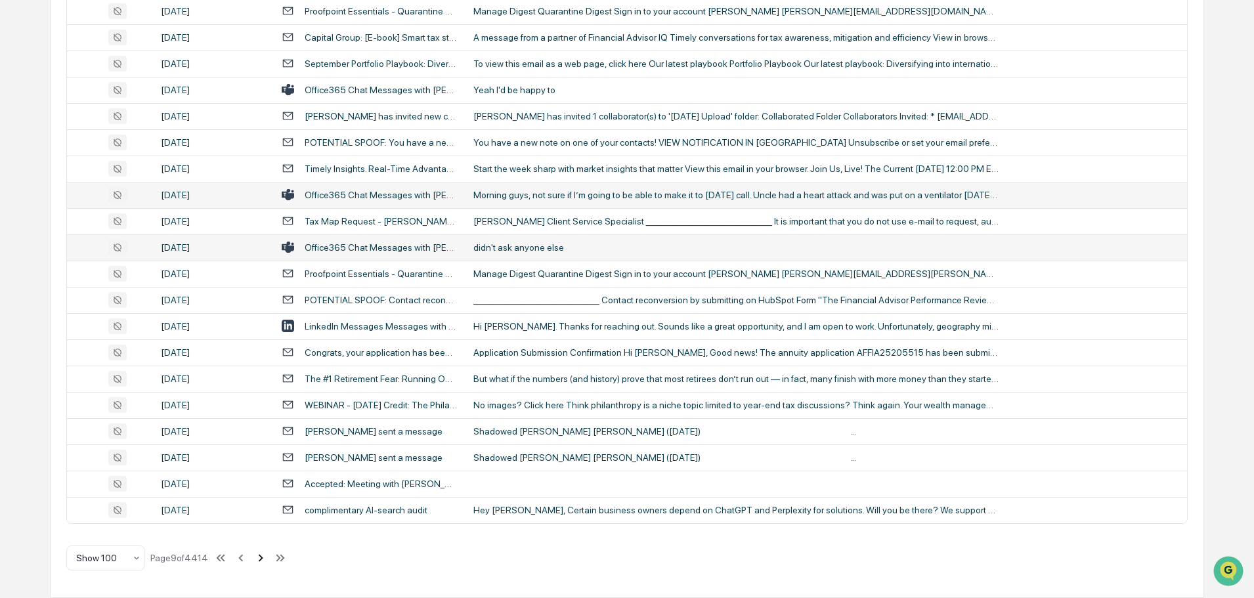
click at [256, 560] on icon at bounding box center [260, 558] width 14 height 14
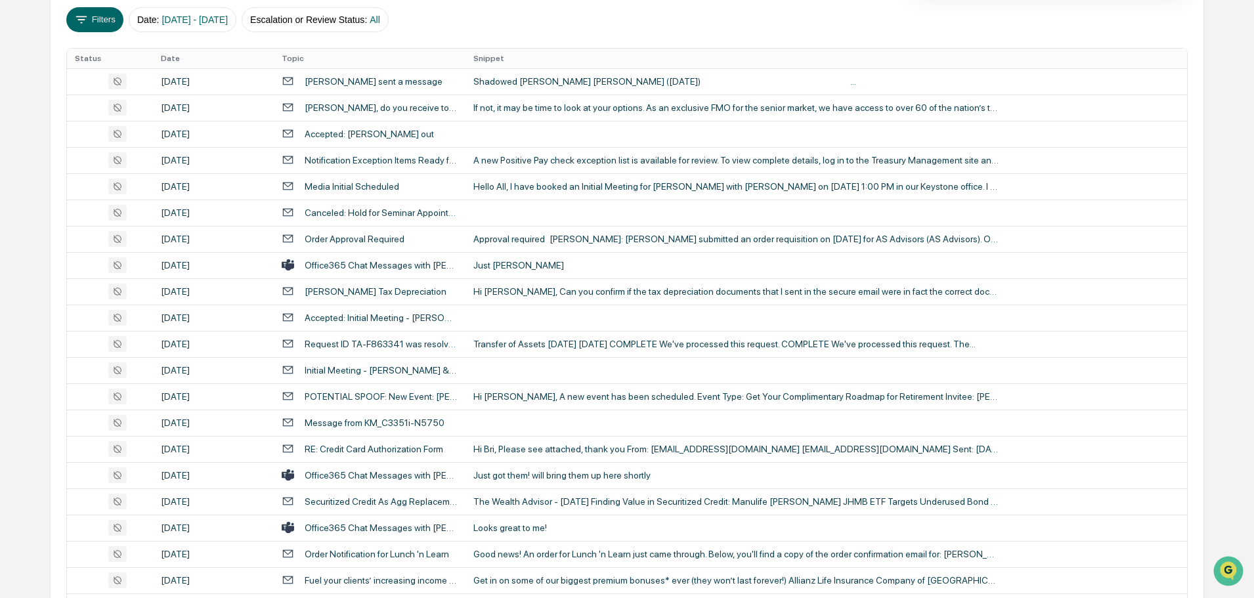
scroll to position [106, 0]
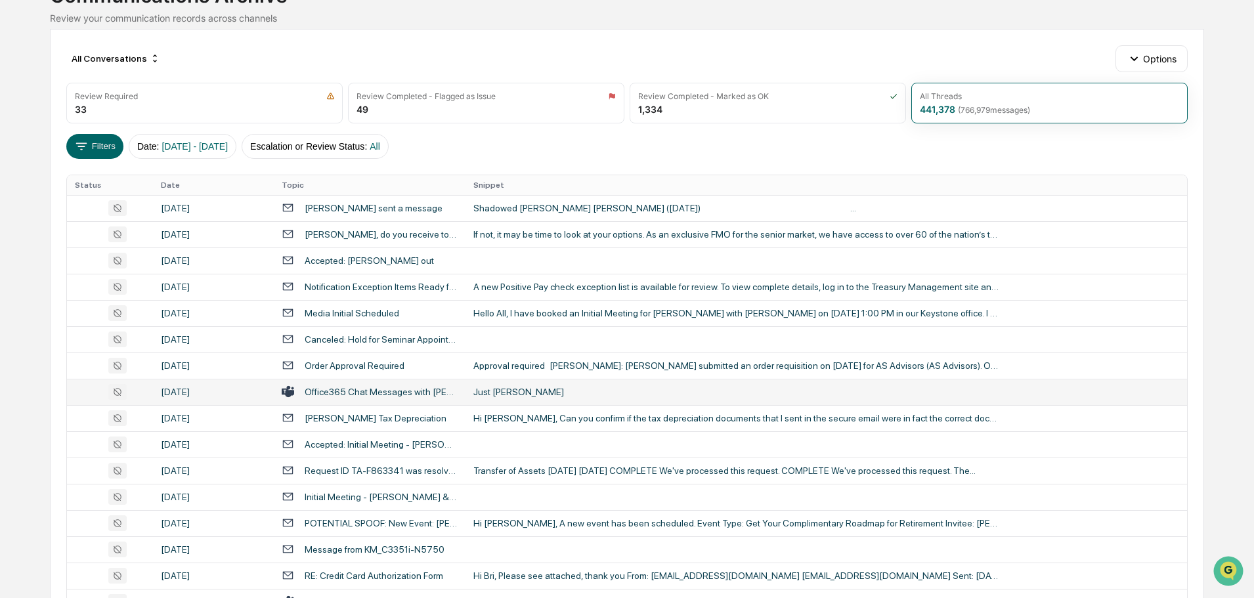
click at [551, 393] on div "Just [PERSON_NAME]" at bounding box center [735, 392] width 525 height 11
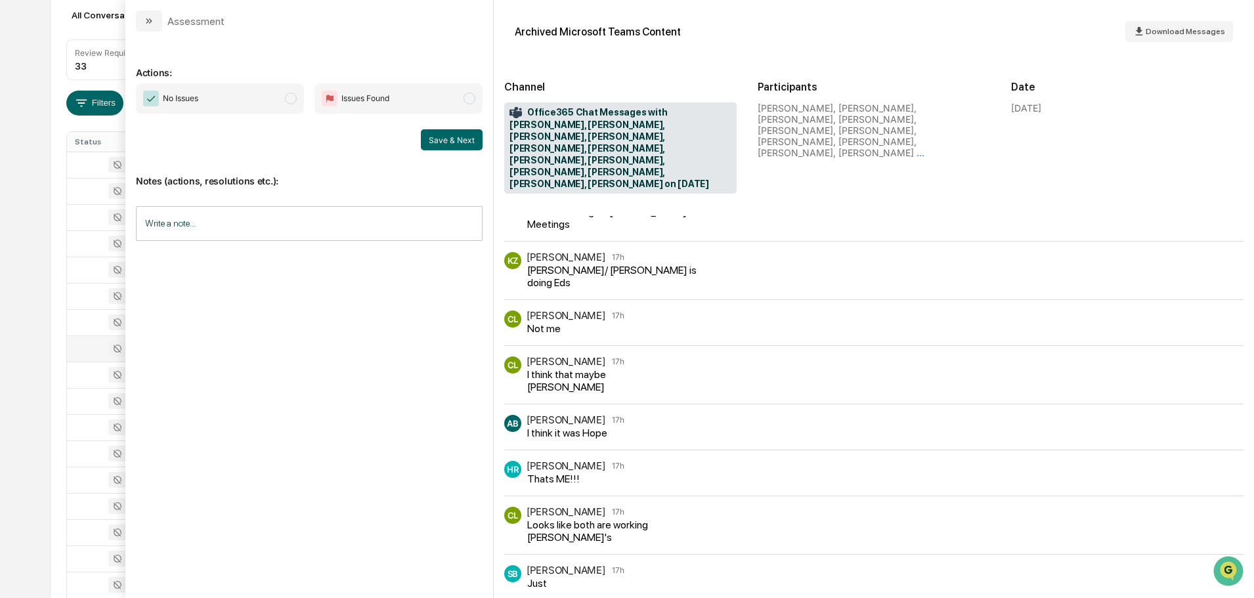
scroll to position [172, 0]
click at [151, 24] on icon "modal" at bounding box center [149, 21] width 11 height 11
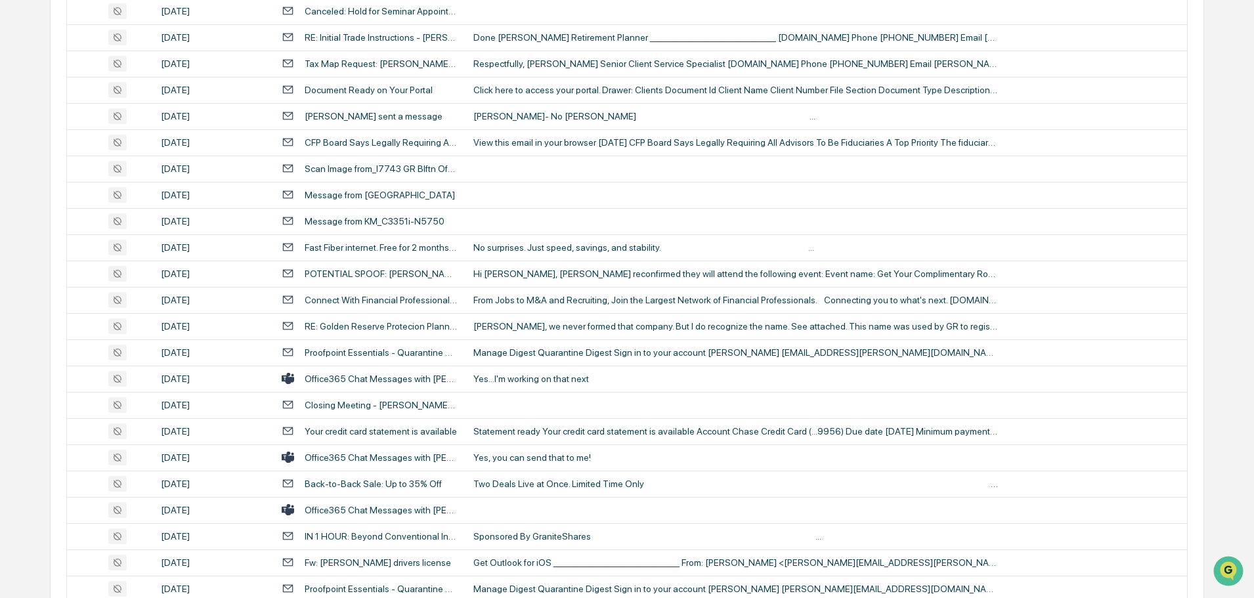
scroll to position [1419, 0]
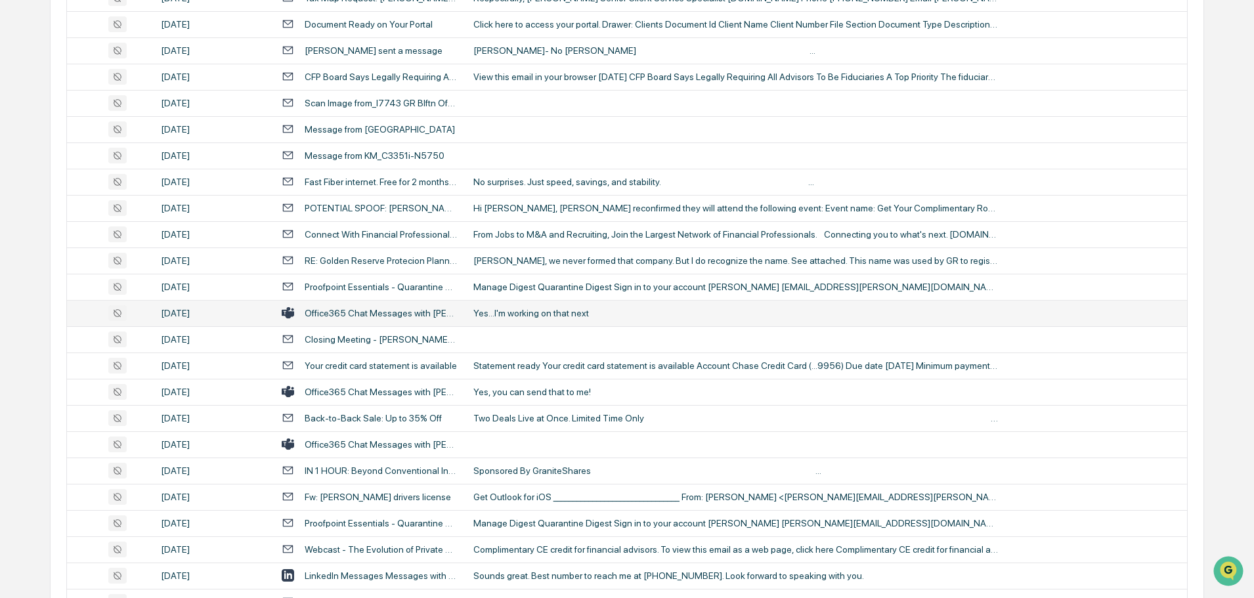
click at [545, 310] on div "Yes...I'm working on that next" at bounding box center [735, 313] width 525 height 11
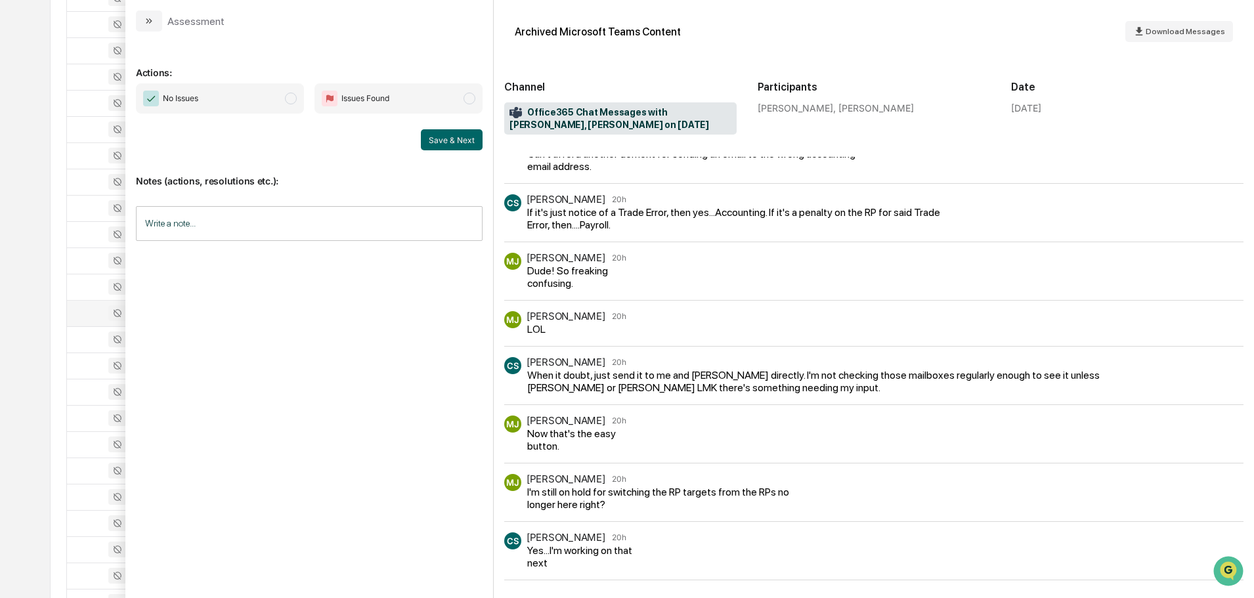
scroll to position [83, 0]
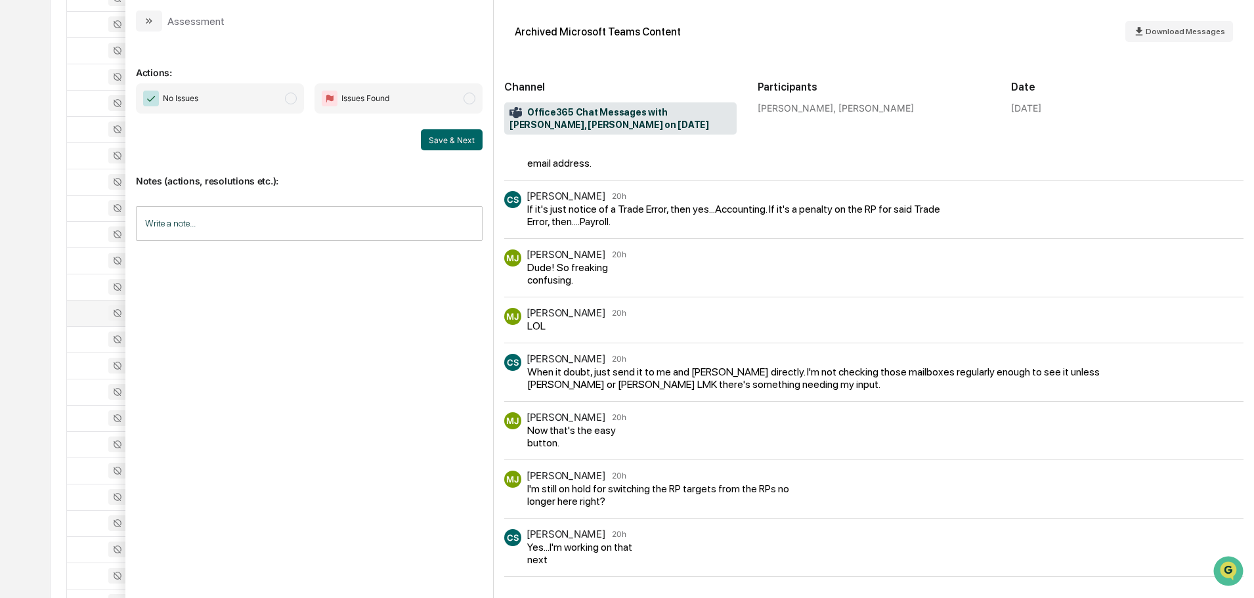
click at [167, 13] on div "Assessment" at bounding box center [180, 21] width 89 height 21
click at [153, 20] on icon "modal" at bounding box center [149, 21] width 11 height 11
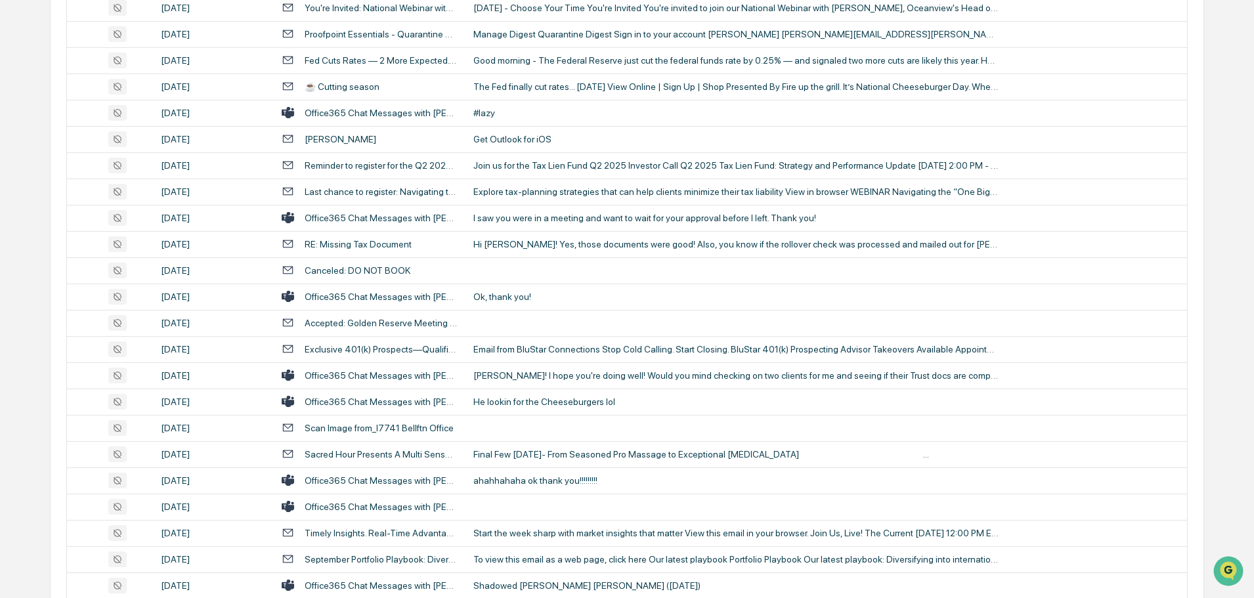
scroll to position [2141, 0]
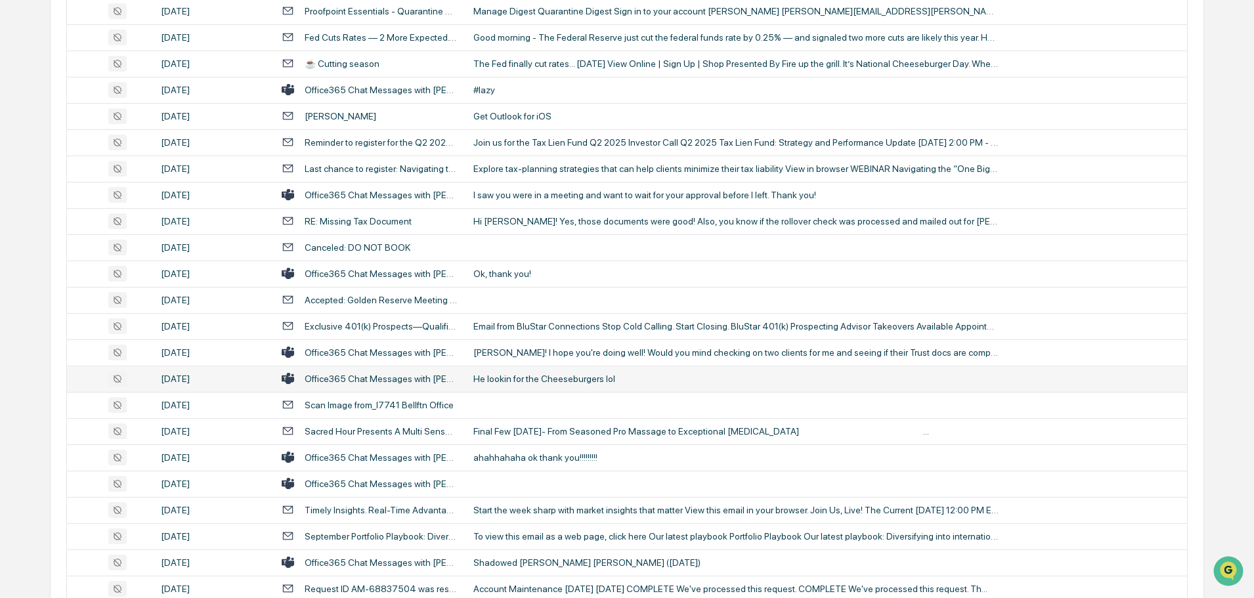
click at [541, 373] on div "He lookin for the Cheeseburgers lol" at bounding box center [735, 378] width 525 height 11
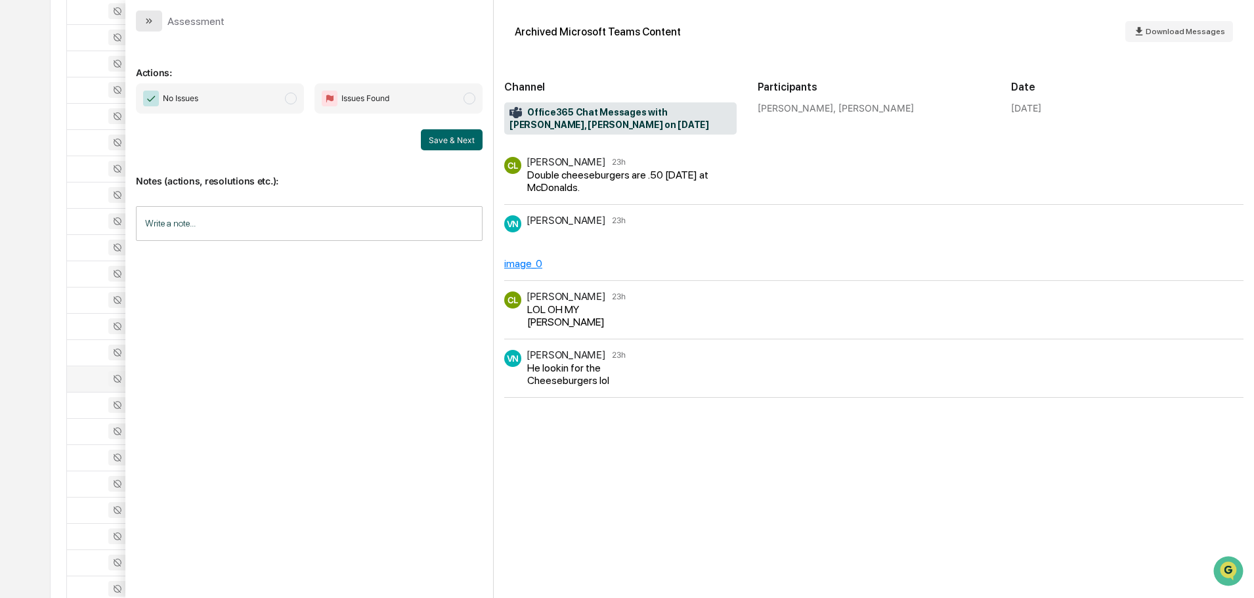
click at [151, 27] on button "modal" at bounding box center [149, 21] width 26 height 21
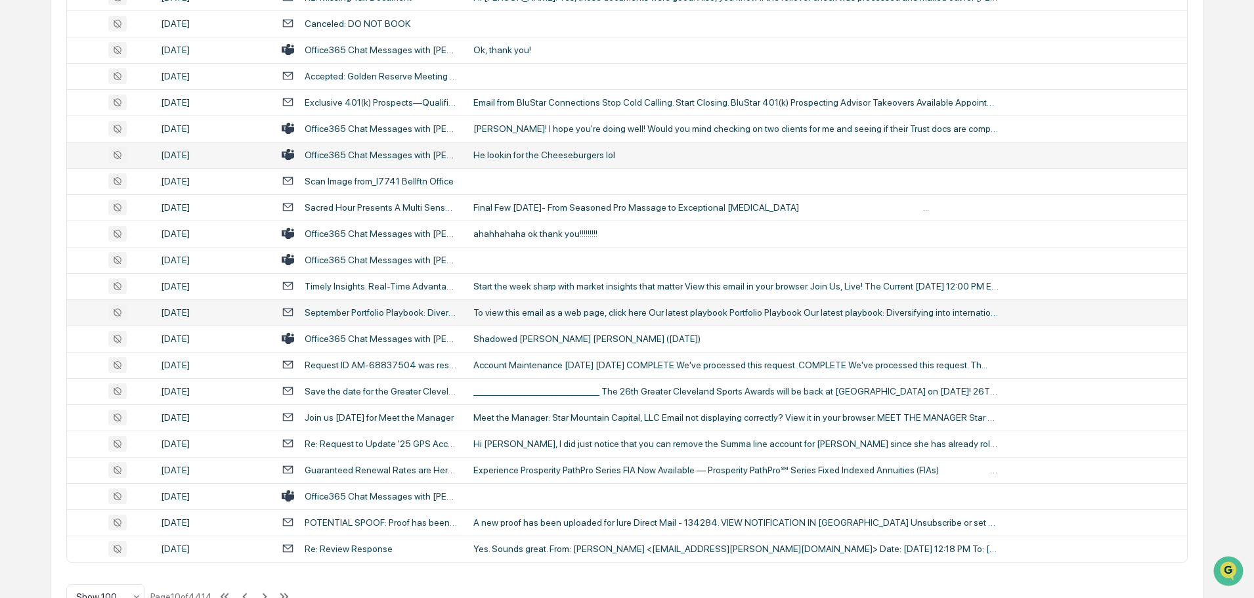
scroll to position [2404, 0]
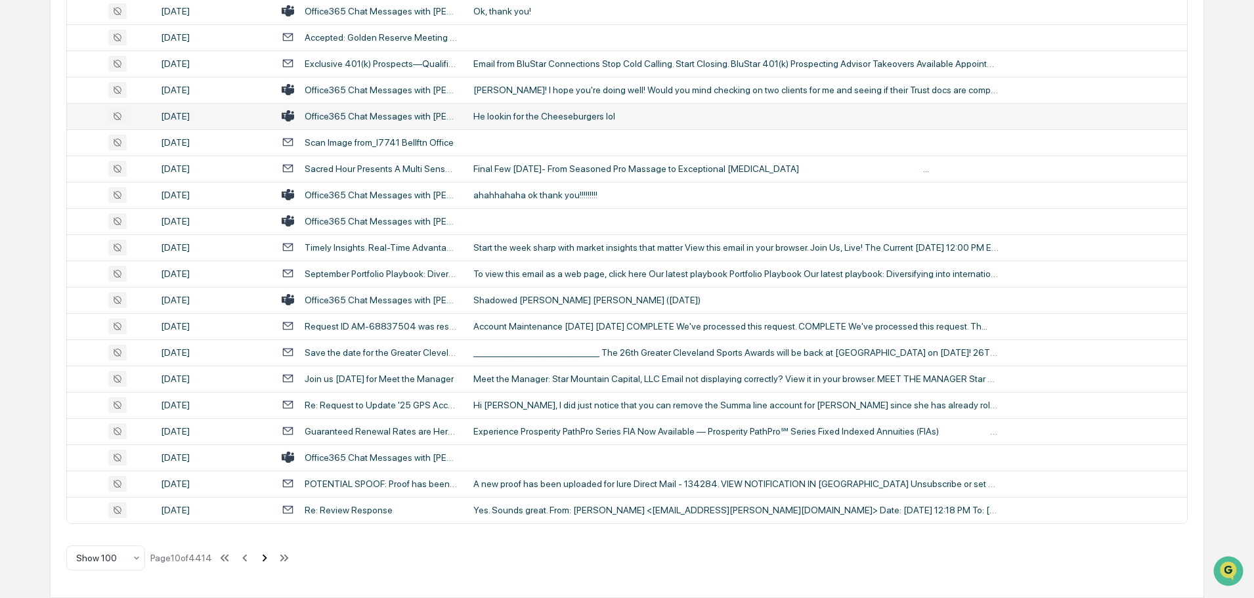
click at [263, 561] on icon at bounding box center [264, 558] width 14 height 14
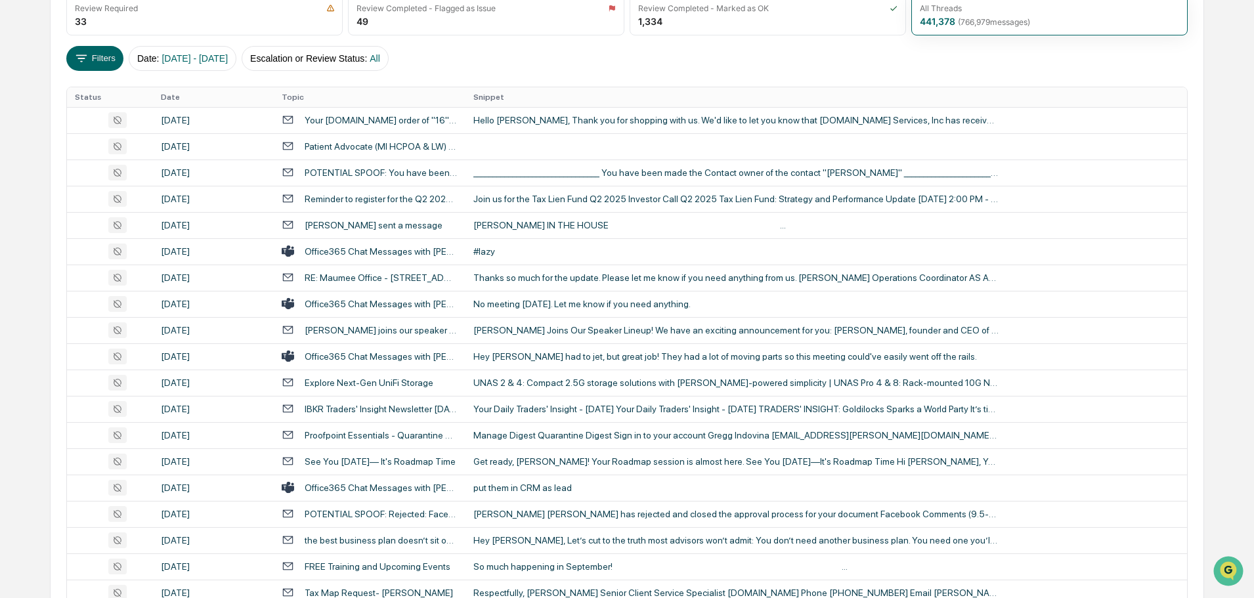
scroll to position [172, 0]
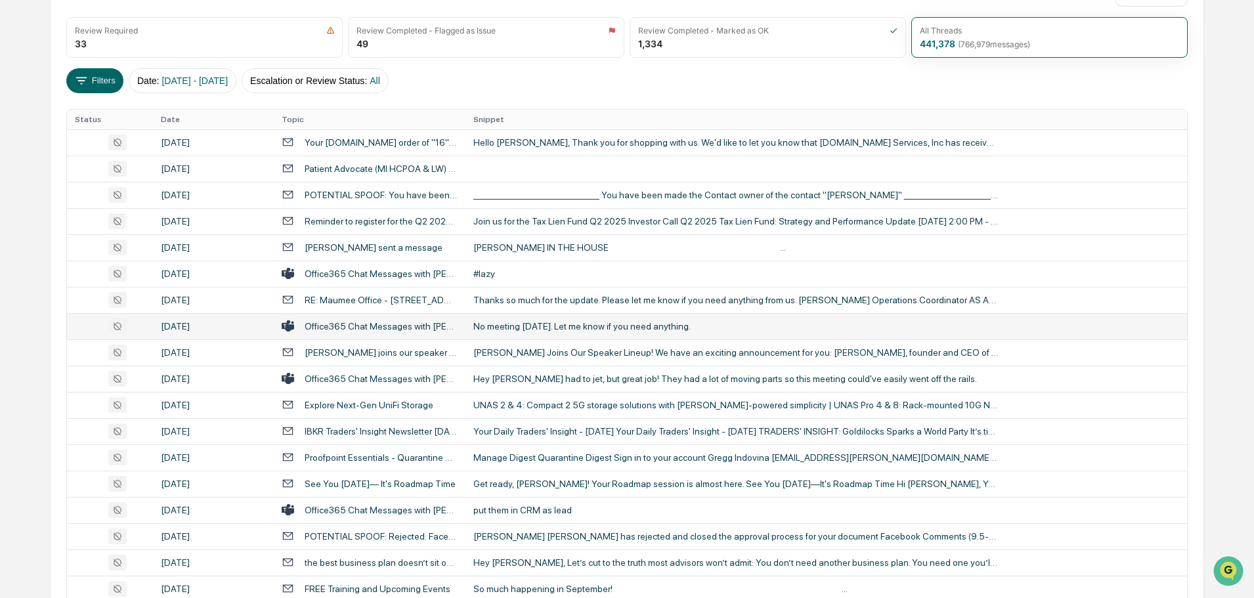
click at [523, 331] on td "No meeting [DATE]. Let me know if you need anything." at bounding box center [825, 326] width 721 height 26
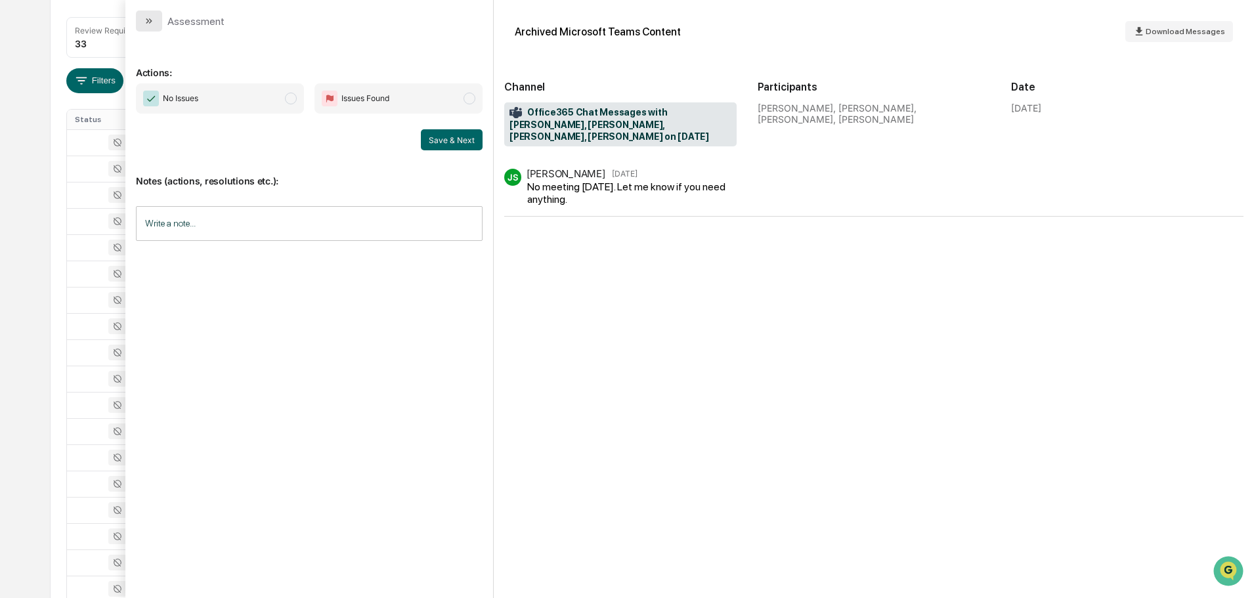
click at [141, 19] on button "modal" at bounding box center [149, 21] width 26 height 21
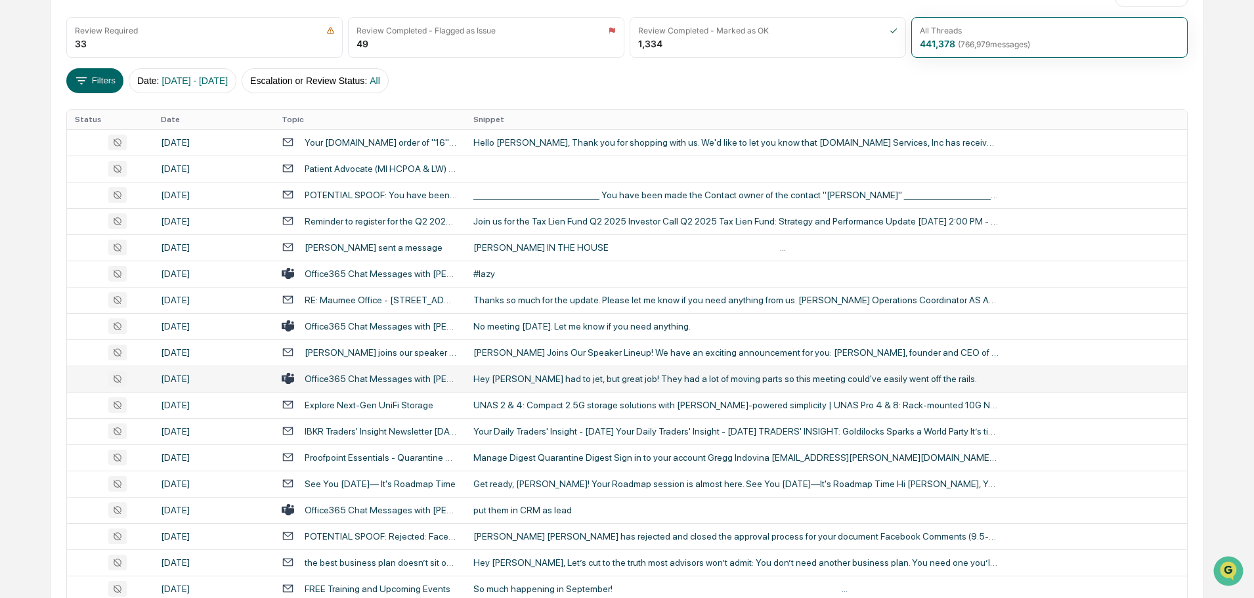
click at [511, 378] on div "Hey [PERSON_NAME] had to jet, but great job! They had a lot of moving parts so …" at bounding box center [735, 378] width 525 height 11
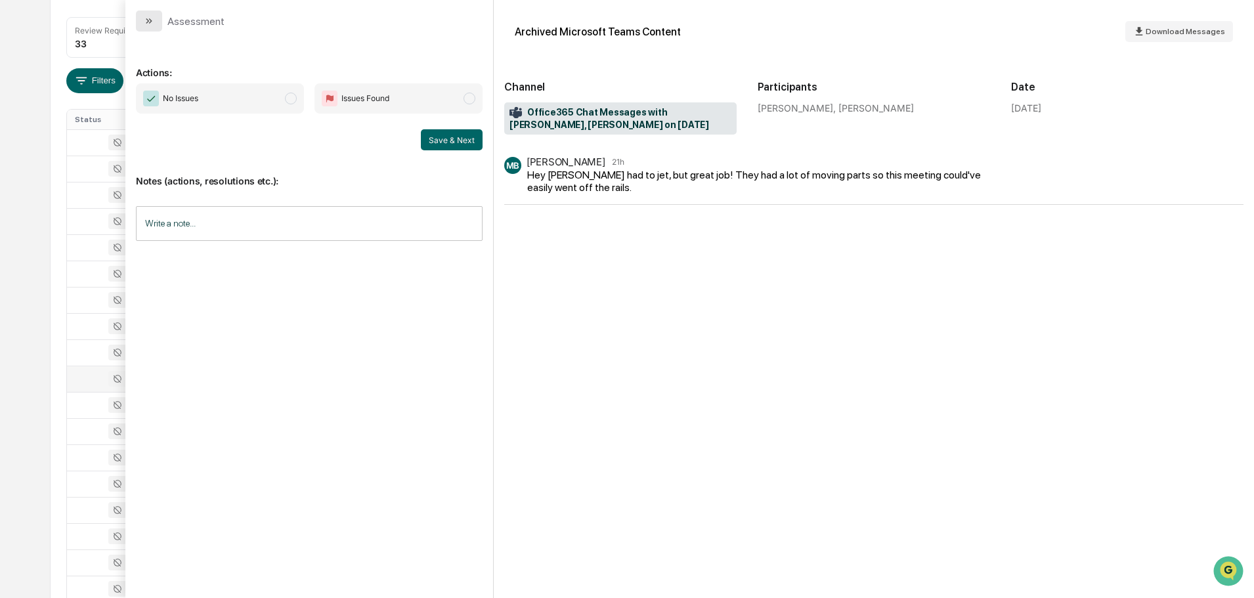
click at [156, 31] on button "modal" at bounding box center [149, 21] width 26 height 21
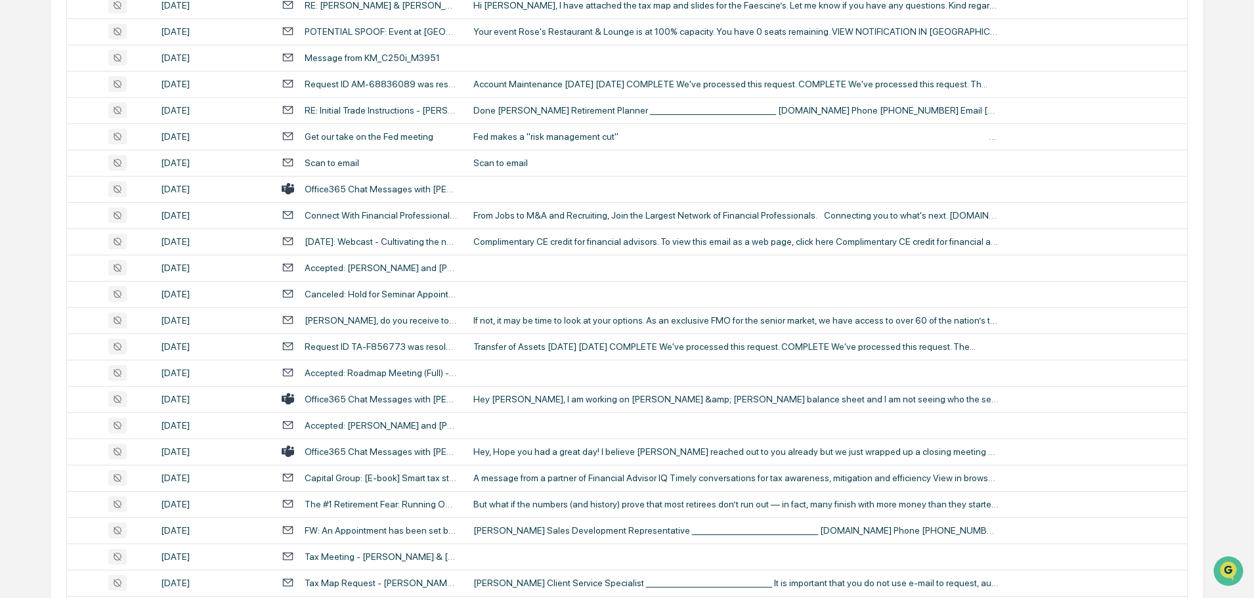
scroll to position [828, 0]
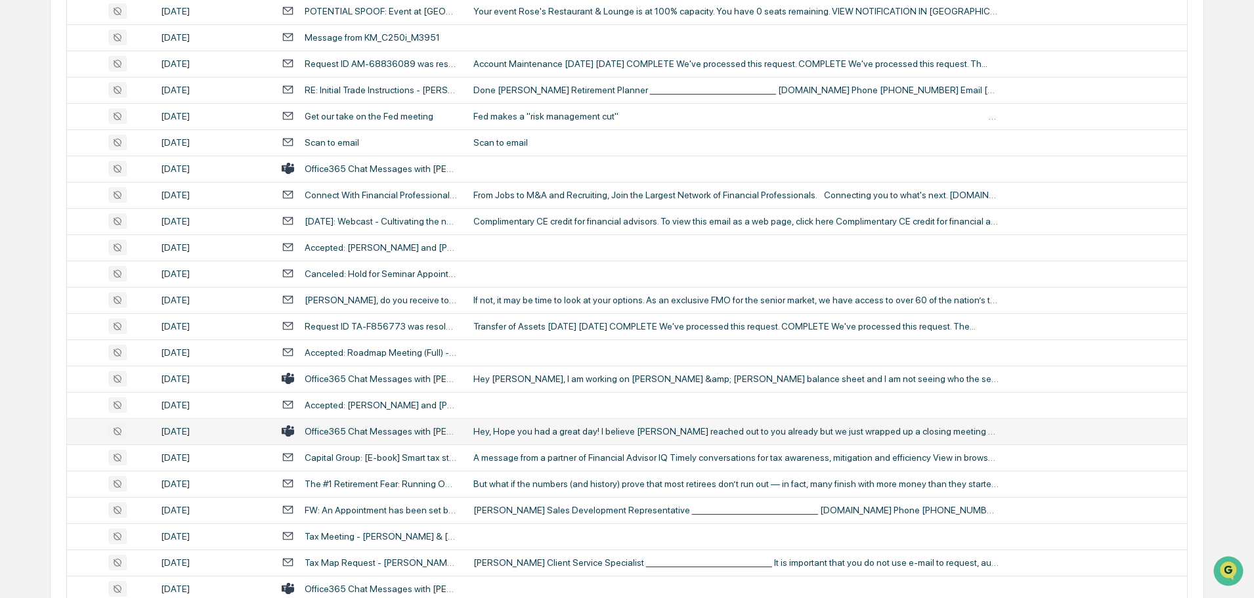
click at [595, 434] on div "Hey, Hope you had a great day! I believe [PERSON_NAME] reached out to you alrea…" at bounding box center [735, 431] width 525 height 11
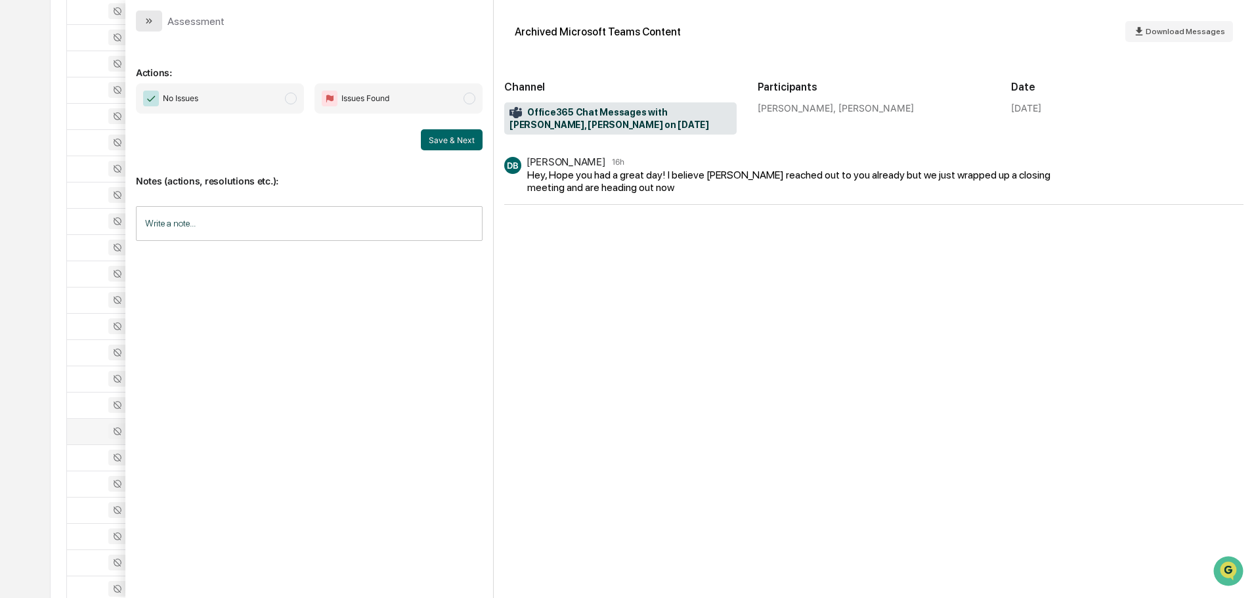
click at [155, 21] on button "modal" at bounding box center [149, 21] width 26 height 21
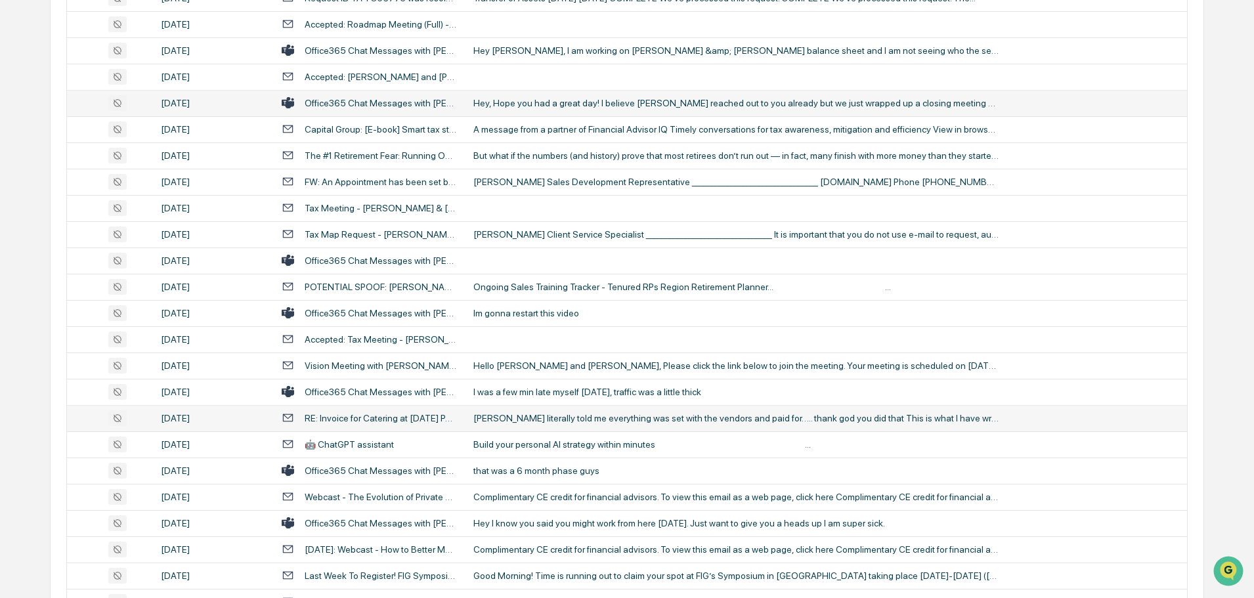
scroll to position [1222, 0]
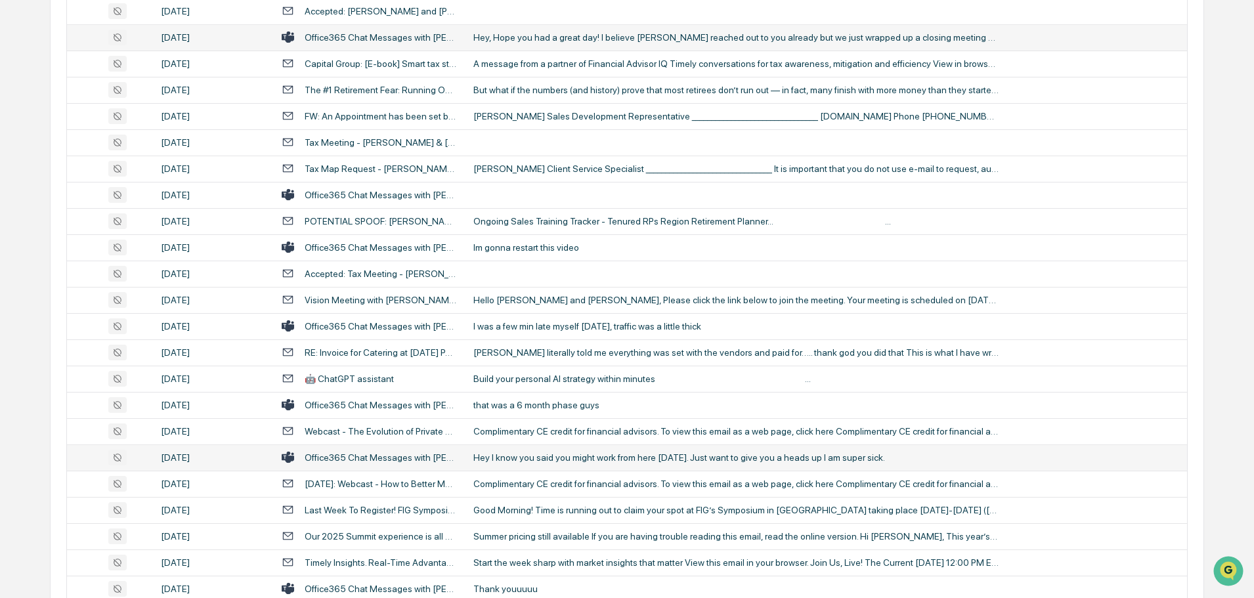
click at [557, 453] on div "Hey I know you said you might work from here [DATE]. Just want to give you a he…" at bounding box center [735, 457] width 525 height 11
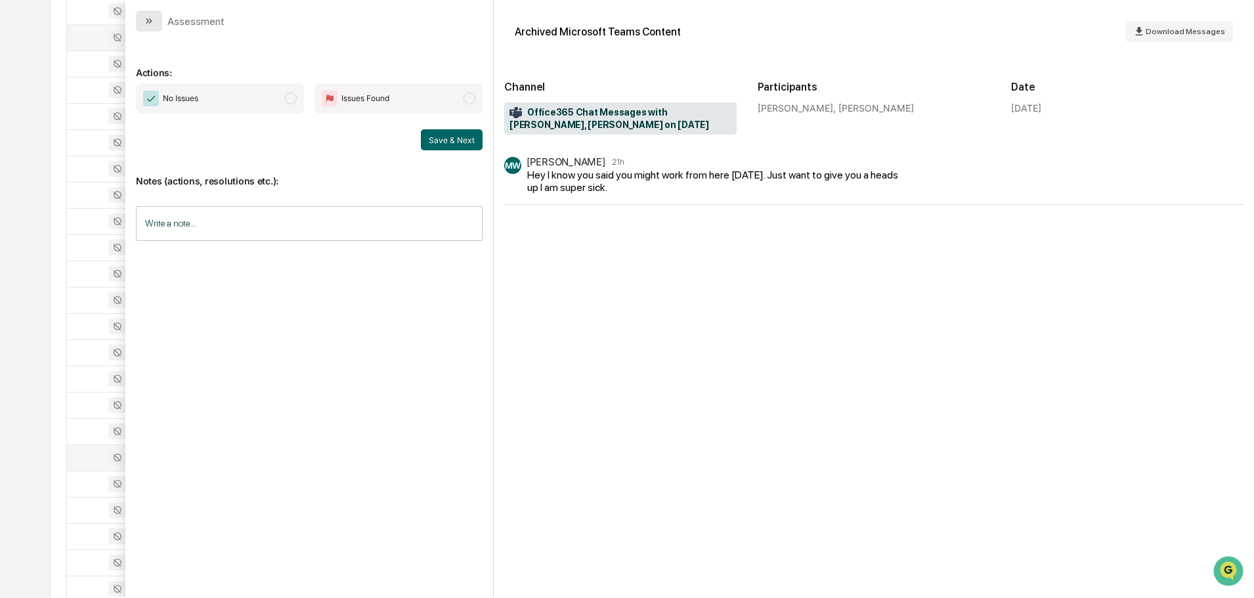
click at [154, 29] on button "modal" at bounding box center [149, 21] width 26 height 21
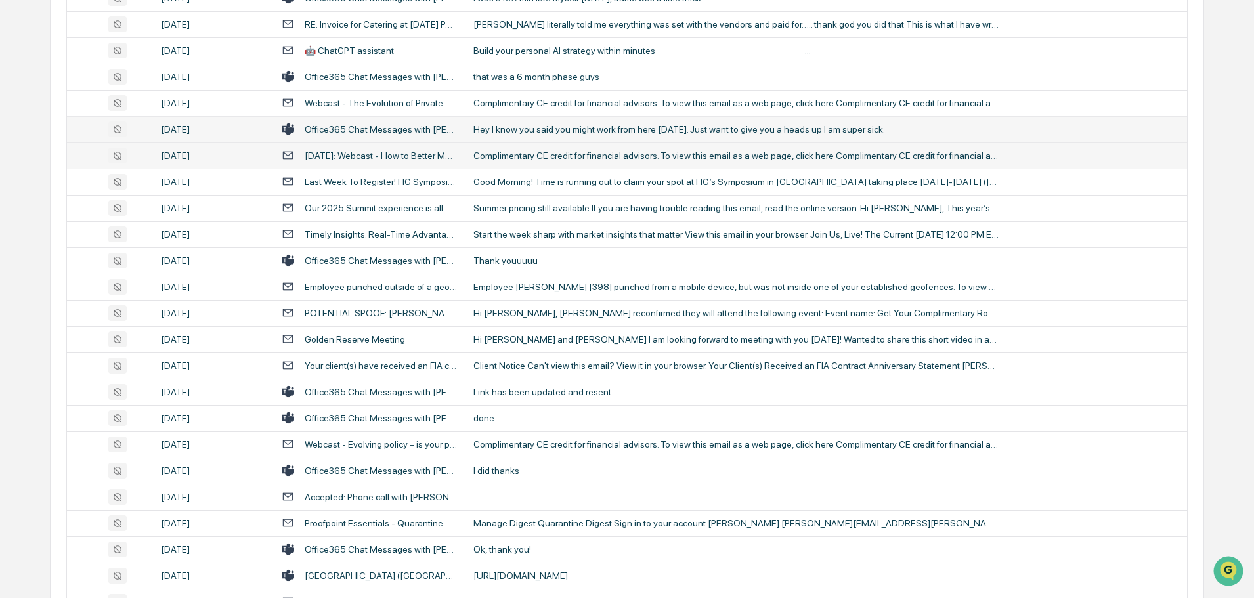
scroll to position [1616, 0]
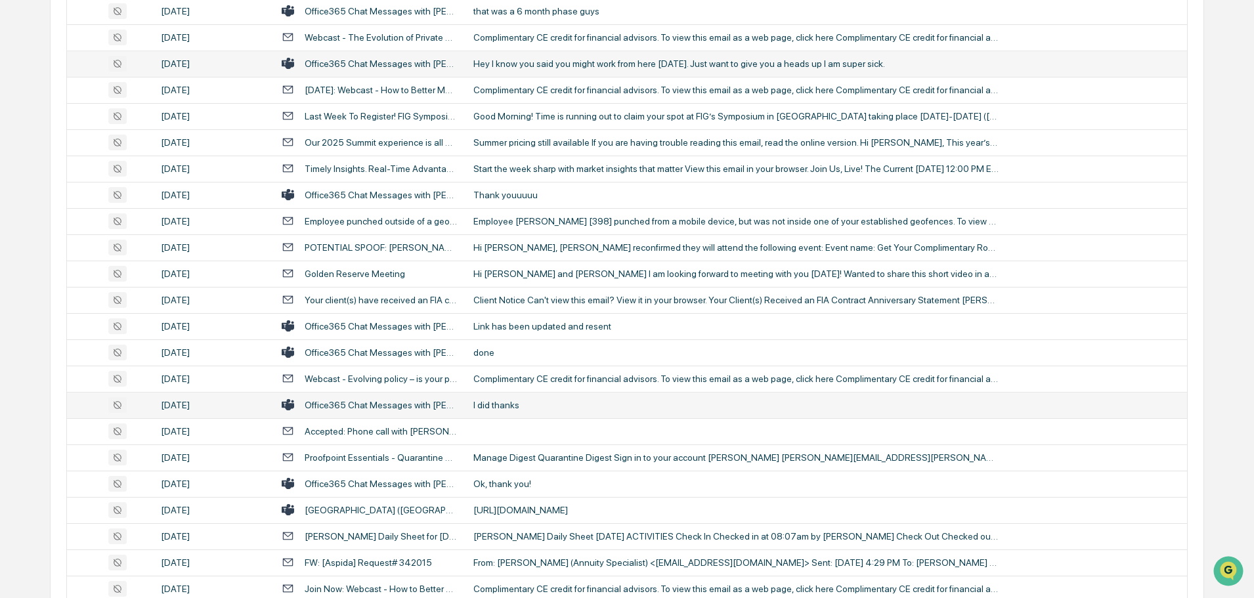
click at [523, 406] on div "I did thanks" at bounding box center [735, 405] width 525 height 11
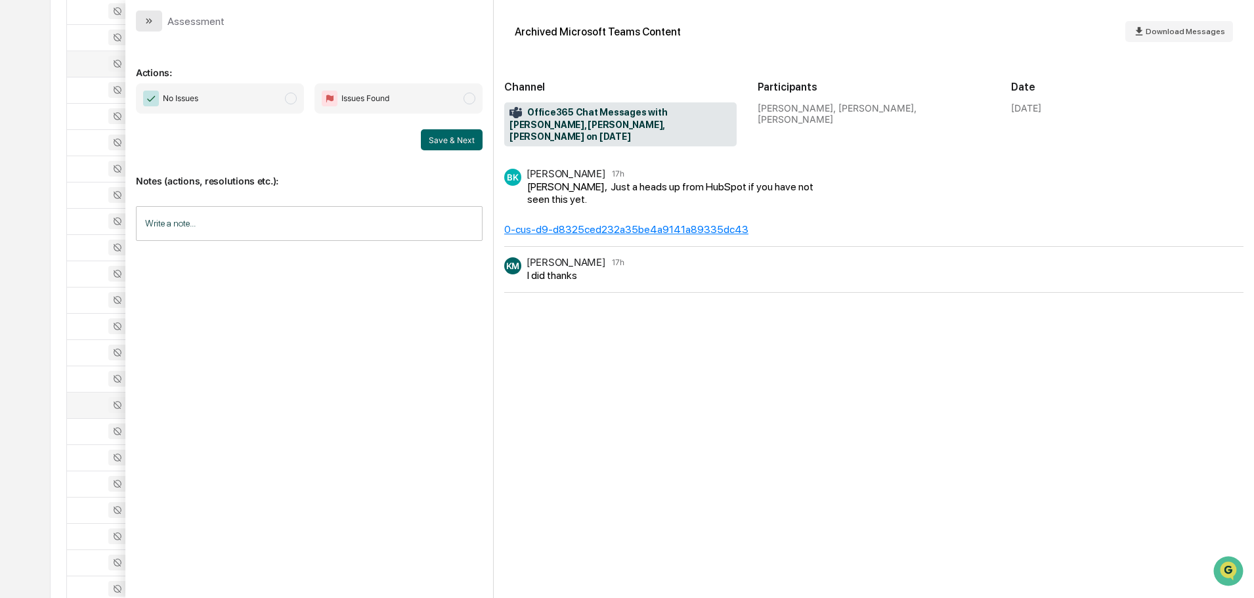
click at [155, 24] on button "modal" at bounding box center [149, 21] width 26 height 21
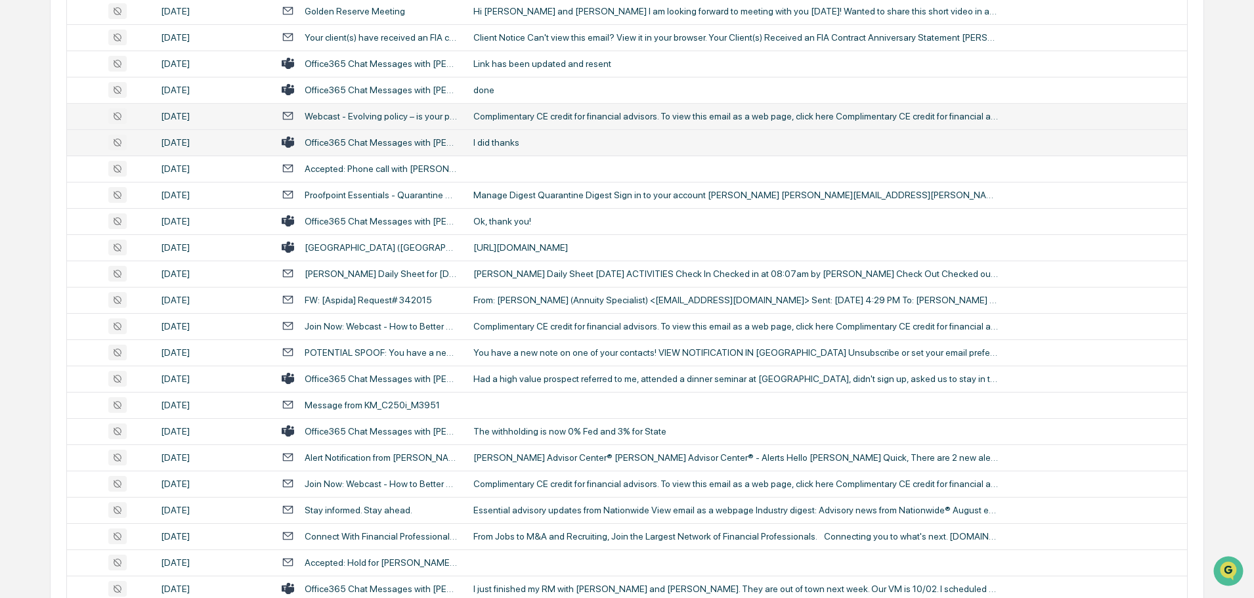
scroll to position [1944, 0]
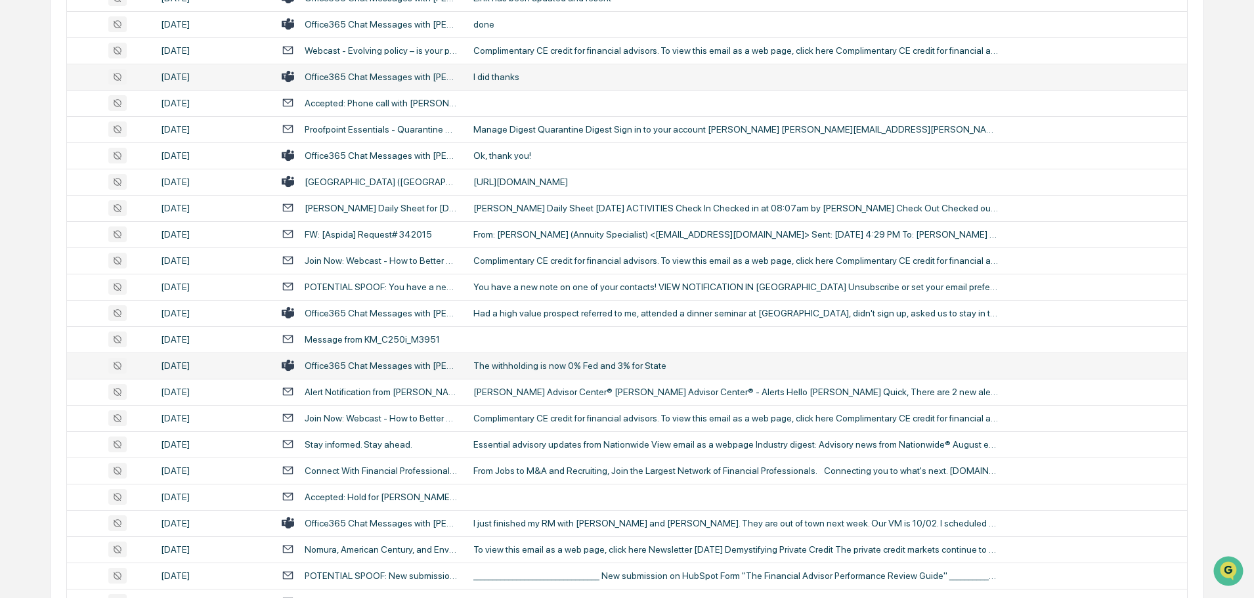
click at [591, 364] on div "The withholding is now 0% Fed and 3% for State" at bounding box center [735, 365] width 525 height 11
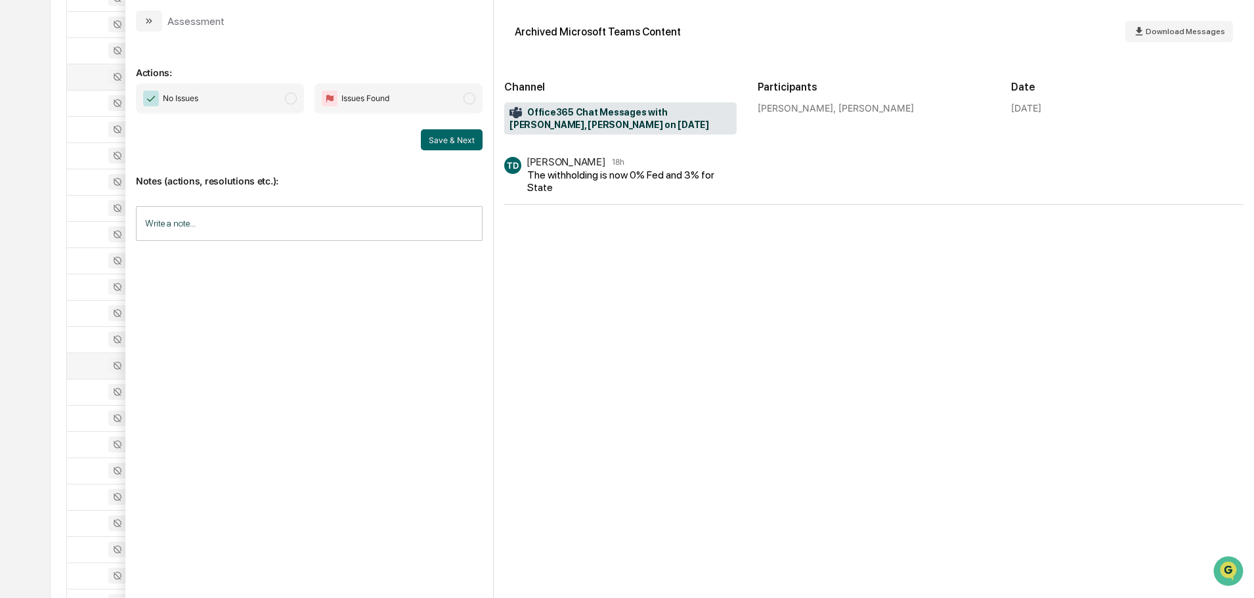
click at [156, 22] on button "modal" at bounding box center [149, 21] width 26 height 21
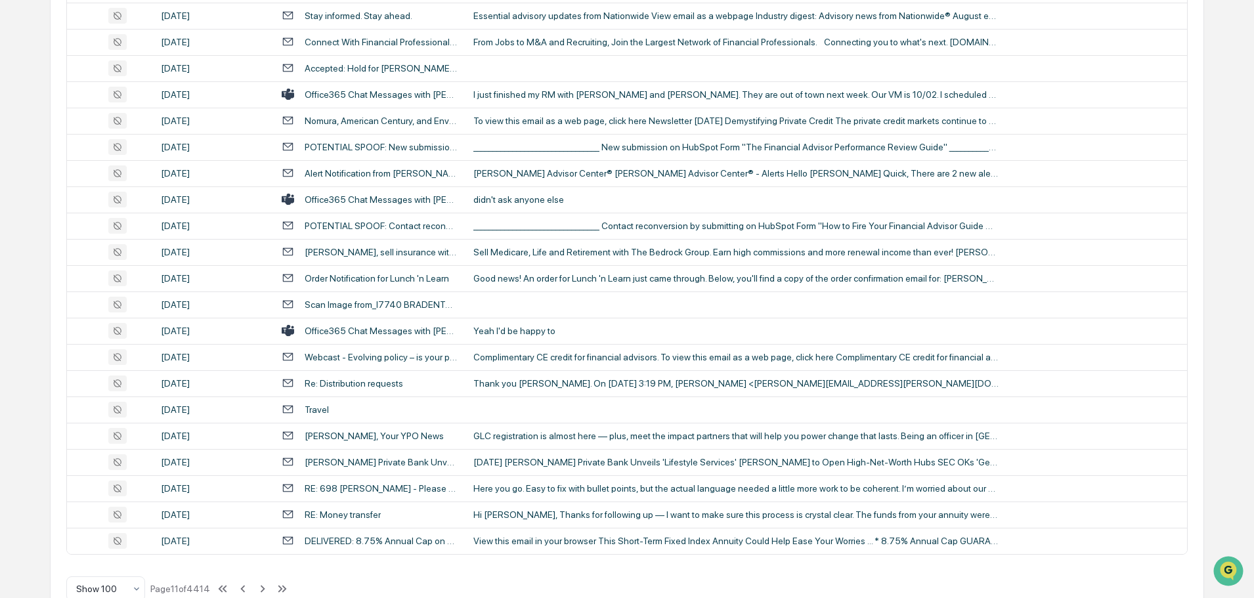
scroll to position [2404, 0]
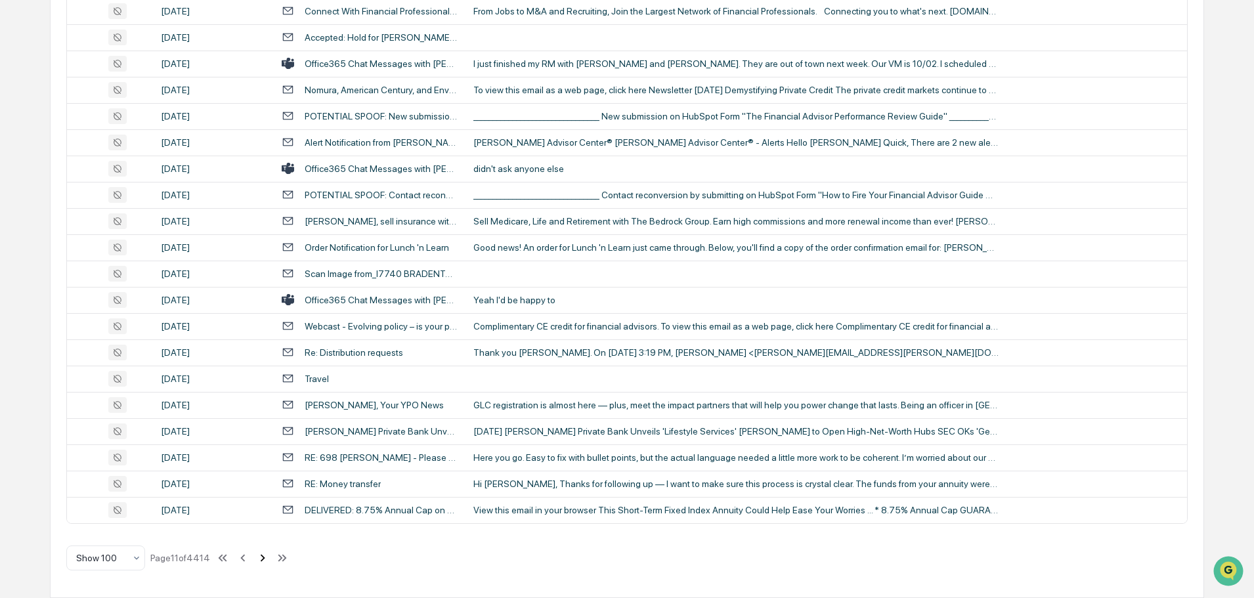
click at [267, 559] on icon at bounding box center [262, 558] width 14 height 14
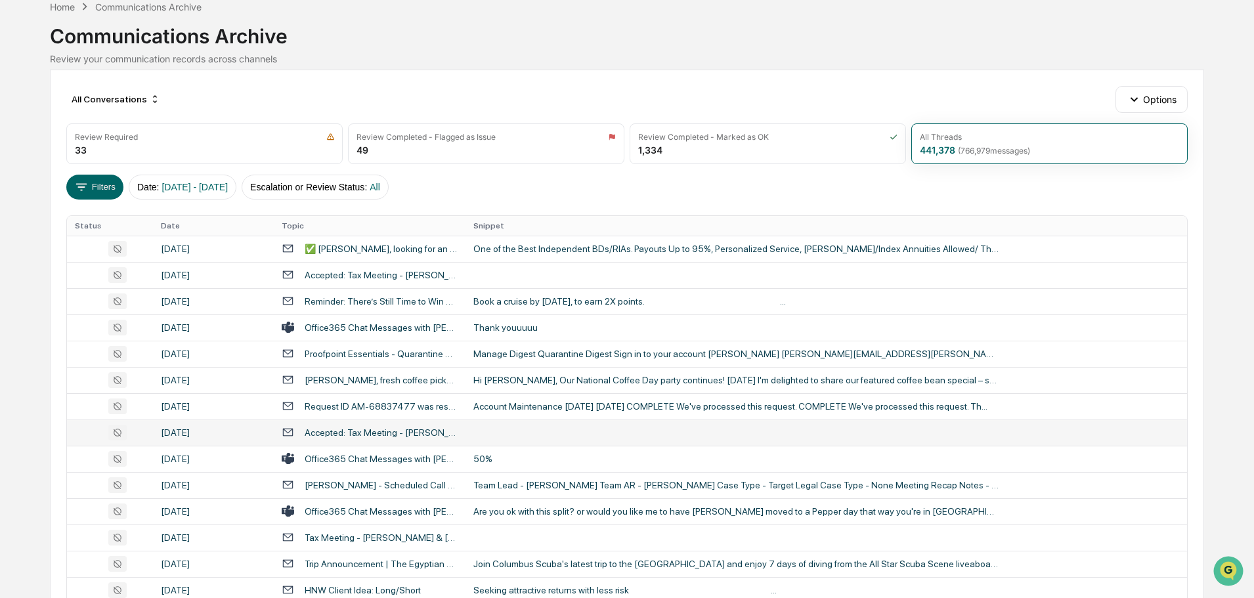
scroll to position [131, 0]
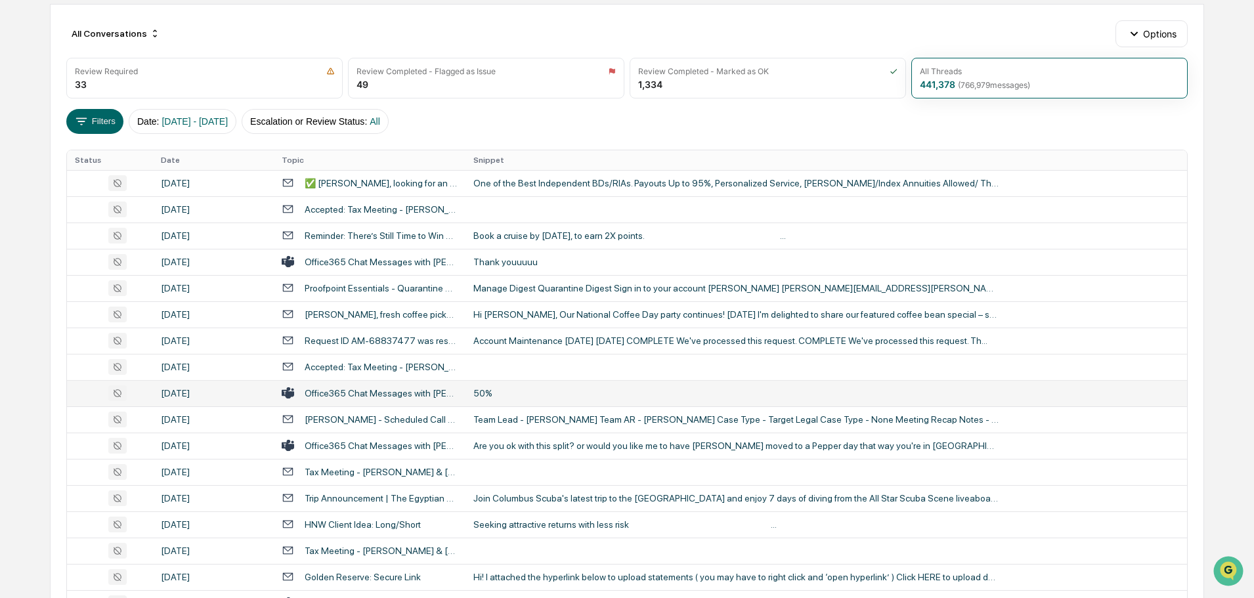
click at [536, 396] on div "50%" at bounding box center [735, 393] width 525 height 11
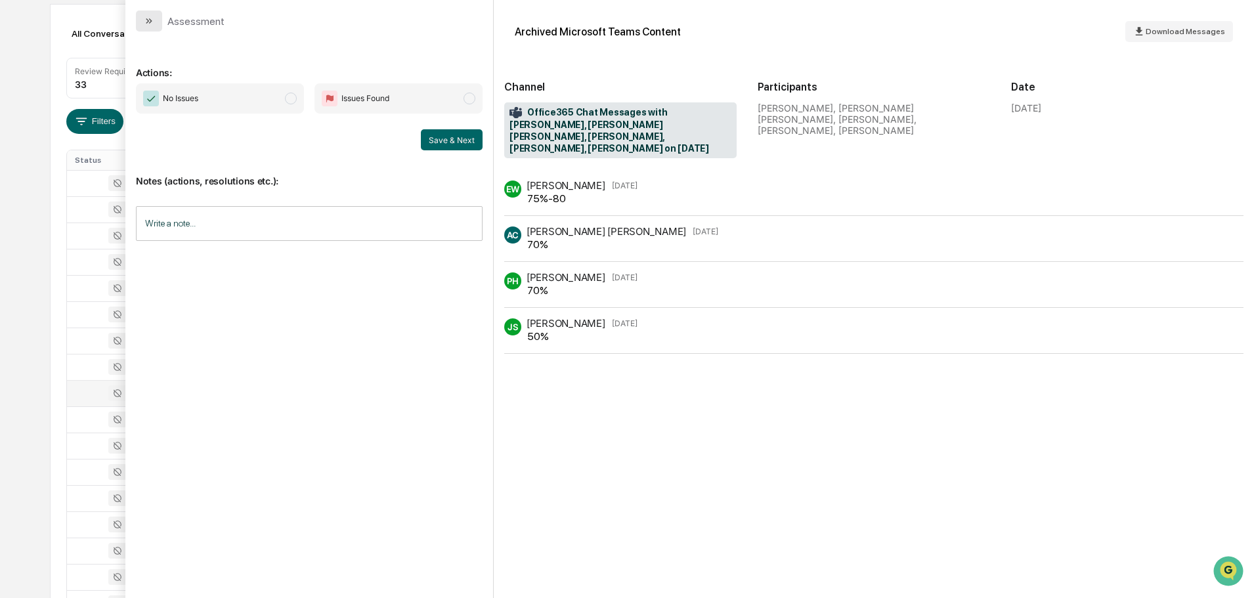
click at [148, 20] on icon "modal" at bounding box center [147, 20] width 3 height 5
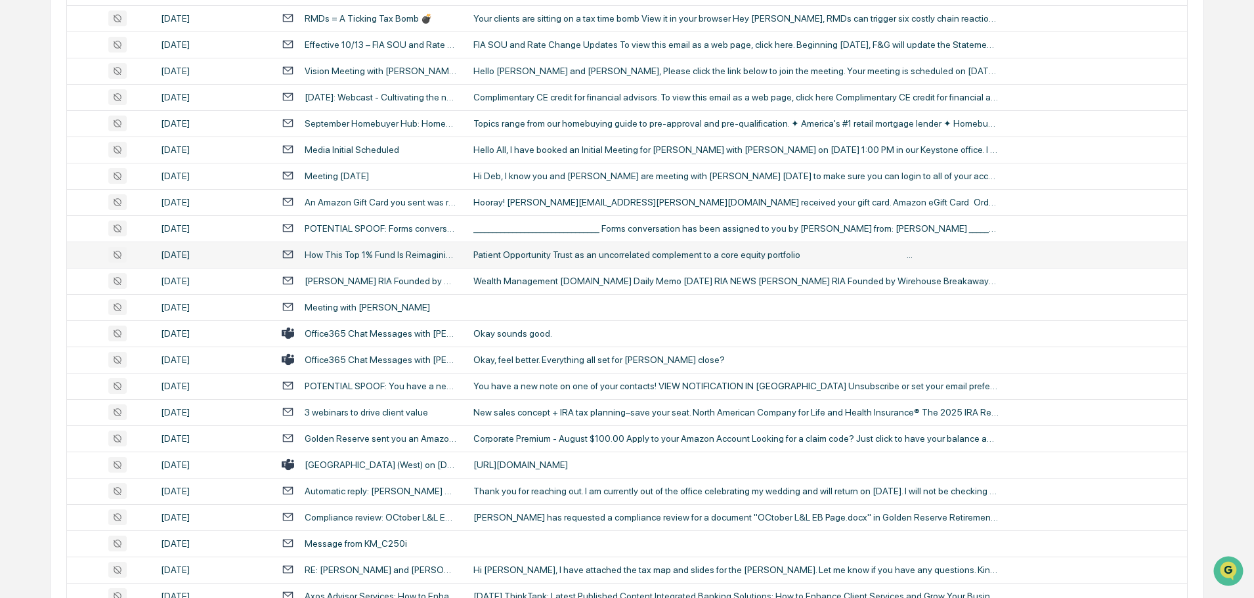
scroll to position [853, 0]
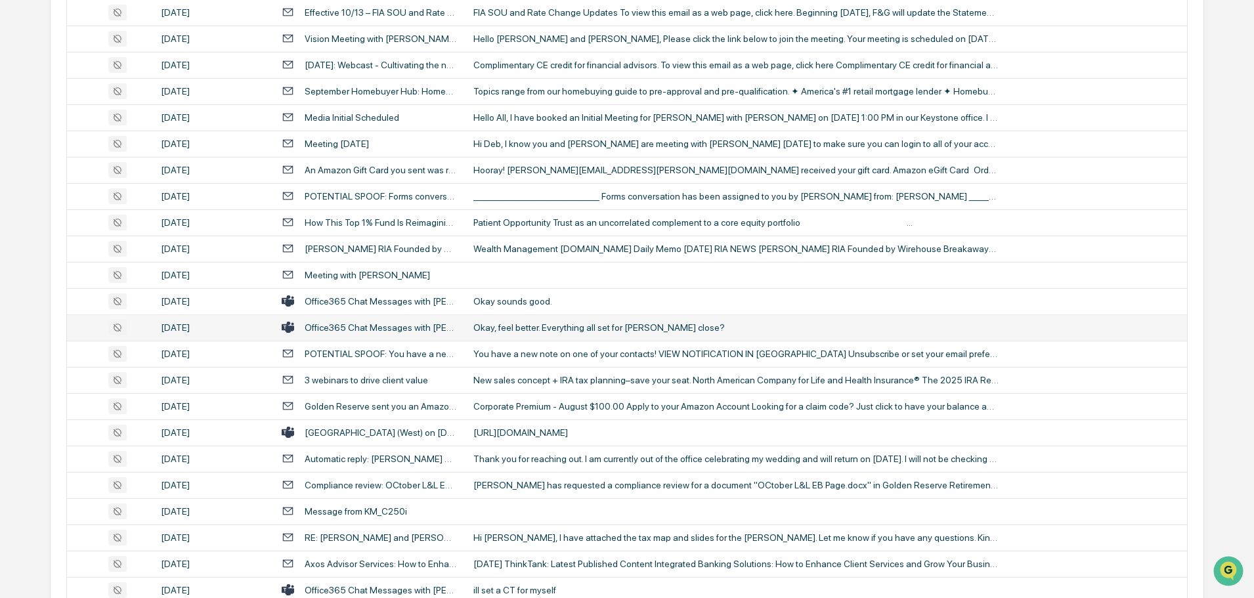
click at [514, 335] on td "Okay, feel better. Everything all set for [PERSON_NAME] close?" at bounding box center [825, 327] width 721 height 26
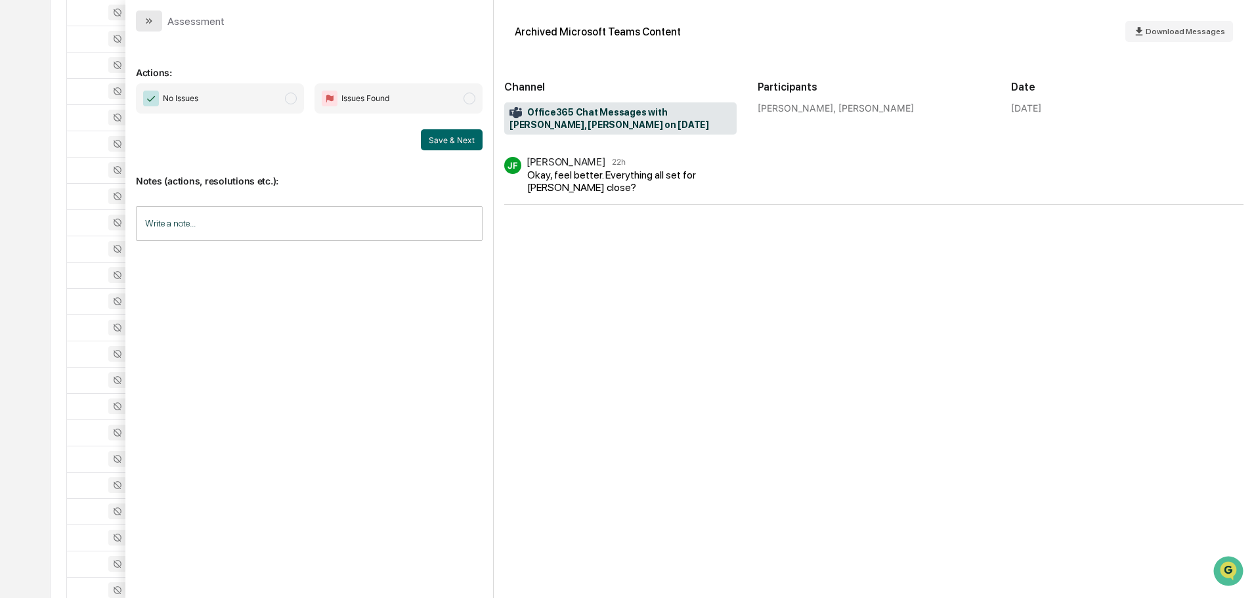
click at [154, 20] on button "modal" at bounding box center [149, 21] width 26 height 21
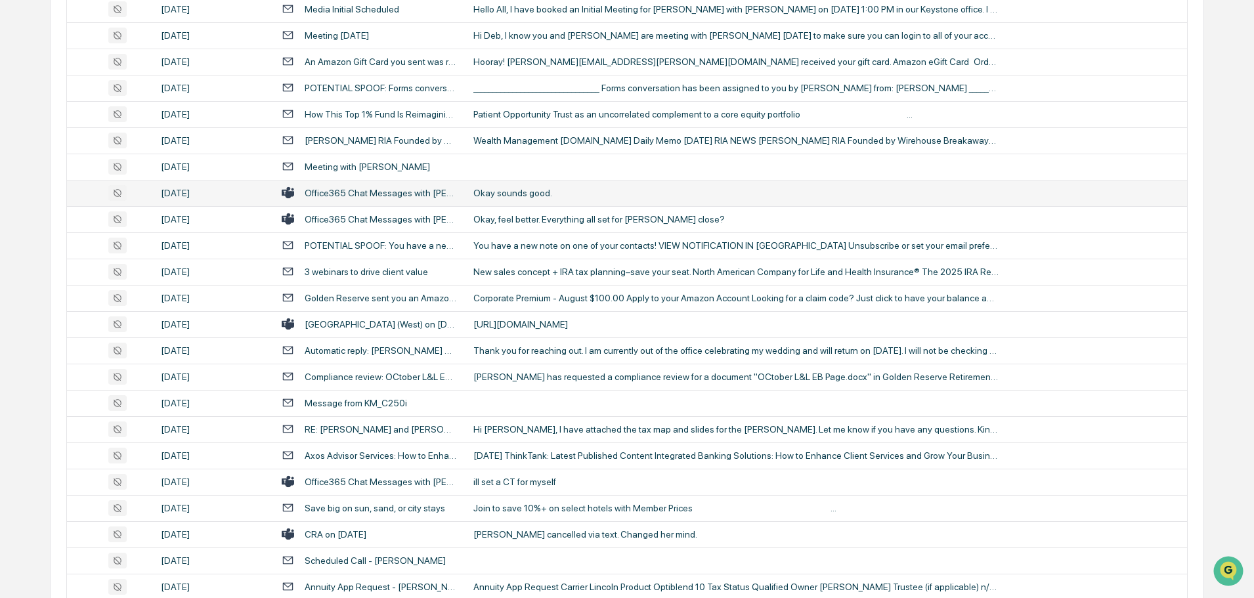
scroll to position [985, 0]
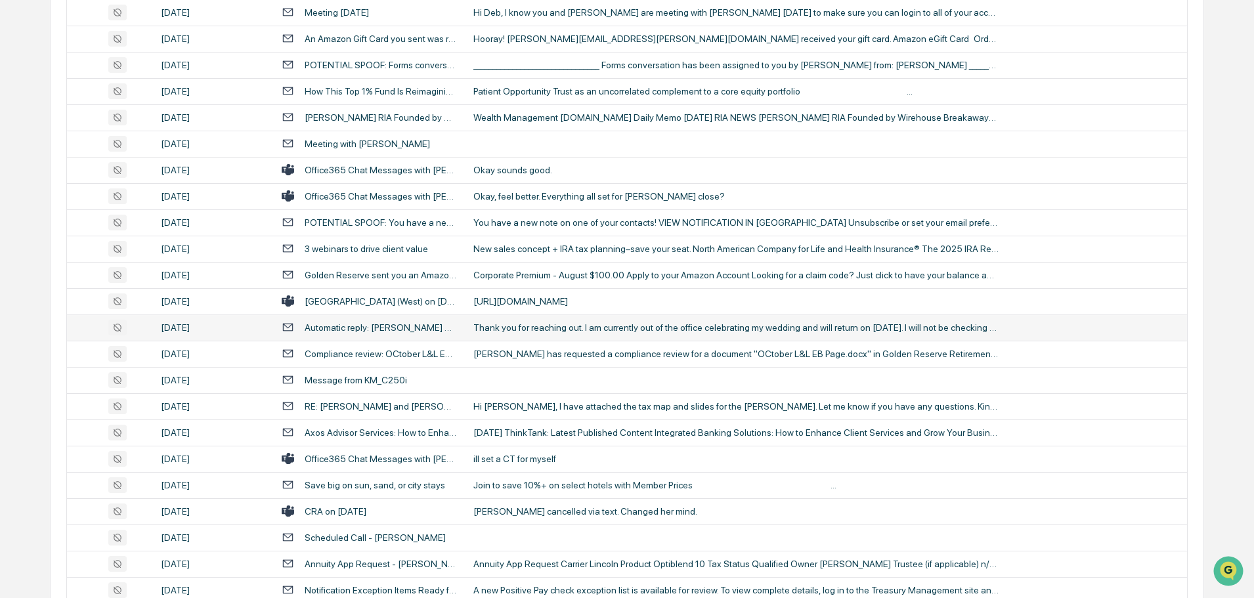
click at [557, 330] on div "Thank you for reaching out. I am currently out of the office celebrating my wed…" at bounding box center [735, 327] width 525 height 11
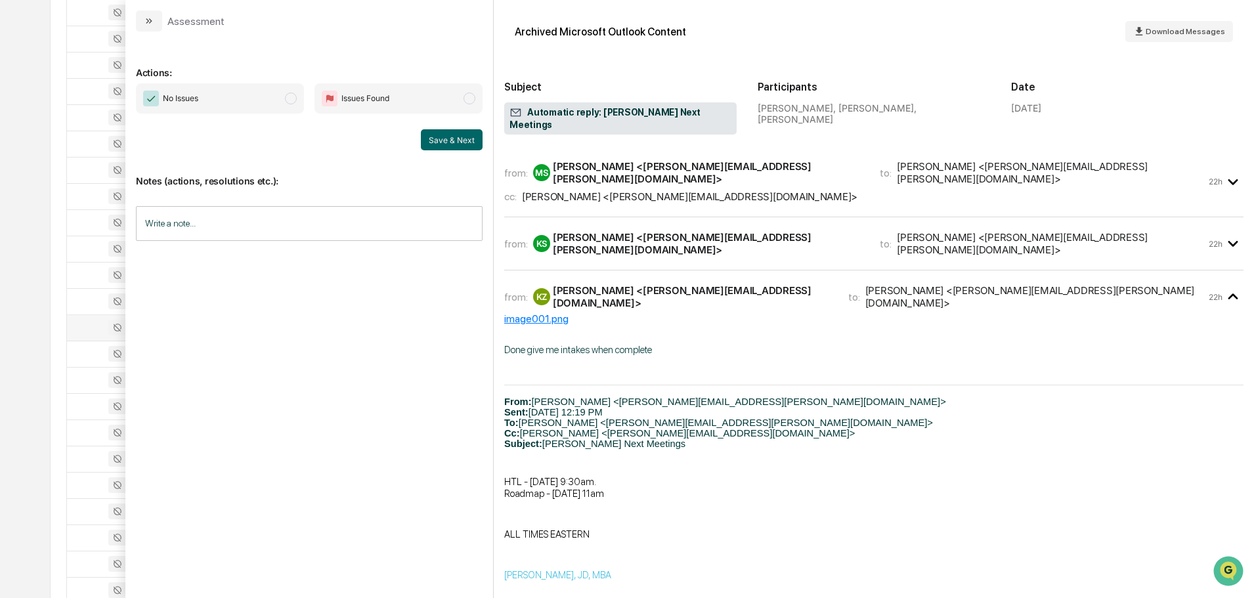
click at [1227, 241] on icon "modal" at bounding box center [1232, 244] width 10 height 6
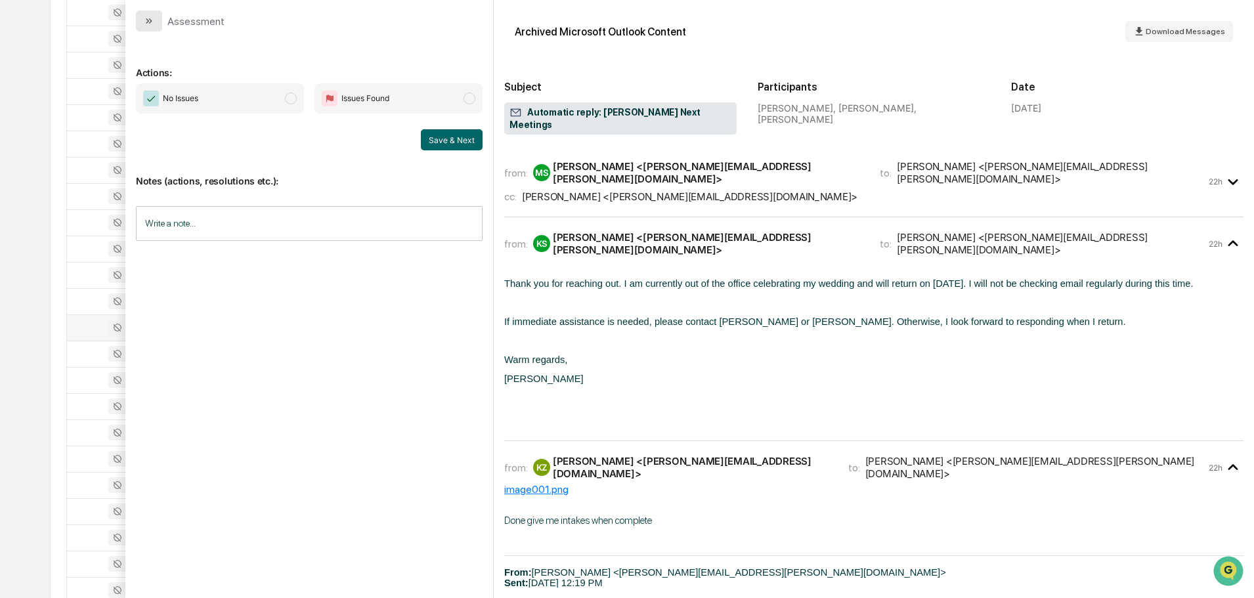
click at [158, 26] on button "modal" at bounding box center [149, 21] width 26 height 21
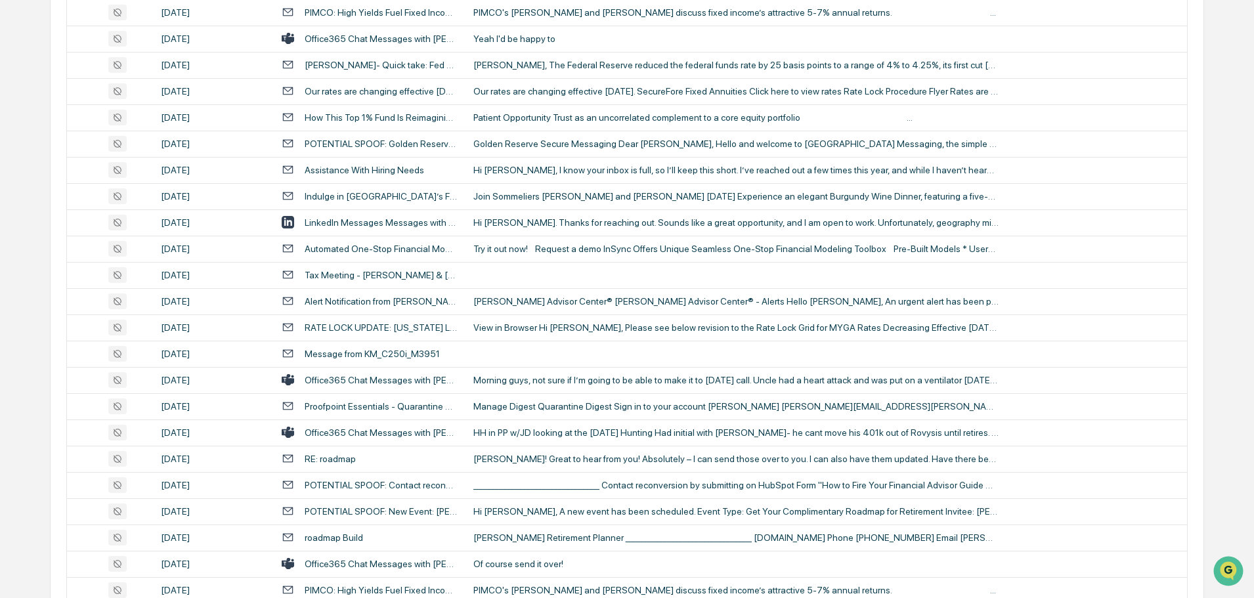
scroll to position [1969, 0]
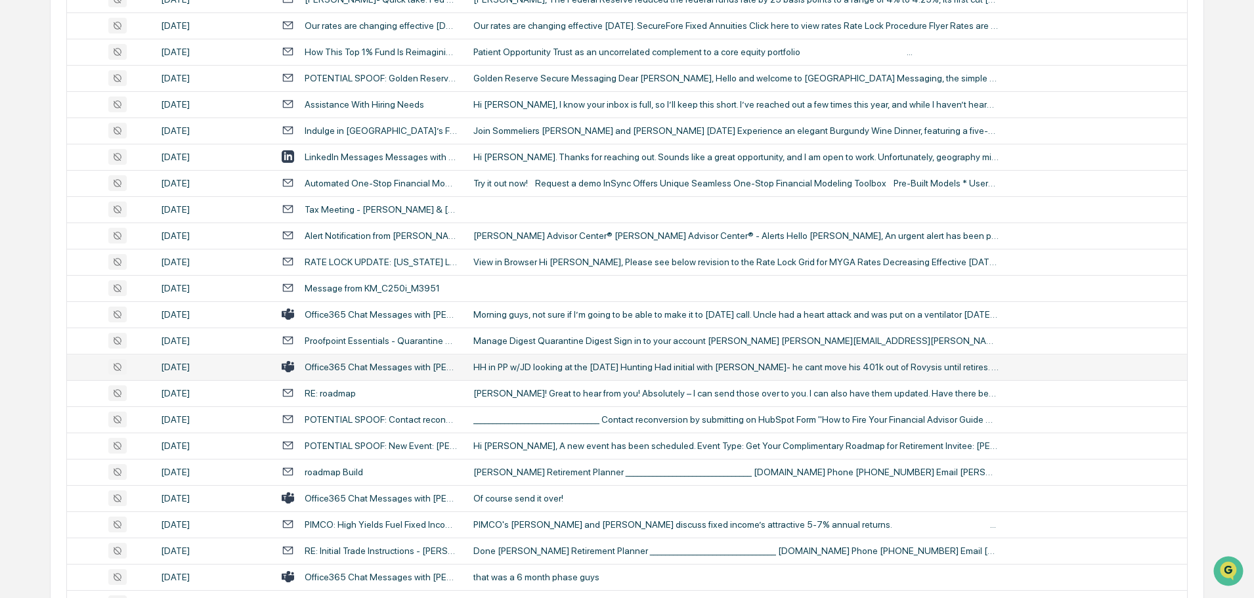
click at [524, 368] on div "HH in PP w/JD looking at the [DATE] Hunting Had initial with [PERSON_NAME]- he …" at bounding box center [735, 367] width 525 height 11
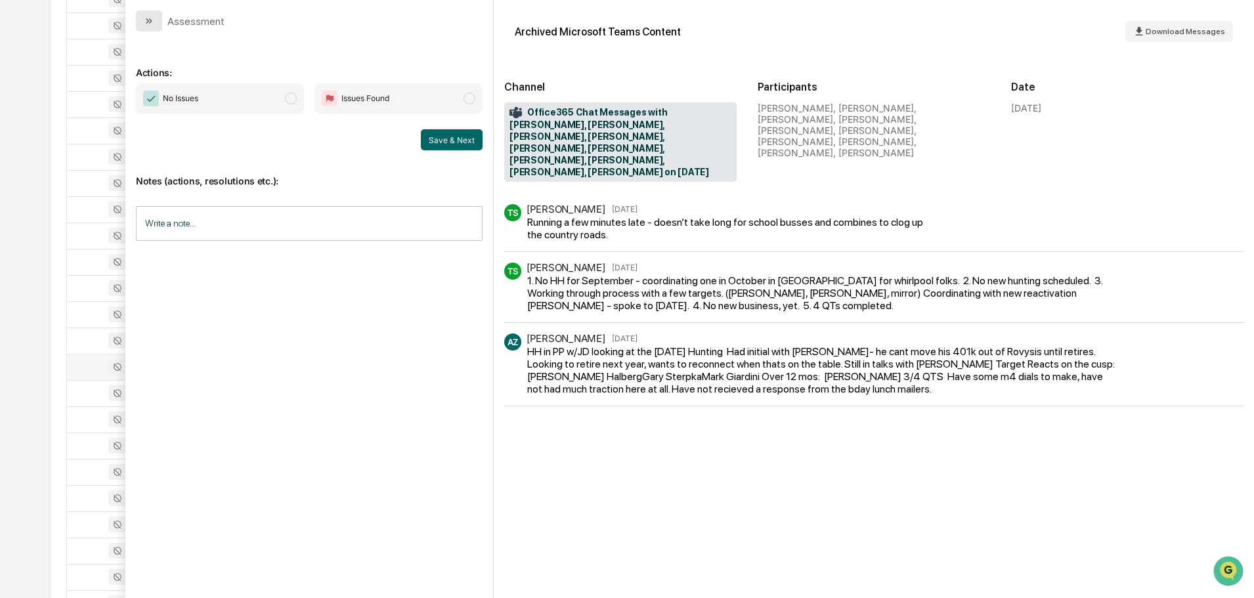
click at [139, 18] on button "modal" at bounding box center [149, 21] width 26 height 21
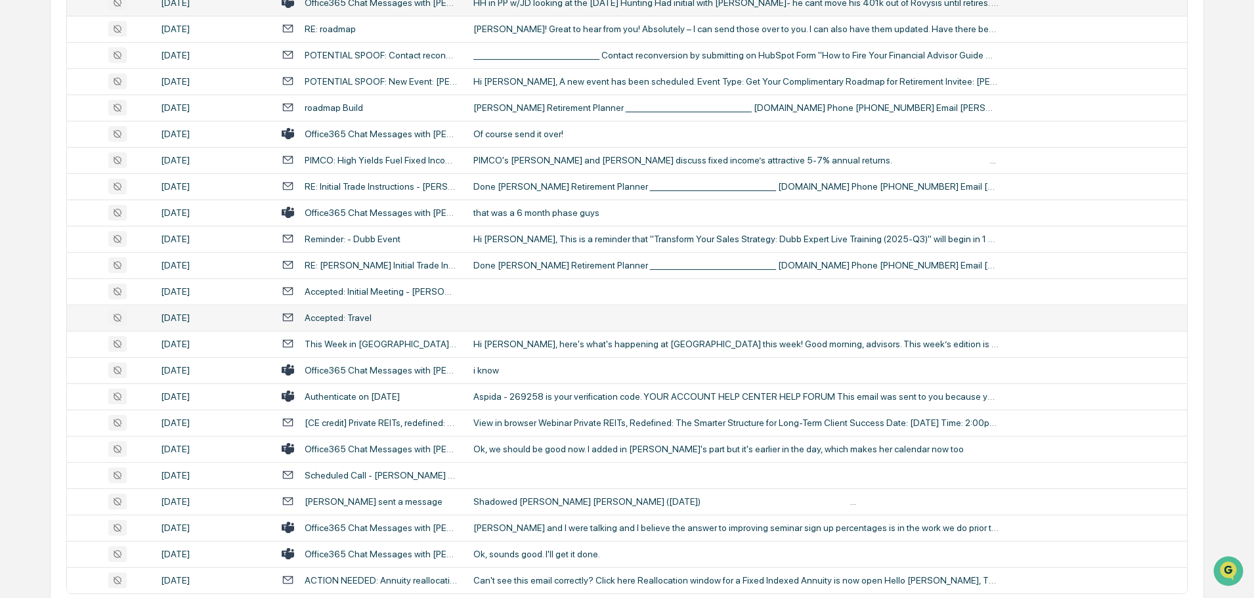
scroll to position [2363, 0]
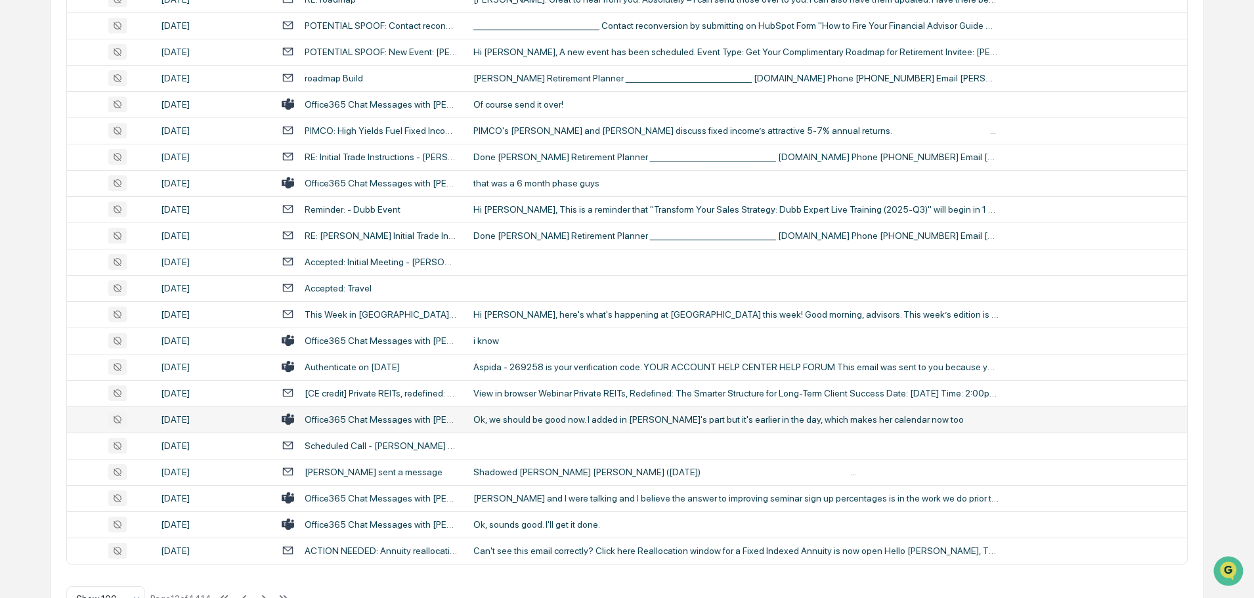
click at [581, 416] on div "Ok, we should be good now. I added in [PERSON_NAME]'s part but it's earlier in …" at bounding box center [735, 419] width 525 height 11
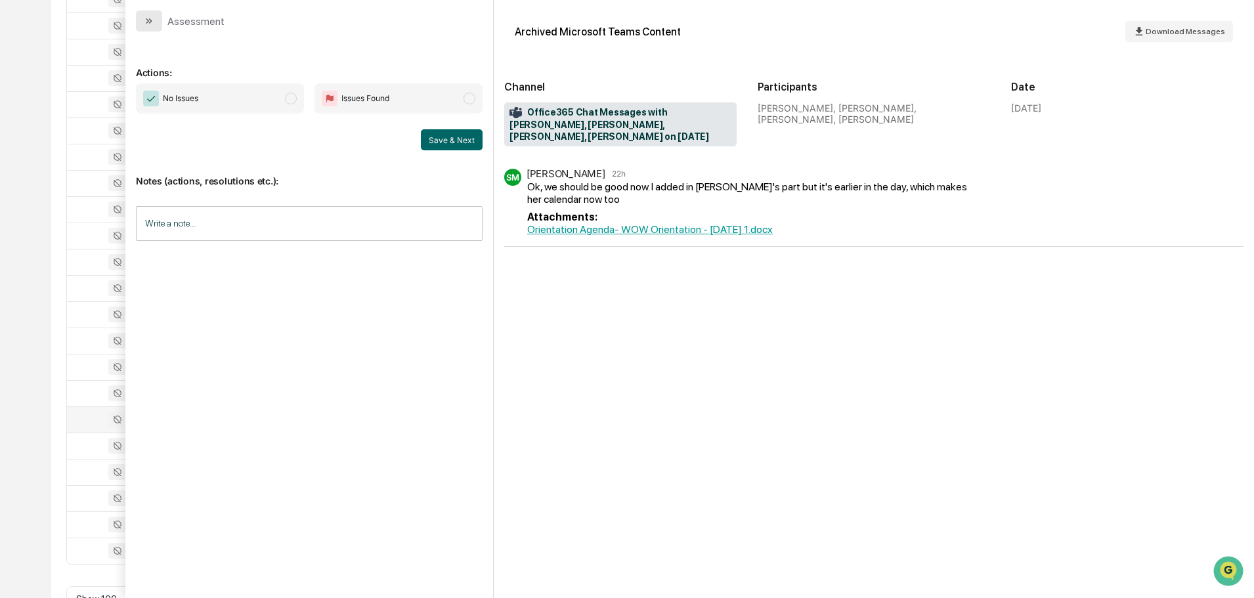
click at [156, 26] on button "modal" at bounding box center [149, 21] width 26 height 21
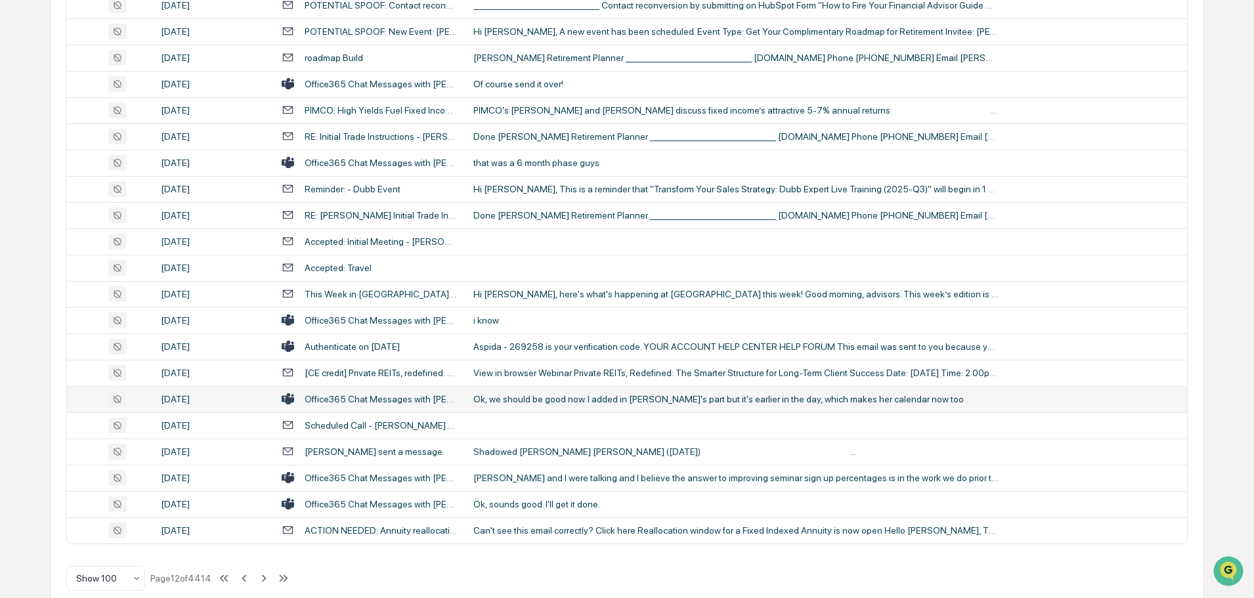
scroll to position [2404, 0]
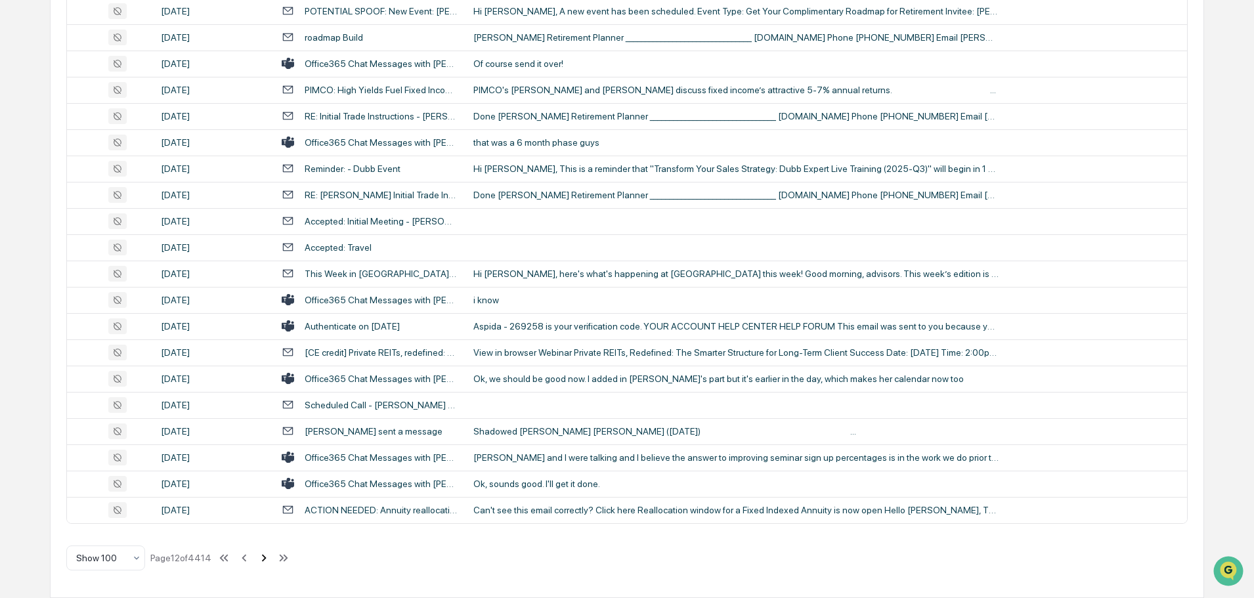
click at [264, 559] on icon at bounding box center [264, 558] width 14 height 14
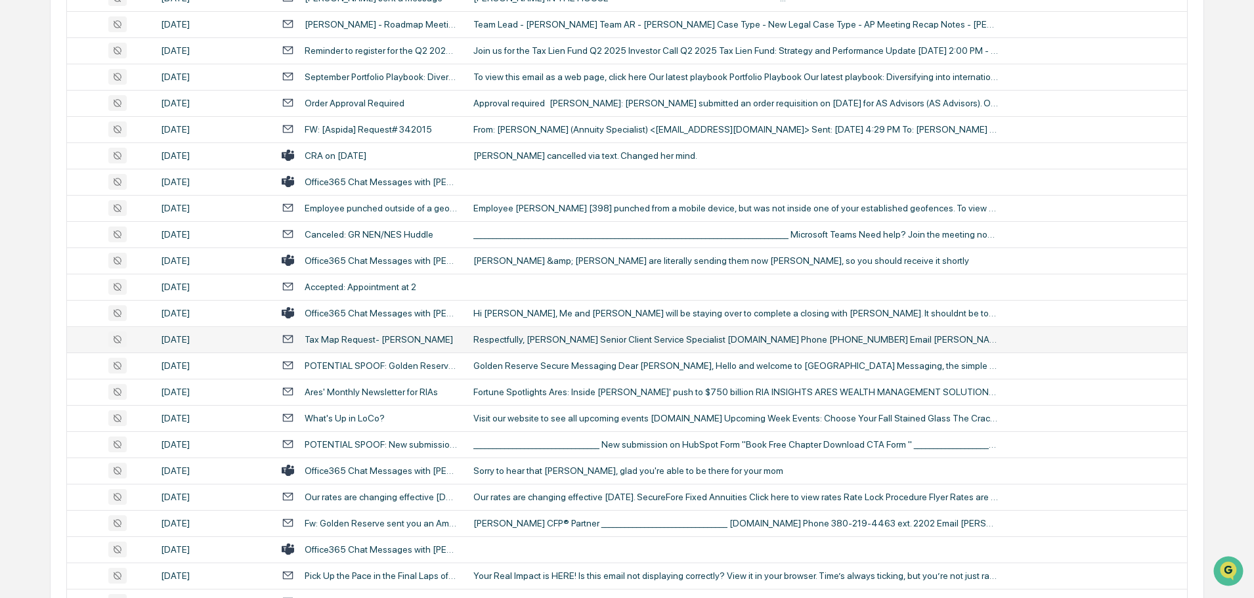
scroll to position [1879, 0]
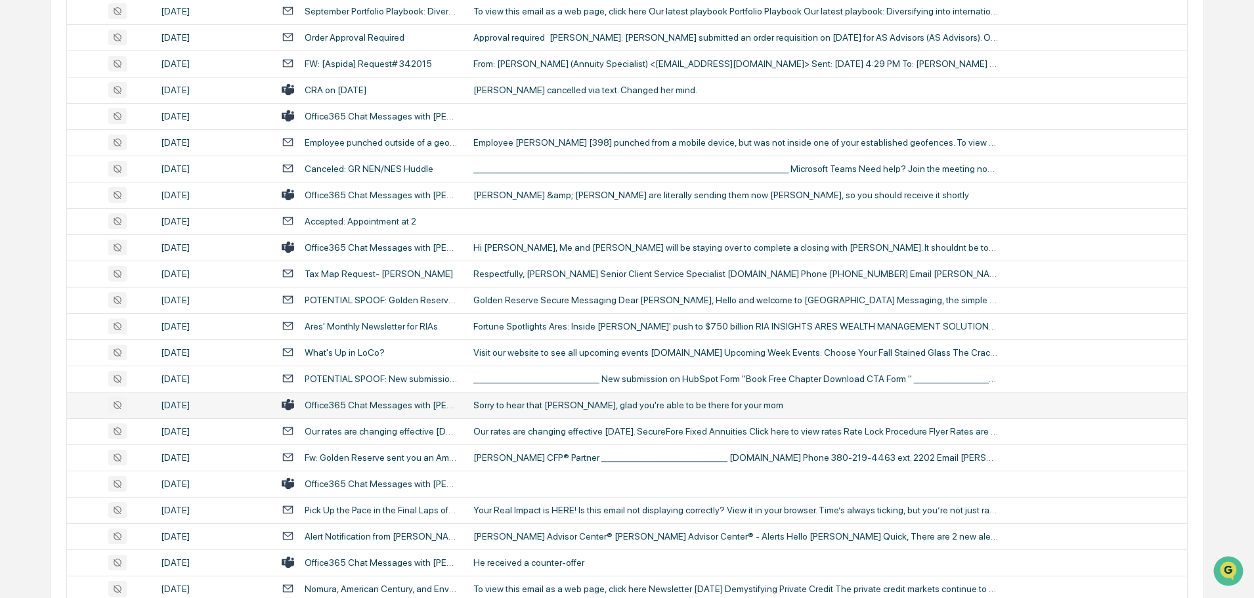
click at [586, 413] on td "Sorry to hear that [PERSON_NAME], glad you're able to be there for your mom" at bounding box center [825, 405] width 721 height 26
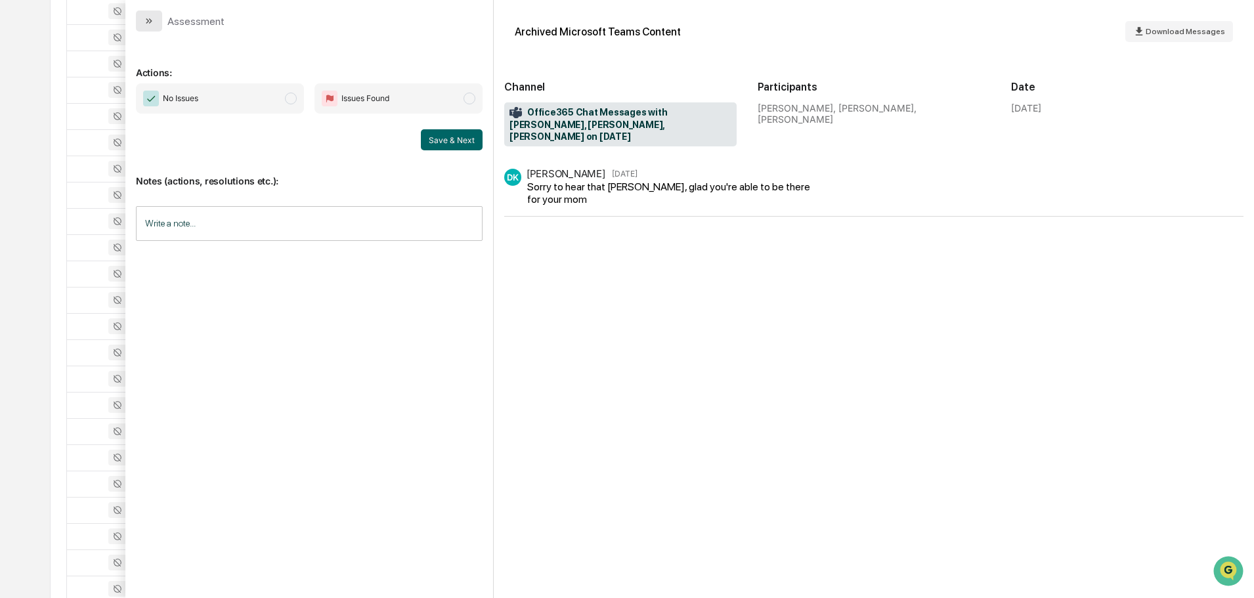
click at [154, 21] on icon "modal" at bounding box center [149, 21] width 11 height 11
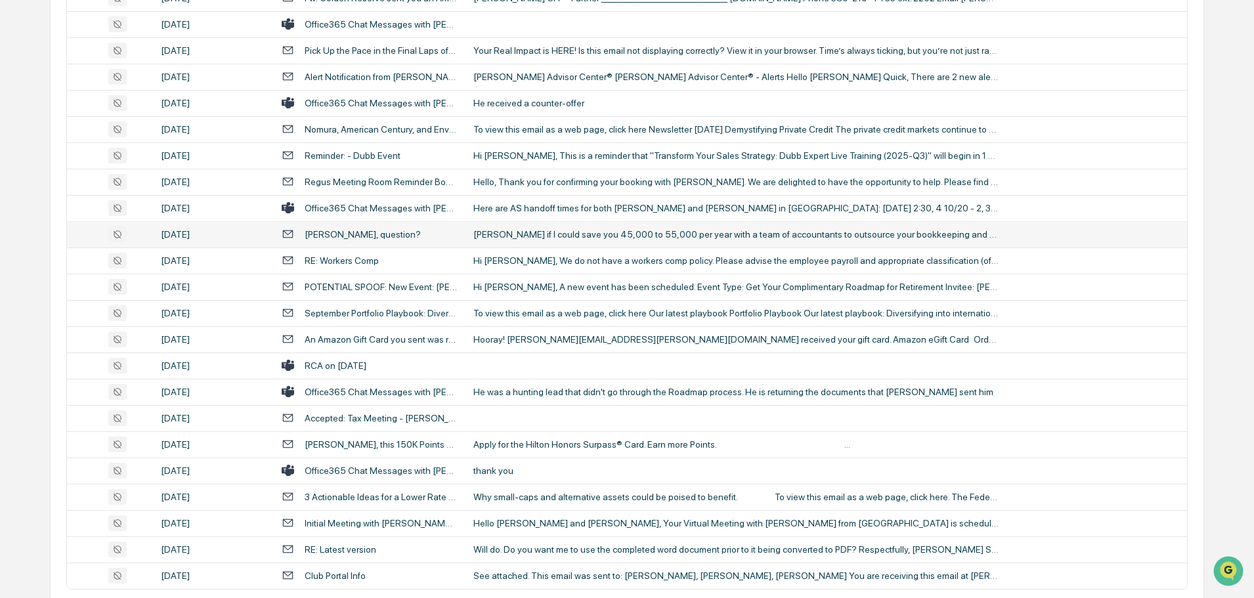
scroll to position [2404, 0]
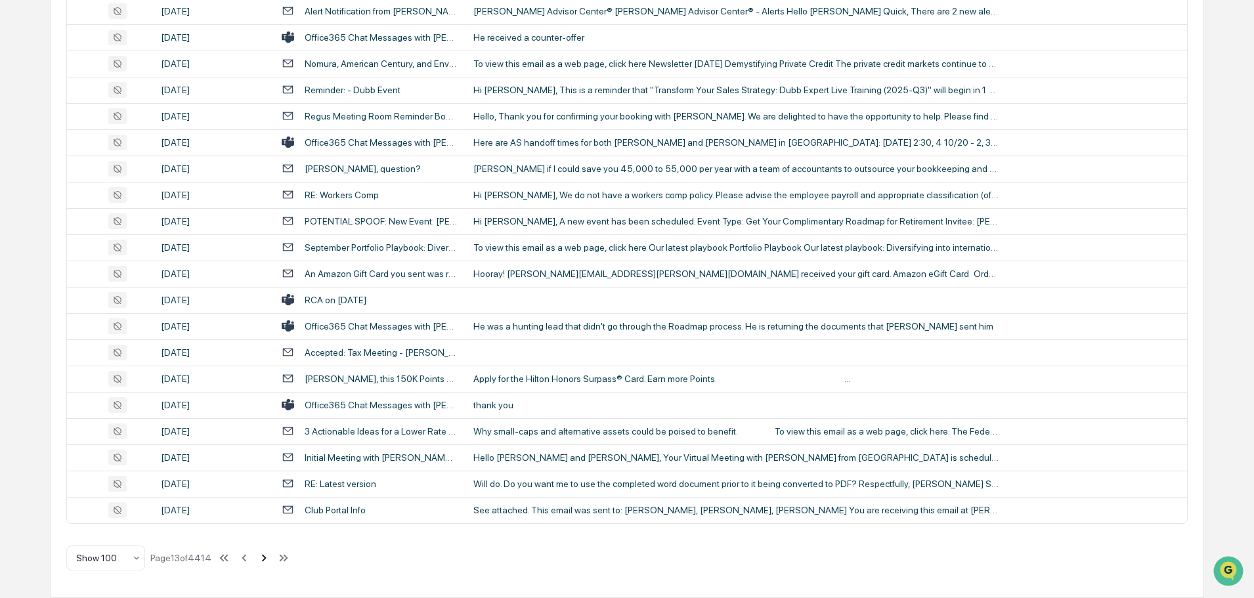
click at [261, 562] on icon at bounding box center [264, 558] width 14 height 14
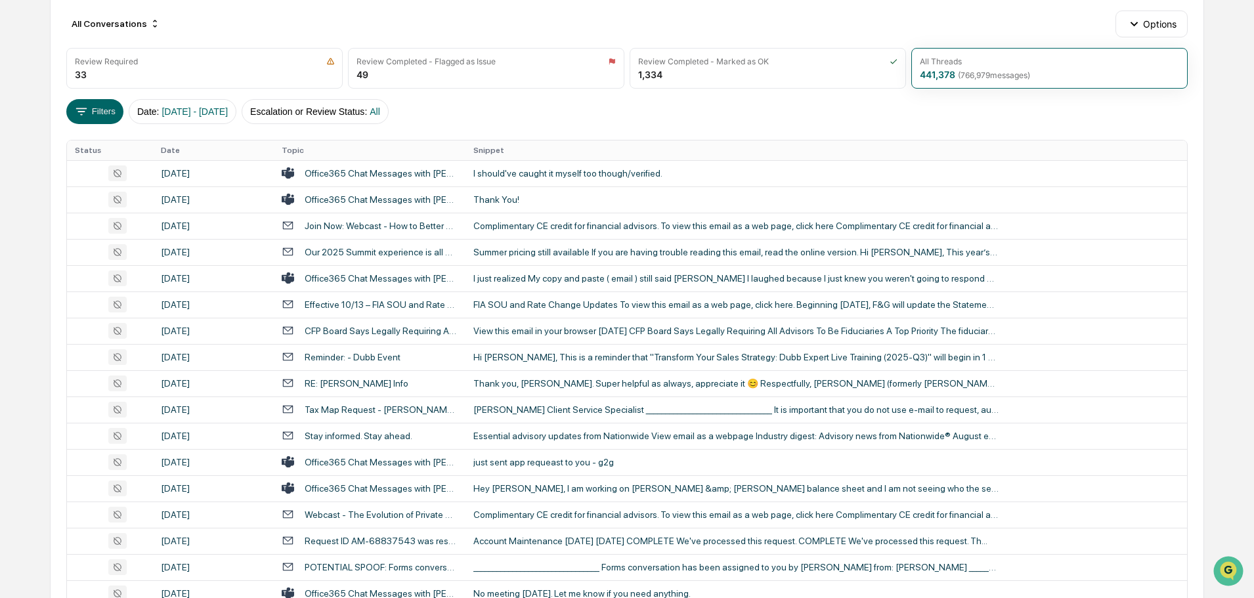
scroll to position [41, 0]
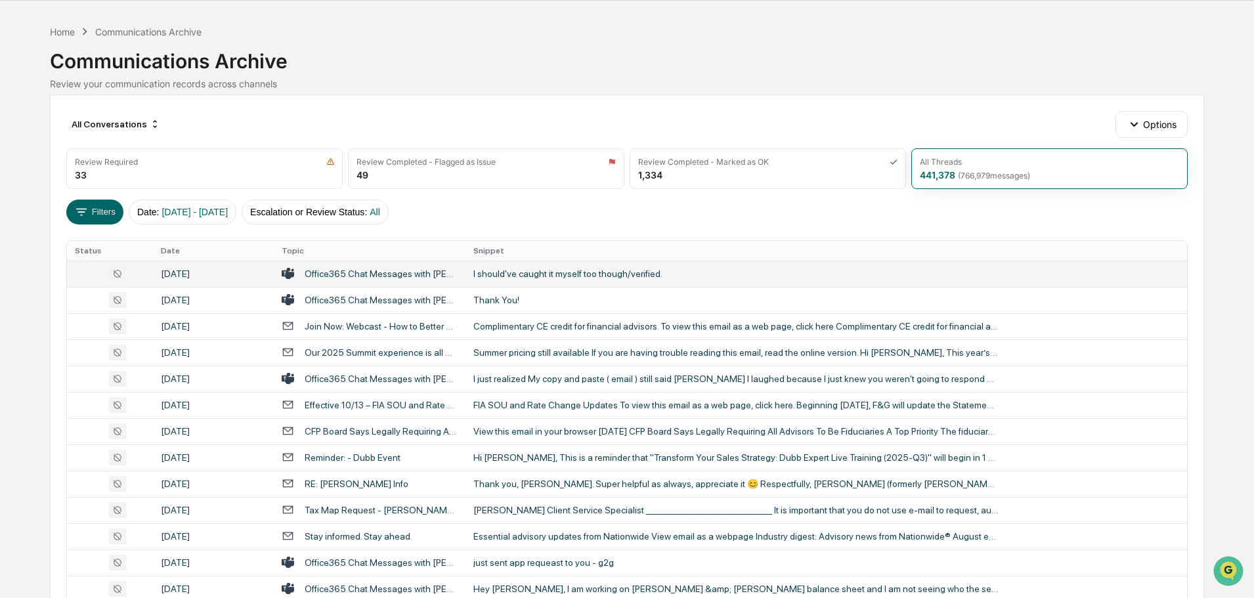
click at [547, 277] on div "I should've caught it myself too though/verified." at bounding box center [735, 273] width 525 height 11
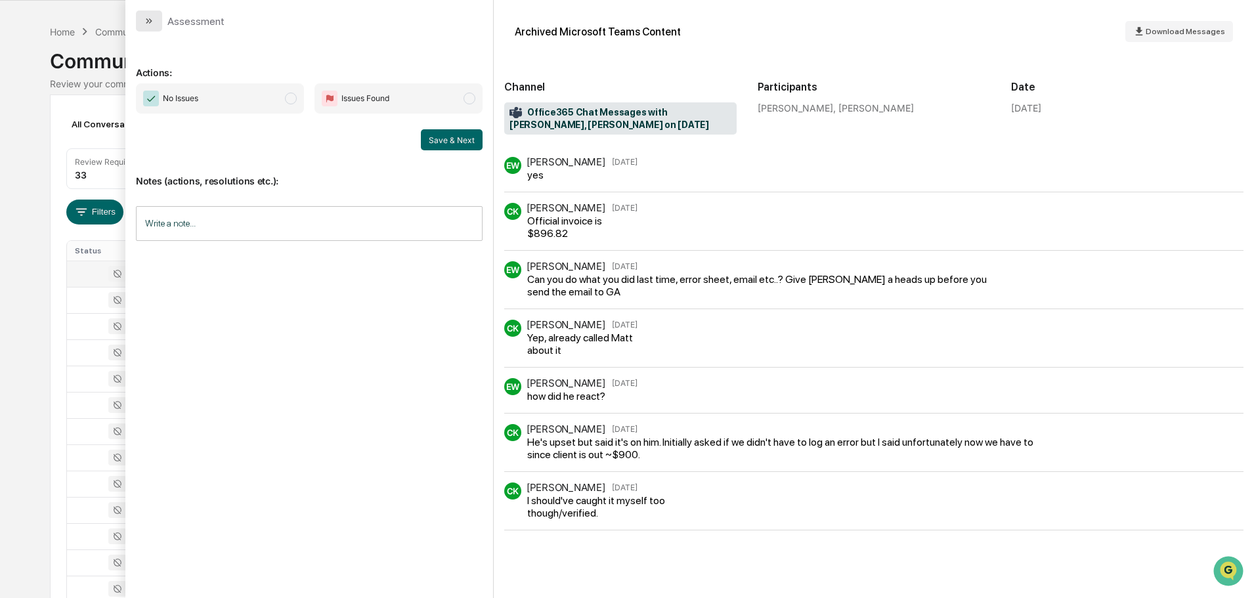
click at [150, 26] on button "modal" at bounding box center [149, 21] width 26 height 21
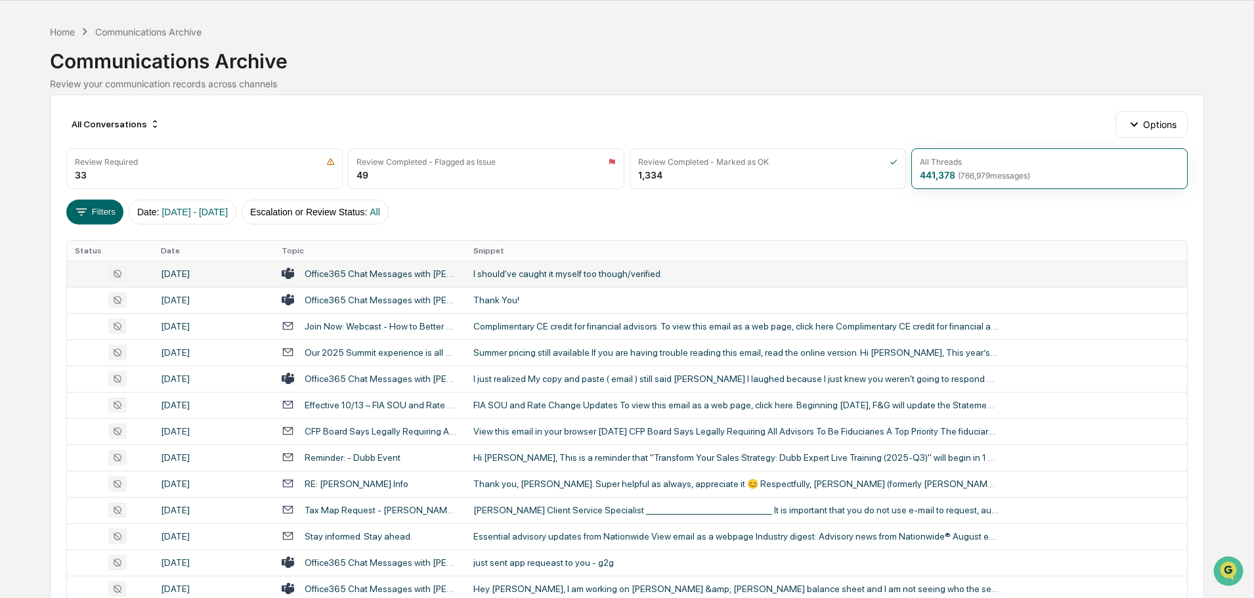
click at [567, 284] on td "I should've caught it myself too though/verified." at bounding box center [825, 274] width 721 height 26
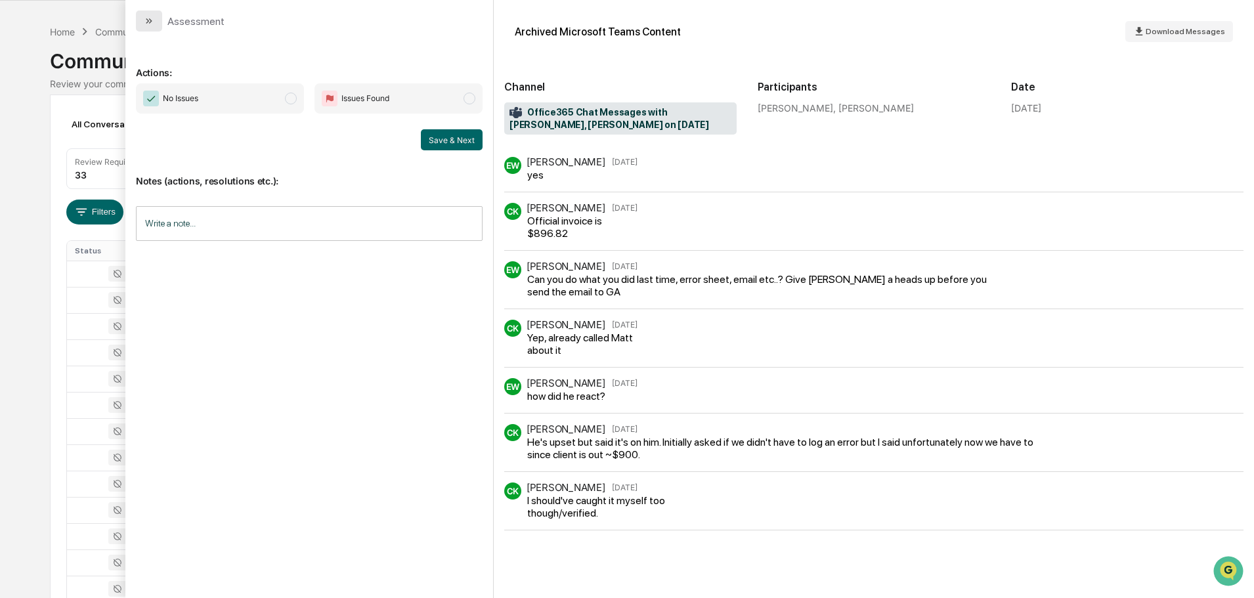
click at [160, 21] on button "modal" at bounding box center [149, 21] width 26 height 21
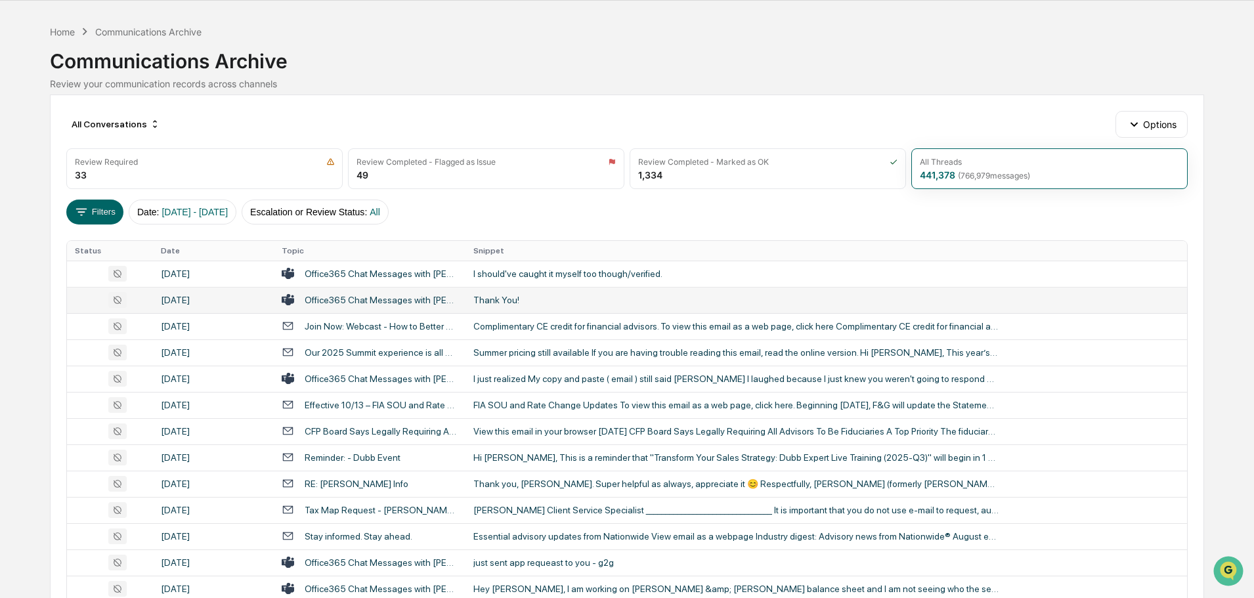
click at [500, 305] on div "Thank You!" at bounding box center [735, 300] width 525 height 11
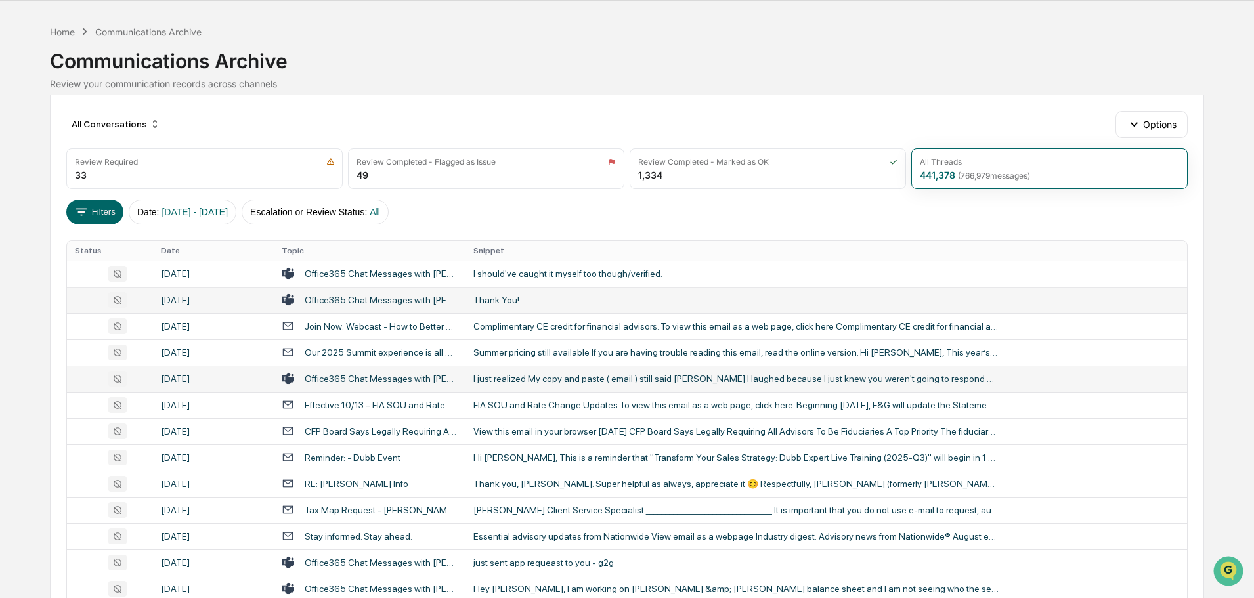
click at [556, 370] on td "I just realized My copy and paste ( email ) still said [PERSON_NAME] I laughed …" at bounding box center [825, 379] width 721 height 26
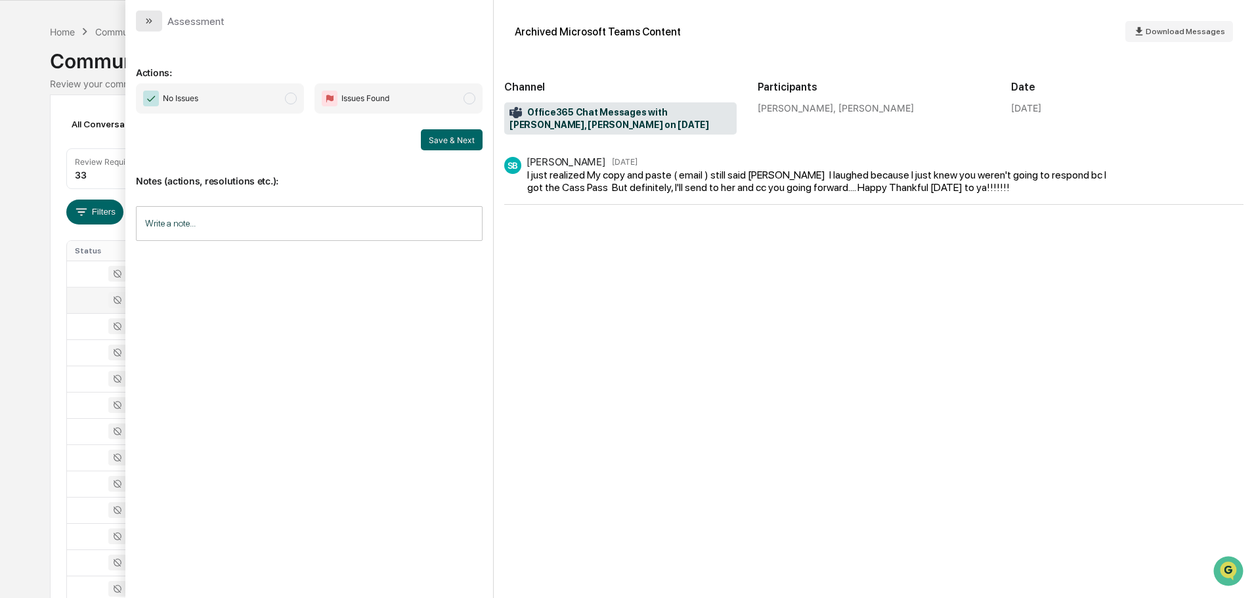
click at [155, 20] on button "modal" at bounding box center [149, 21] width 26 height 21
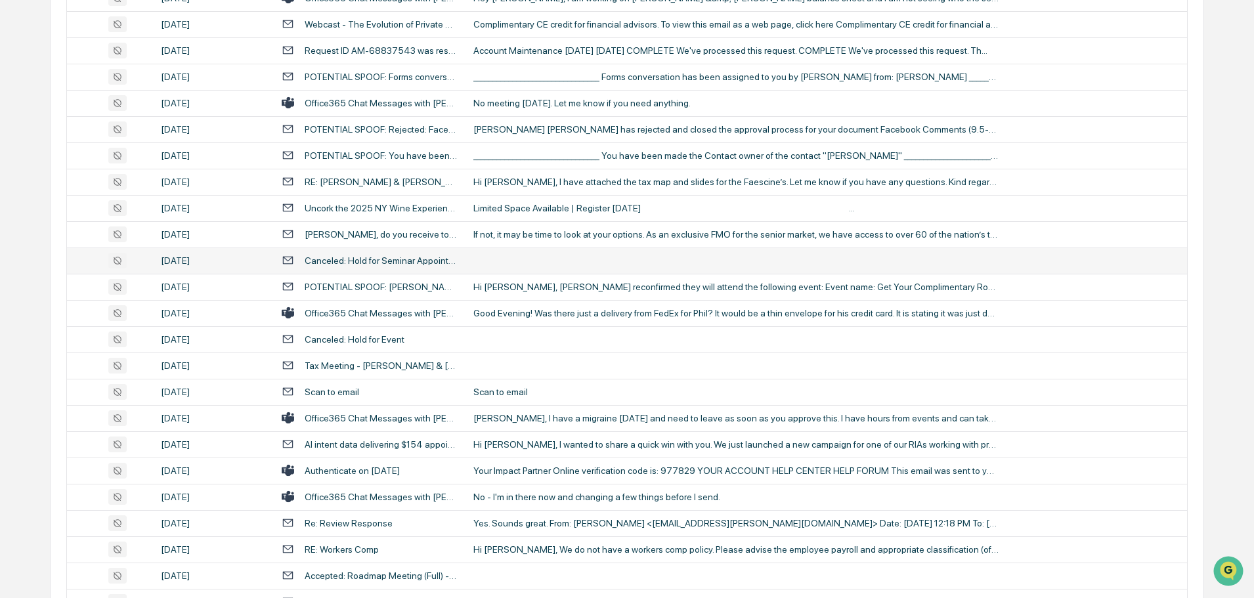
scroll to position [697, 0]
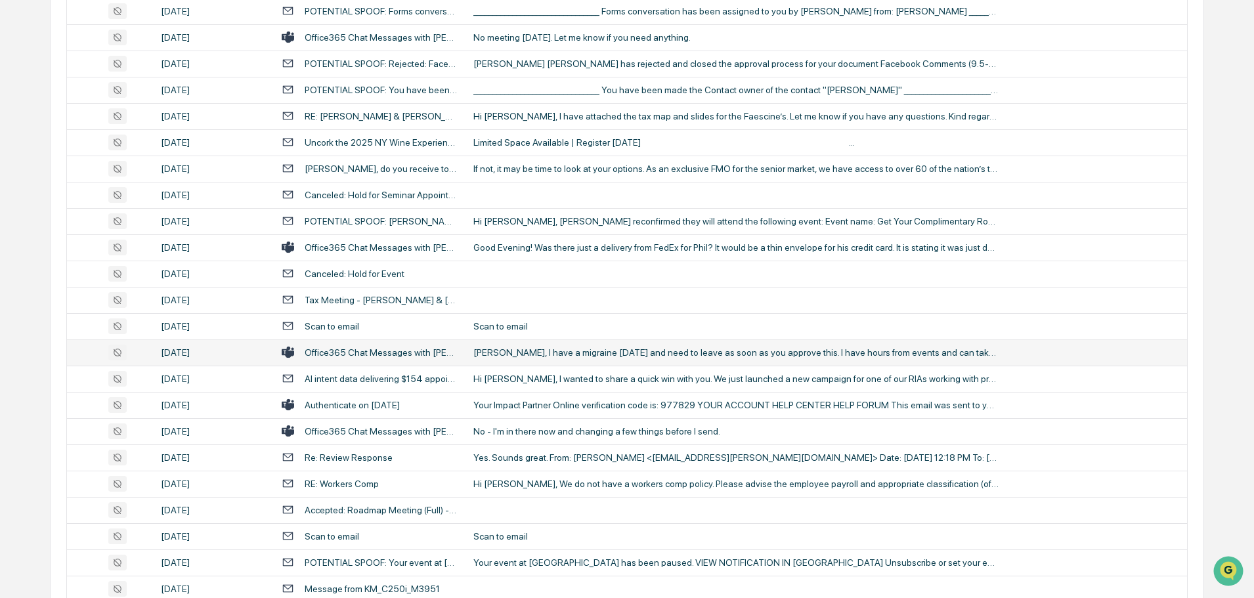
click at [529, 355] on div "[PERSON_NAME], I have a migraine [DATE] and need to leave as soon as you approv…" at bounding box center [735, 352] width 525 height 11
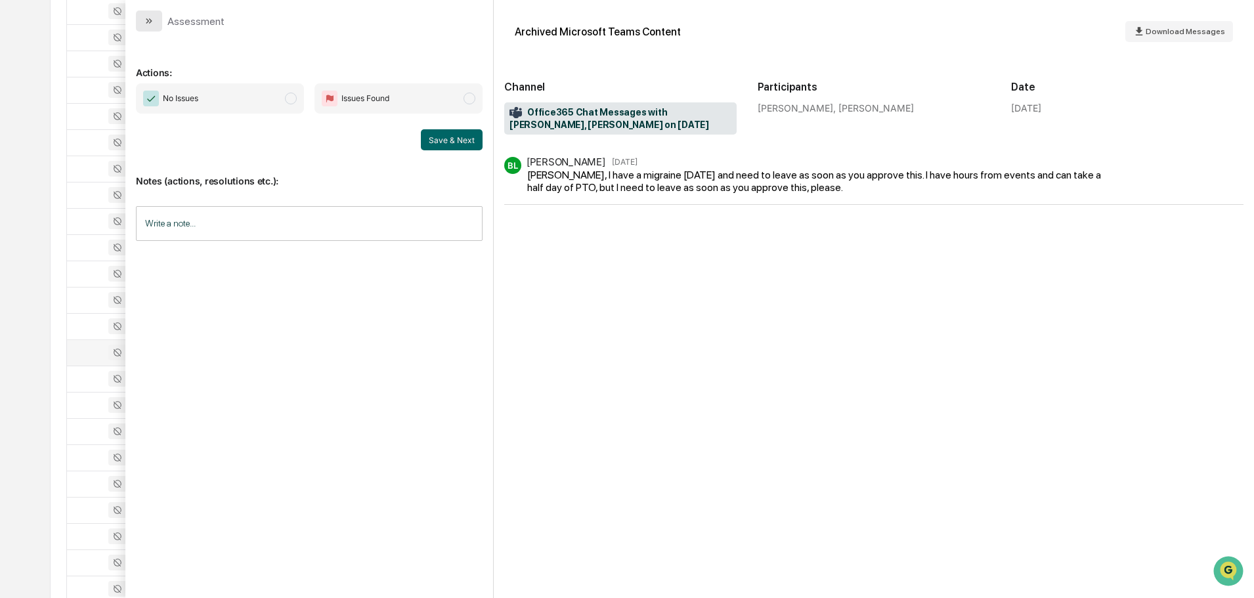
click at [150, 26] on icon "modal" at bounding box center [149, 21] width 11 height 11
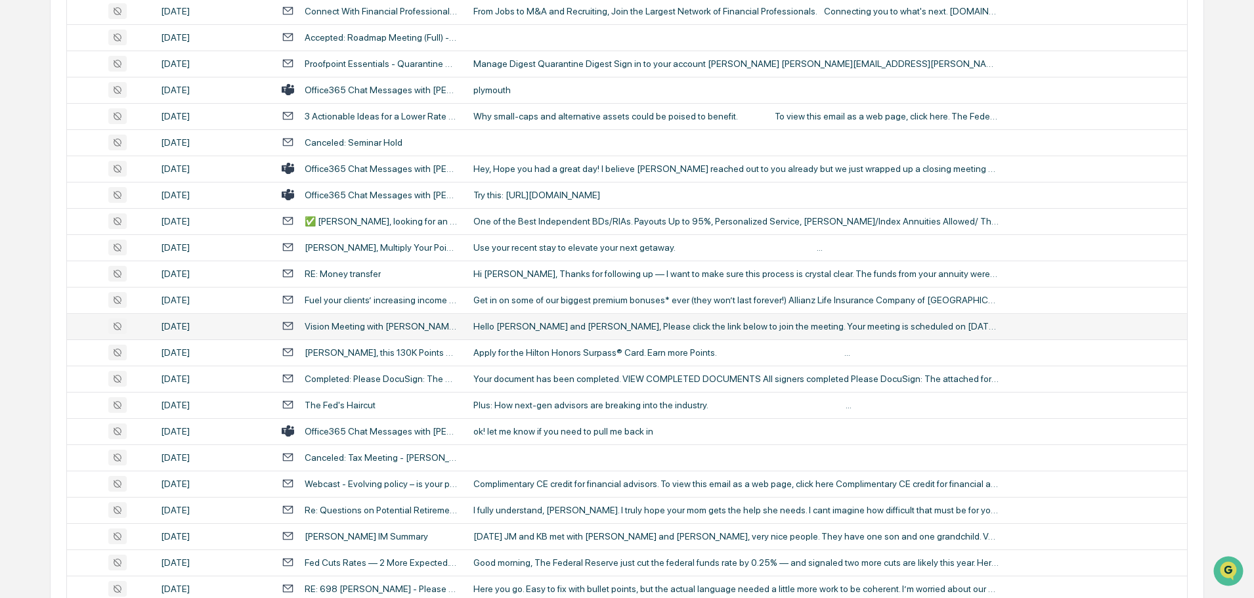
scroll to position [1419, 0]
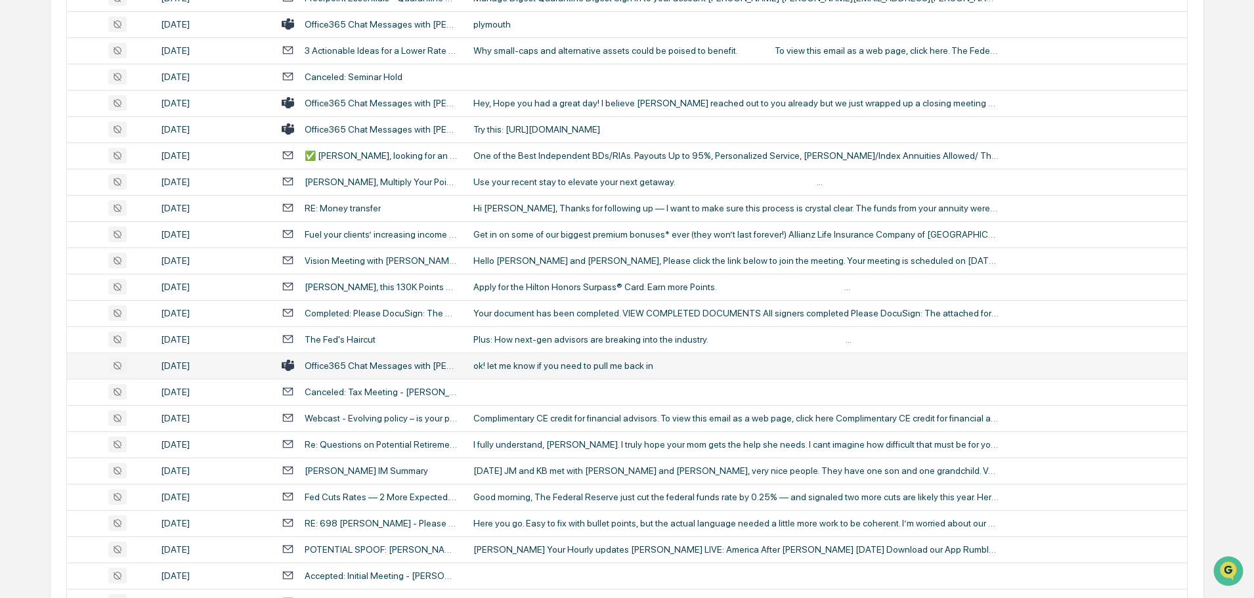
click at [558, 364] on div "ok! let me know if you need to pull me back in" at bounding box center [735, 365] width 525 height 11
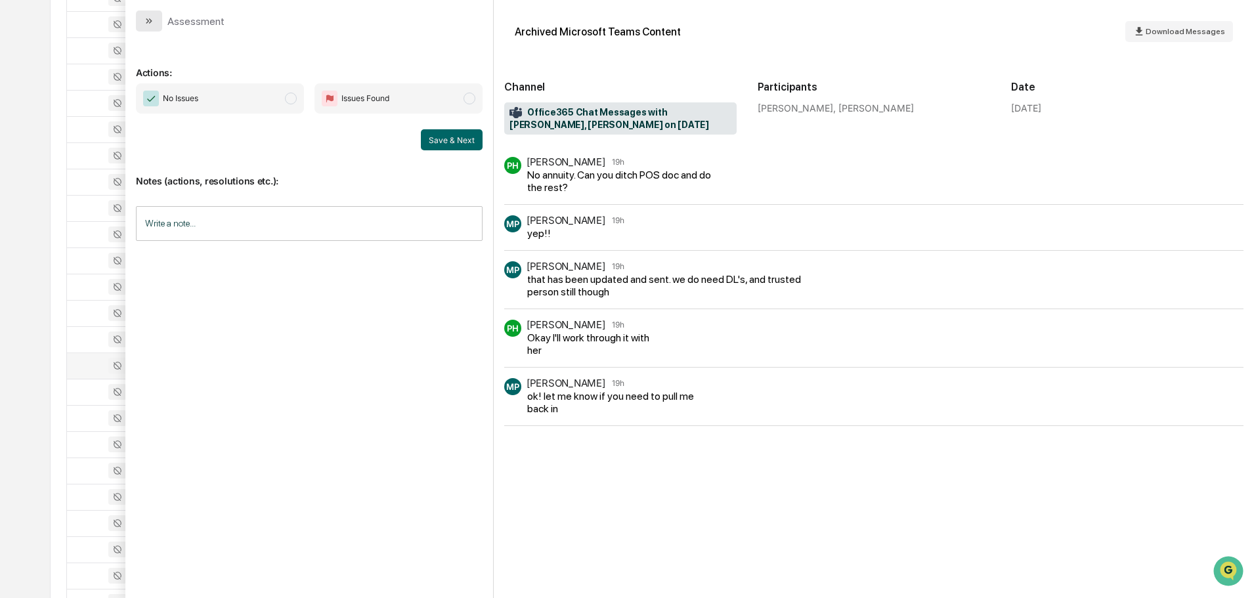
click at [155, 18] on button "modal" at bounding box center [149, 21] width 26 height 21
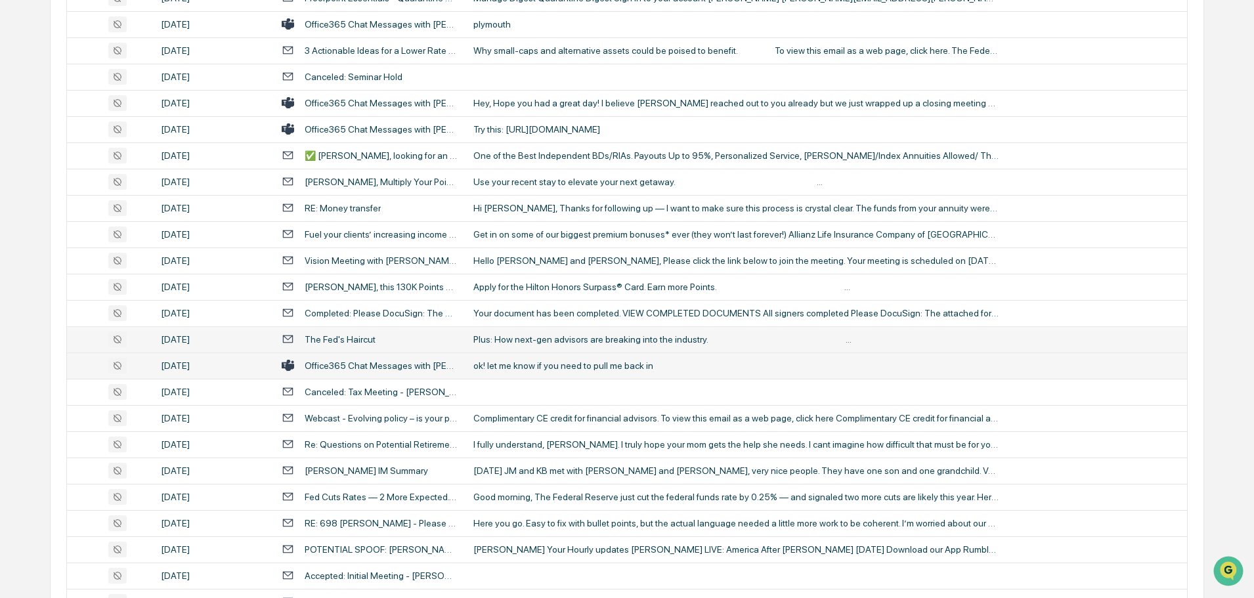
scroll to position [1485, 0]
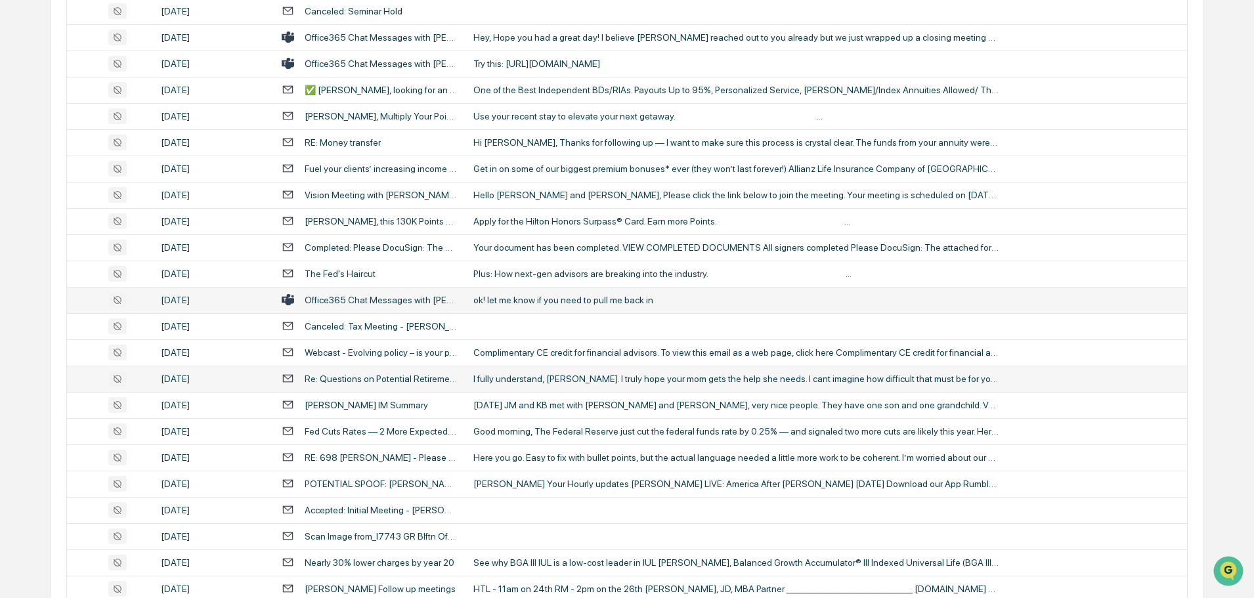
click at [530, 383] on div "I fully understand, [PERSON_NAME]. I truly hope your mom gets the help she need…" at bounding box center [735, 378] width 525 height 11
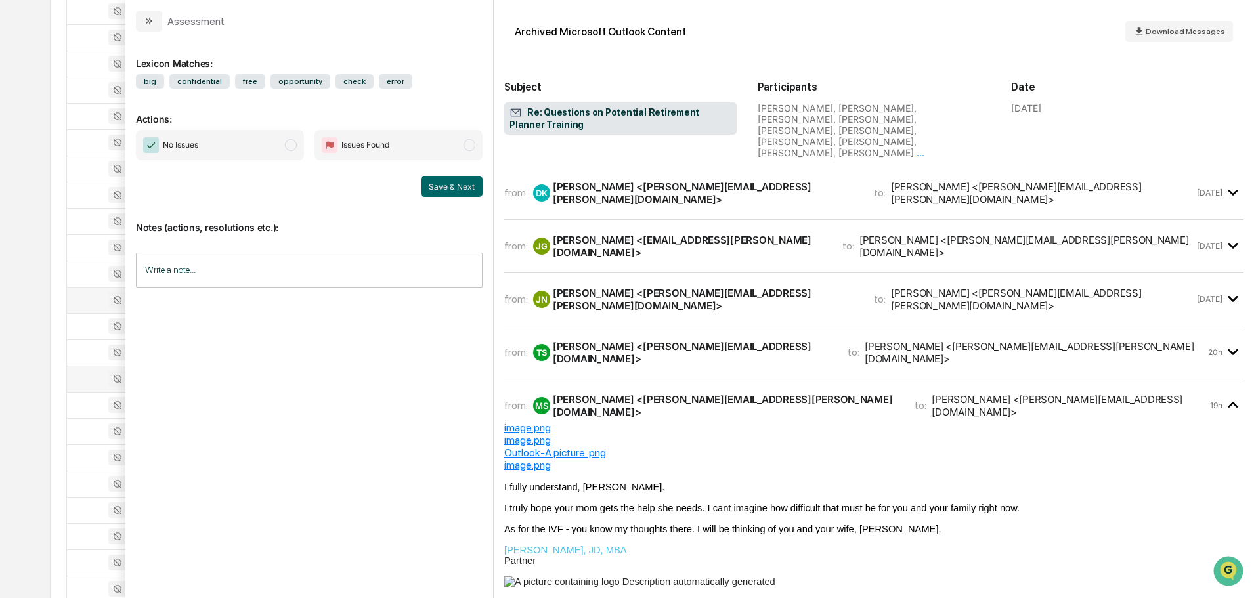
scroll to position [656, 0]
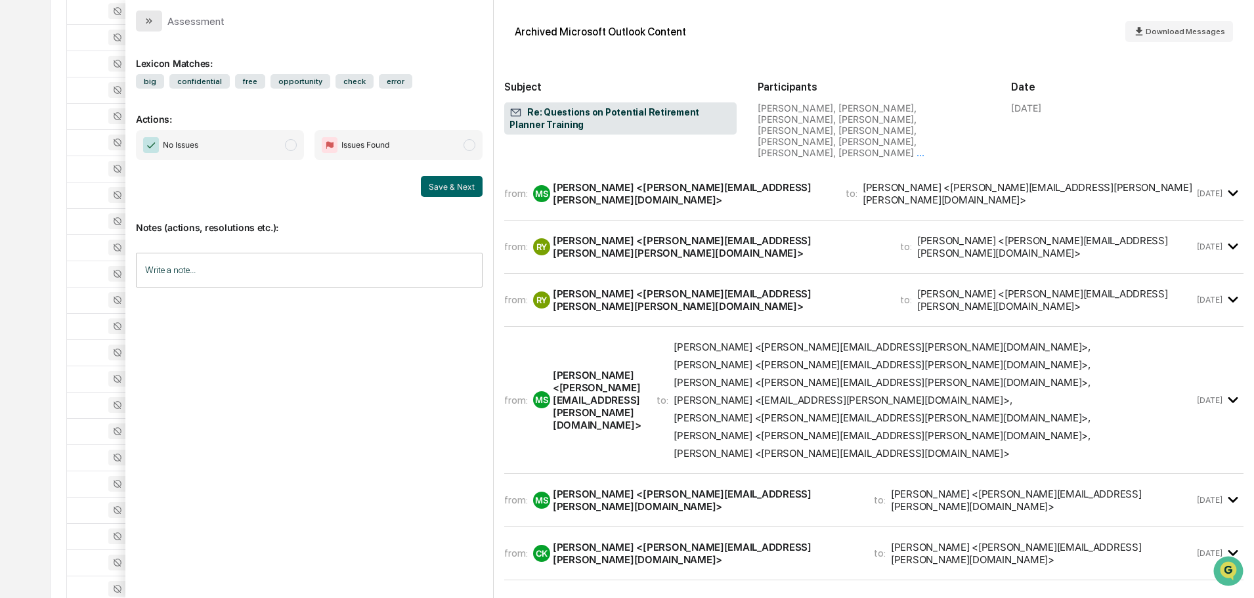
click at [155, 19] on button "modal" at bounding box center [149, 21] width 26 height 21
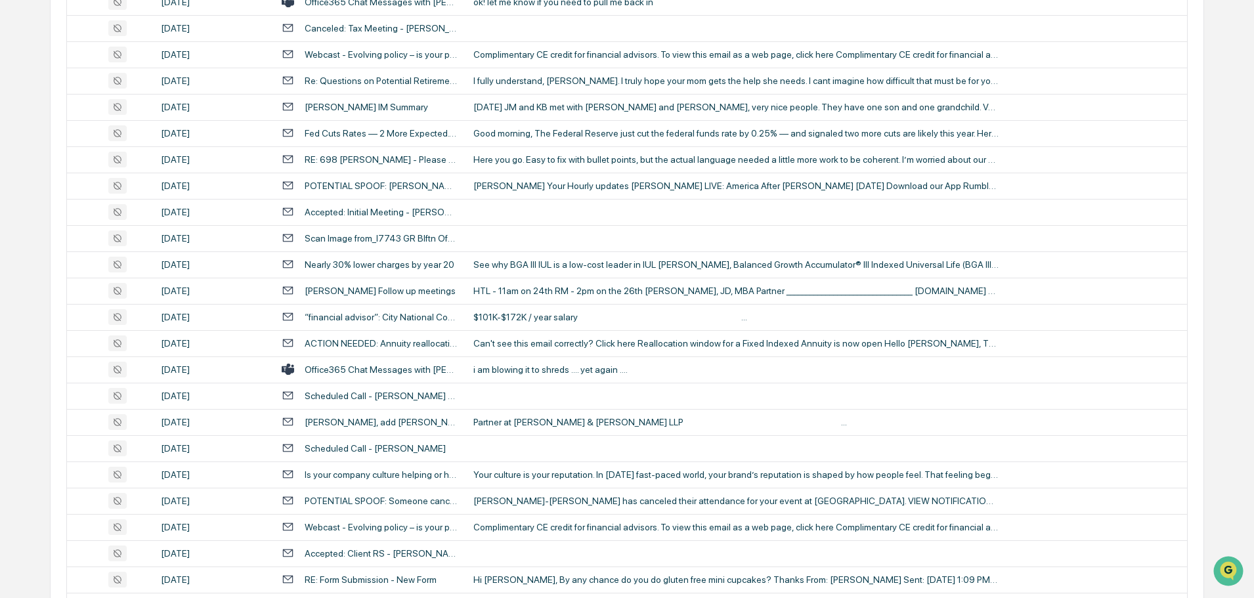
scroll to position [1813, 0]
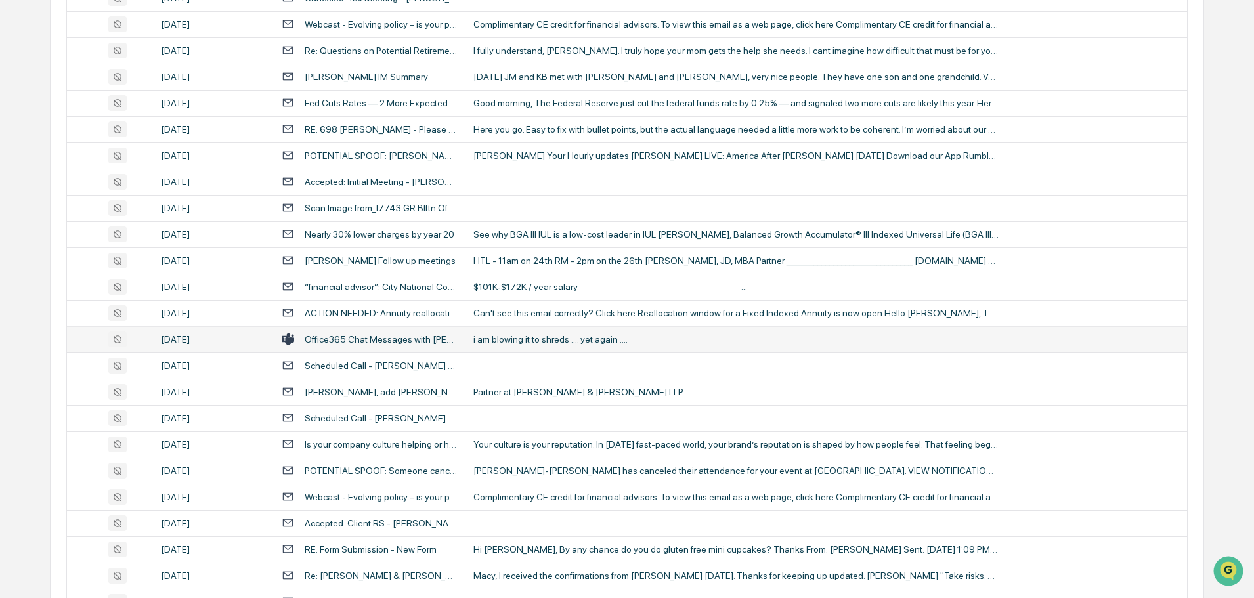
click at [517, 339] on div "i am blowing it to shreds .... yet again ...." at bounding box center [735, 339] width 525 height 11
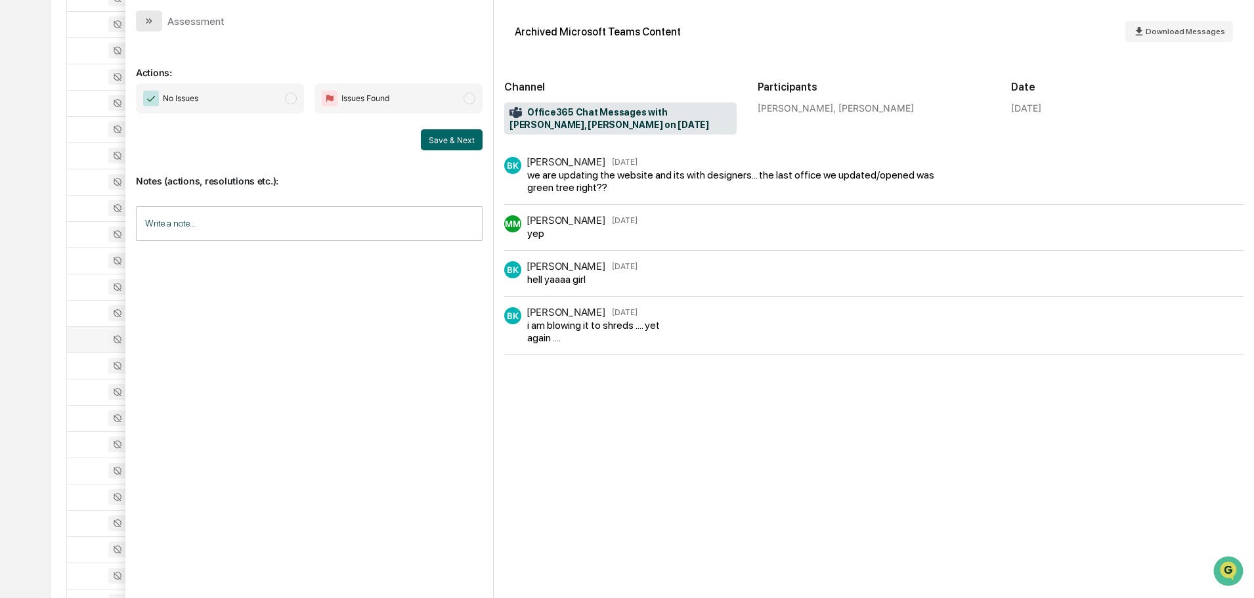
click at [151, 16] on icon "modal" at bounding box center [149, 21] width 11 height 11
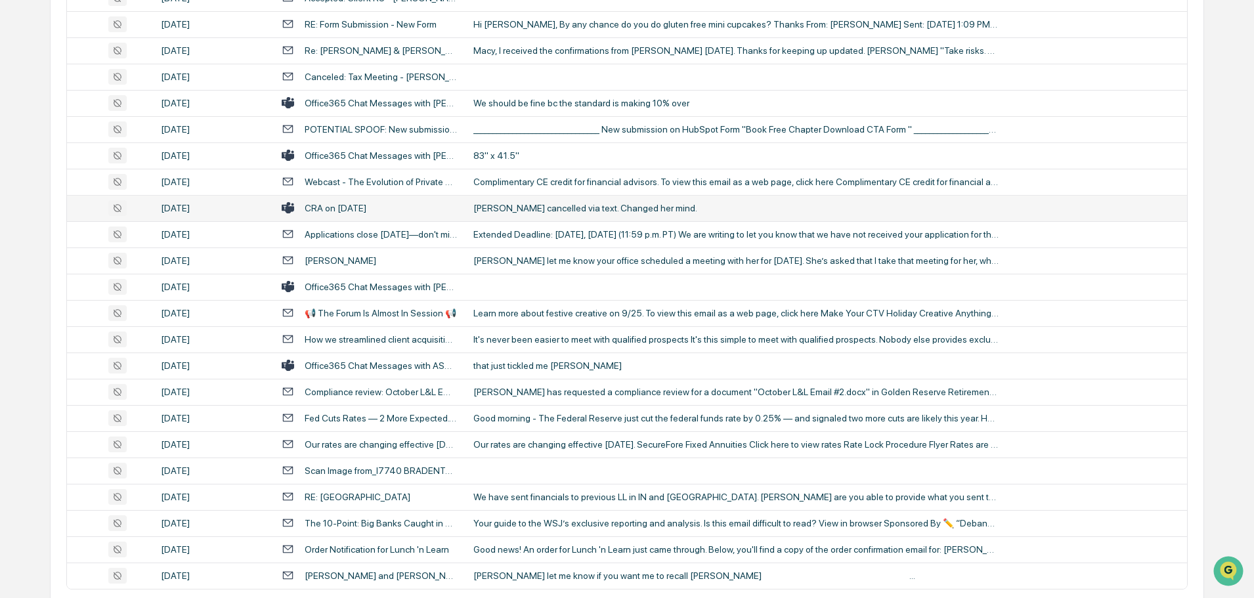
scroll to position [2404, 0]
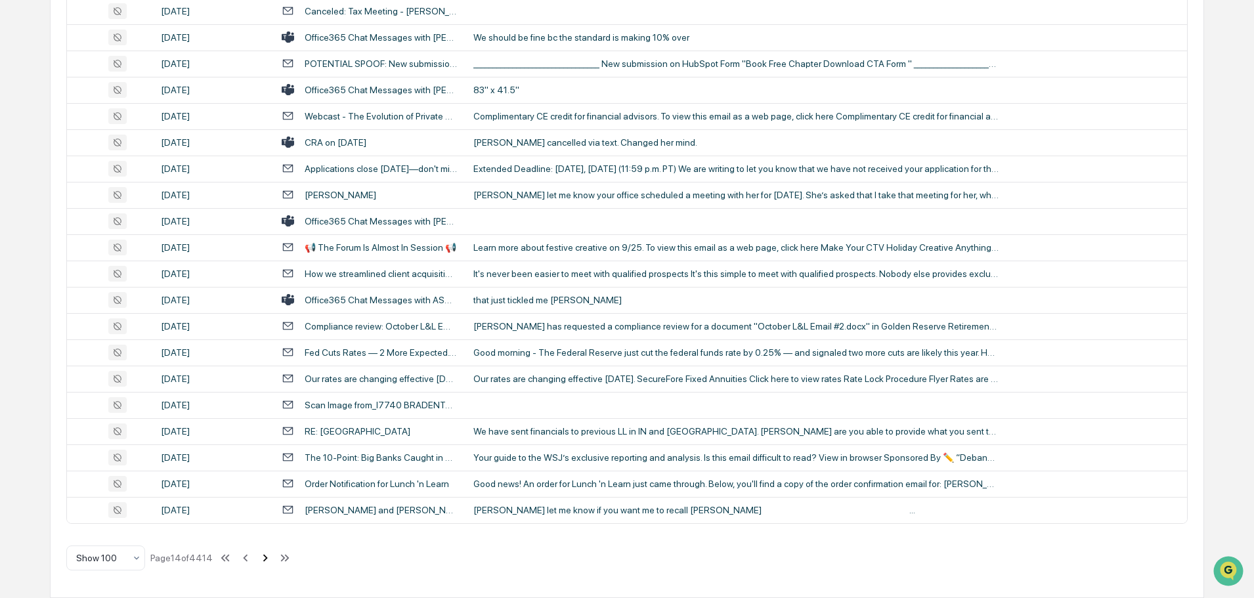
click at [265, 561] on icon at bounding box center [265, 557] width 5 height 7
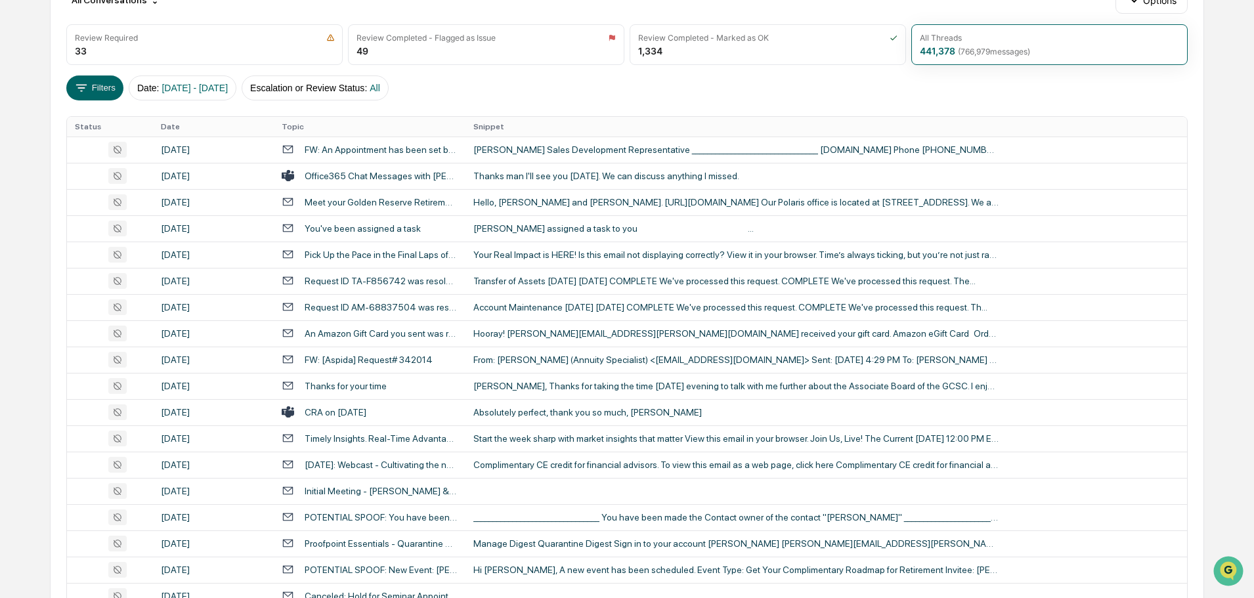
scroll to position [106, 0]
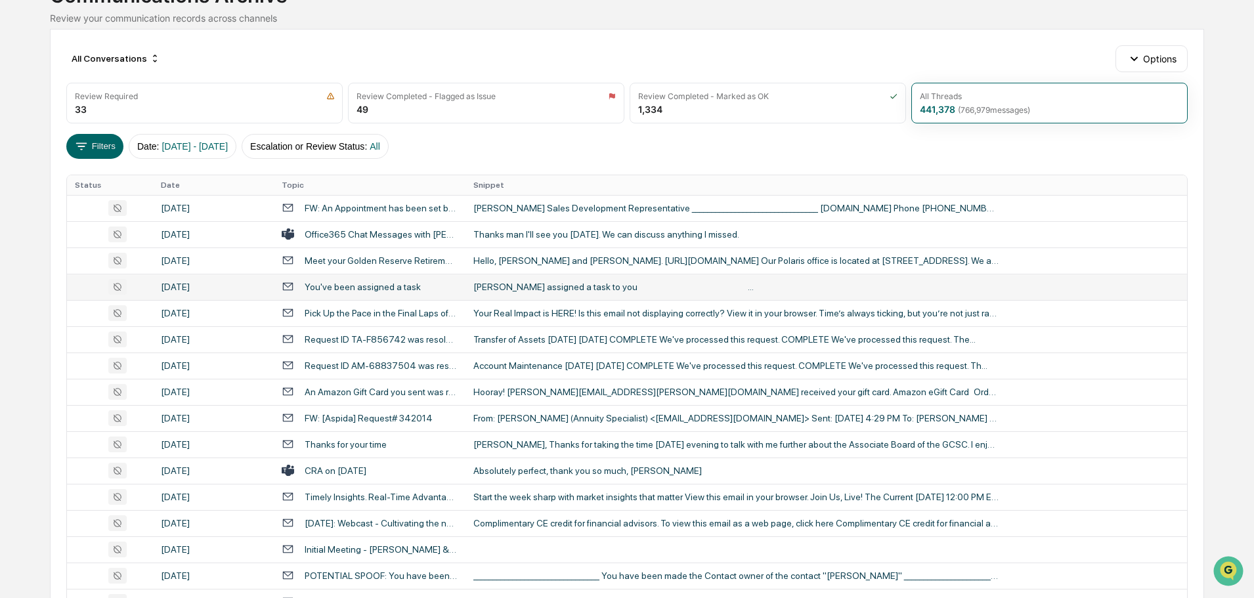
click at [569, 291] on div "Charles assigned a task to you ͏‌ ͏‌ ͏‌ ͏‌ ͏‌ ͏‌ ͏‌ ͏‌ ͏‌ ͏‌ ͏‌ ͏‌ ͏‌ ͏‌ ͏‌ ͏‌ …" at bounding box center [735, 287] width 525 height 11
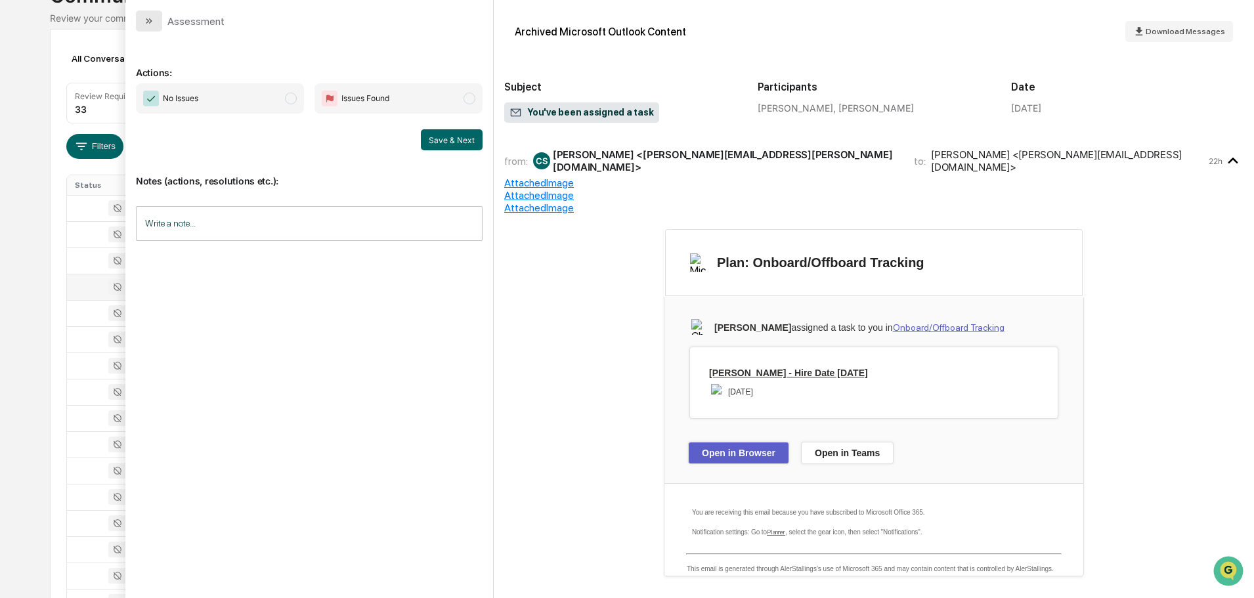
click at [160, 20] on button "modal" at bounding box center [149, 21] width 26 height 21
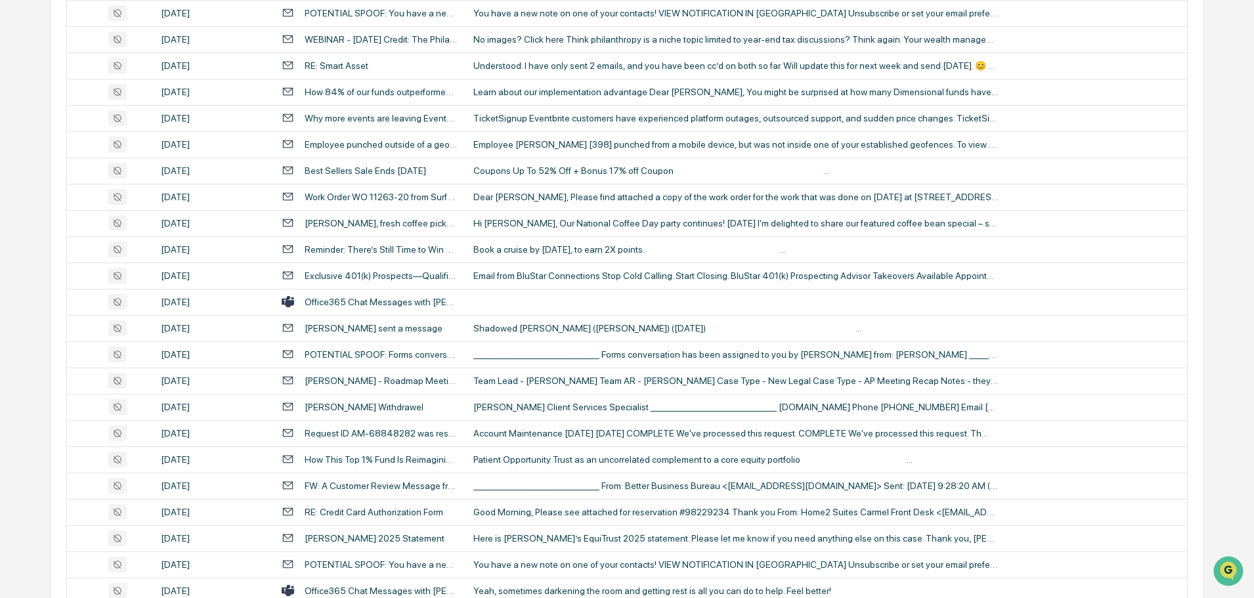
scroll to position [894, 0]
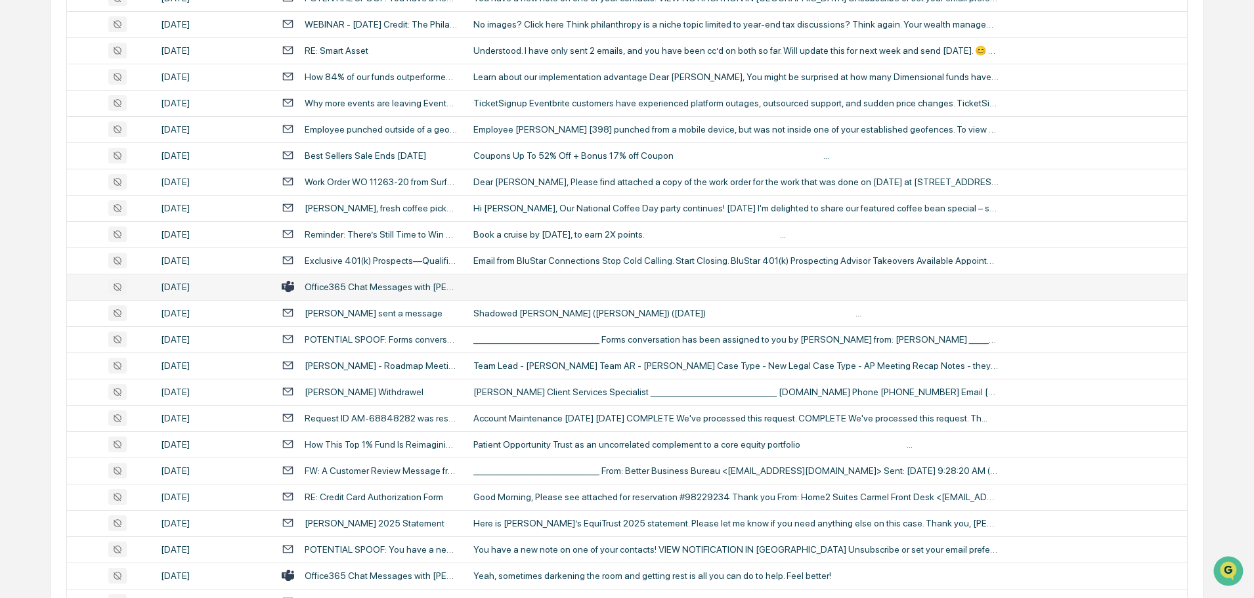
click at [528, 284] on td at bounding box center [825, 287] width 721 height 26
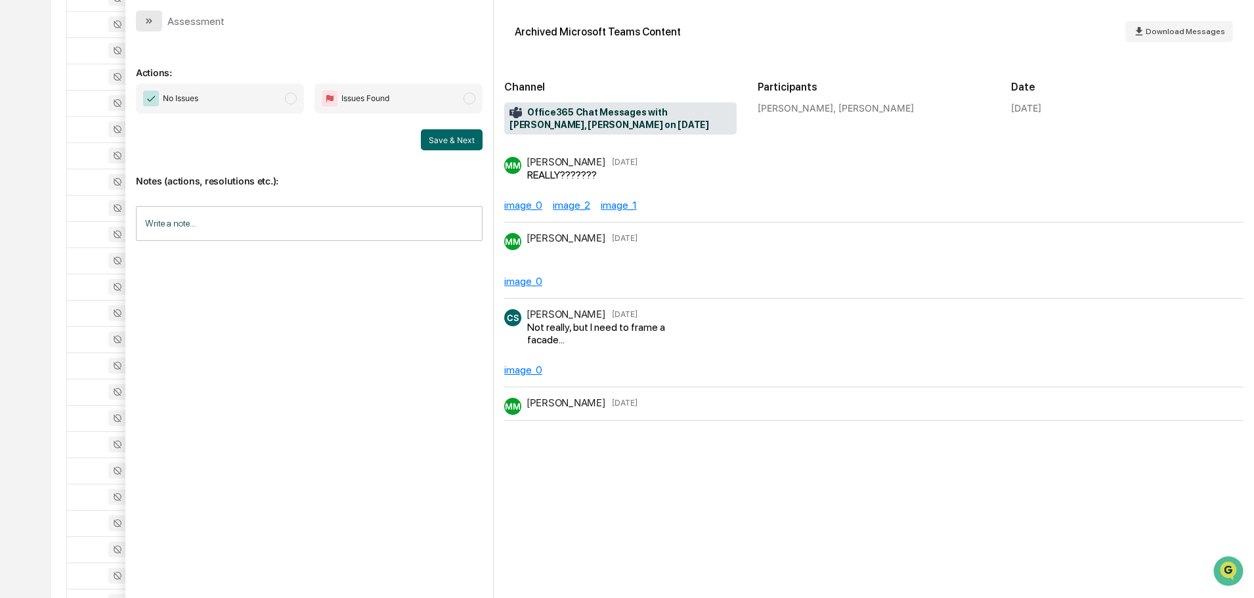
click at [156, 24] on button "modal" at bounding box center [149, 21] width 26 height 21
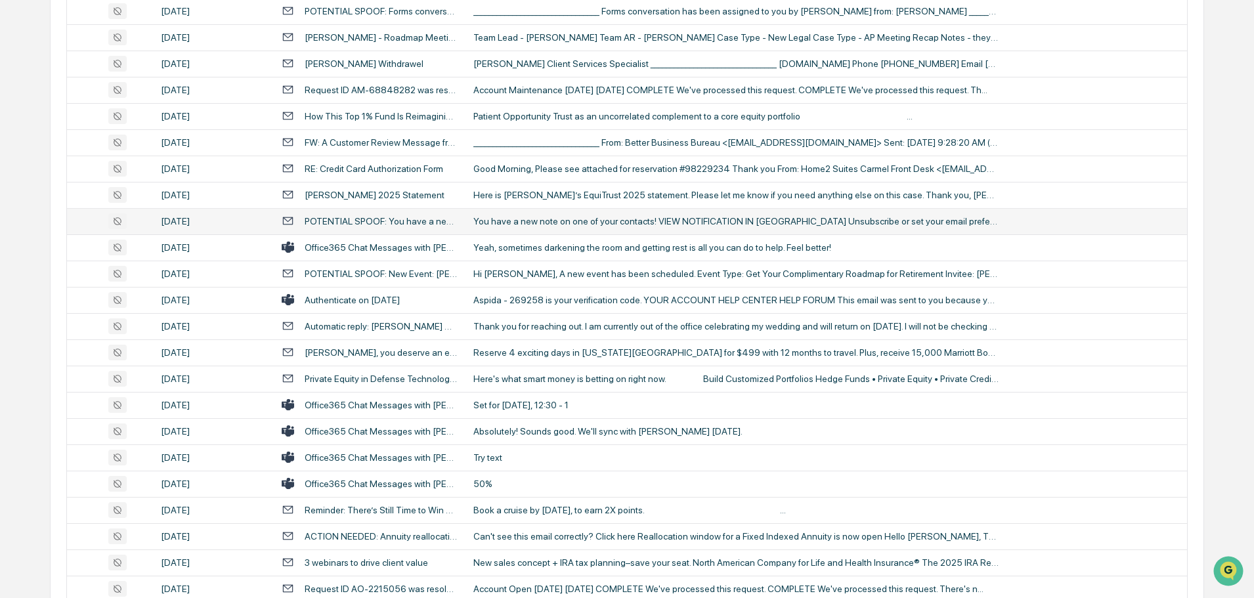
scroll to position [1288, 0]
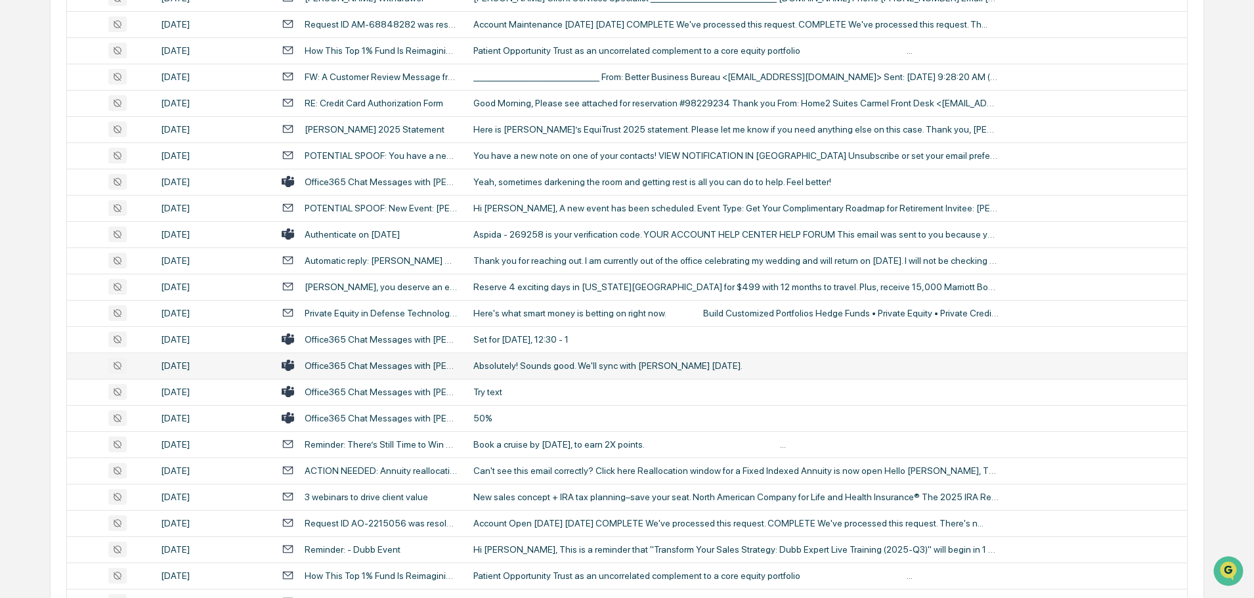
click at [558, 362] on div "Absolutely! Sounds good. We'll sync with Hillary on Monday." at bounding box center [735, 365] width 525 height 11
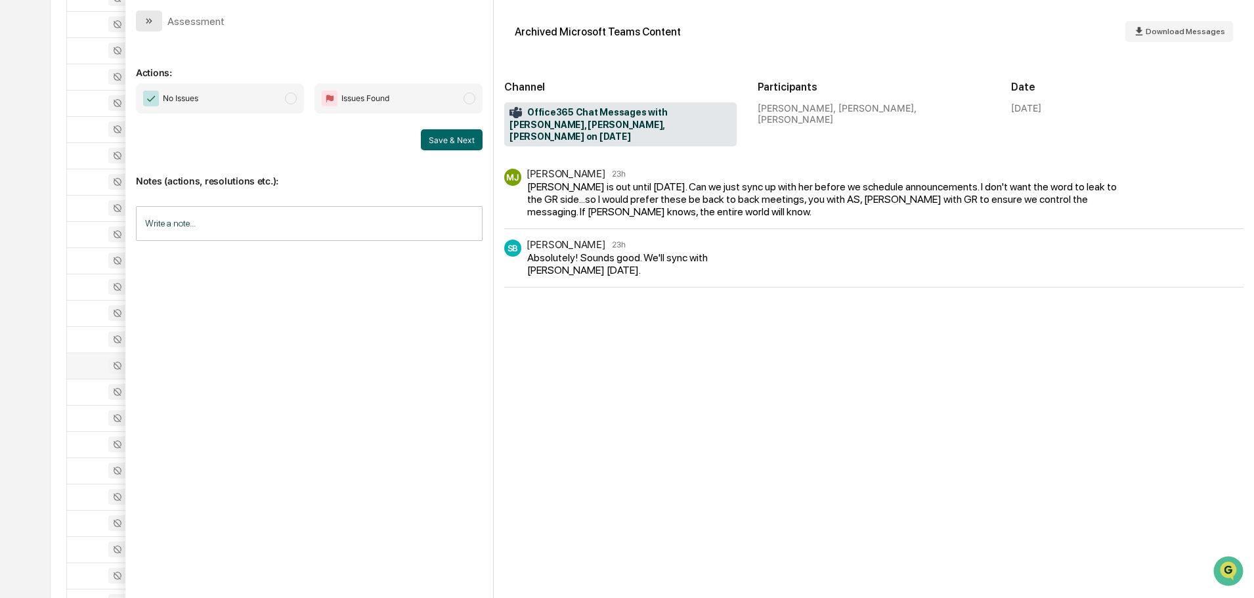
click at [148, 20] on icon "modal" at bounding box center [149, 21] width 11 height 11
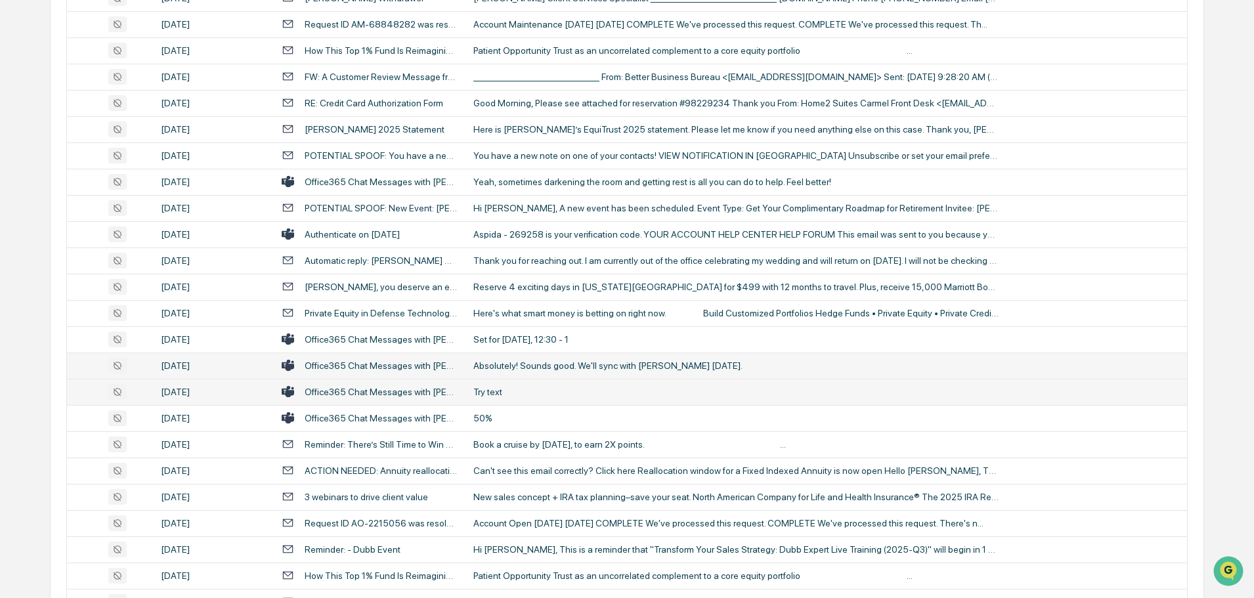
click at [526, 389] on div "Try text" at bounding box center [735, 392] width 525 height 11
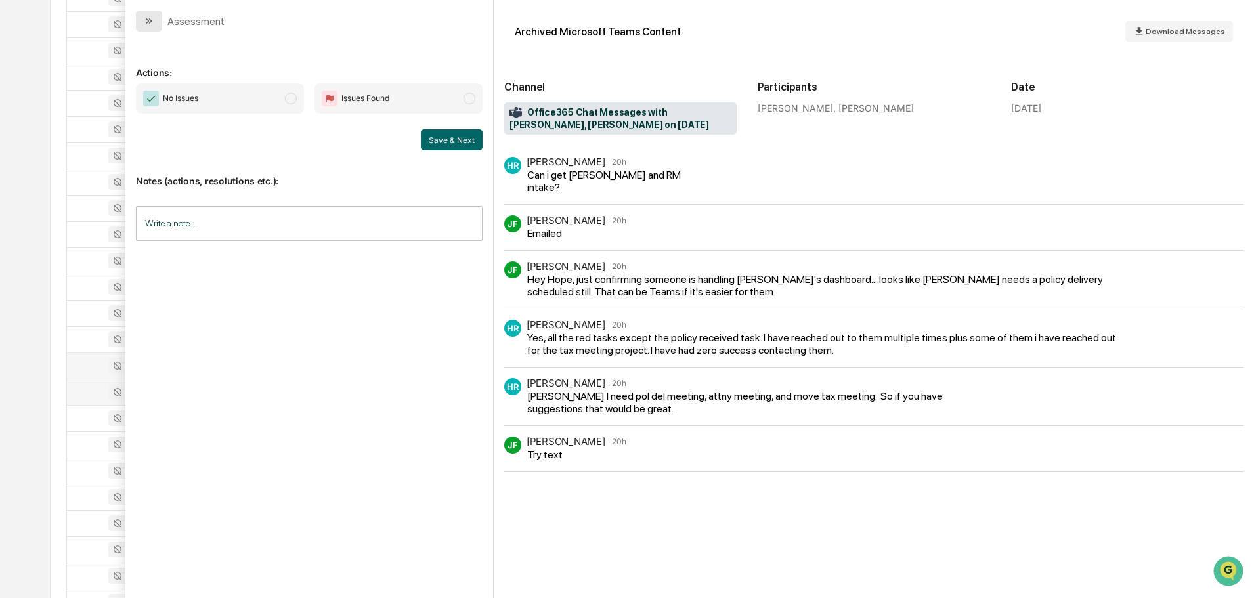
click at [157, 24] on button "modal" at bounding box center [149, 21] width 26 height 21
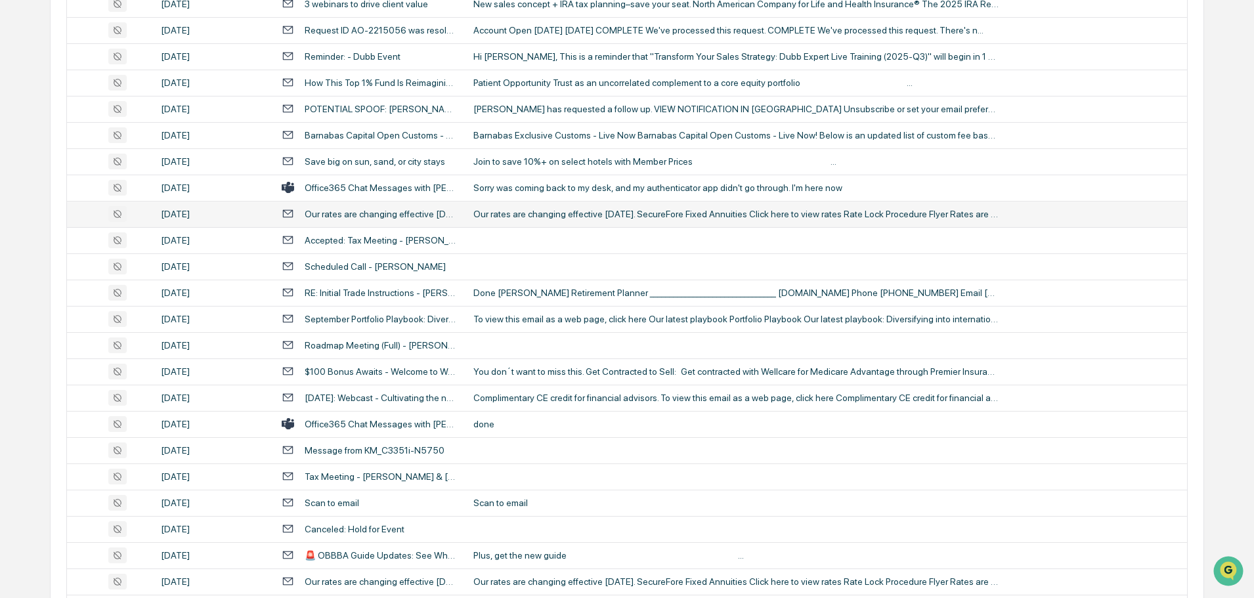
scroll to position [1813, 0]
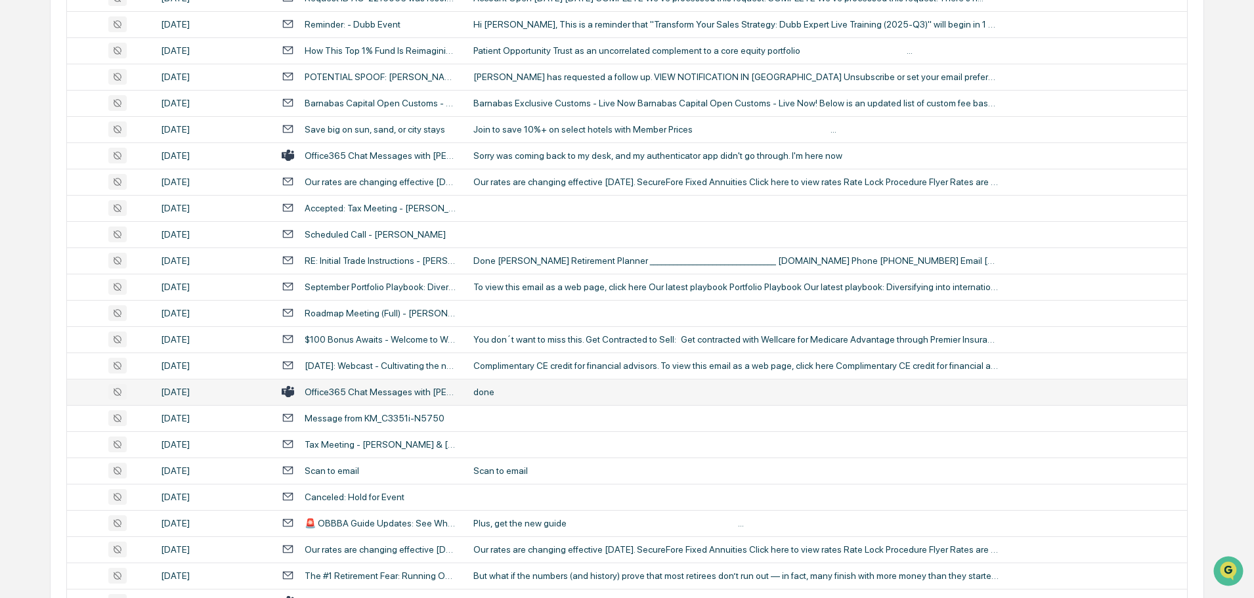
click at [531, 390] on div "done" at bounding box center [735, 392] width 525 height 11
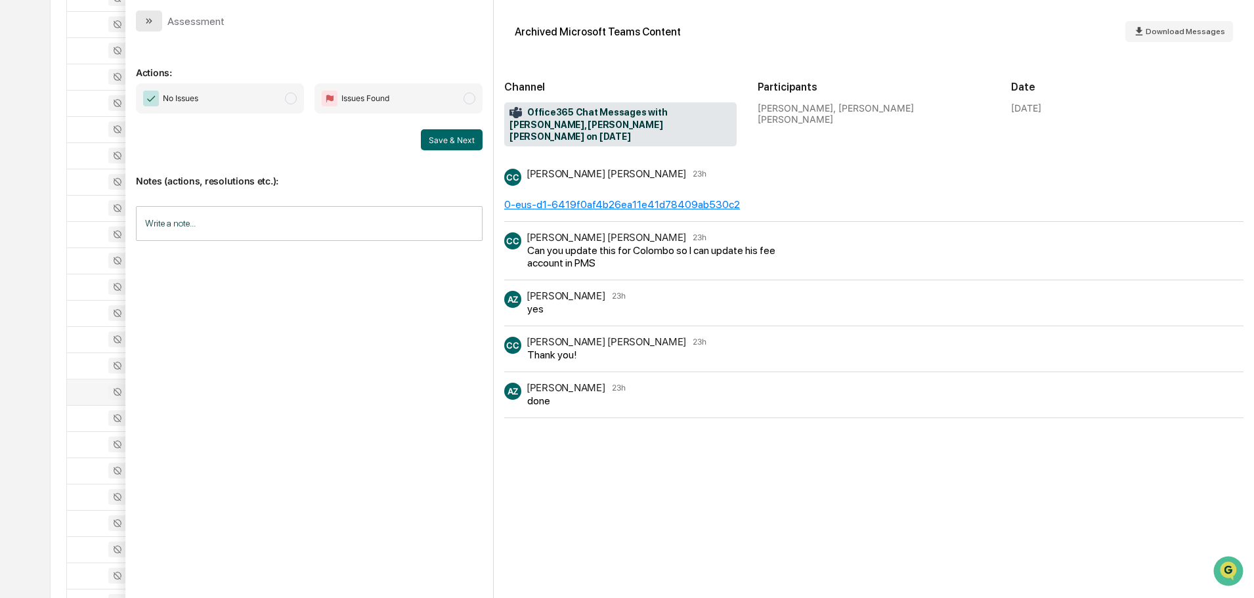
click at [145, 22] on icon "modal" at bounding box center [149, 21] width 11 height 11
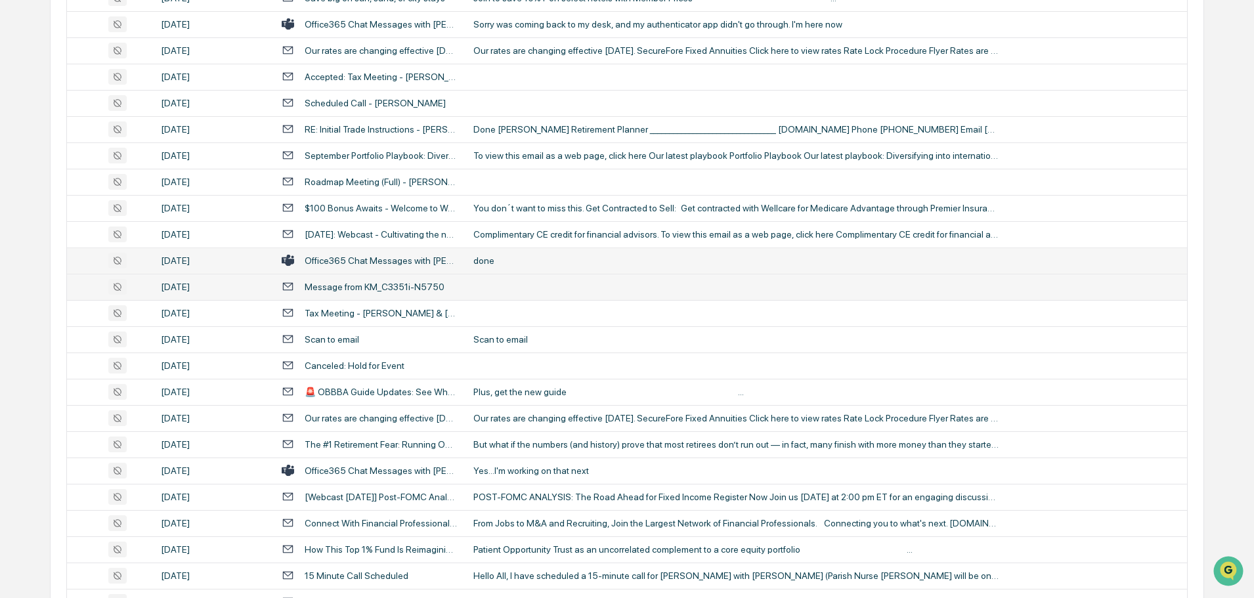
scroll to position [2010, 0]
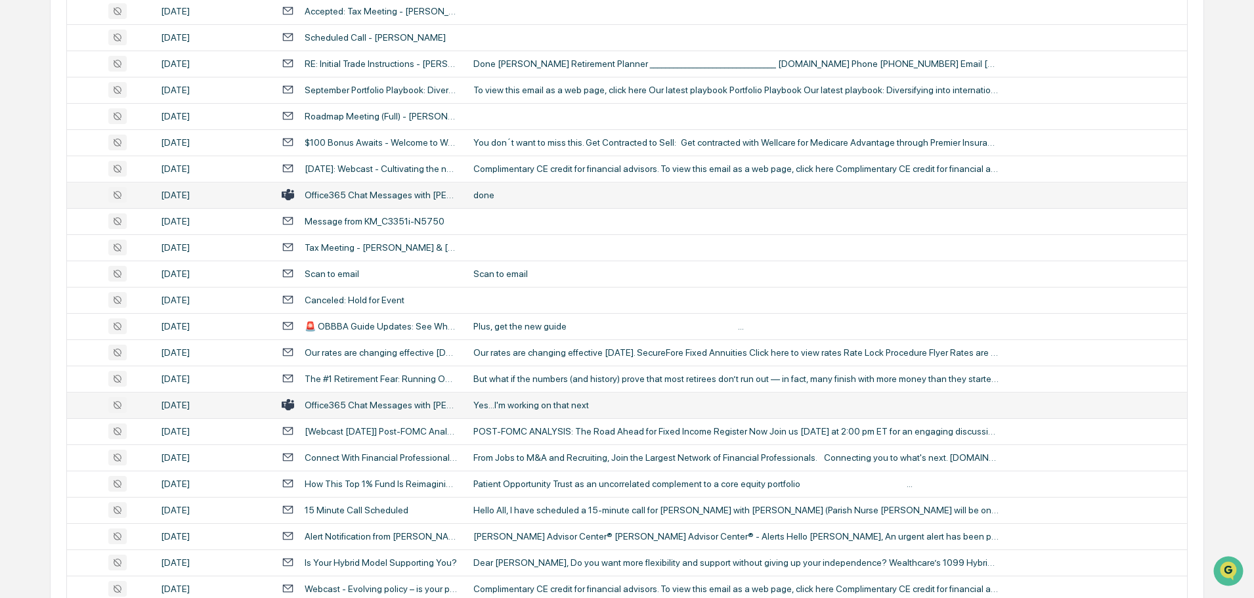
click at [511, 402] on div "Yes...I'm working on that next" at bounding box center [735, 405] width 525 height 11
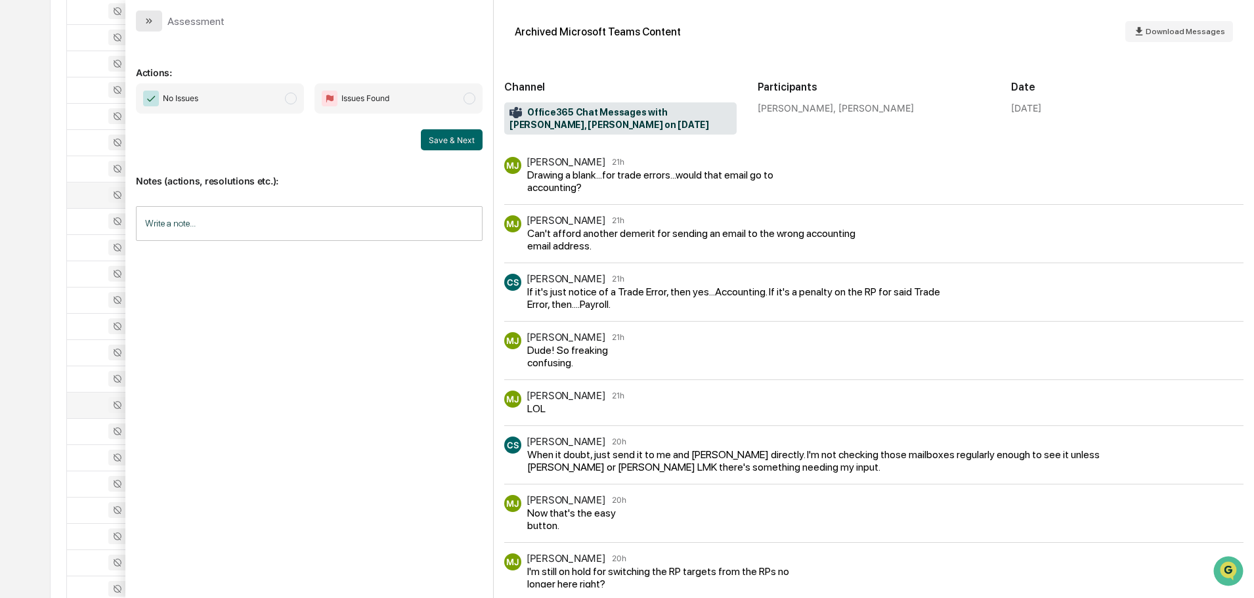
click at [140, 21] on button "modal" at bounding box center [149, 21] width 26 height 21
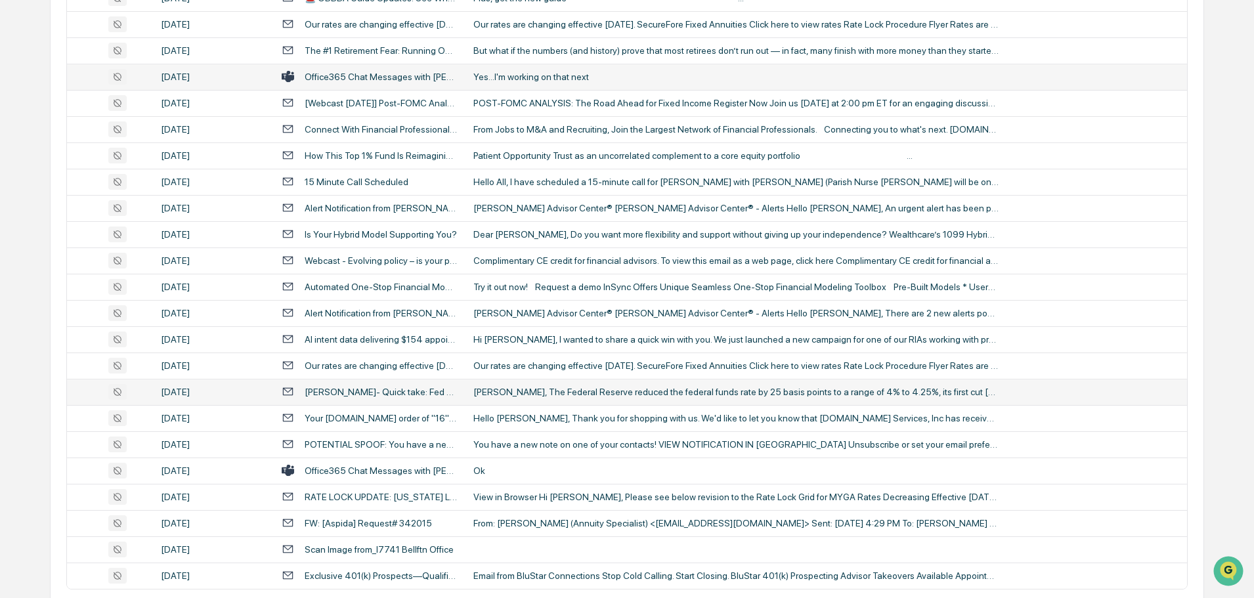
scroll to position [2404, 0]
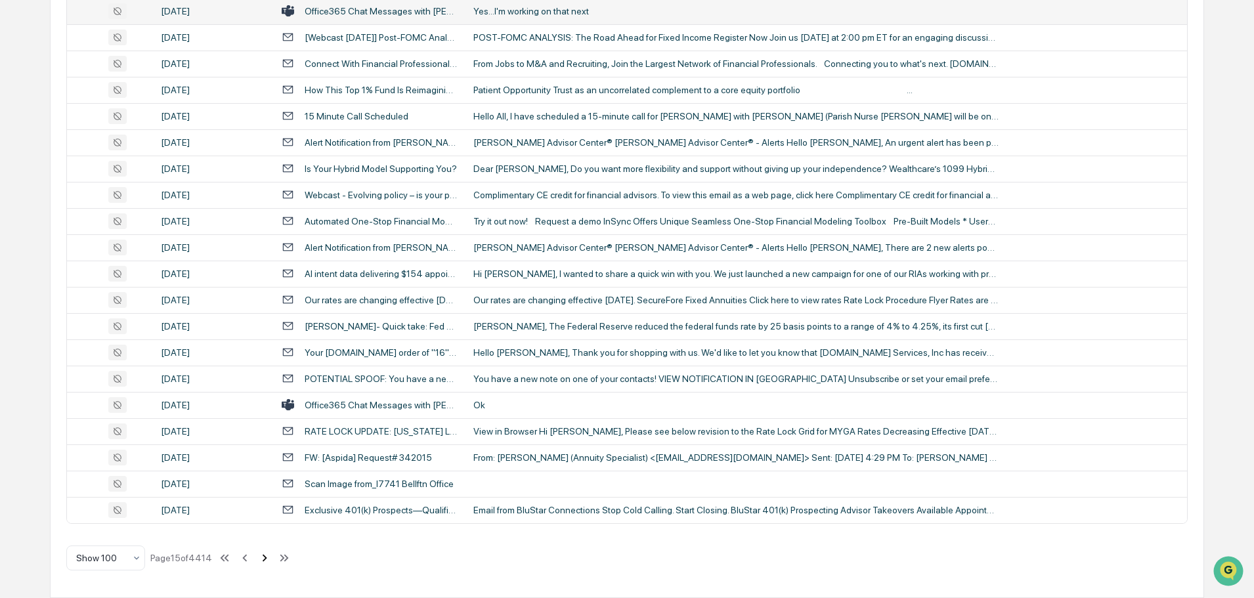
click at [268, 561] on icon at bounding box center [264, 558] width 14 height 14
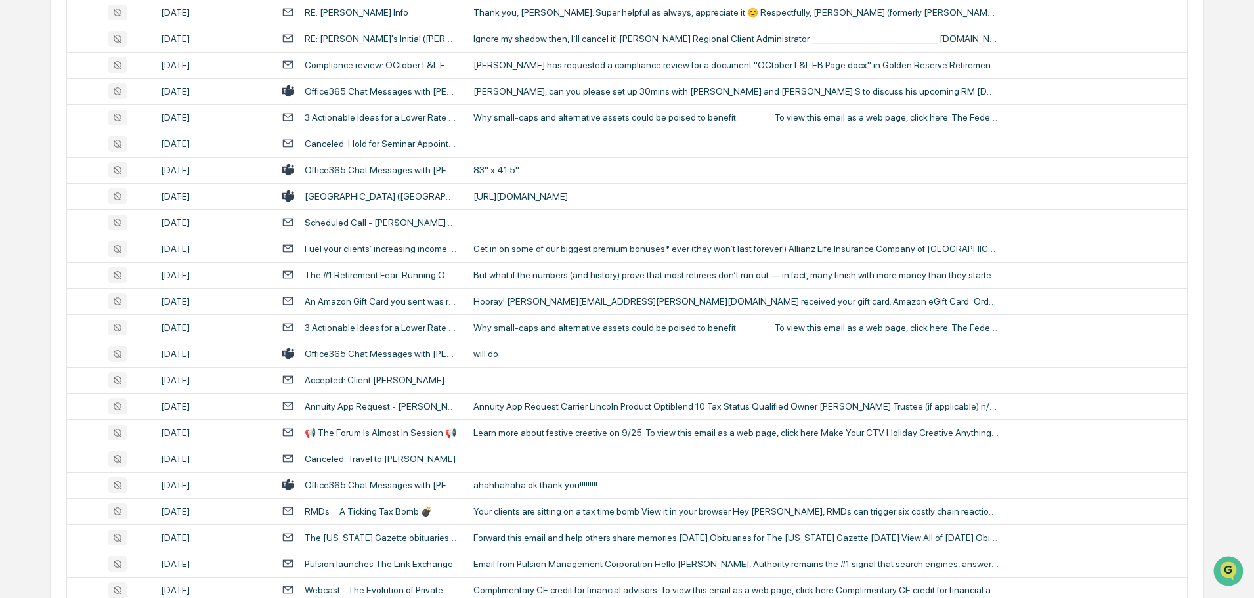
scroll to position [1969, 0]
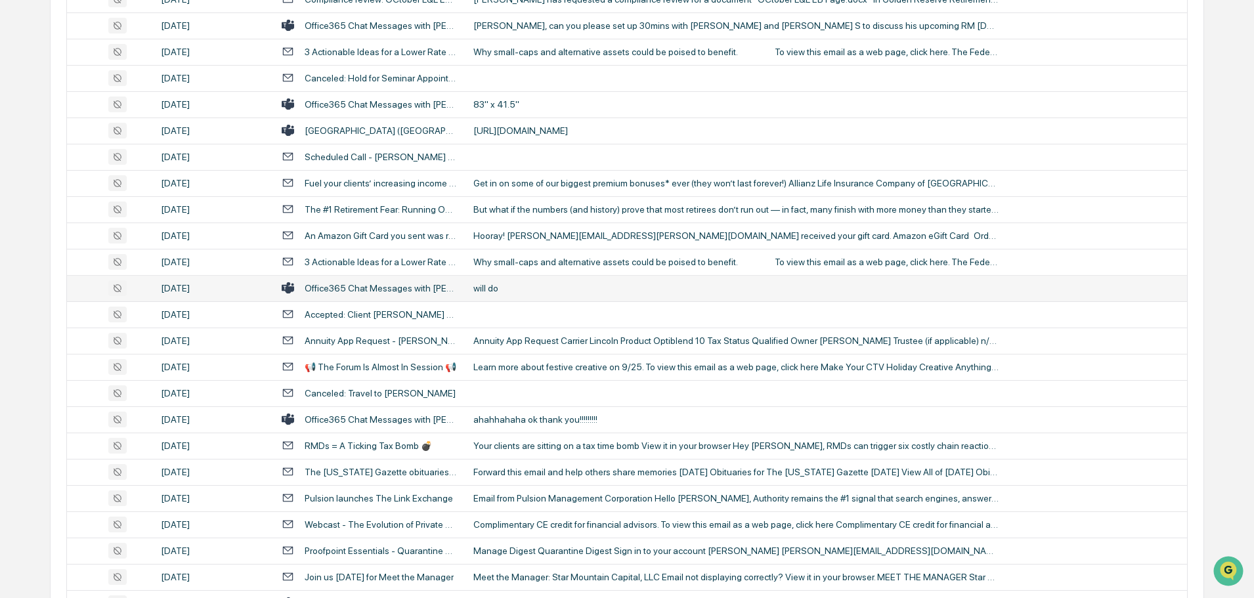
click at [558, 289] on div "will do" at bounding box center [735, 288] width 525 height 11
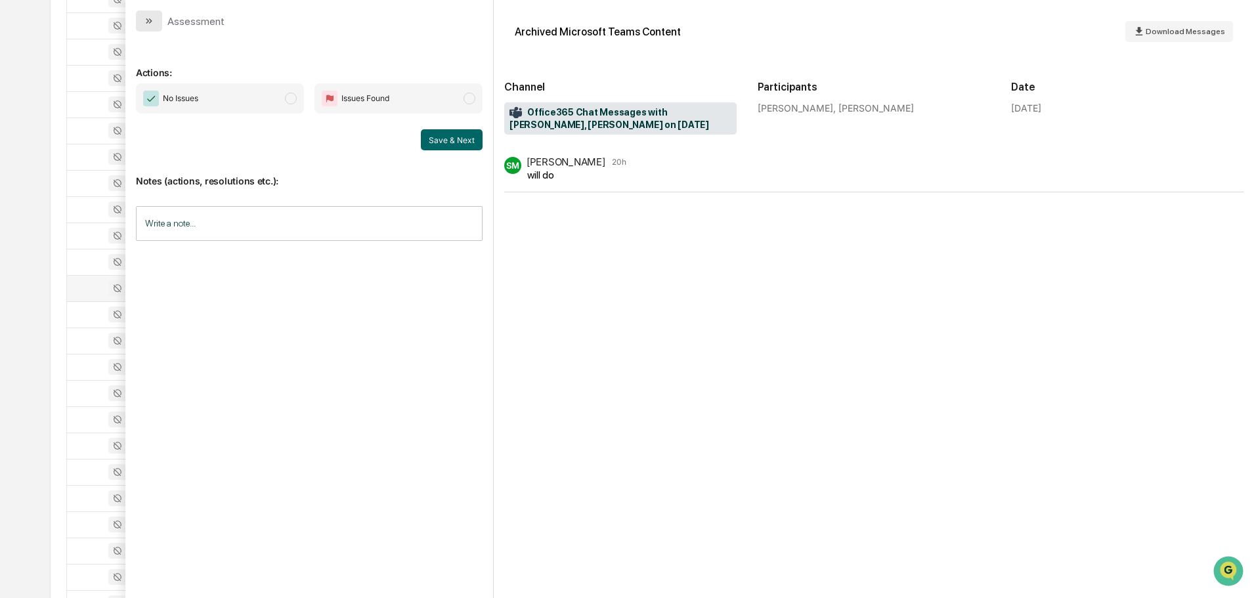
click at [151, 20] on icon "modal" at bounding box center [149, 21] width 11 height 11
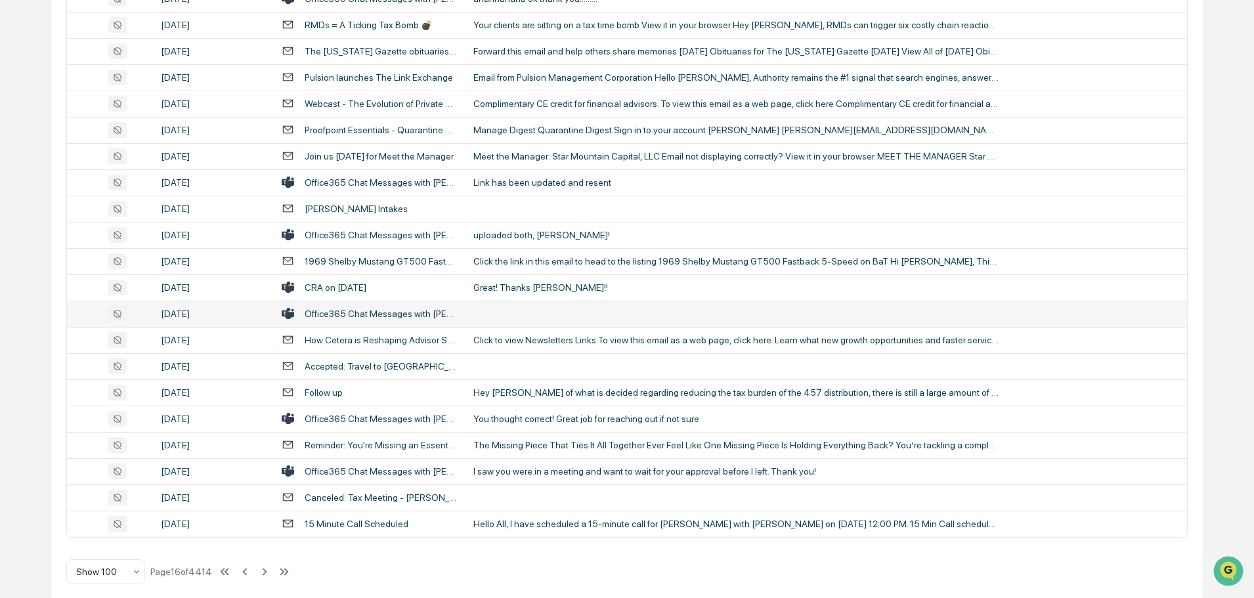
scroll to position [2404, 0]
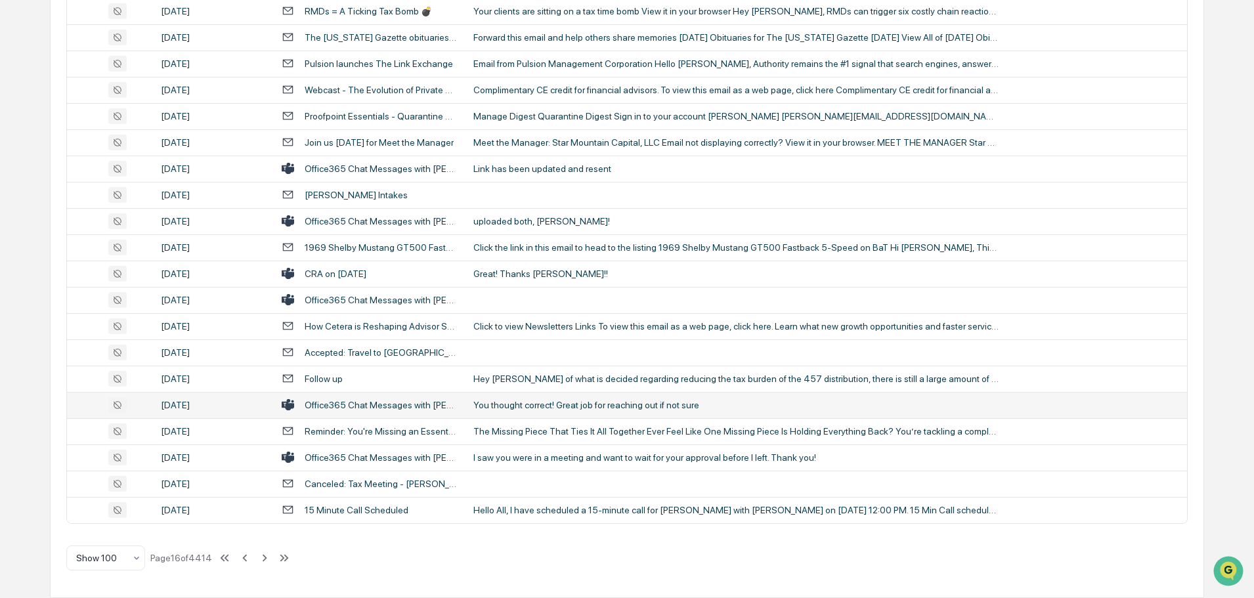
click at [547, 398] on td "You thought correct! Great job for reaching out if not sure" at bounding box center [825, 405] width 721 height 26
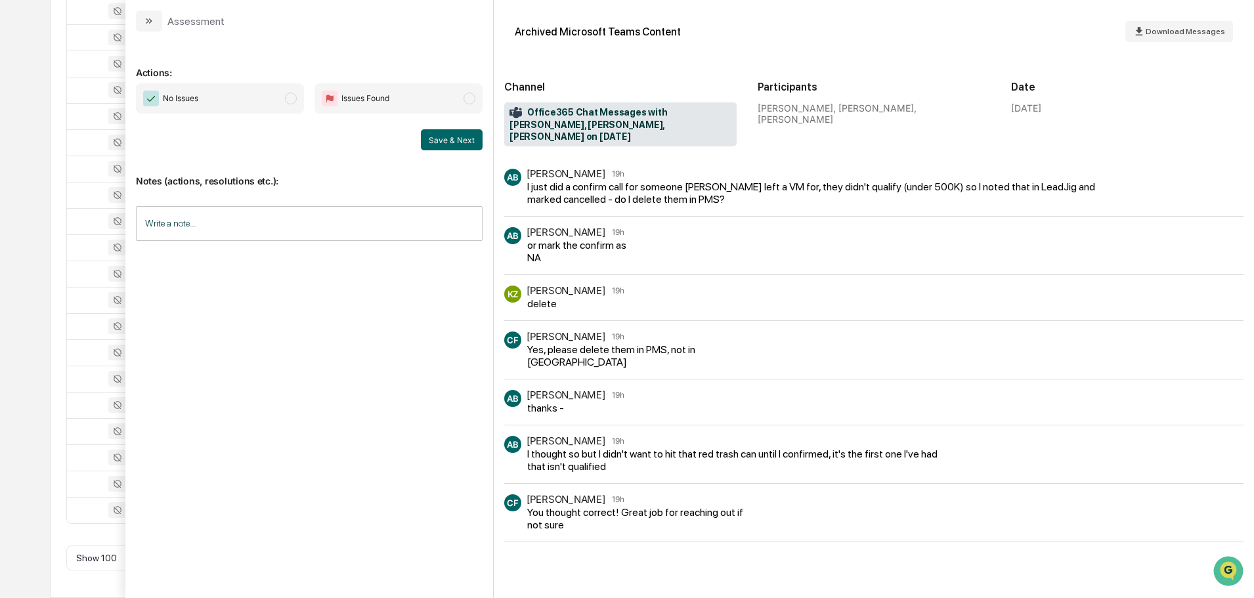
click at [135, 17] on div "Assessment" at bounding box center [309, 16] width 368 height 32
click at [158, 28] on button "modal" at bounding box center [149, 21] width 26 height 21
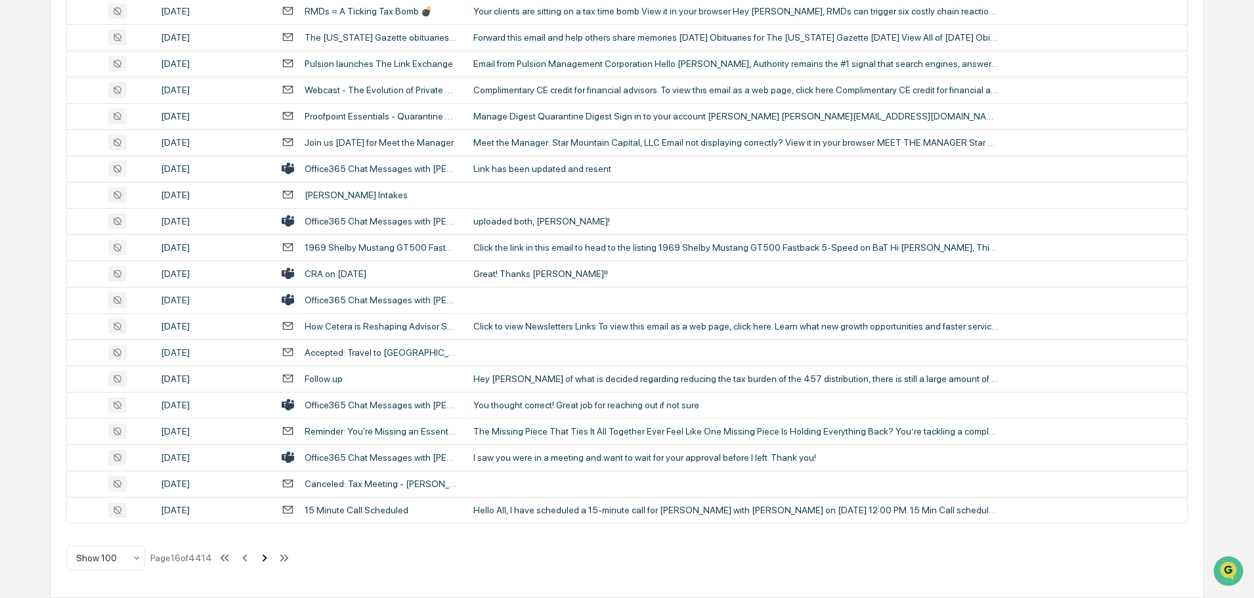
click at [265, 559] on icon at bounding box center [264, 558] width 14 height 14
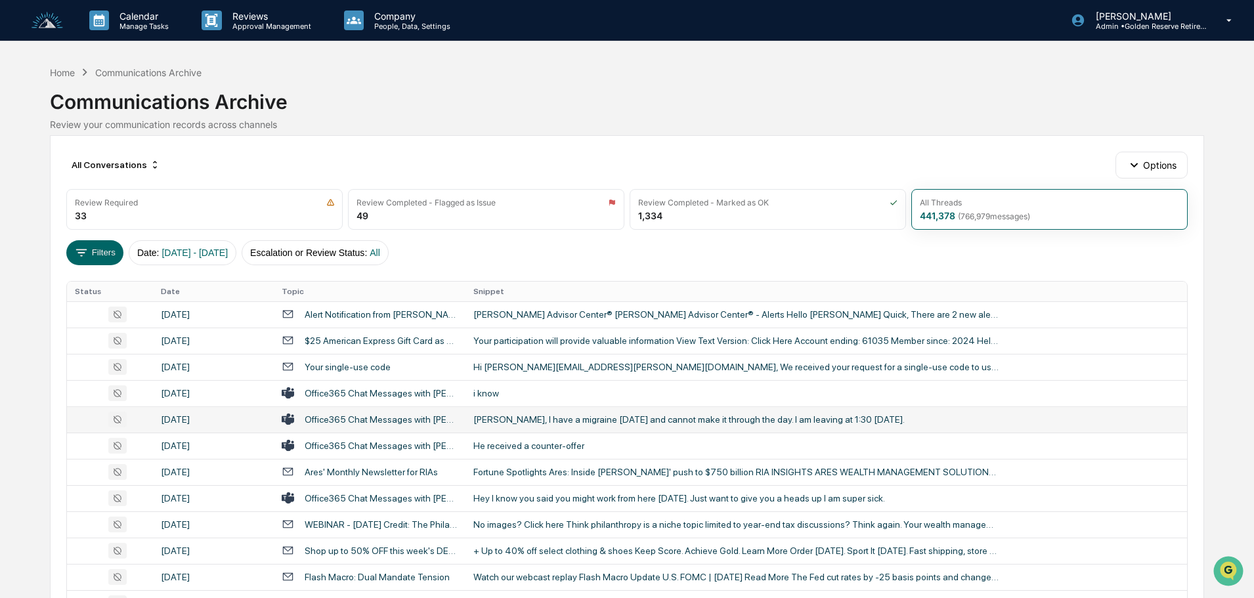
click at [555, 422] on div "John, I have a migraine today and cannot make it through the day. I am leaving …" at bounding box center [735, 419] width 525 height 11
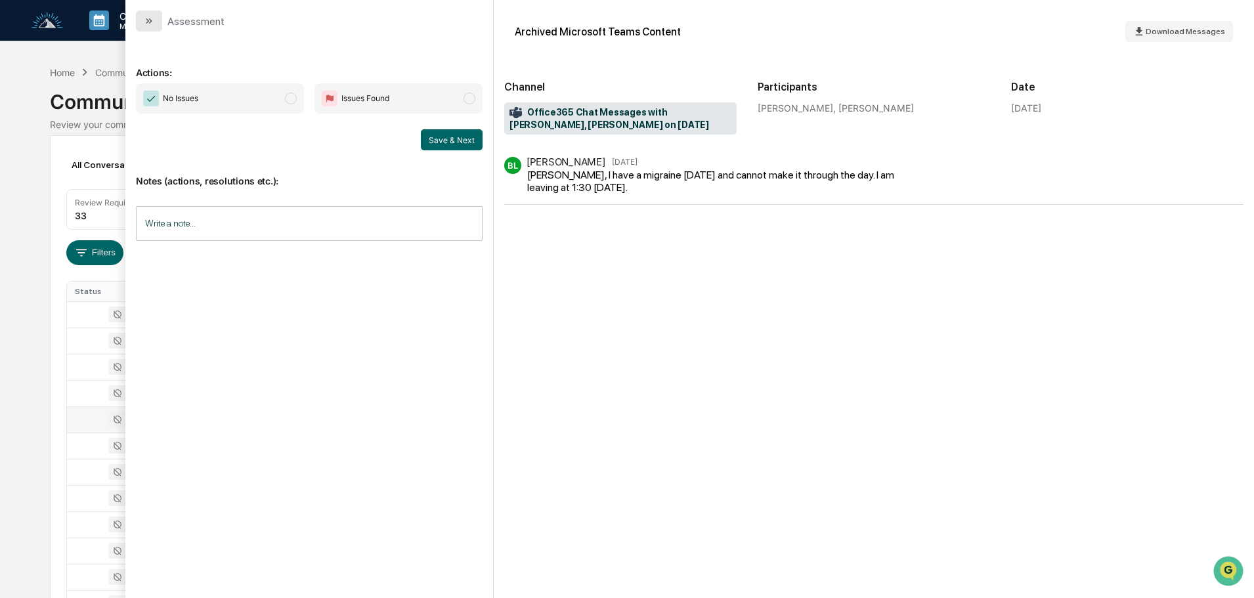
click at [154, 22] on icon "modal" at bounding box center [149, 21] width 11 height 11
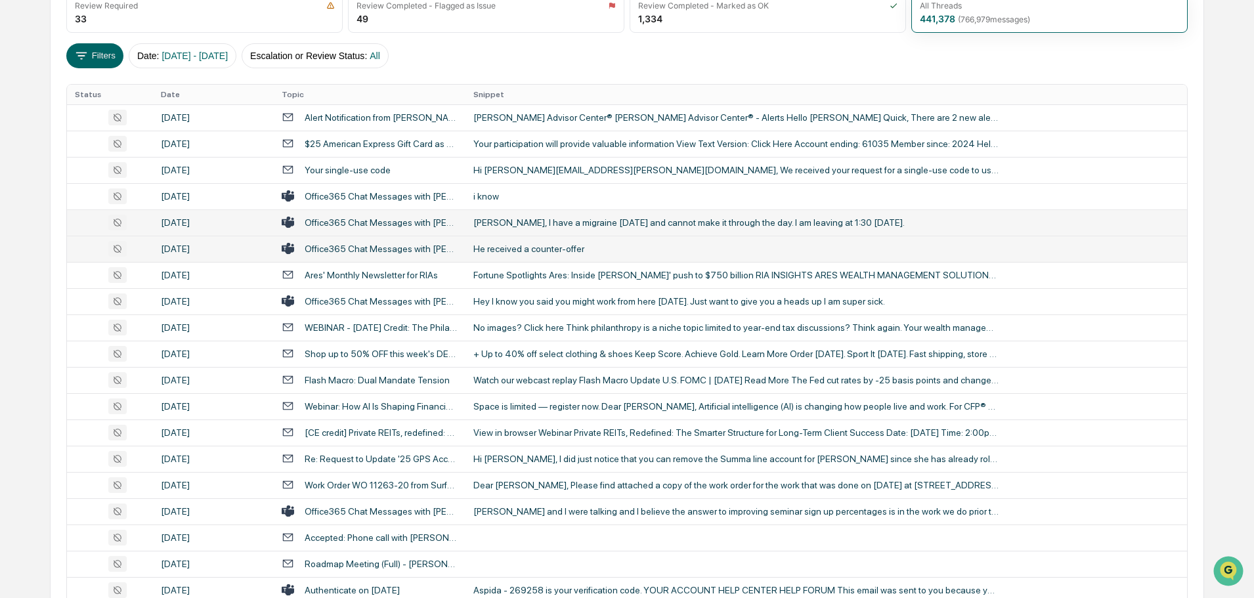
scroll to position [263, 0]
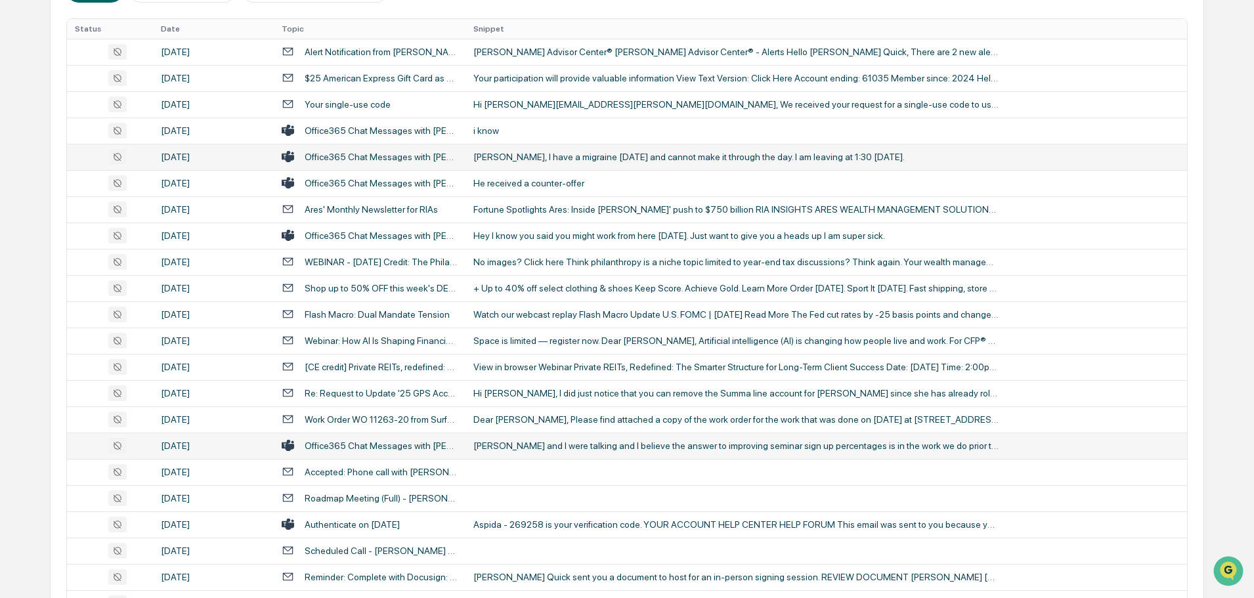
click at [564, 453] on td "[PERSON_NAME] and I were talking and I believe the answer to improving seminar …" at bounding box center [825, 446] width 721 height 26
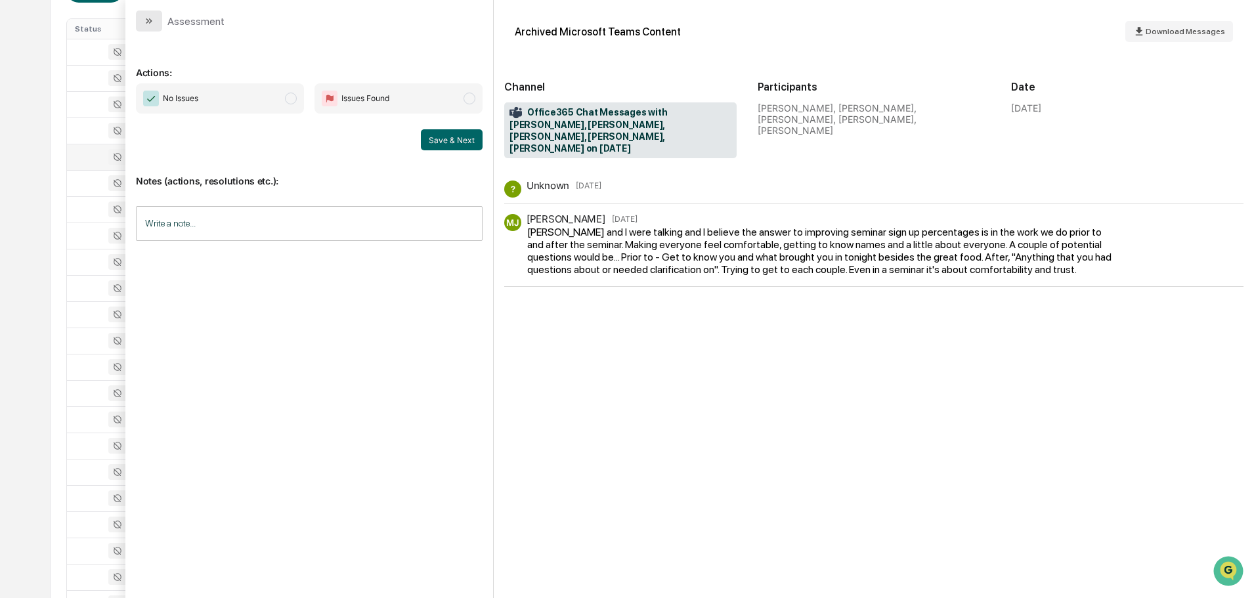
click at [157, 27] on button "modal" at bounding box center [149, 21] width 26 height 21
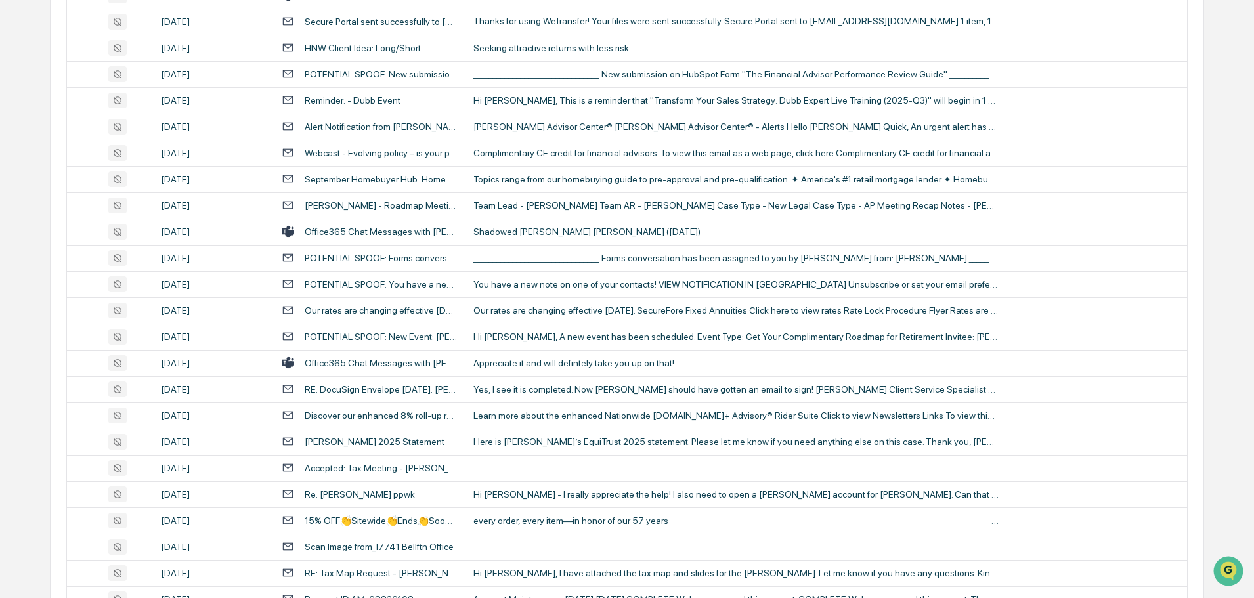
scroll to position [1444, 0]
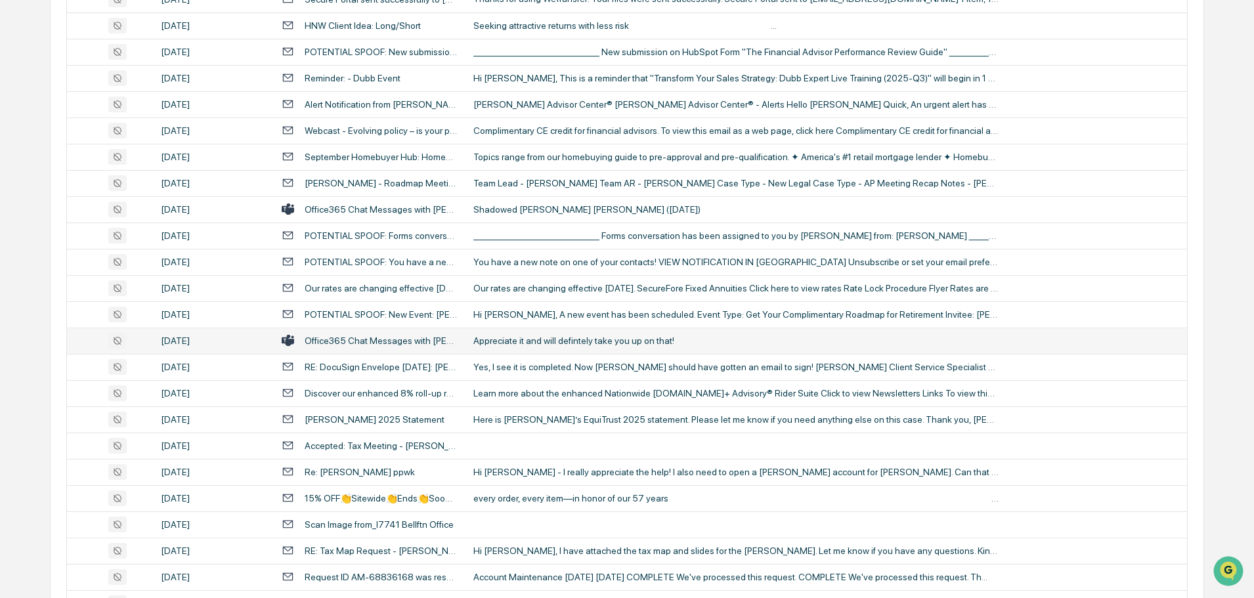
click at [582, 341] on div "Appreciate it and will defintely take you up on that!" at bounding box center [735, 340] width 525 height 11
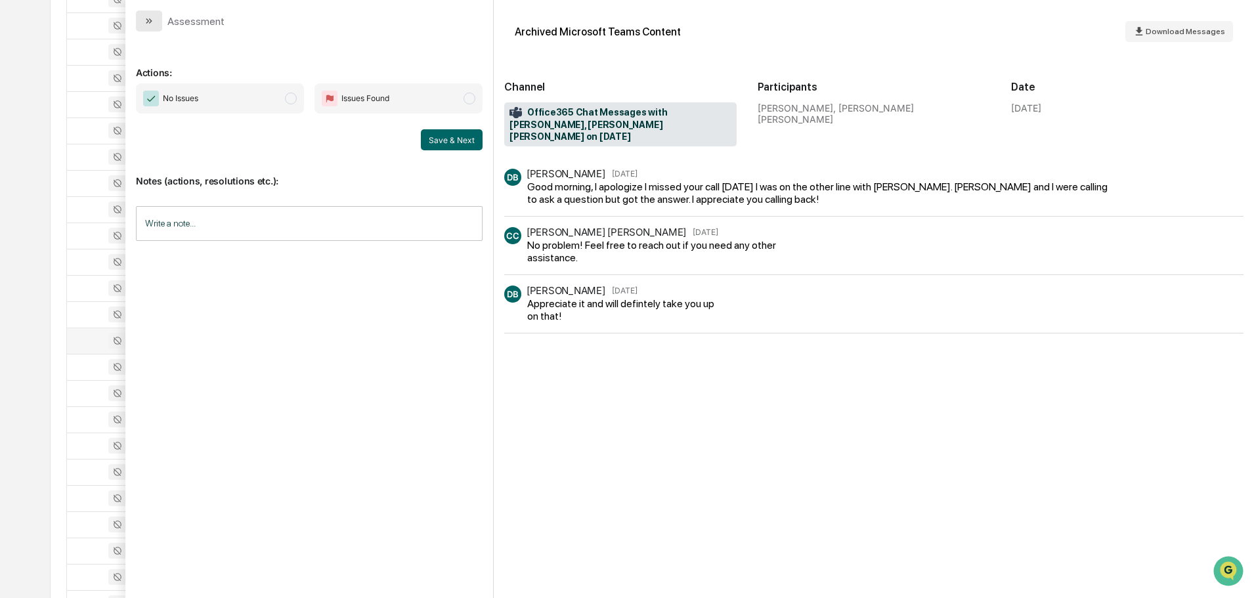
click at [148, 13] on button "modal" at bounding box center [149, 21] width 26 height 21
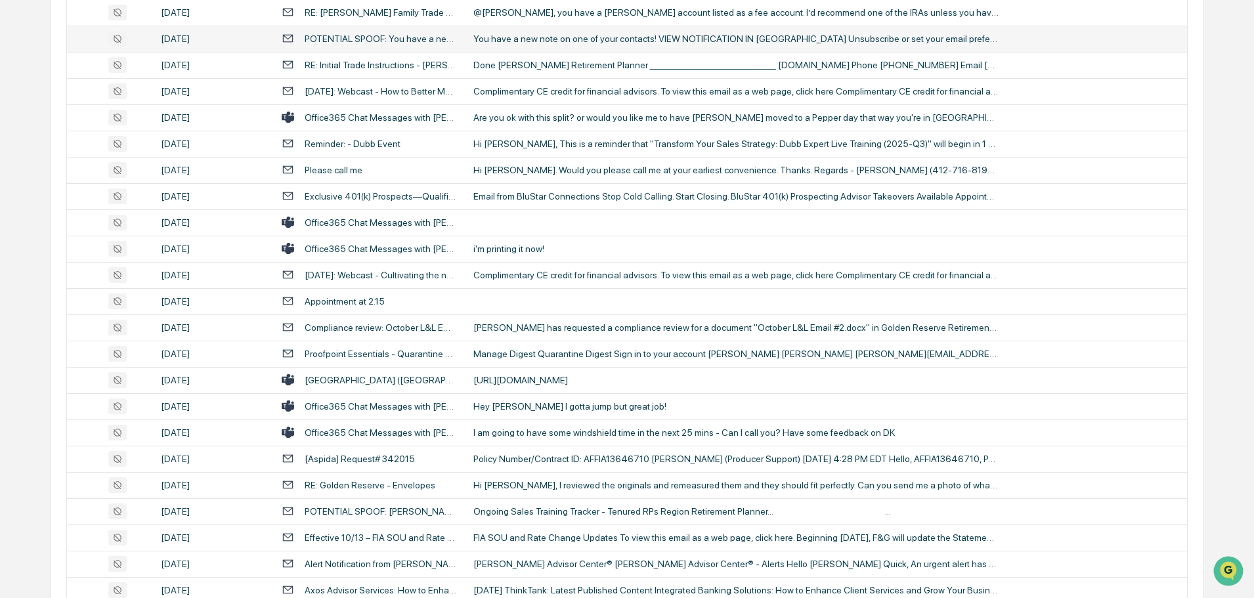
scroll to position [2101, 0]
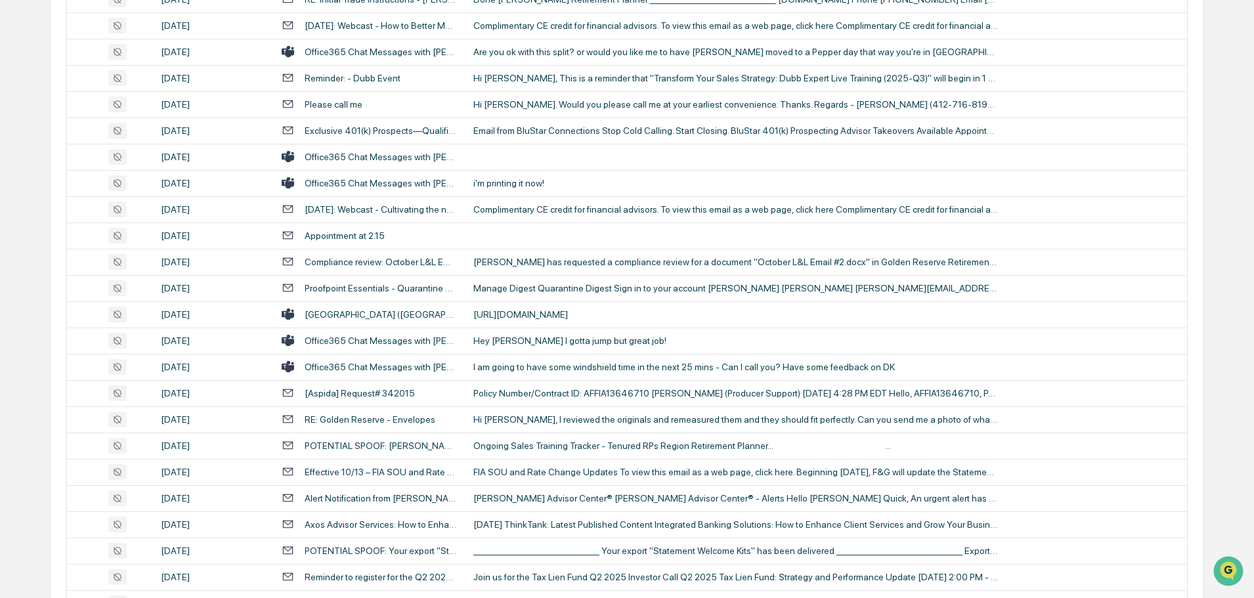
click at [514, 367] on div "I am going to have some windshield time in the next 25 mins - Can I call you? H…" at bounding box center [735, 367] width 525 height 11
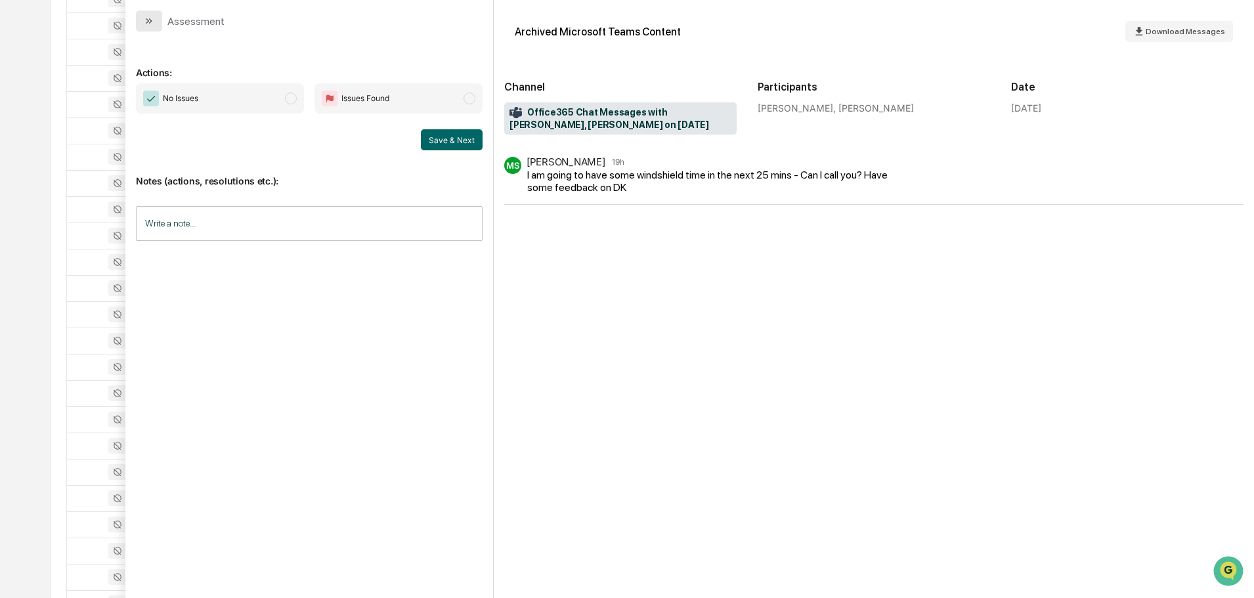
click at [148, 18] on icon "modal" at bounding box center [149, 21] width 11 height 11
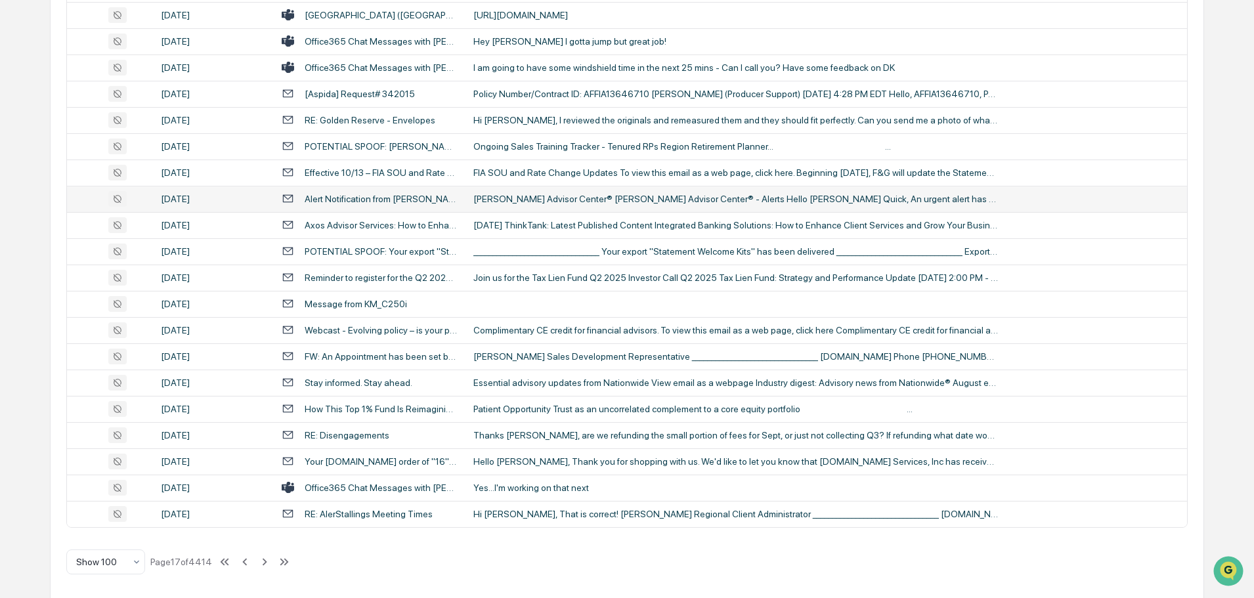
scroll to position [2404, 0]
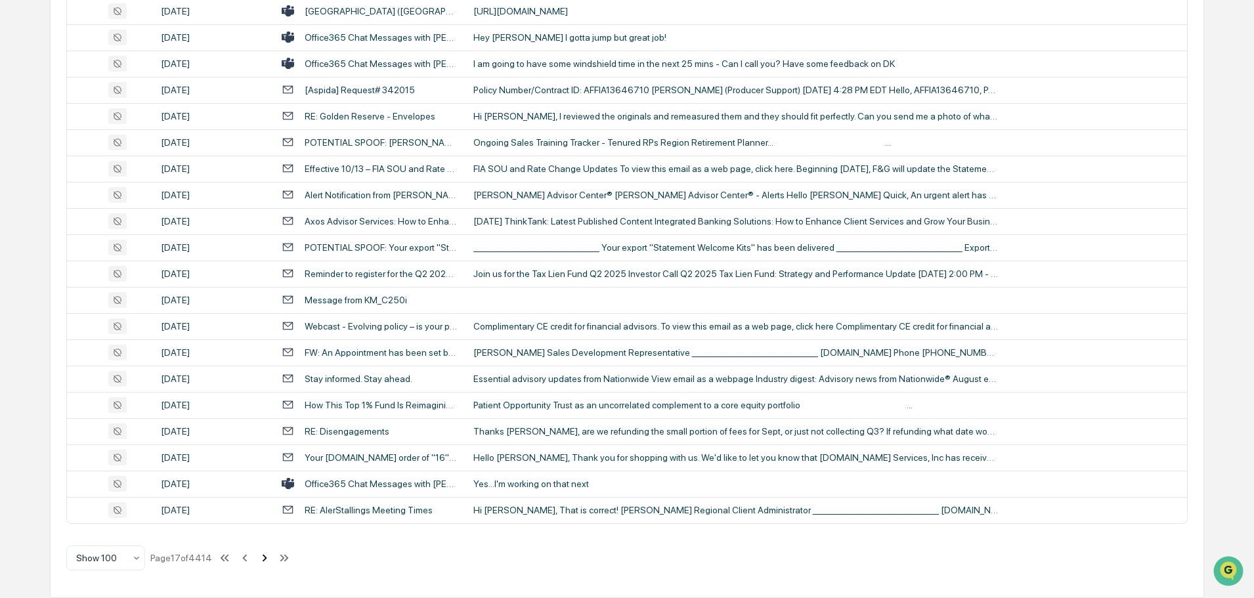
click at [265, 558] on icon at bounding box center [264, 558] width 14 height 14
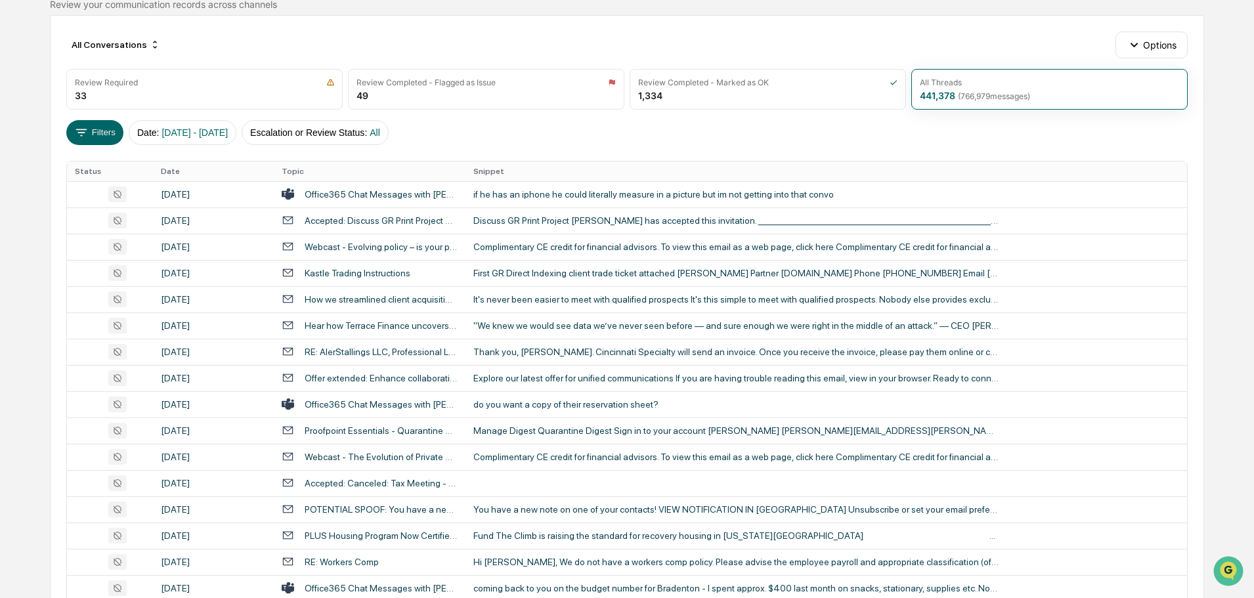
scroll to position [106, 0]
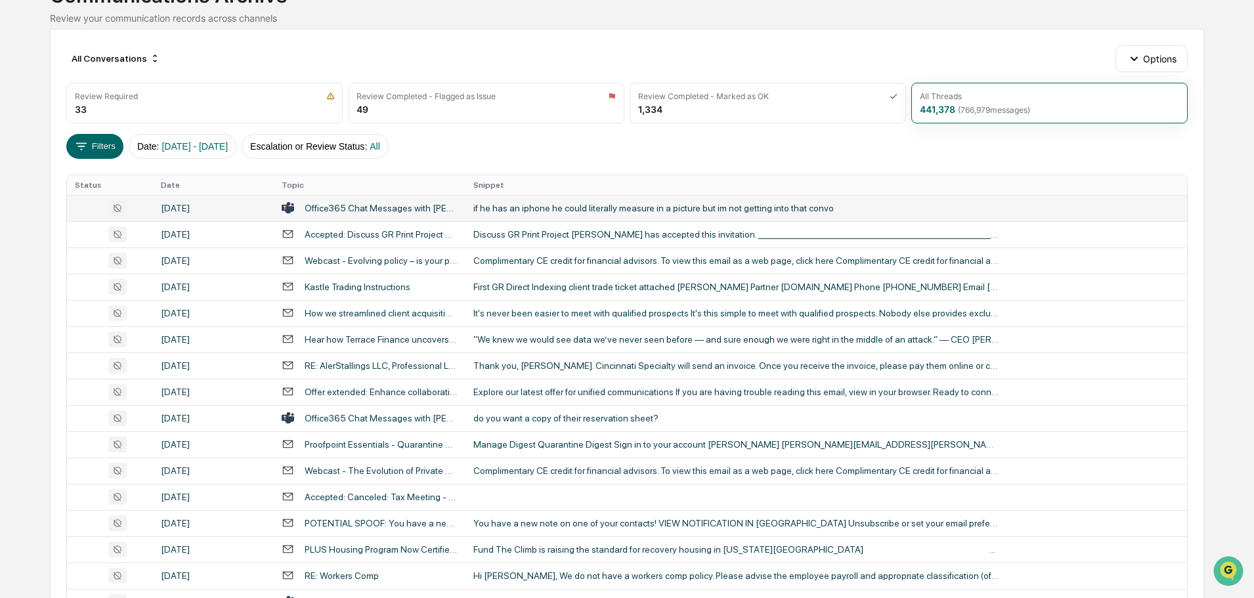
click at [526, 208] on div "if he has an iphone he could literally measure in a picture but im not getting …" at bounding box center [735, 208] width 525 height 11
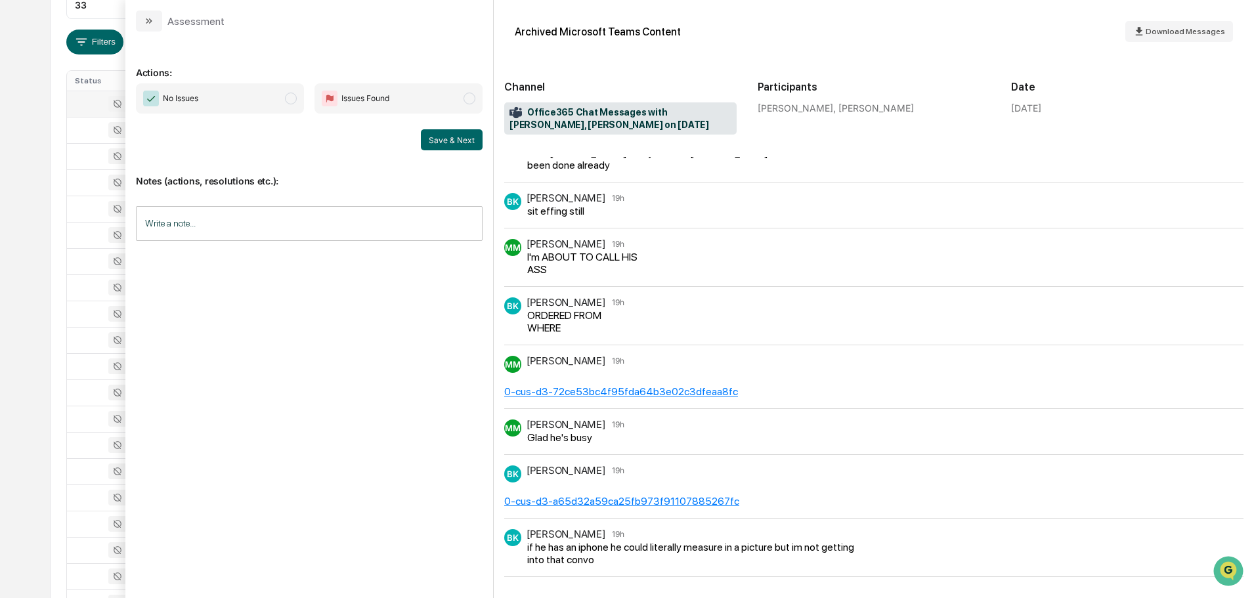
scroll to position [238, 0]
click at [158, 24] on button "modal" at bounding box center [149, 21] width 26 height 21
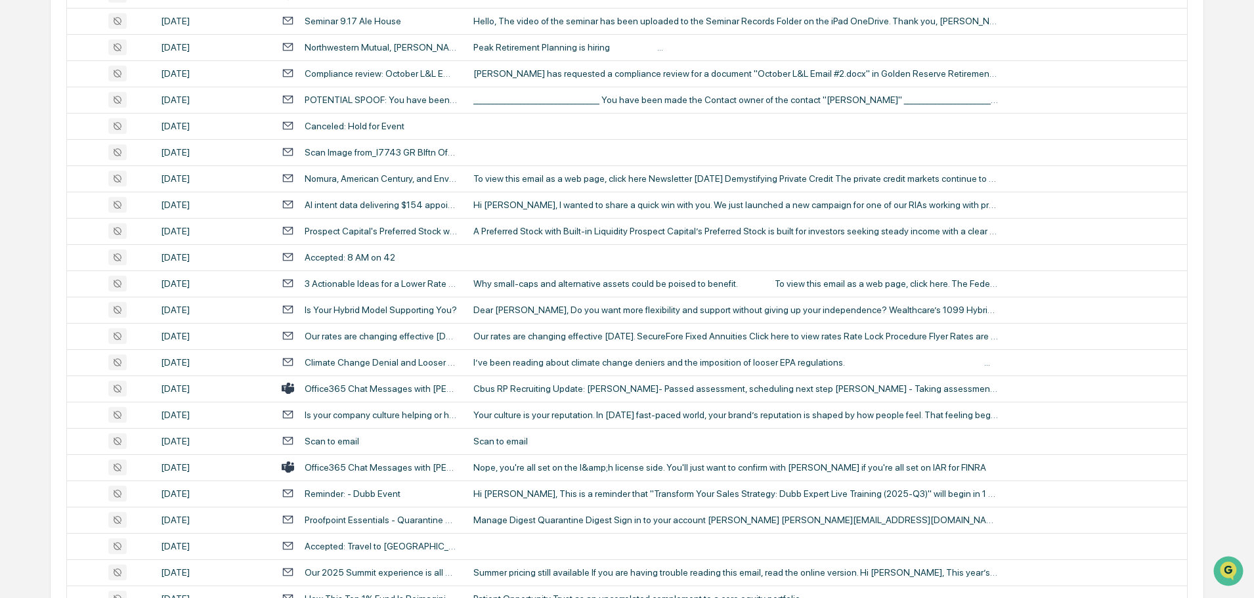
scroll to position [894, 0]
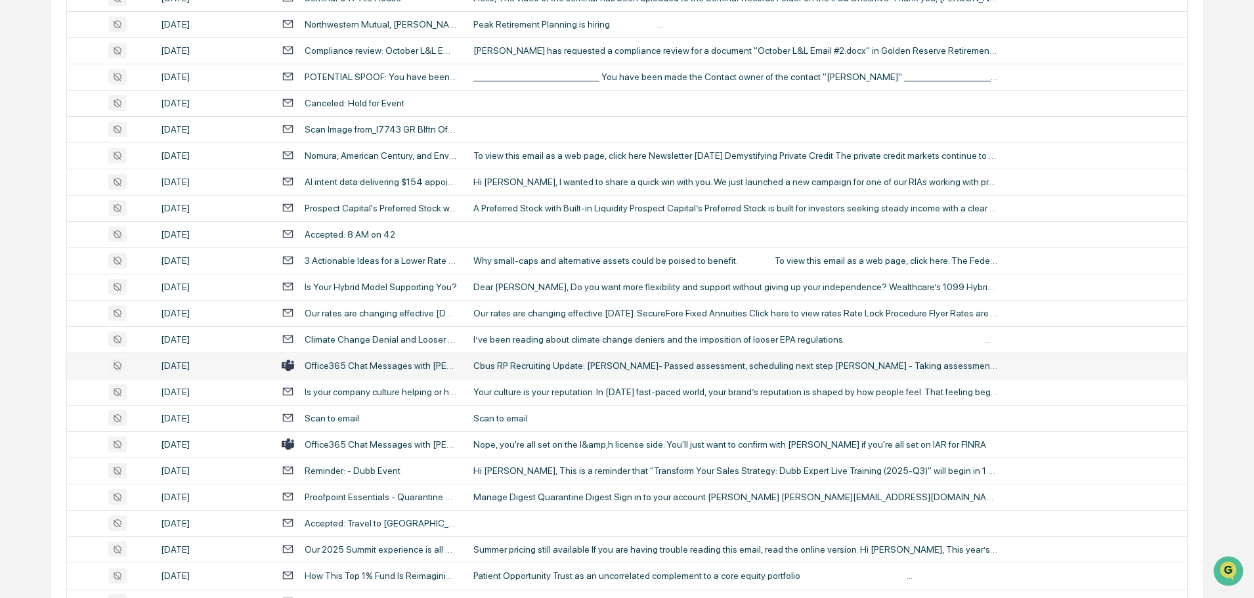
click at [507, 364] on div "Cbus RP Recruiting Update: Kyle Dearing- Passed assessment, scheduling next ste…" at bounding box center [735, 365] width 525 height 11
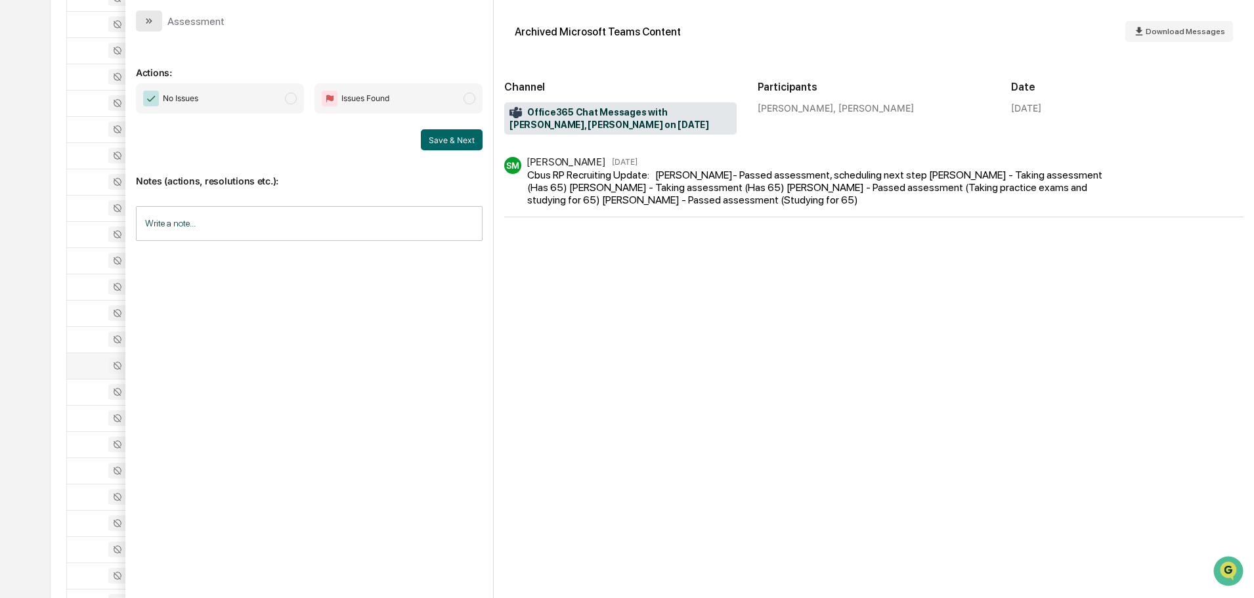
click at [156, 21] on button "modal" at bounding box center [149, 21] width 26 height 21
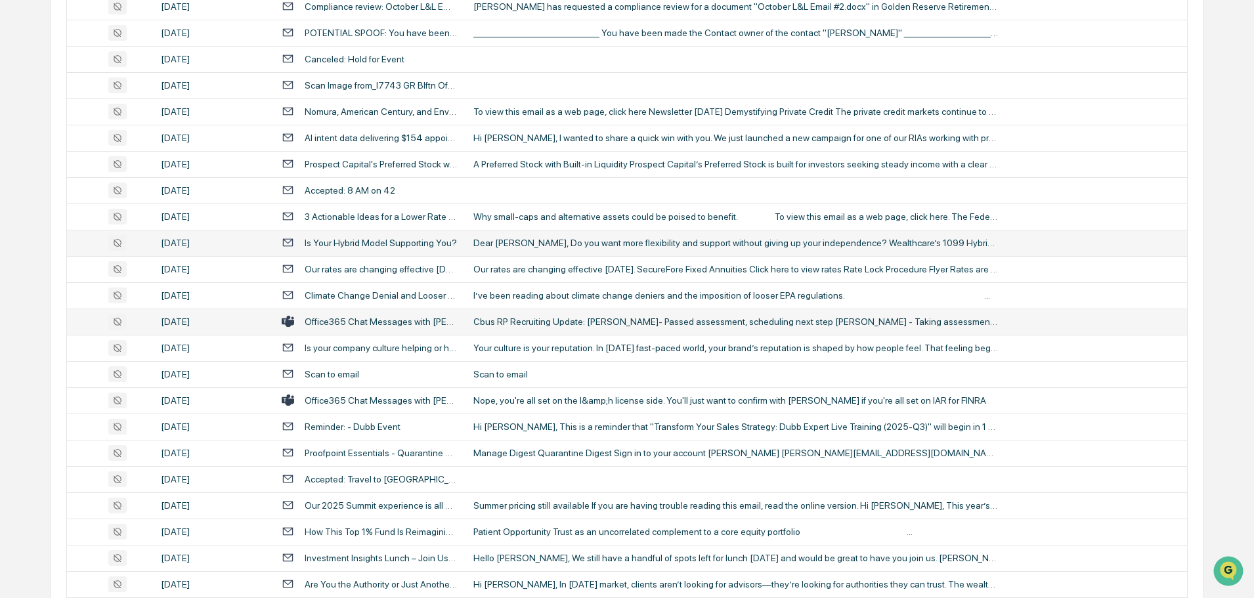
scroll to position [960, 0]
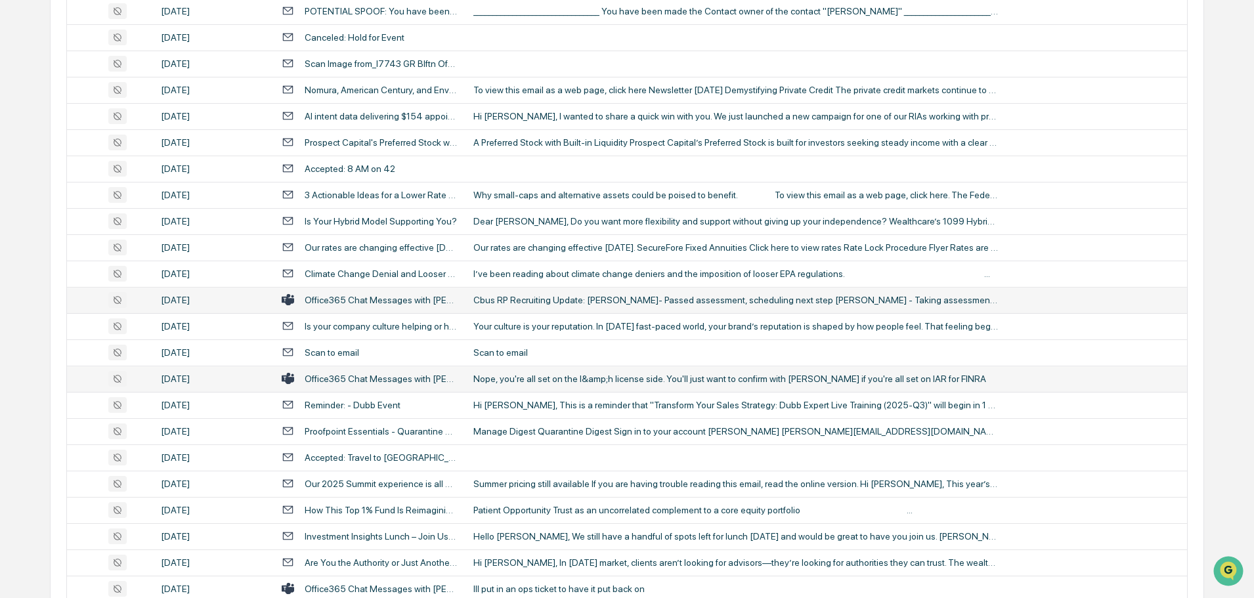
click at [537, 381] on div "Nope, you're all set on the l&amp;h license side. You'll just want to confirm w…" at bounding box center [735, 378] width 525 height 11
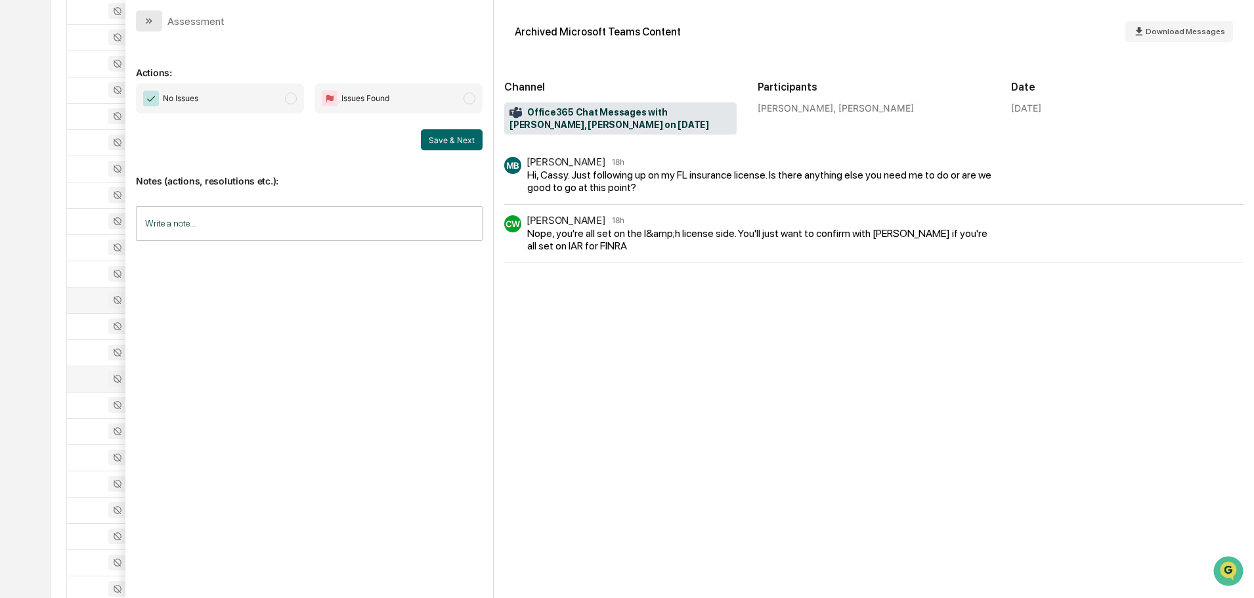
click at [154, 12] on button "modal" at bounding box center [149, 21] width 26 height 21
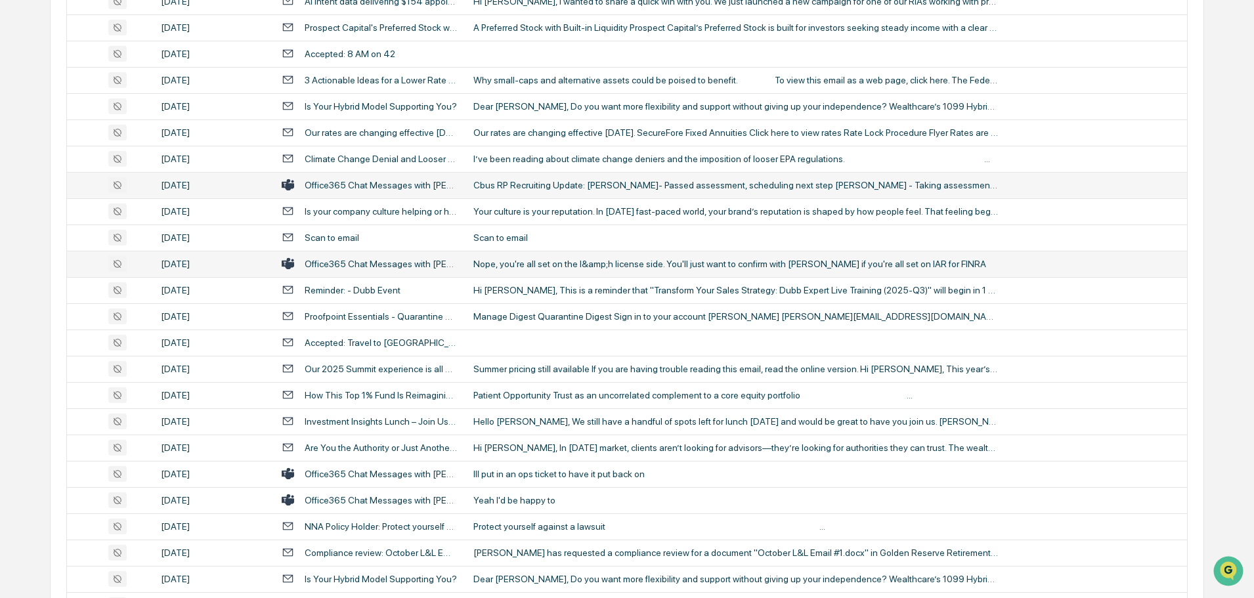
scroll to position [1091, 0]
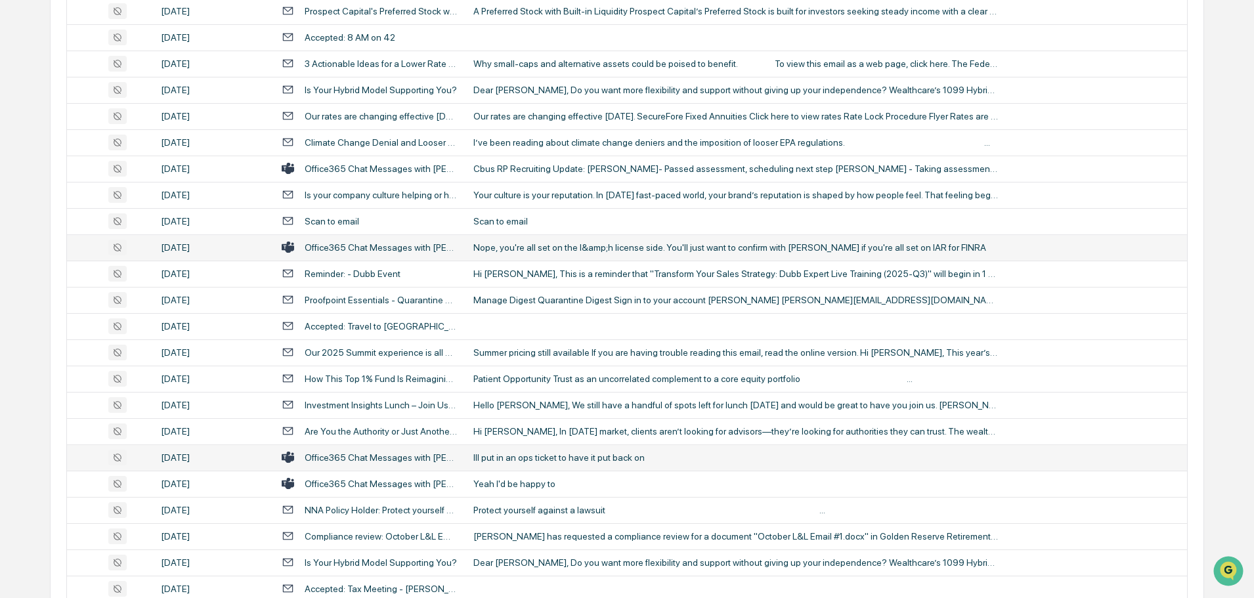
click at [550, 457] on div "Ill put in an ops ticket to have it put back on" at bounding box center [735, 457] width 525 height 11
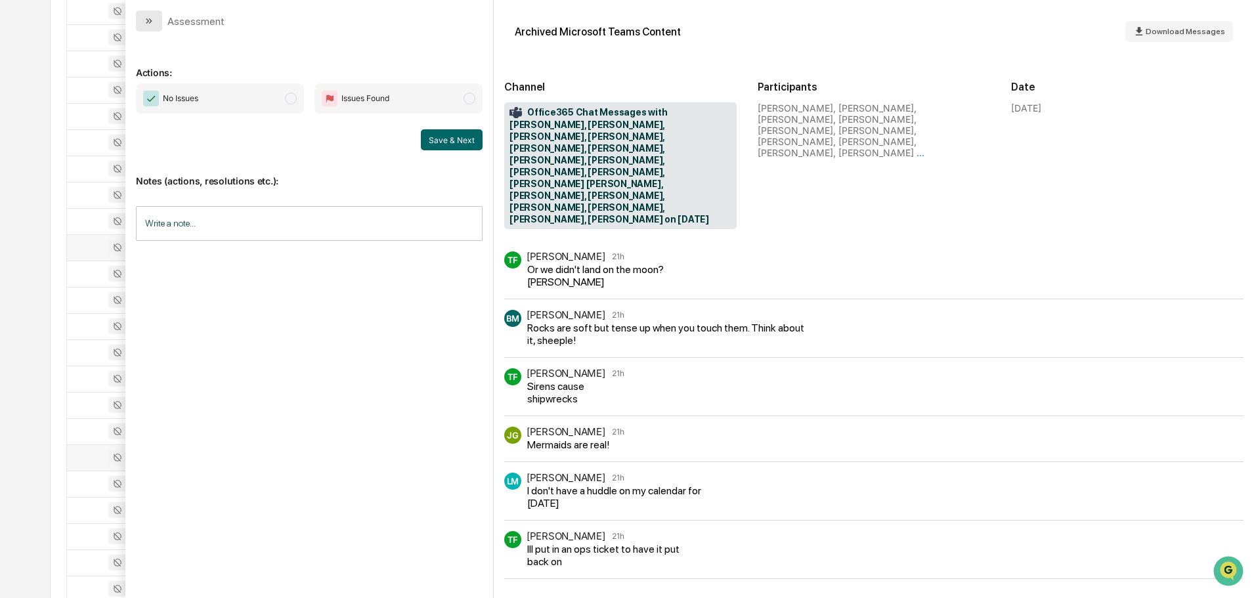
click at [143, 18] on button "modal" at bounding box center [149, 21] width 26 height 21
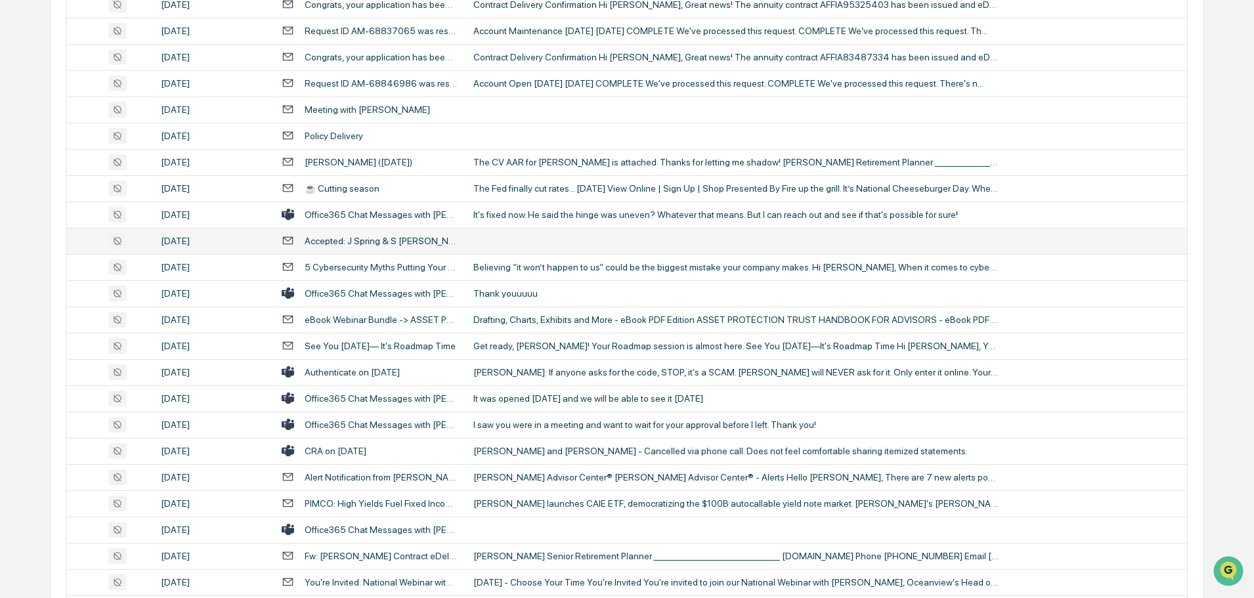
scroll to position [2141, 0]
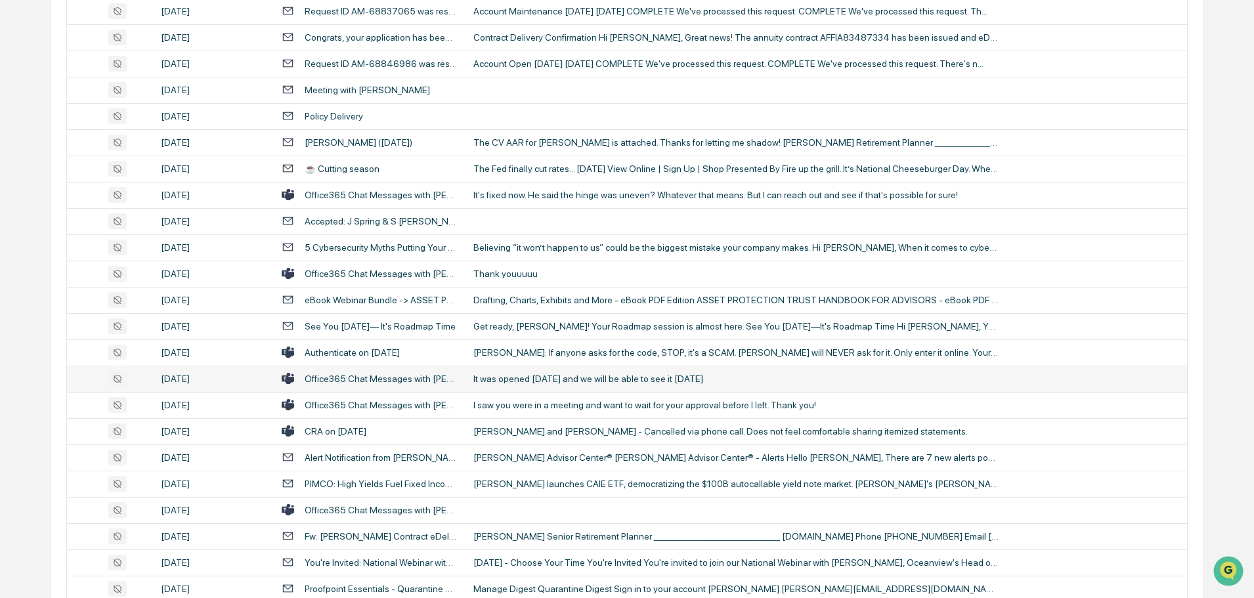
click at [524, 376] on div "It was opened [DATE] and we will be able to see it [DATE]" at bounding box center [735, 378] width 525 height 11
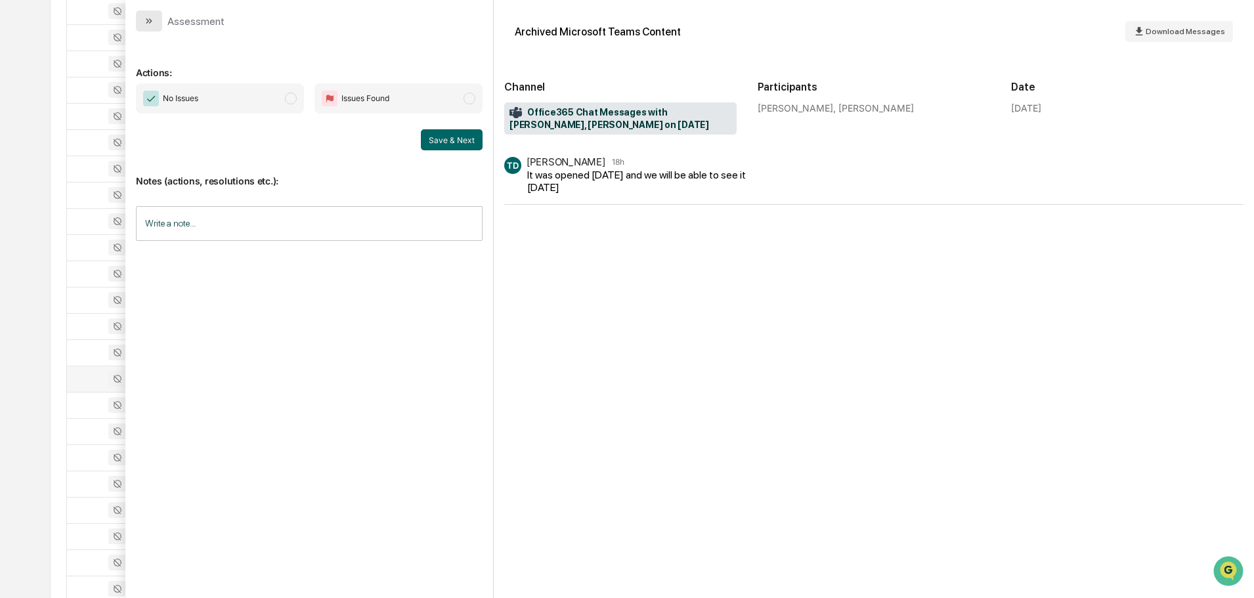
click at [160, 19] on button "modal" at bounding box center [149, 21] width 26 height 21
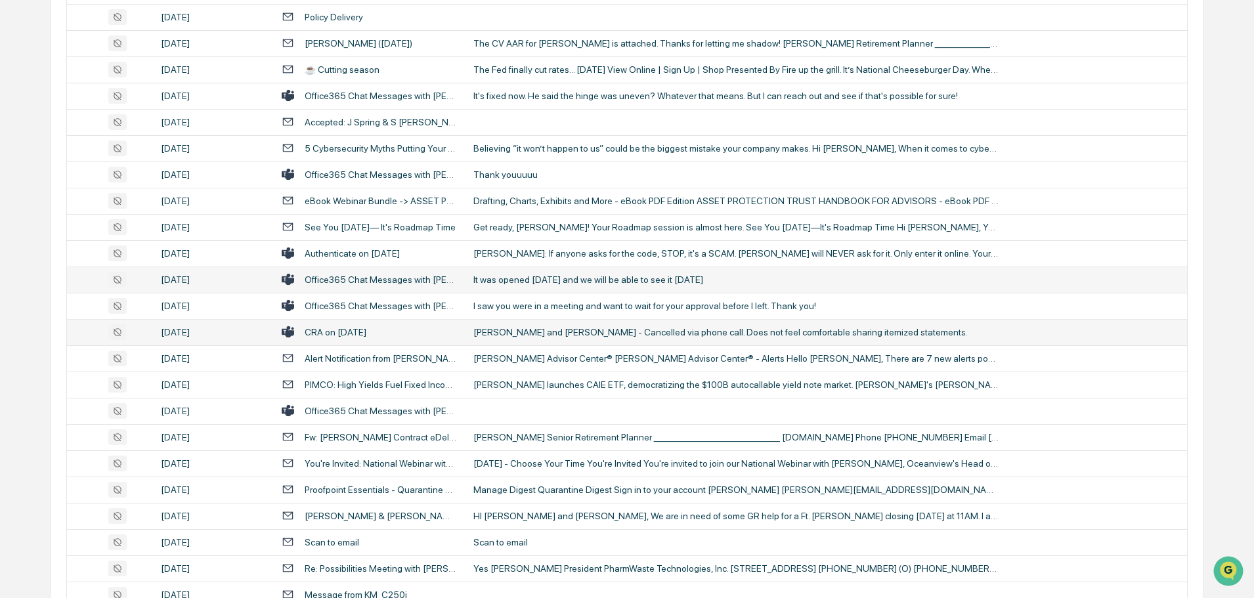
scroll to position [2272, 0]
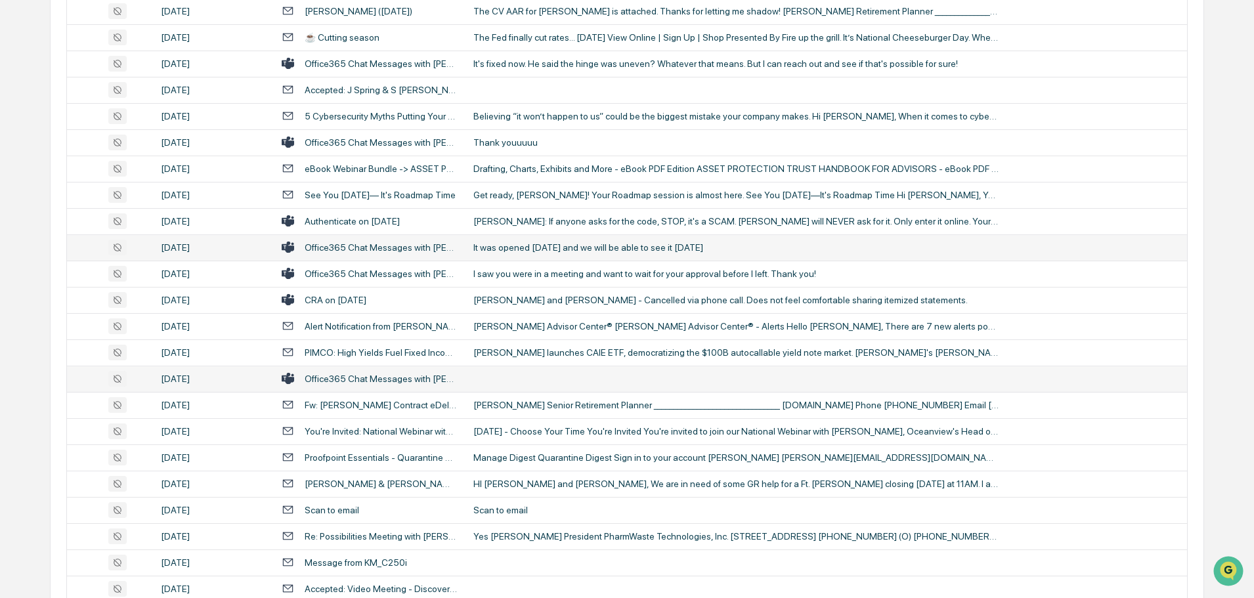
click at [519, 375] on td at bounding box center [825, 379] width 721 height 26
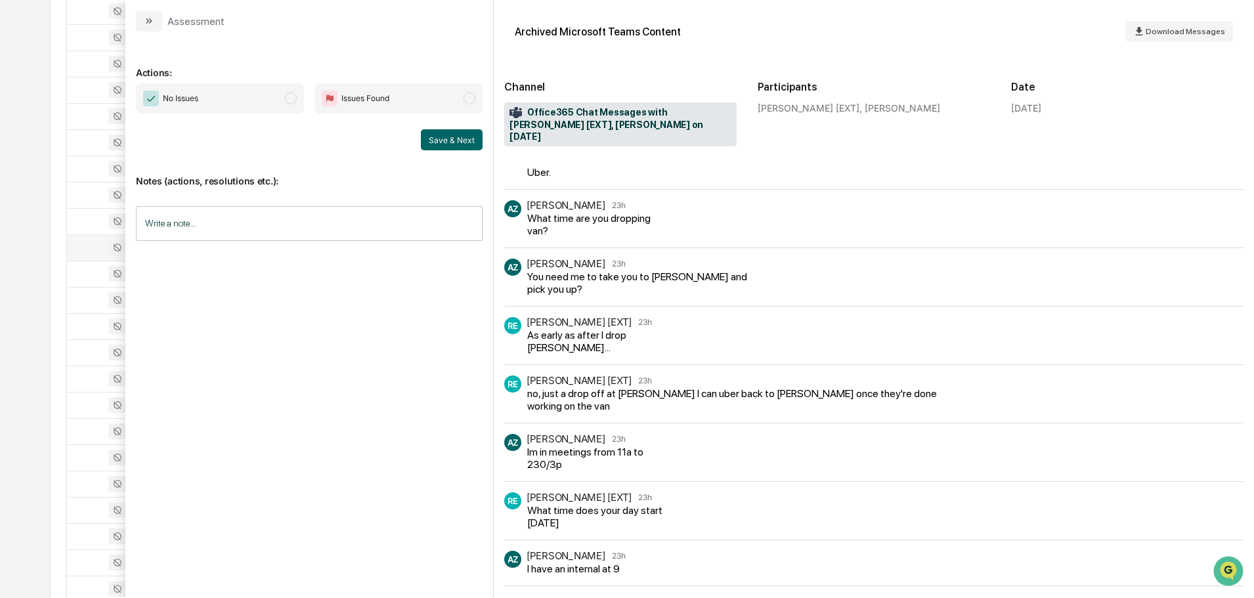
scroll to position [197, 0]
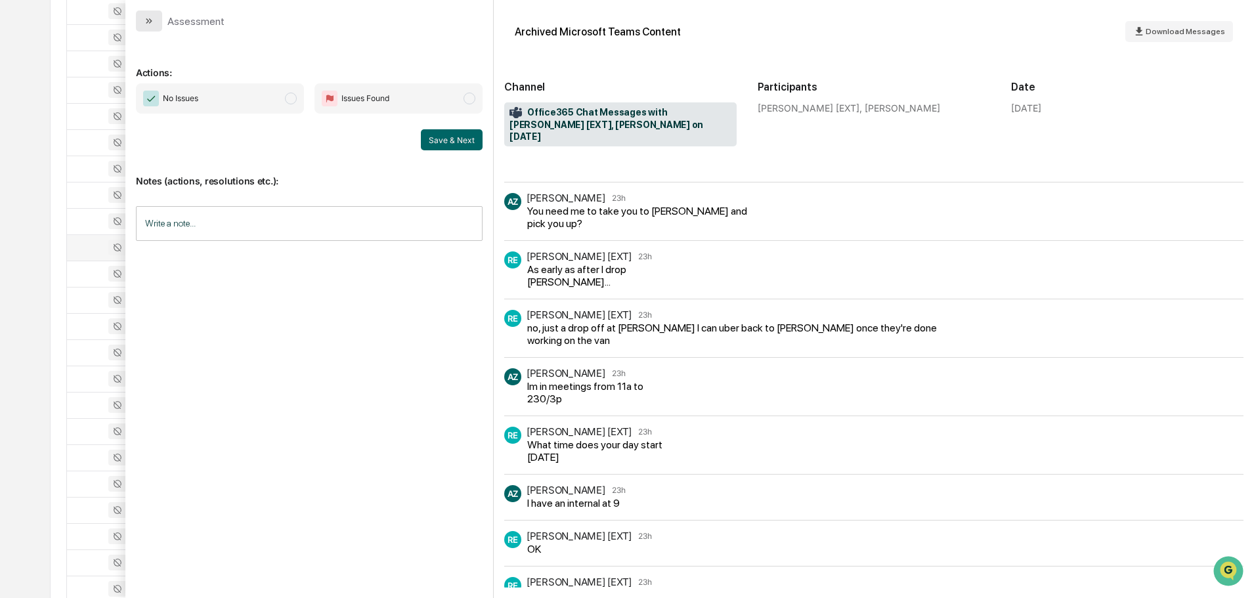
click at [158, 20] on button "modal" at bounding box center [149, 21] width 26 height 21
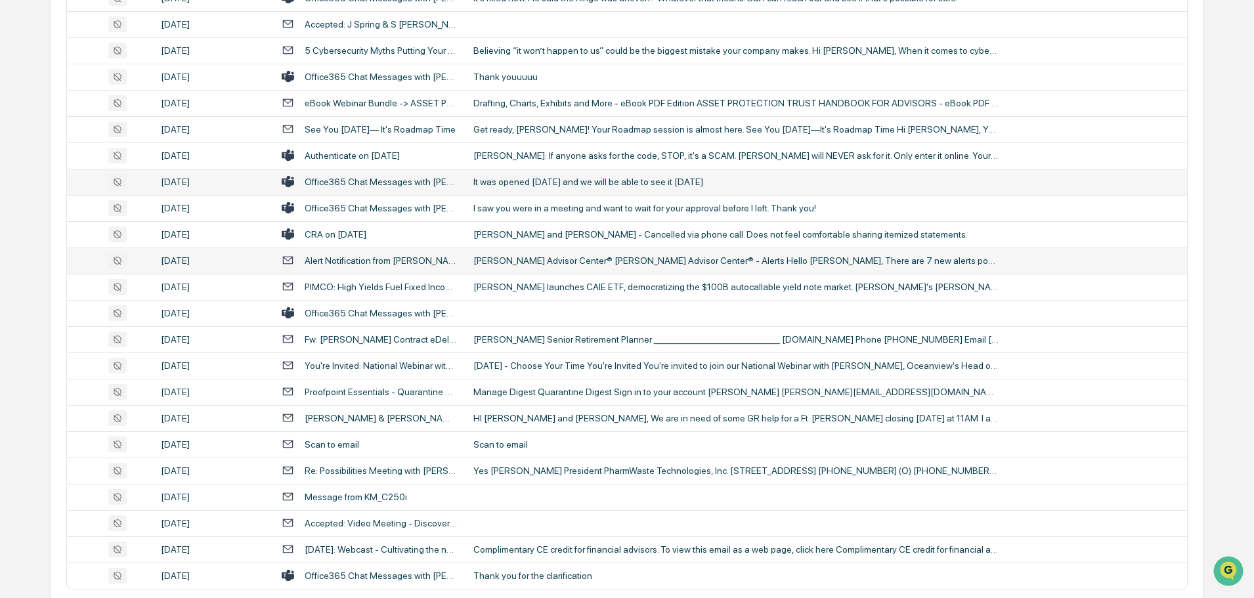
scroll to position [2404, 0]
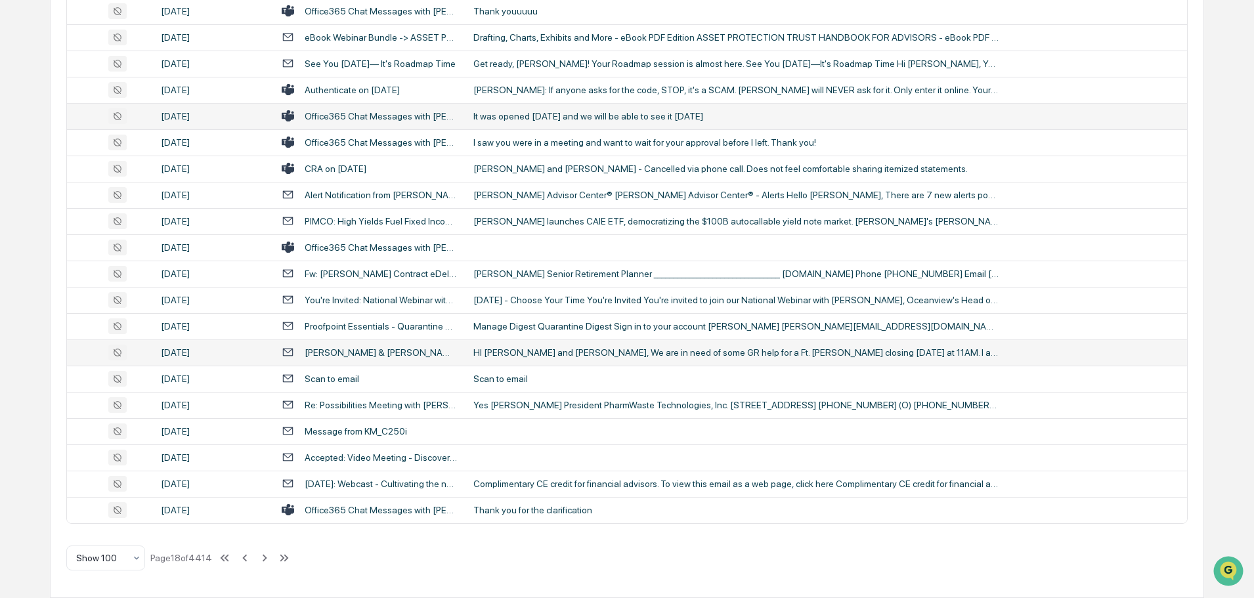
click at [549, 348] on div "HI [PERSON_NAME] and [PERSON_NAME], We are in need of some GR help for a Ft. [P…" at bounding box center [735, 352] width 525 height 11
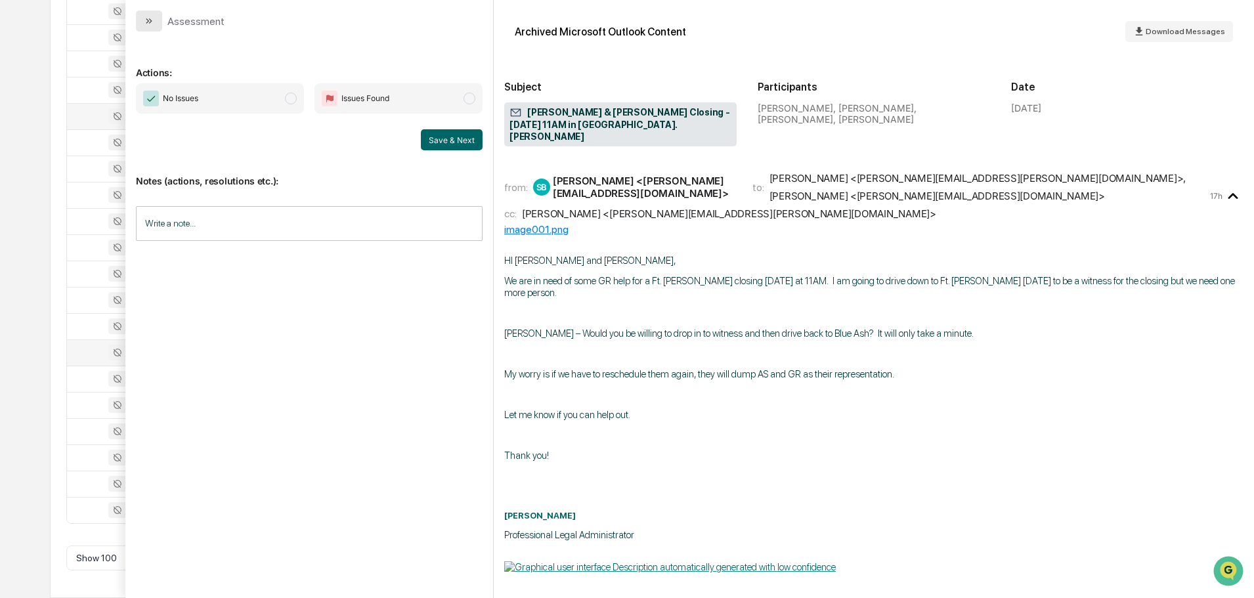
click at [154, 18] on icon "modal" at bounding box center [149, 21] width 11 height 11
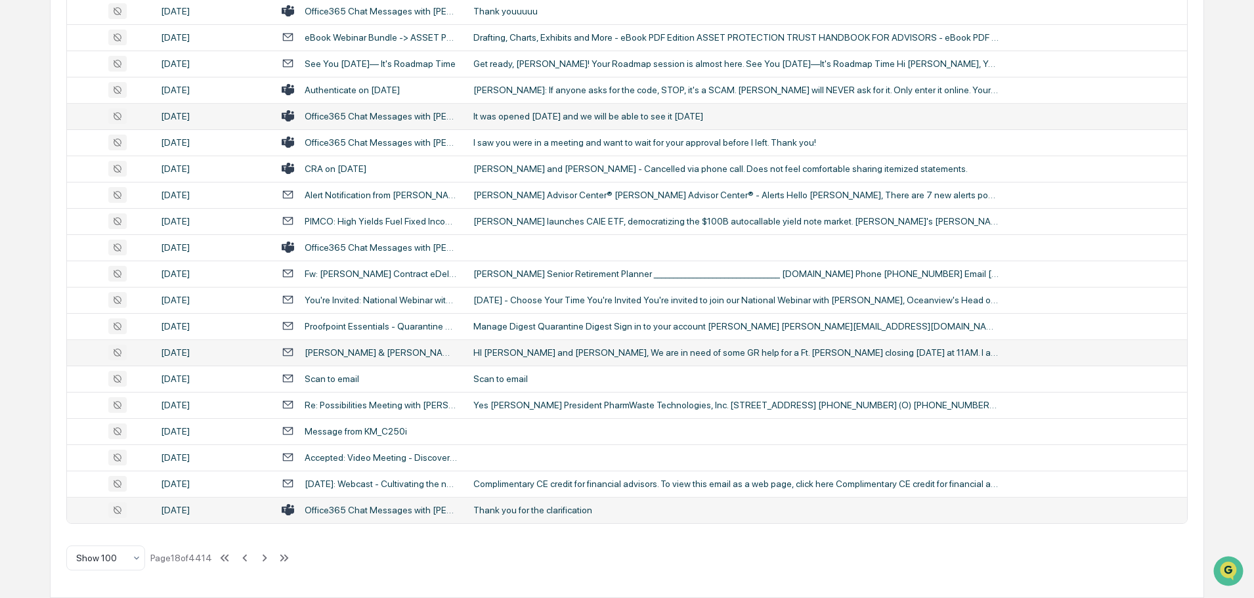
click at [513, 507] on div "Thank you for the clarification" at bounding box center [735, 510] width 525 height 11
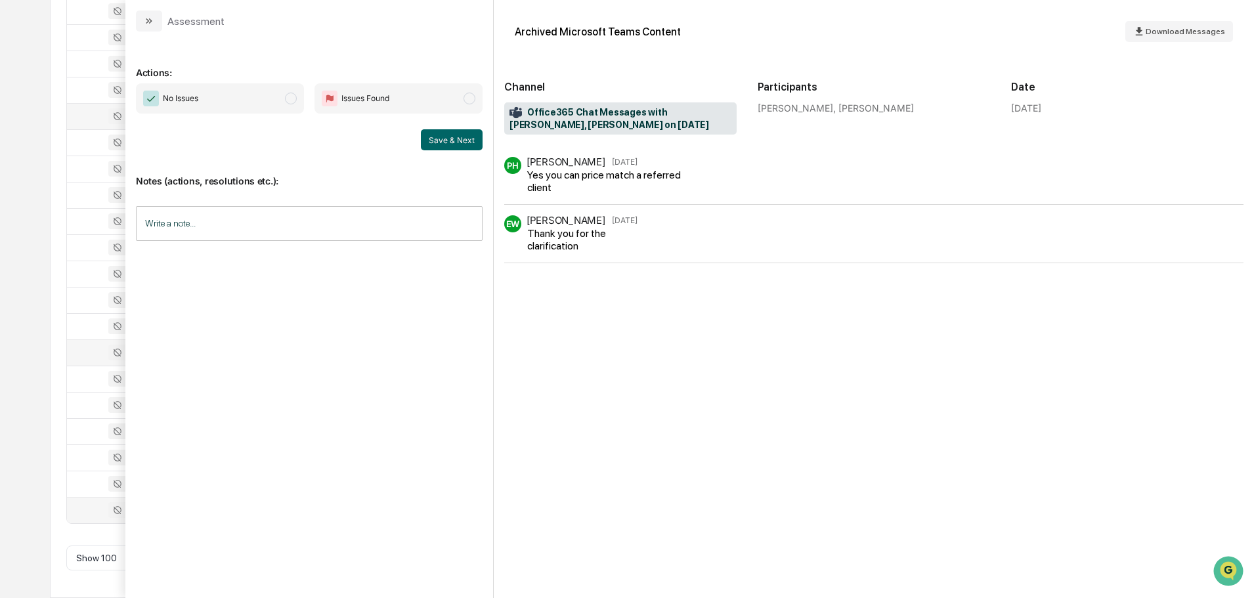
drag, startPoint x: 152, startPoint y: 22, endPoint x: 141, endPoint y: 39, distance: 20.4
click at [153, 22] on icon "modal" at bounding box center [149, 21] width 11 height 11
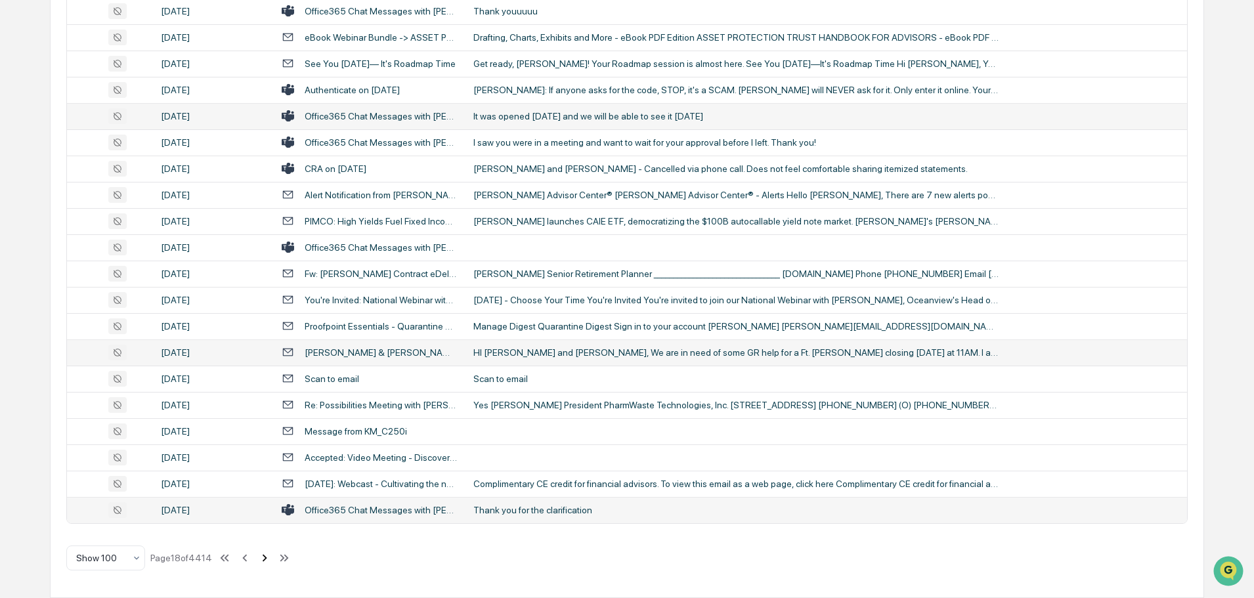
click at [268, 561] on icon at bounding box center [264, 558] width 14 height 14
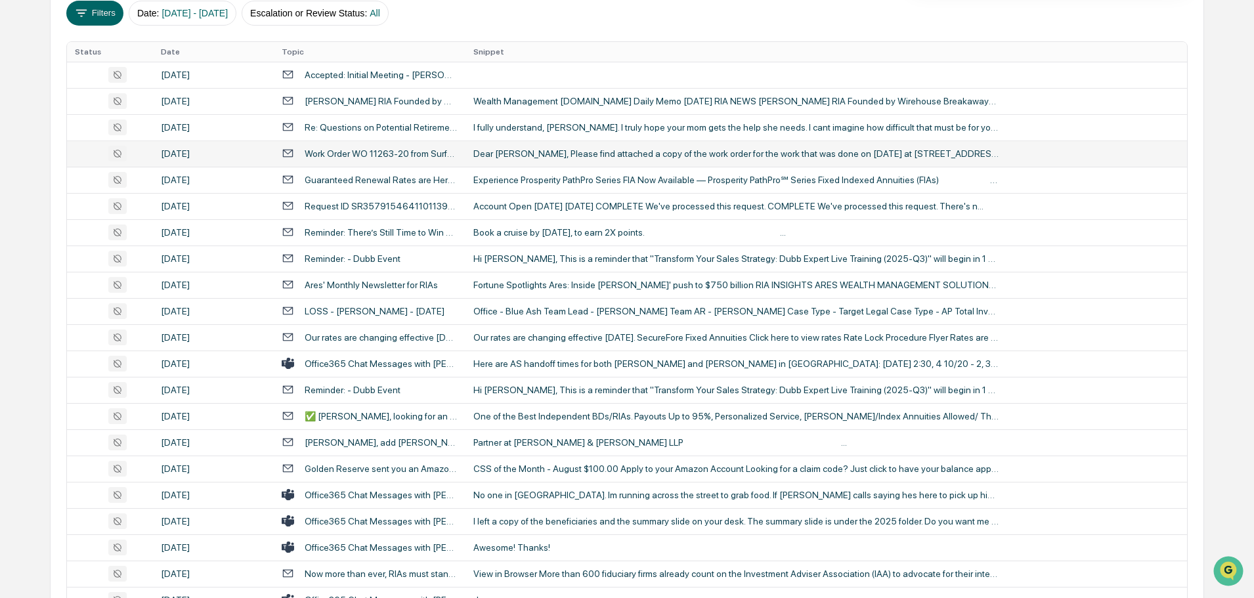
scroll to position [263, 0]
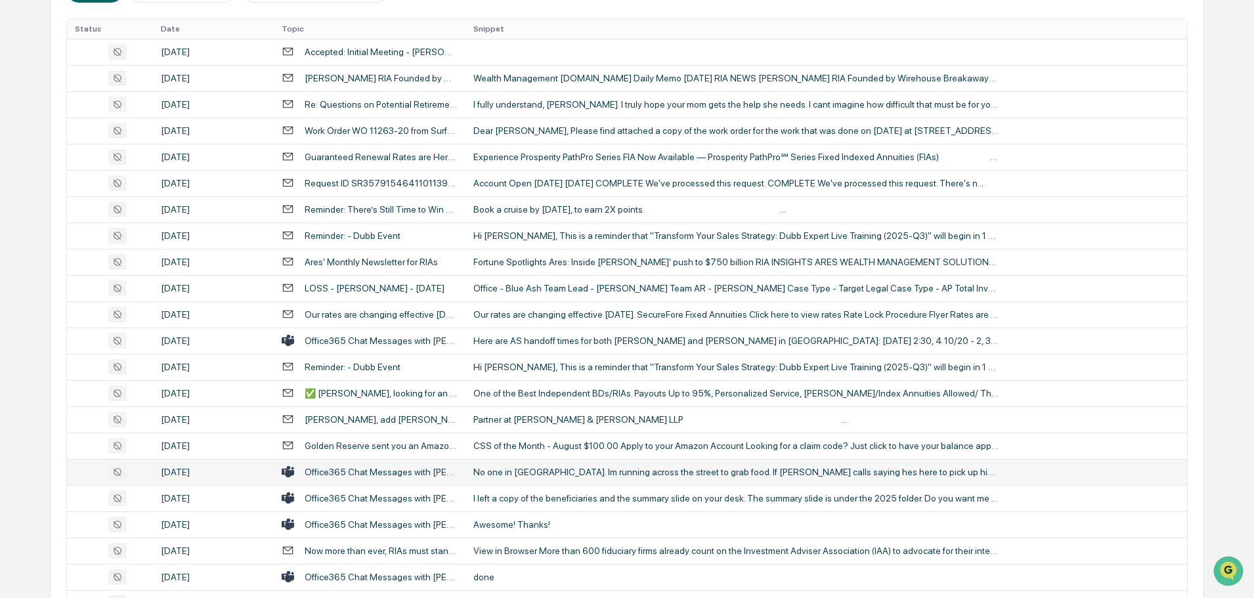
click at [552, 463] on td "No one in Sheffield. Im running across the street to grab food. If John Gall ca…" at bounding box center [825, 472] width 721 height 26
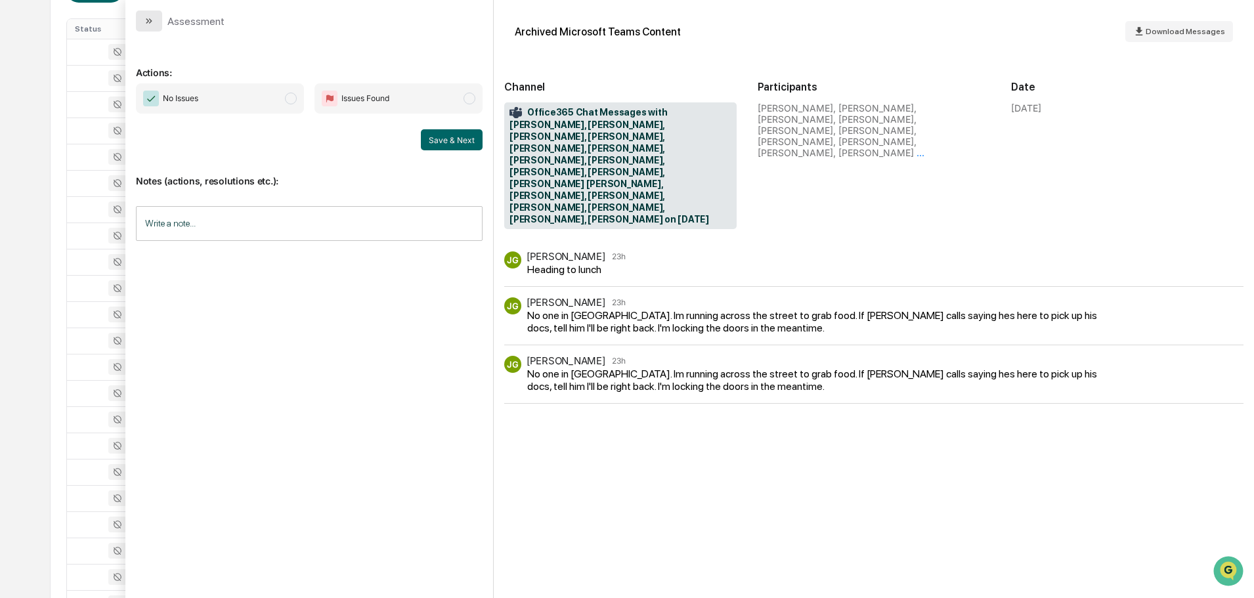
click at [158, 22] on button "modal" at bounding box center [149, 21] width 26 height 21
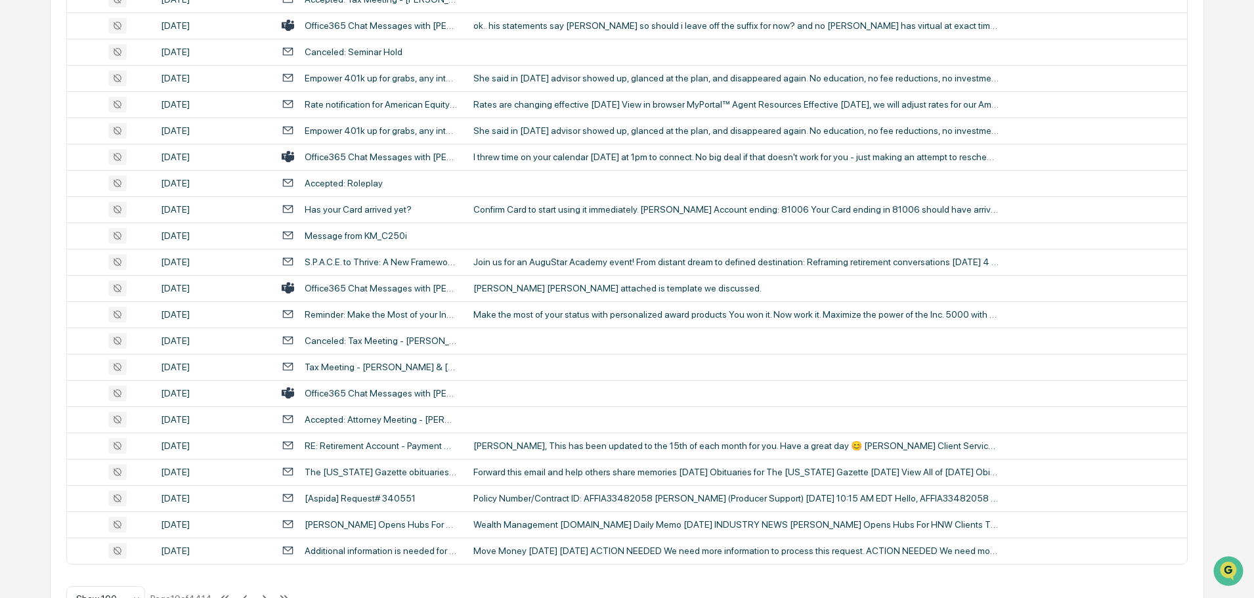
scroll to position [2404, 0]
